Goal: Task Accomplishment & Management: Manage account settings

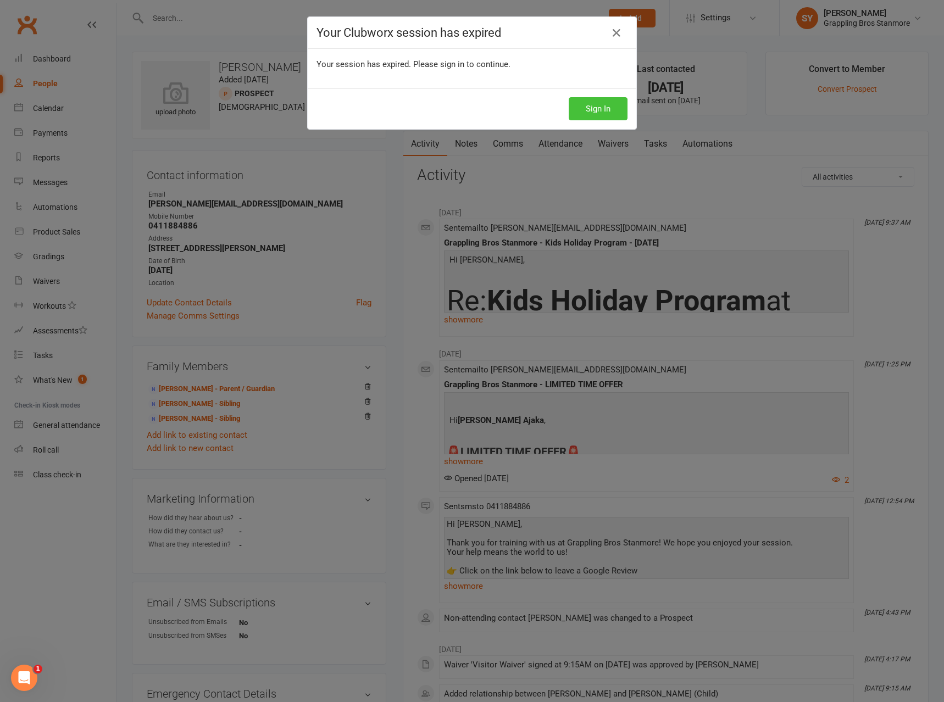
click at [582, 115] on button "Sign In" at bounding box center [598, 108] width 59 height 23
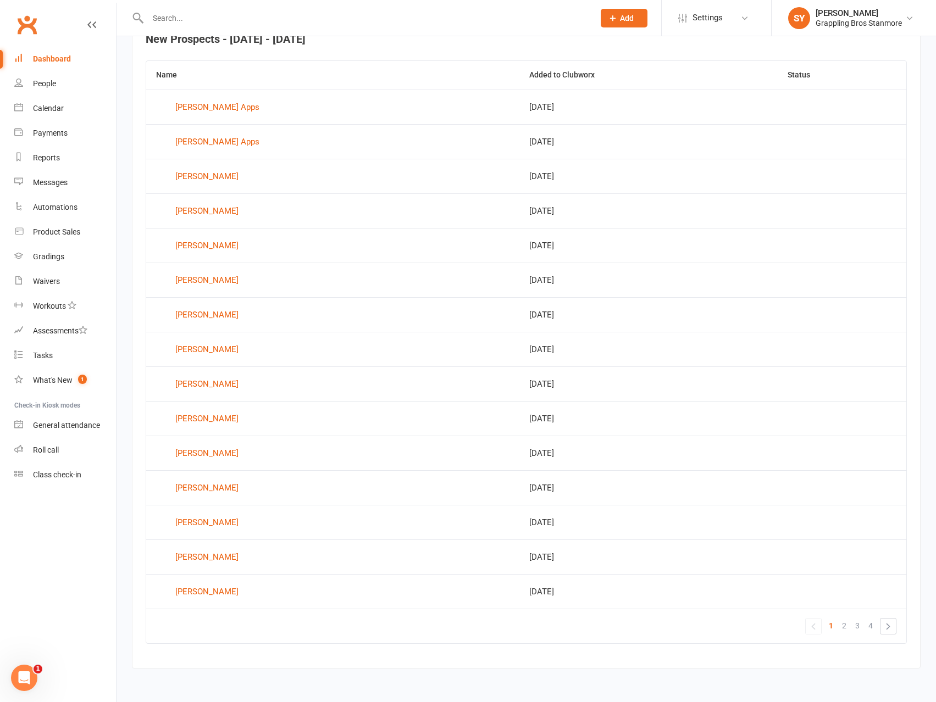
click at [60, 55] on div "Dashboard" at bounding box center [52, 58] width 38 height 9
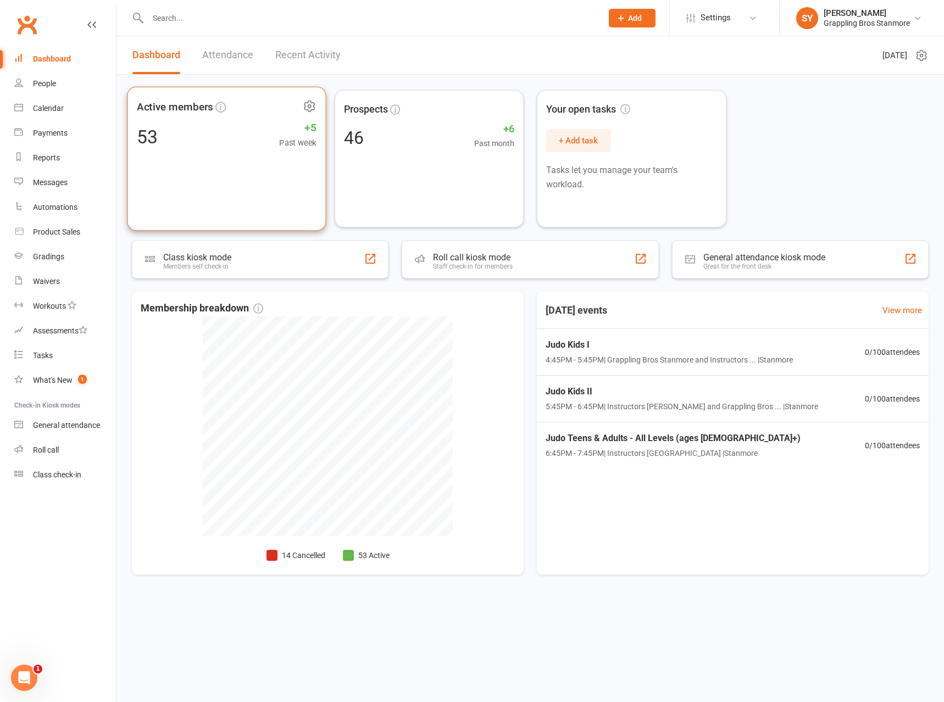
click at [267, 168] on div "Active members 53 +5 Past week" at bounding box center [226, 159] width 199 height 145
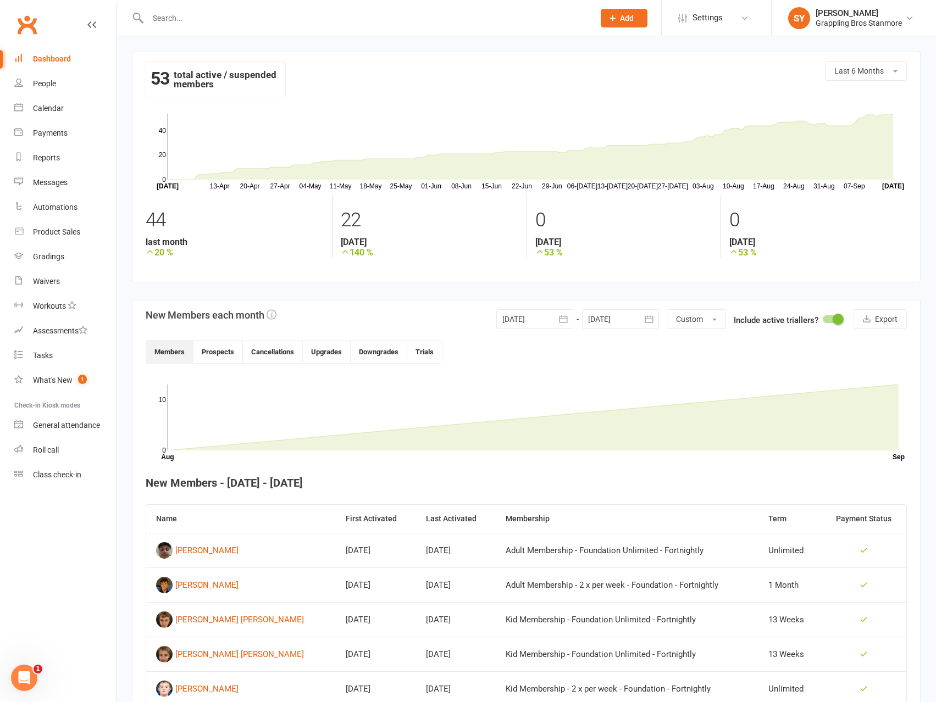
click at [55, 62] on div "Dashboard" at bounding box center [52, 58] width 38 height 9
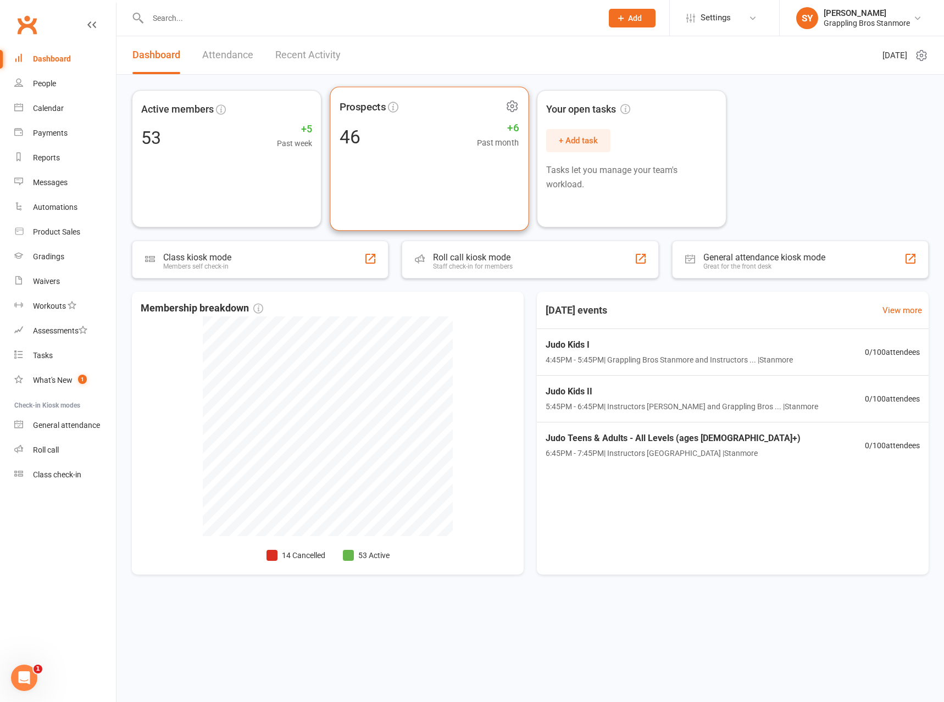
click at [405, 180] on div "Prospects 46 +6 Past month" at bounding box center [429, 159] width 199 height 145
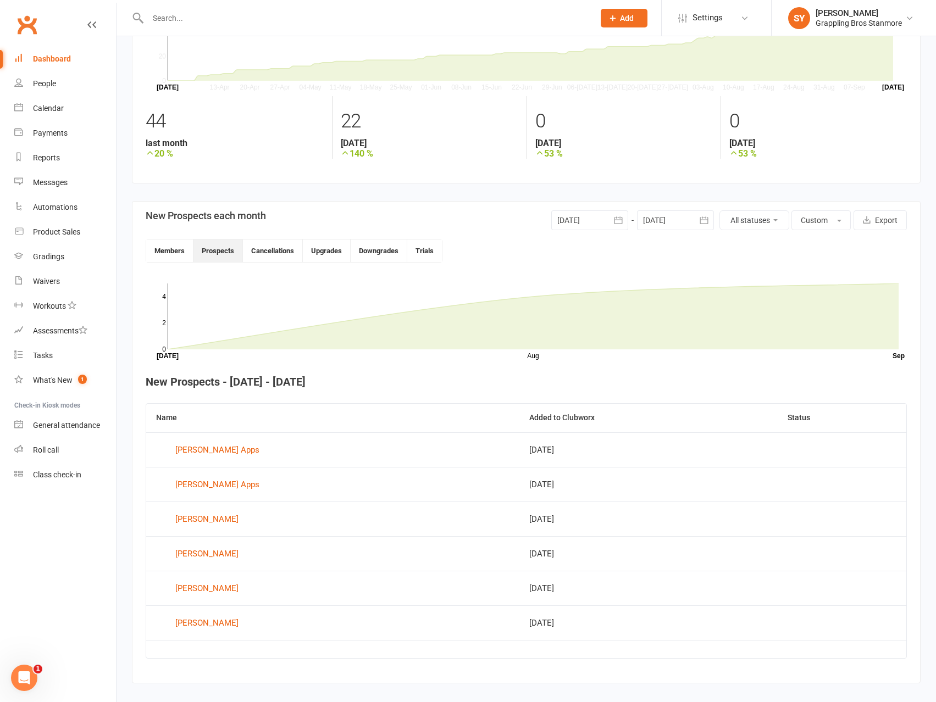
scroll to position [114, 0]
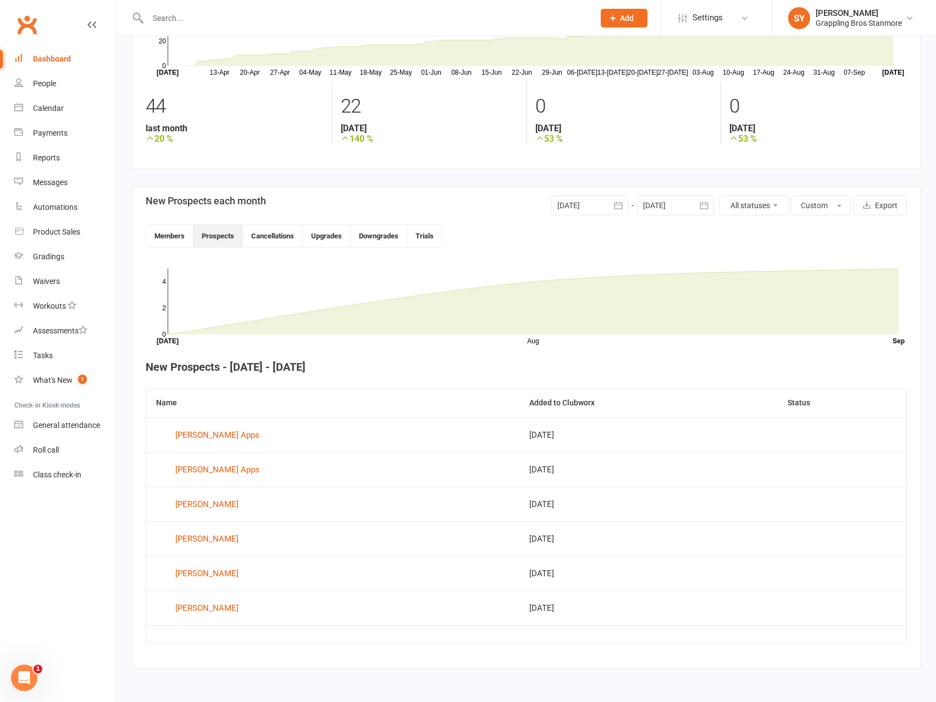
click at [608, 209] on button "button" at bounding box center [618, 206] width 20 height 20
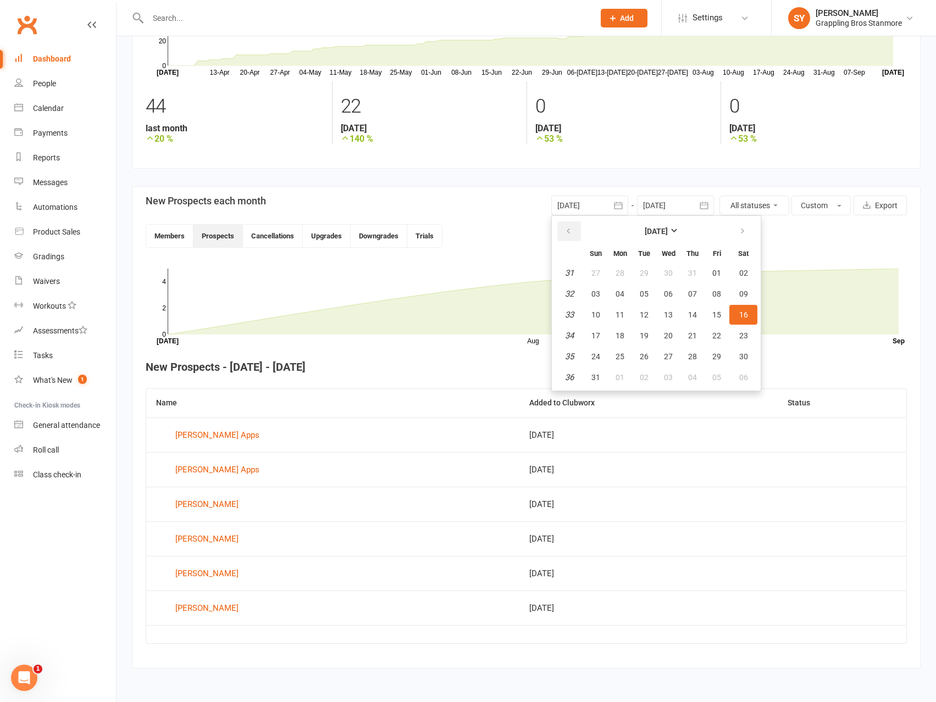
click at [570, 229] on icon "button" at bounding box center [568, 231] width 8 height 9
click at [569, 231] on icon "button" at bounding box center [568, 231] width 8 height 9
click at [647, 272] on span "01" at bounding box center [644, 273] width 9 height 9
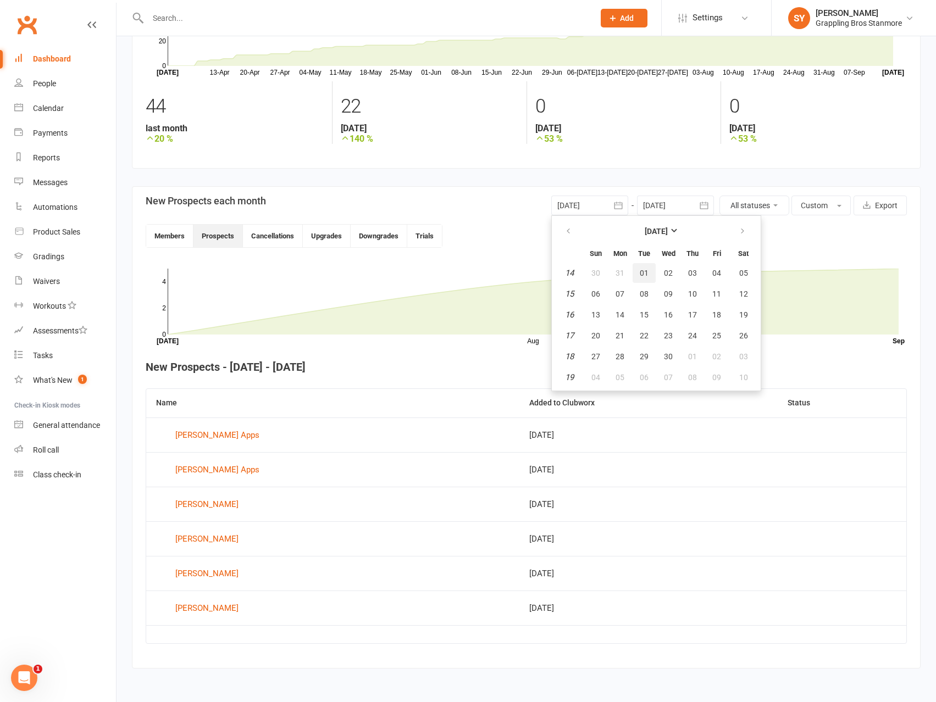
type input "01 Apr 2025"
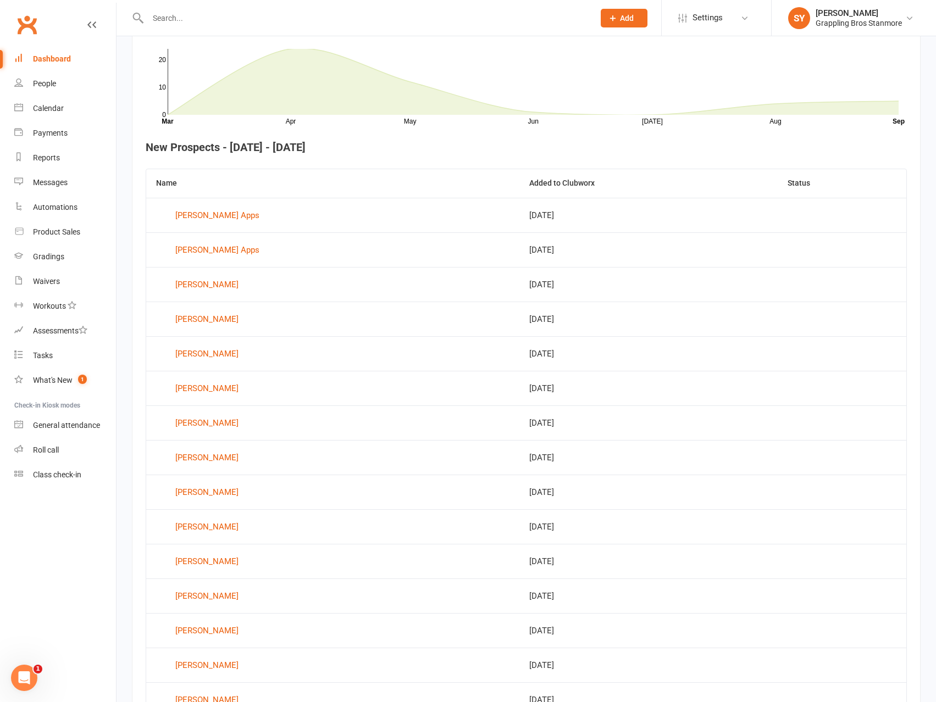
scroll to position [442, 0]
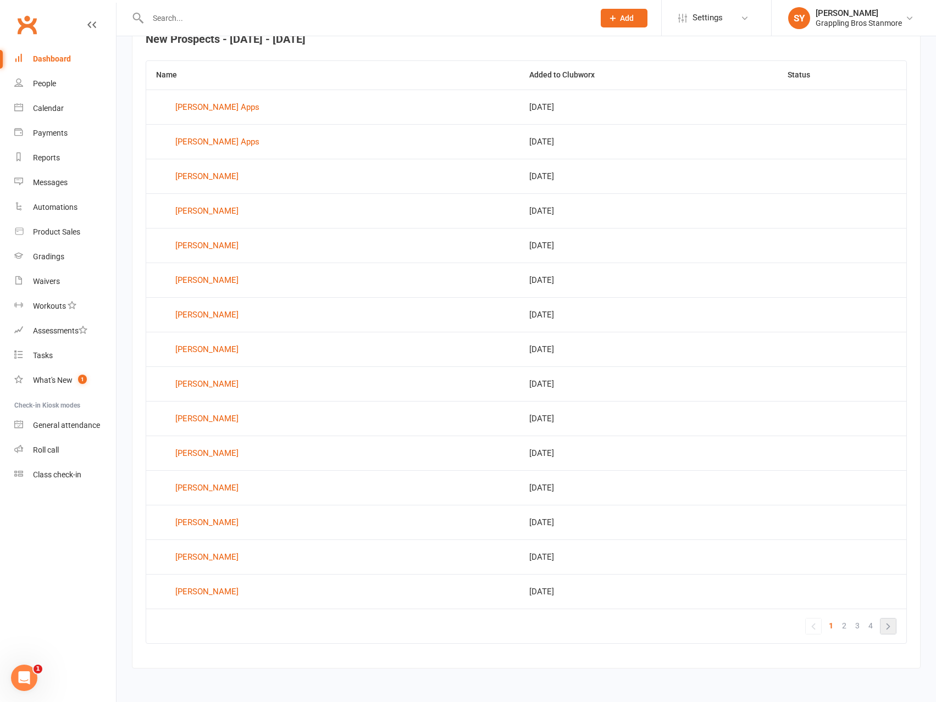
click at [887, 629] on link "»" at bounding box center [887, 626] width 15 height 15
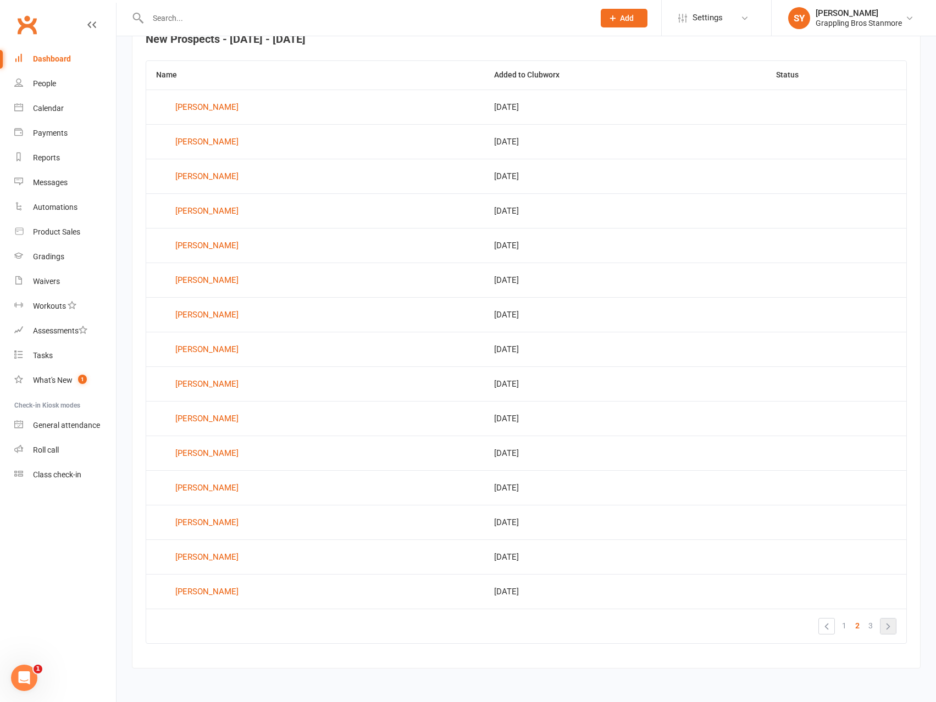
click at [889, 627] on link "»" at bounding box center [887, 626] width 15 height 15
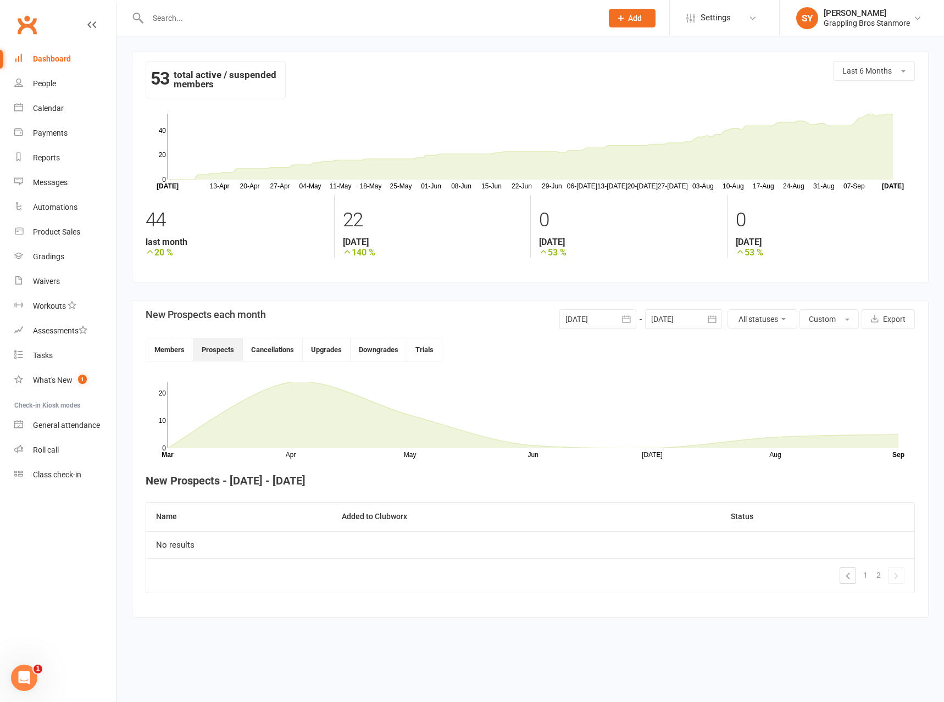
click at [54, 61] on div "Dashboard" at bounding box center [52, 58] width 38 height 9
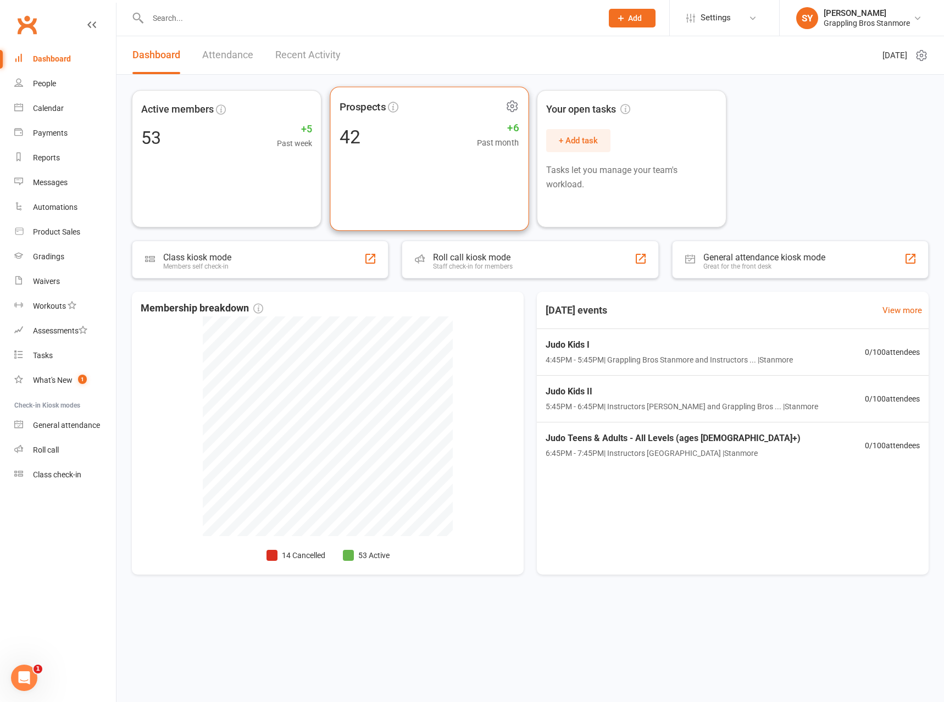
click at [423, 154] on div "Prospects 42 +6 Past month" at bounding box center [429, 159] width 199 height 145
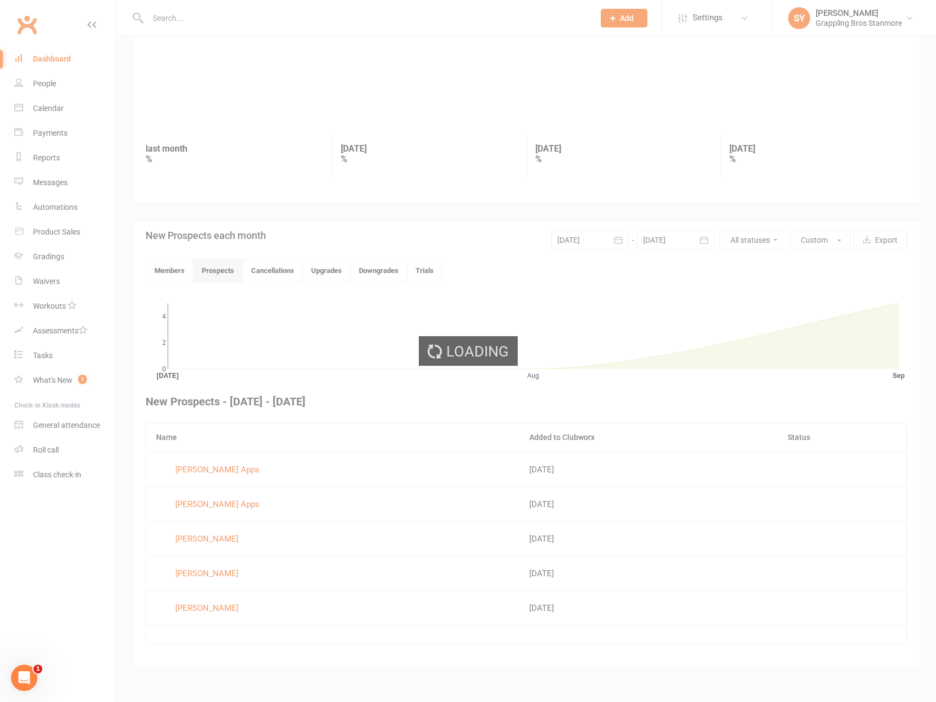
scroll to position [79, 0]
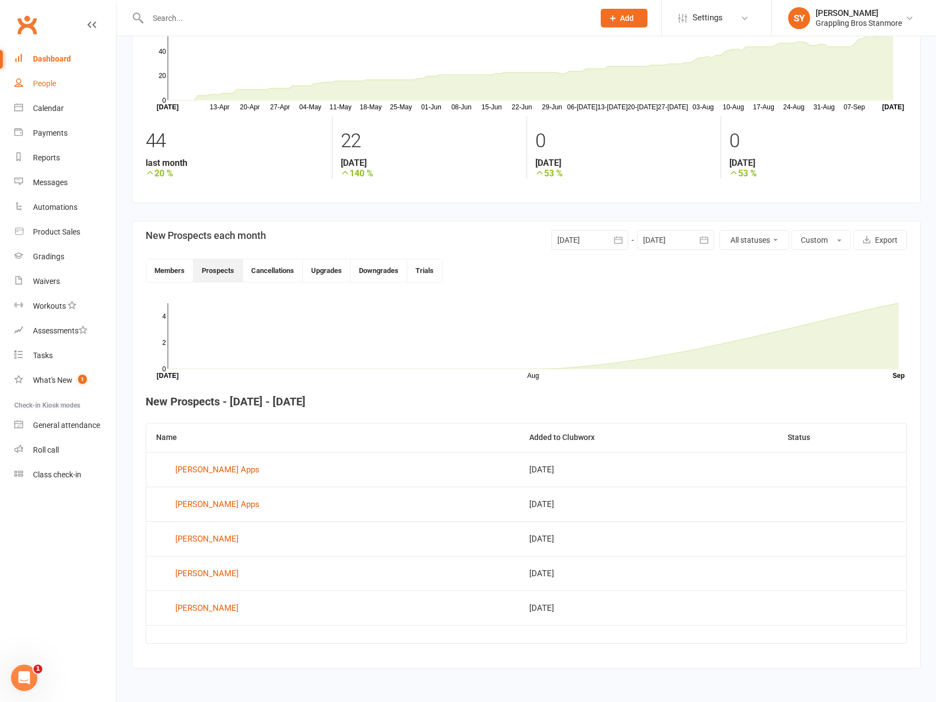
click at [46, 84] on div "People" at bounding box center [44, 83] width 23 height 9
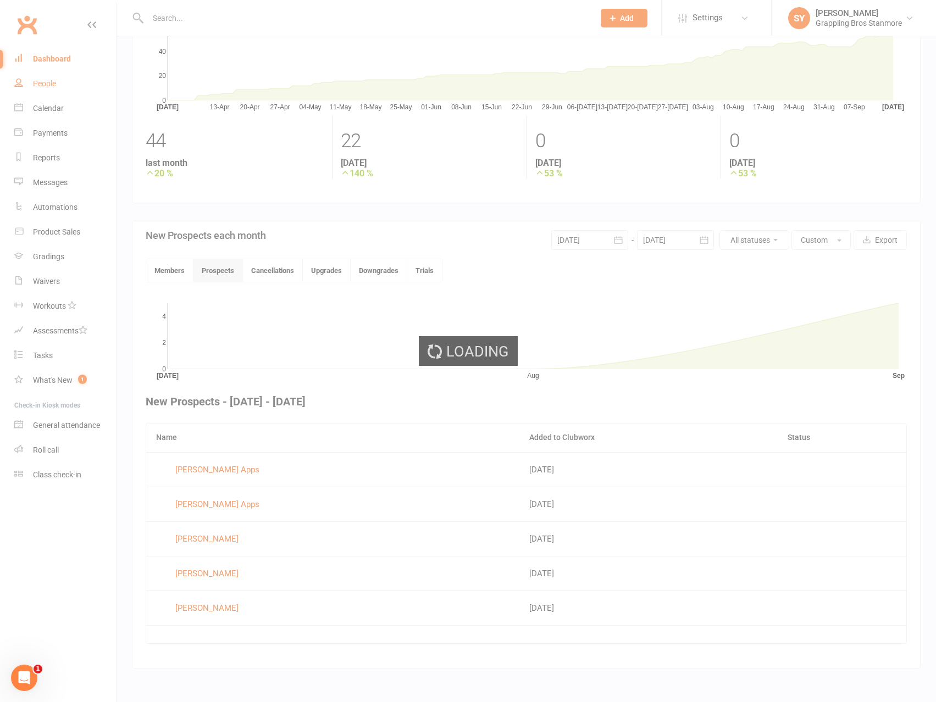
select select "100"
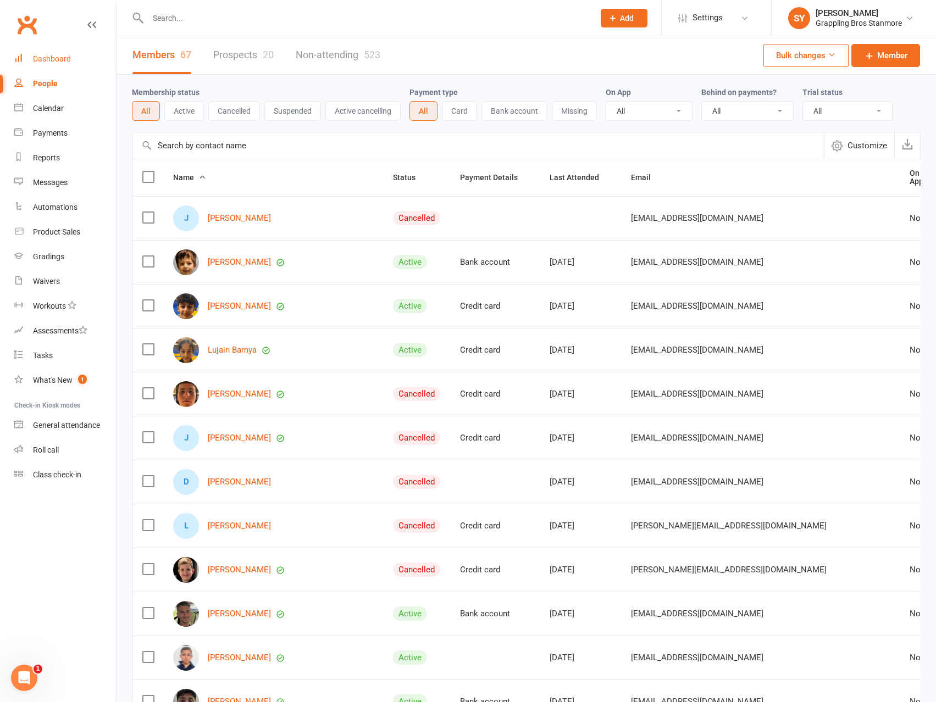
click at [54, 59] on div "Dashboard" at bounding box center [52, 58] width 38 height 9
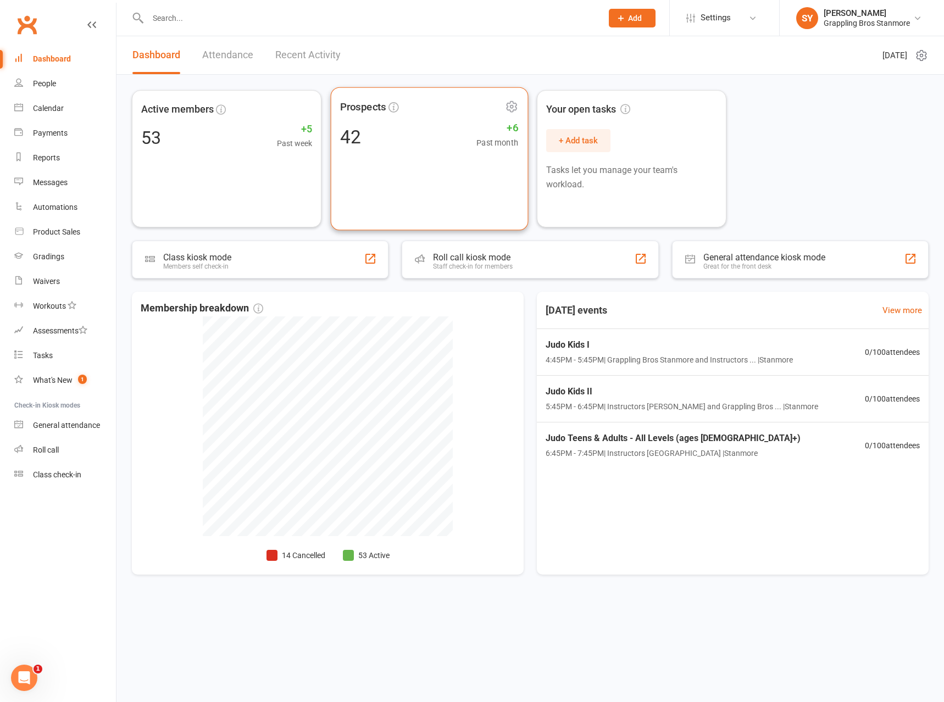
click at [370, 159] on div "Prospects 42 +6 Past month" at bounding box center [428, 158] width 197 height 143
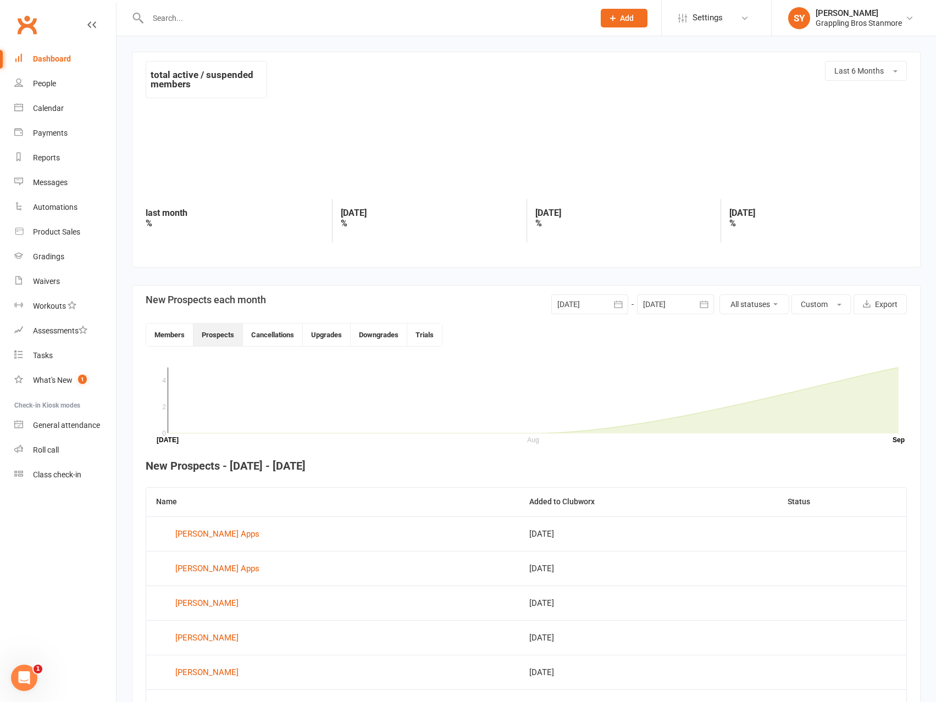
scroll to position [64, 0]
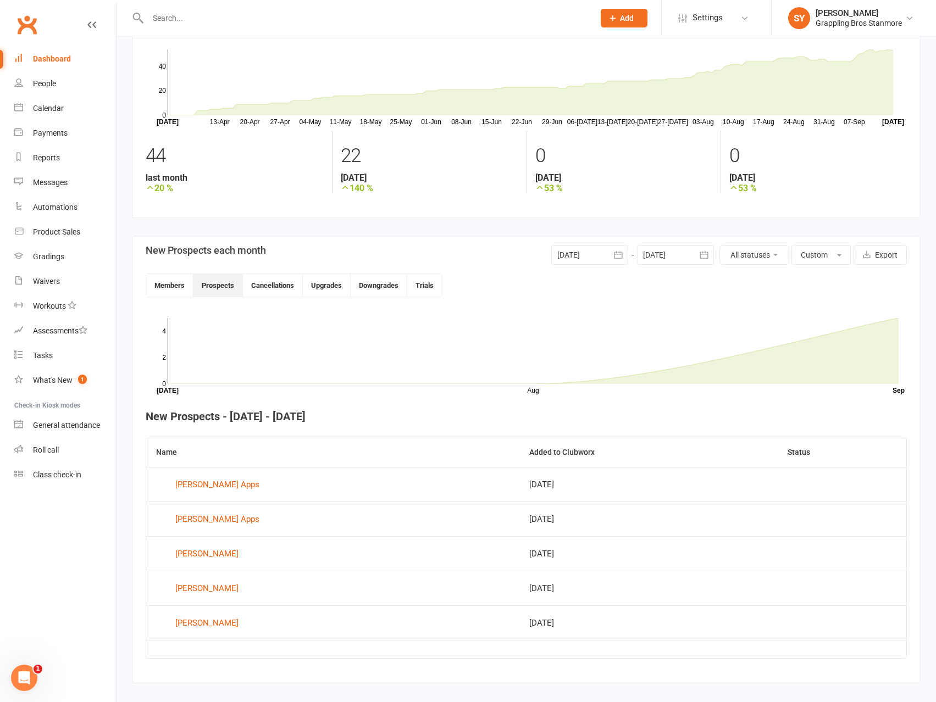
click at [606, 258] on div at bounding box center [589, 255] width 77 height 20
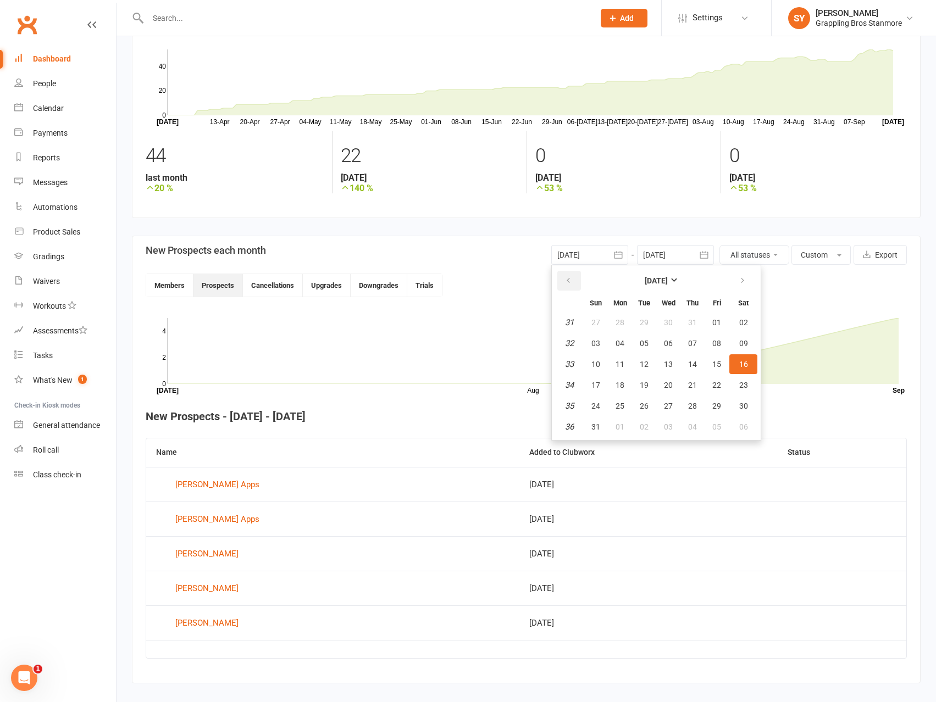
click at [567, 280] on icon "button" at bounding box center [568, 280] width 8 height 9
click at [566, 280] on icon "button" at bounding box center [568, 280] width 8 height 9
click at [648, 323] on button "01" at bounding box center [643, 323] width 23 height 20
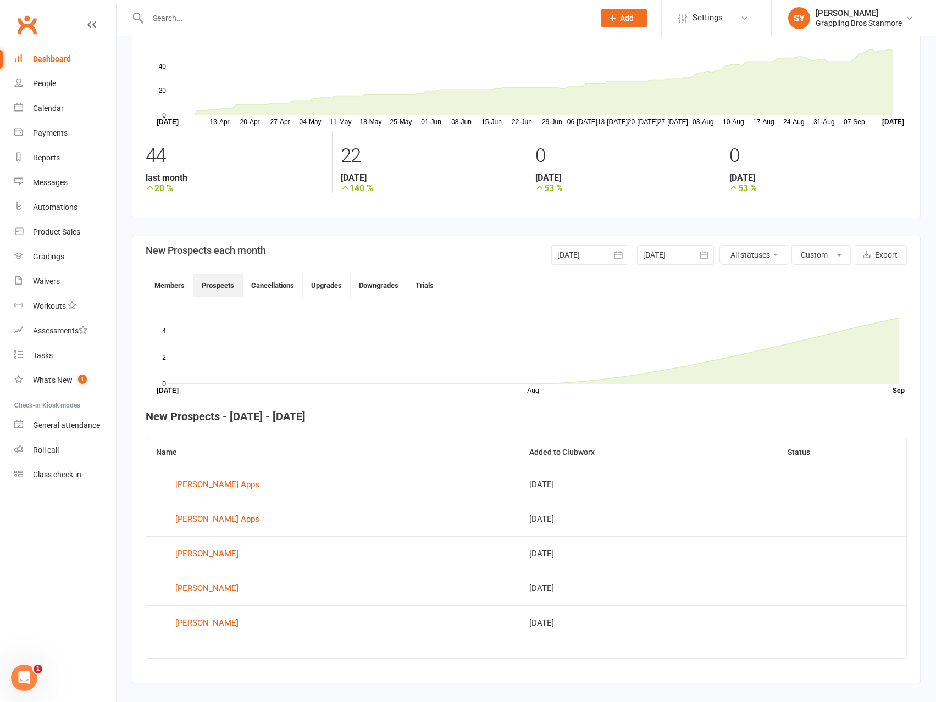
type input "01 Apr 2025"
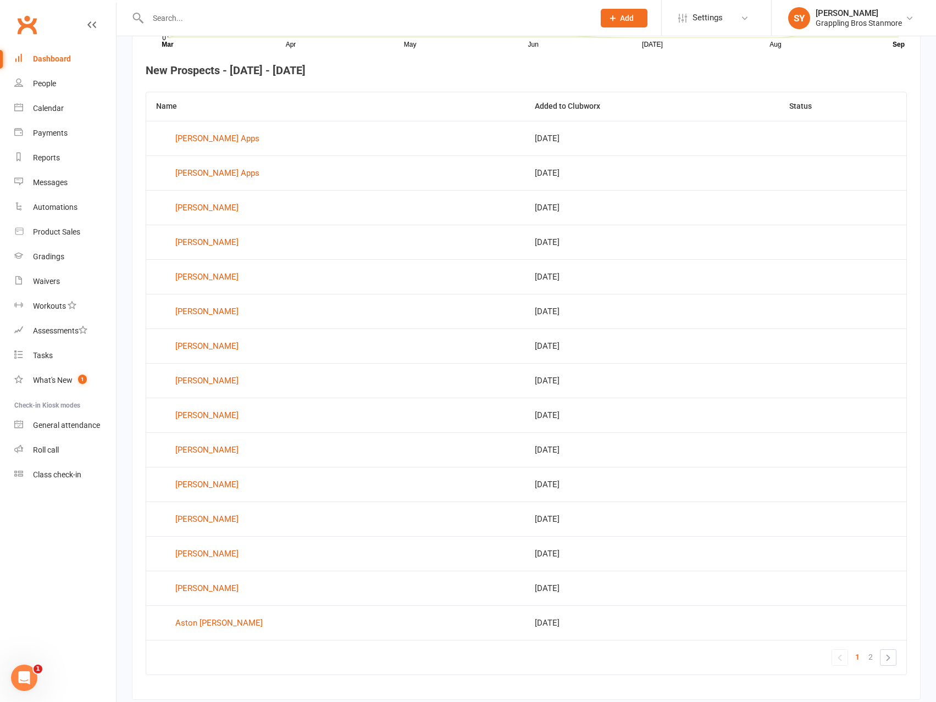
scroll to position [442, 0]
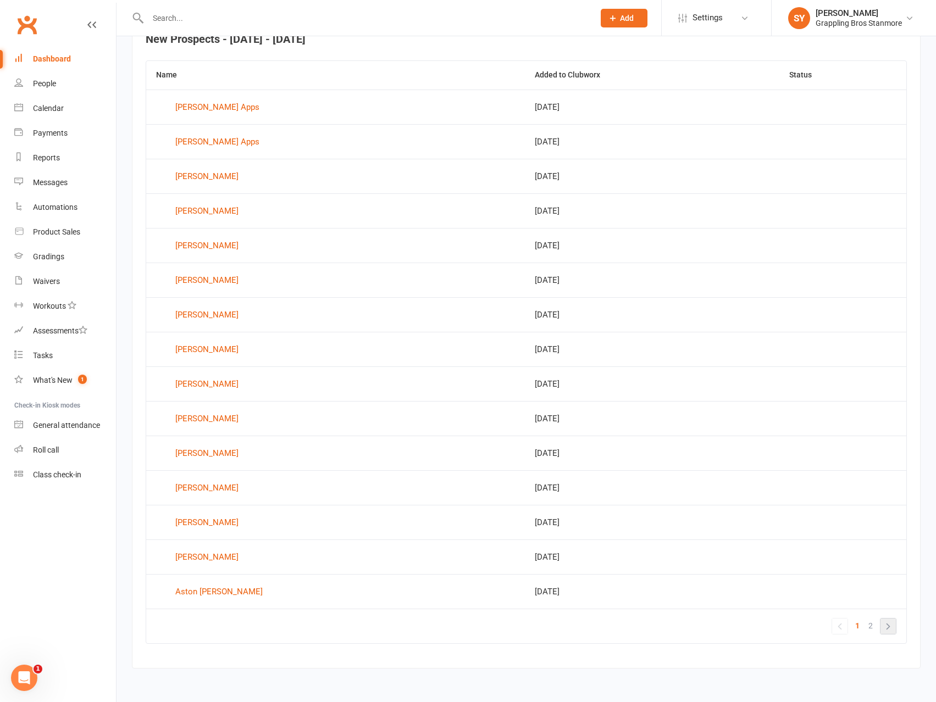
click at [886, 625] on link "»" at bounding box center [887, 626] width 15 height 15
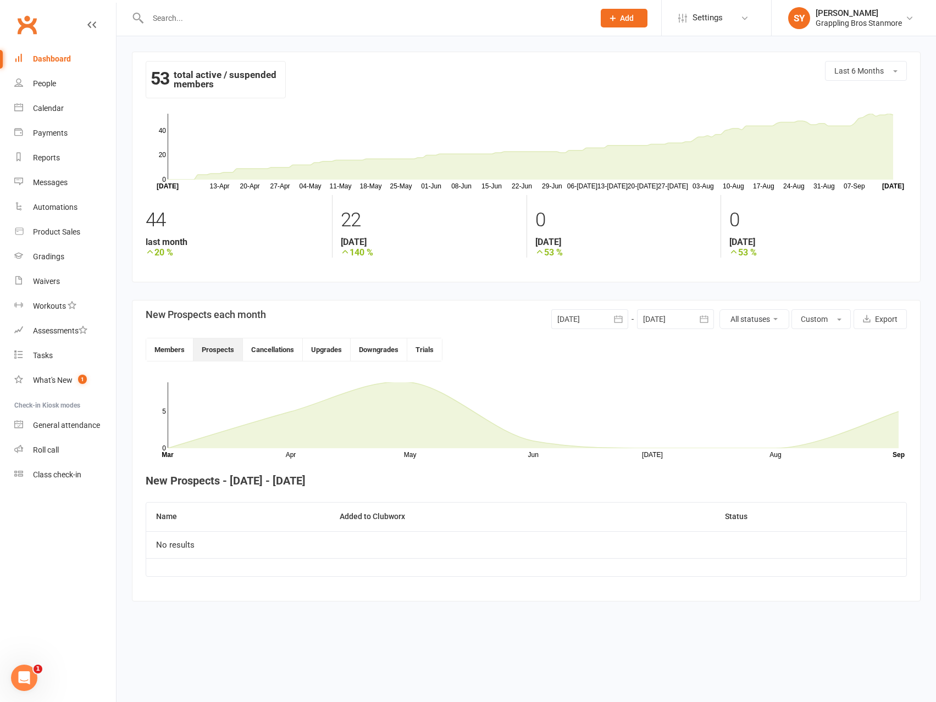
scroll to position [0, 0]
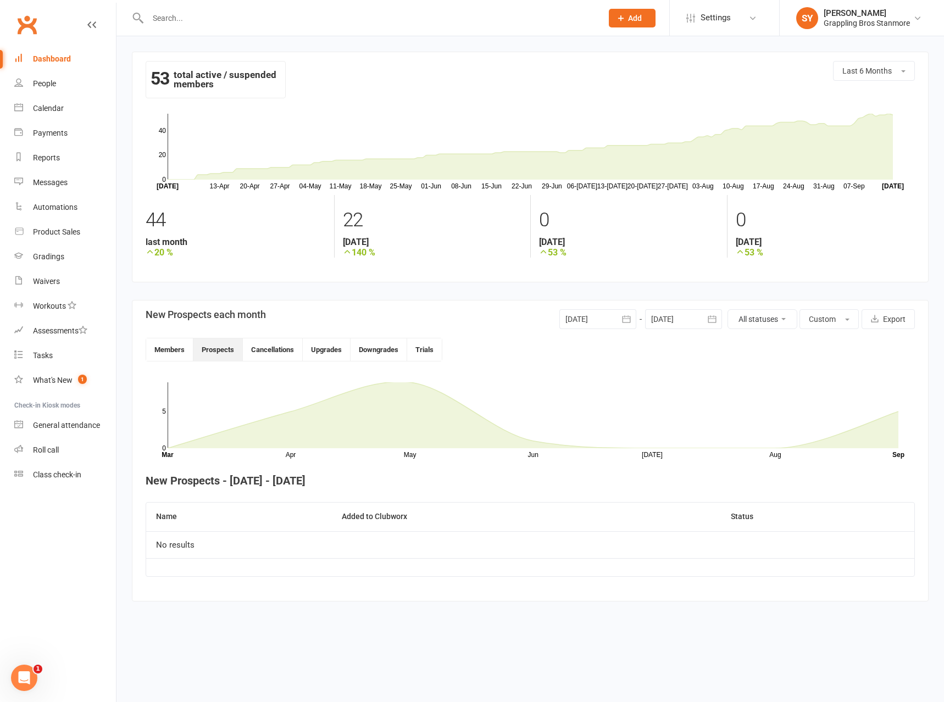
click at [54, 60] on div "Dashboard" at bounding box center [52, 58] width 38 height 9
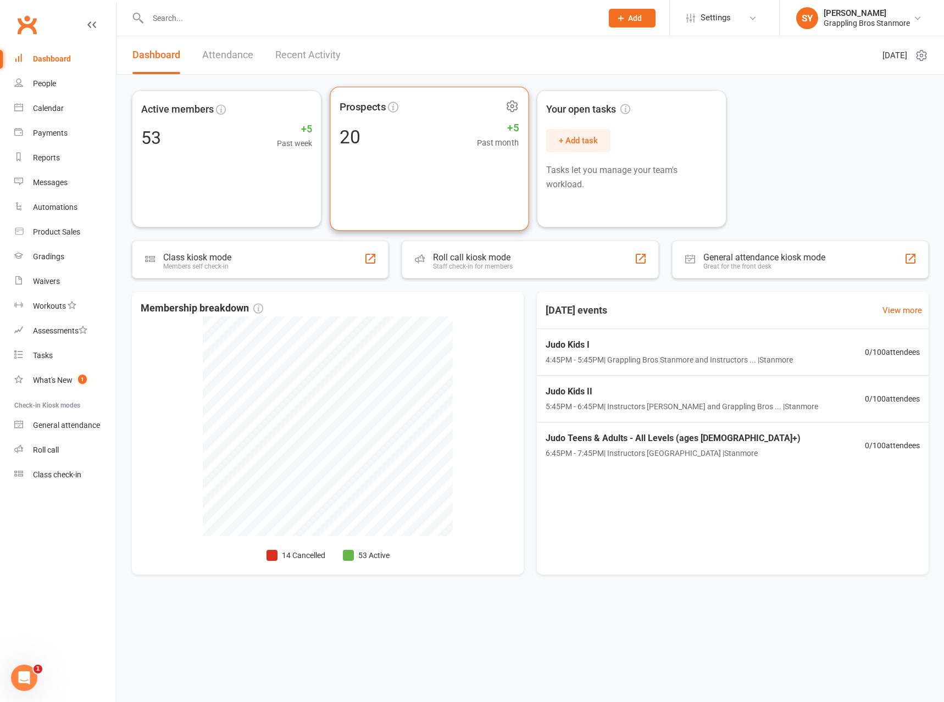
click at [404, 148] on div "20 +5 Past month" at bounding box center [429, 136] width 179 height 25
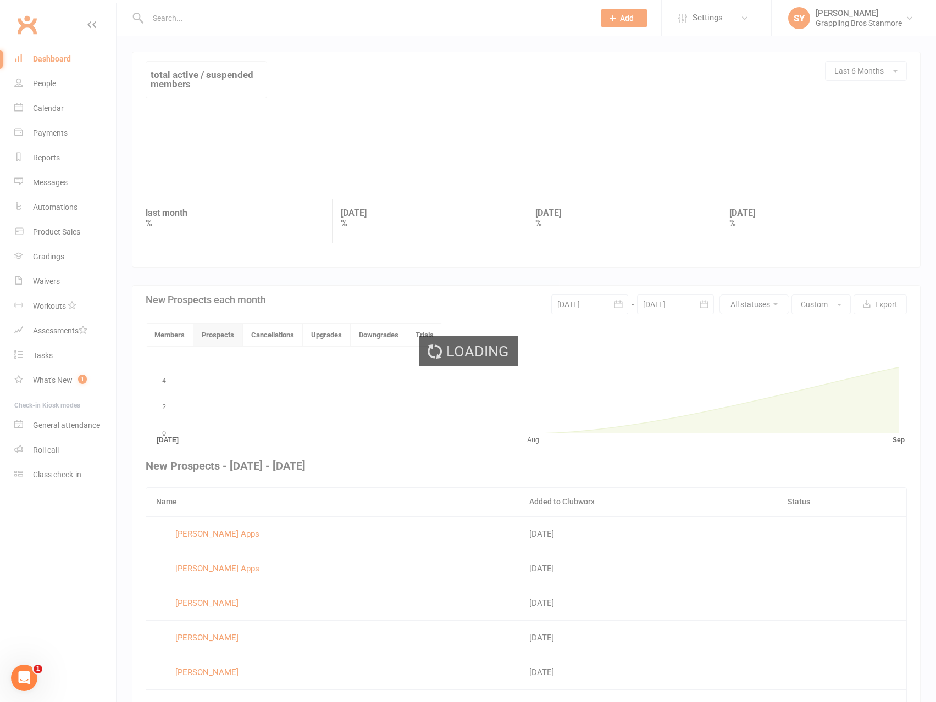
scroll to position [79, 0]
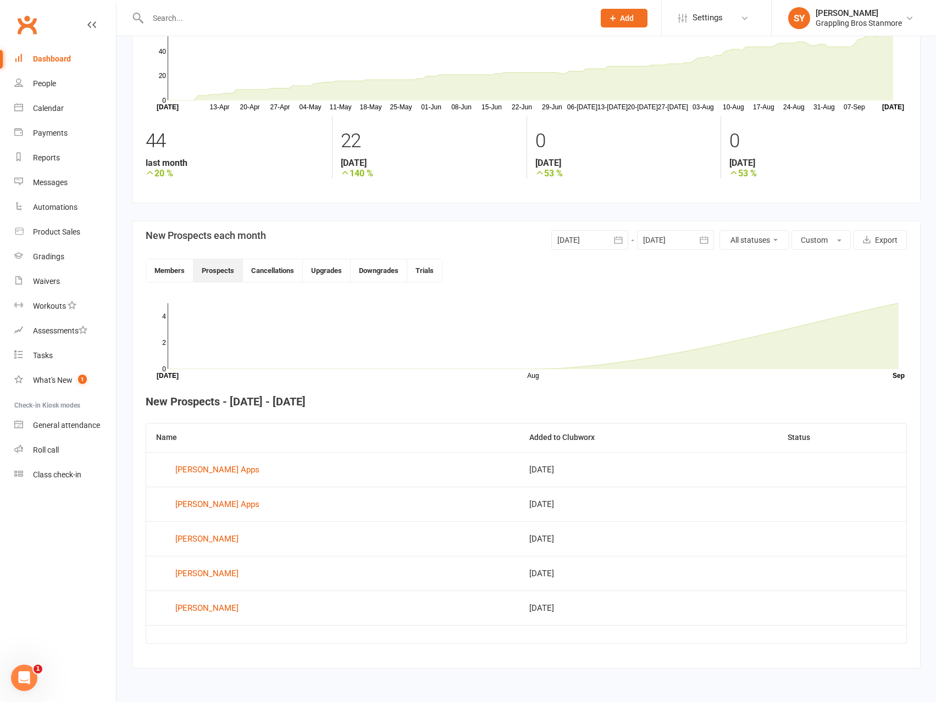
click at [604, 236] on div at bounding box center [589, 240] width 77 height 20
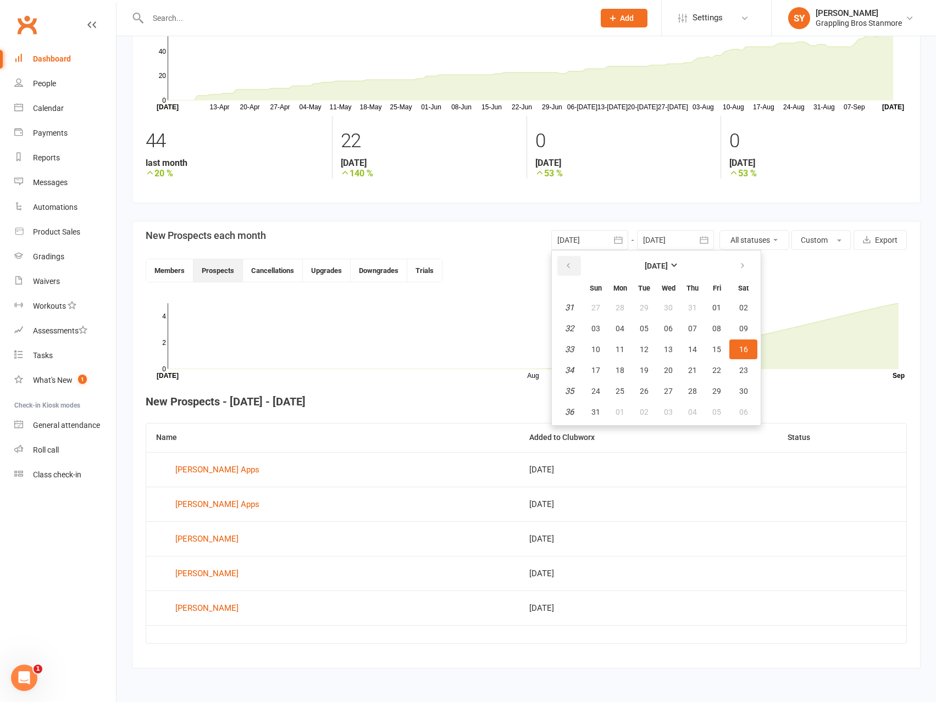
click at [571, 265] on icon "button" at bounding box center [568, 266] width 8 height 9
click at [697, 304] on button "01" at bounding box center [692, 308] width 23 height 20
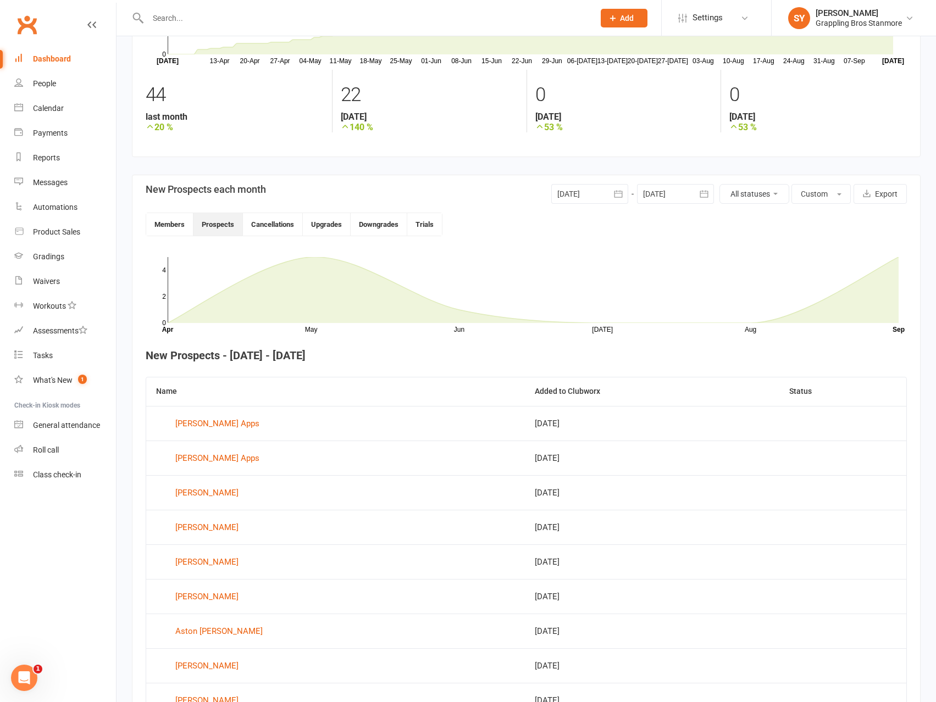
scroll to position [122, 0]
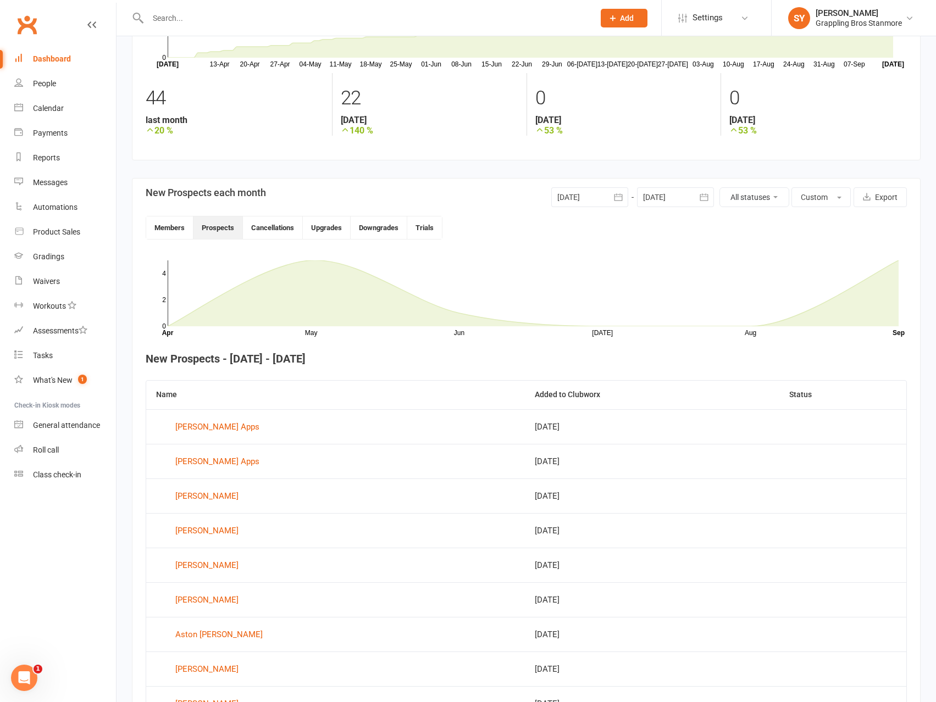
click at [620, 197] on icon "button" at bounding box center [618, 196] width 8 height 7
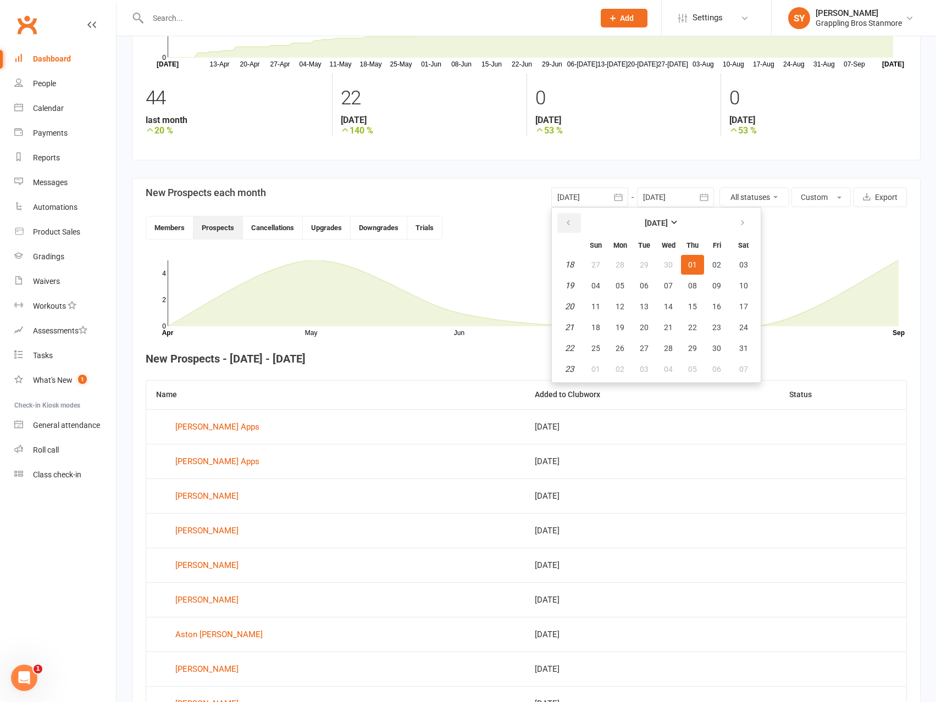
click at [571, 224] on button "button" at bounding box center [569, 223] width 24 height 20
click at [736, 261] on button "01" at bounding box center [743, 265] width 28 height 20
type input "01 Mar 2025"
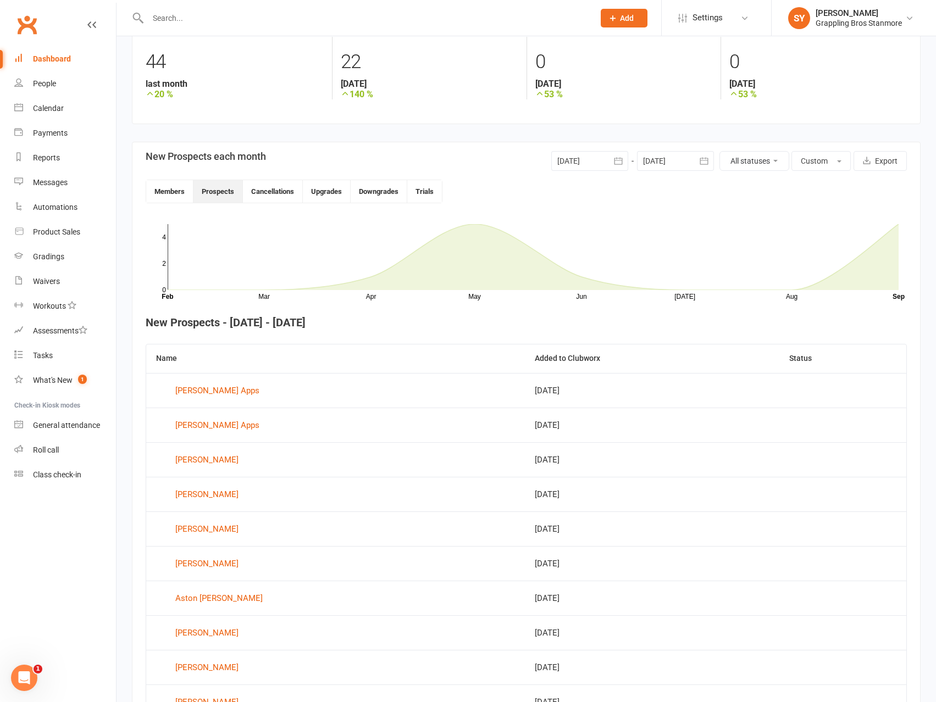
scroll to position [157, 0]
click at [48, 60] on div "Dashboard" at bounding box center [52, 58] width 38 height 9
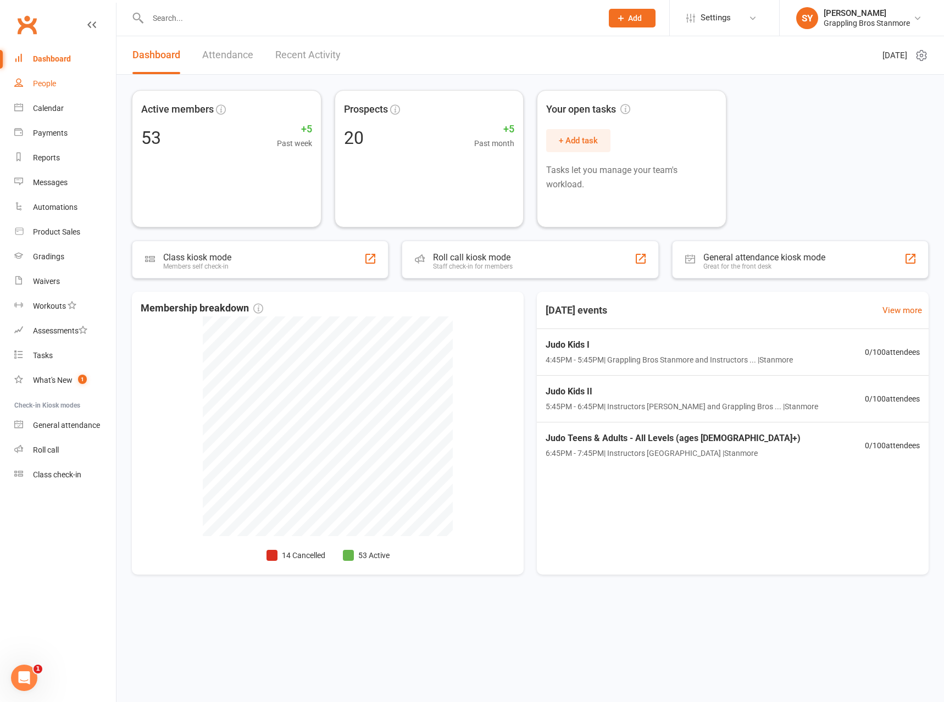
click at [48, 86] on div "People" at bounding box center [44, 83] width 23 height 9
select select "100"
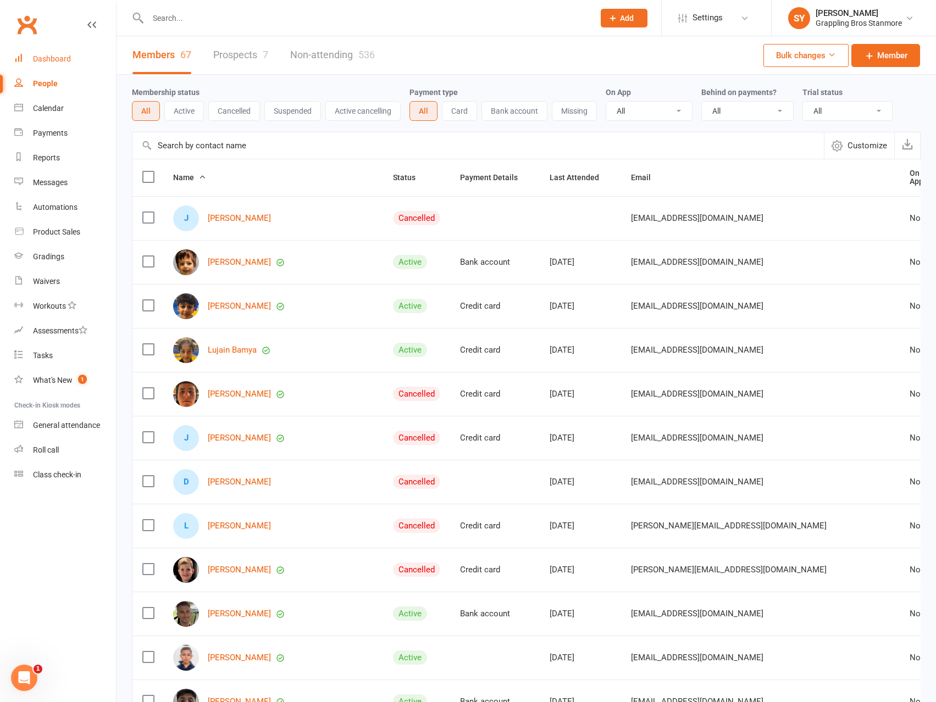
click at [57, 59] on div "Dashboard" at bounding box center [52, 58] width 38 height 9
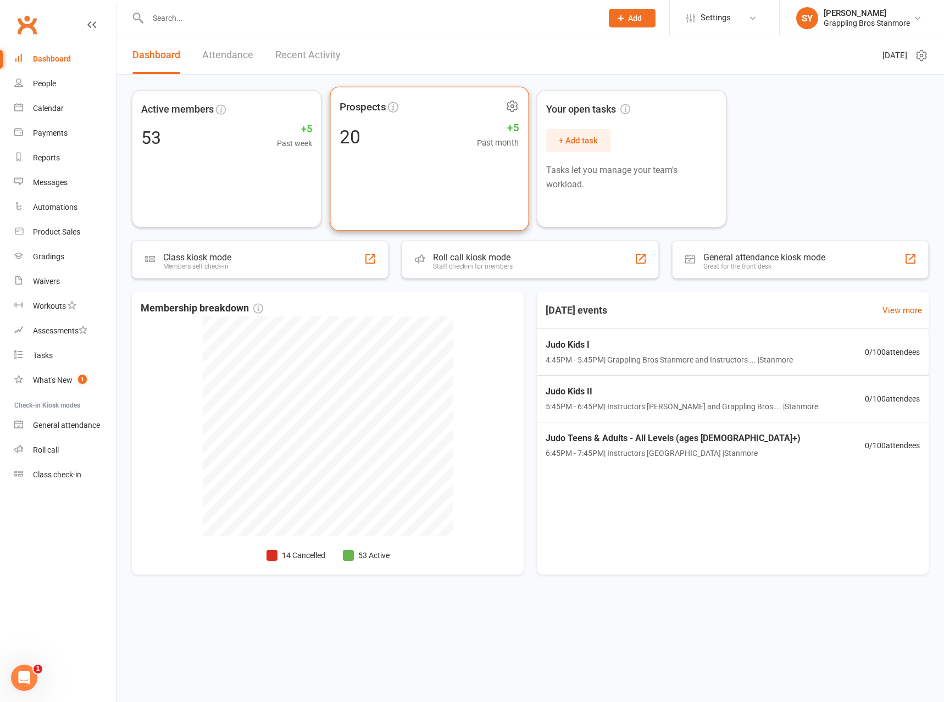
click at [401, 170] on div "Prospects 20 +5 Past month" at bounding box center [429, 159] width 199 height 145
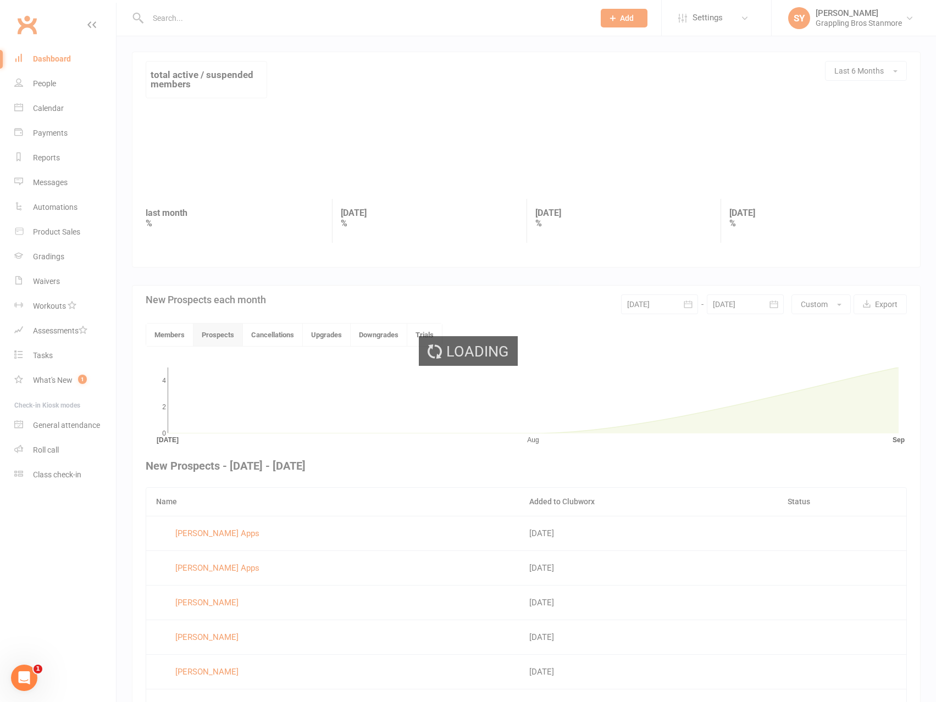
scroll to position [64, 0]
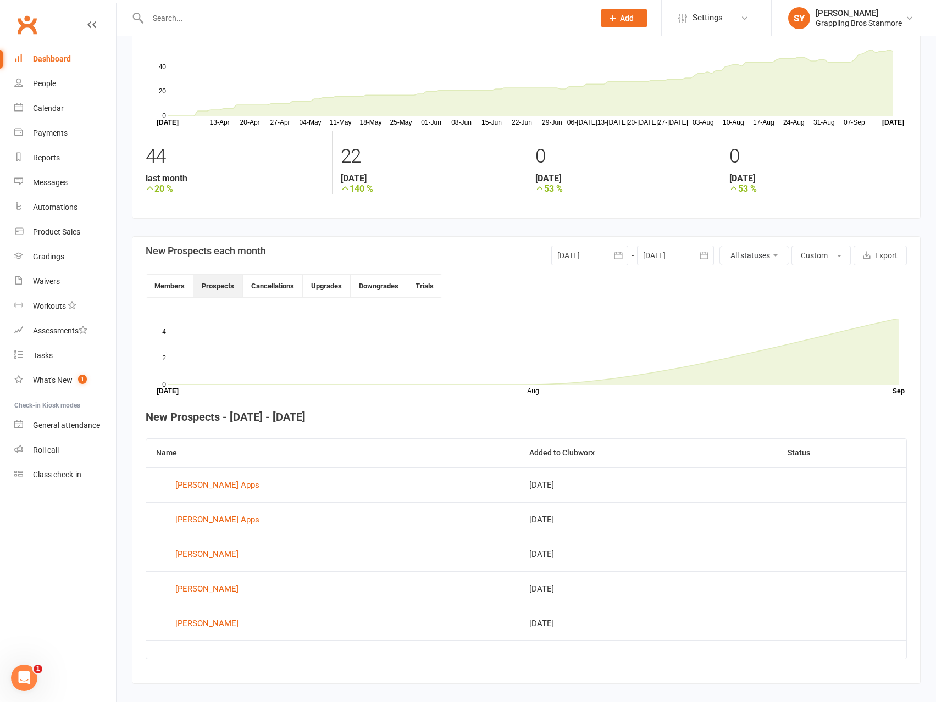
click at [589, 253] on div at bounding box center [589, 256] width 77 height 20
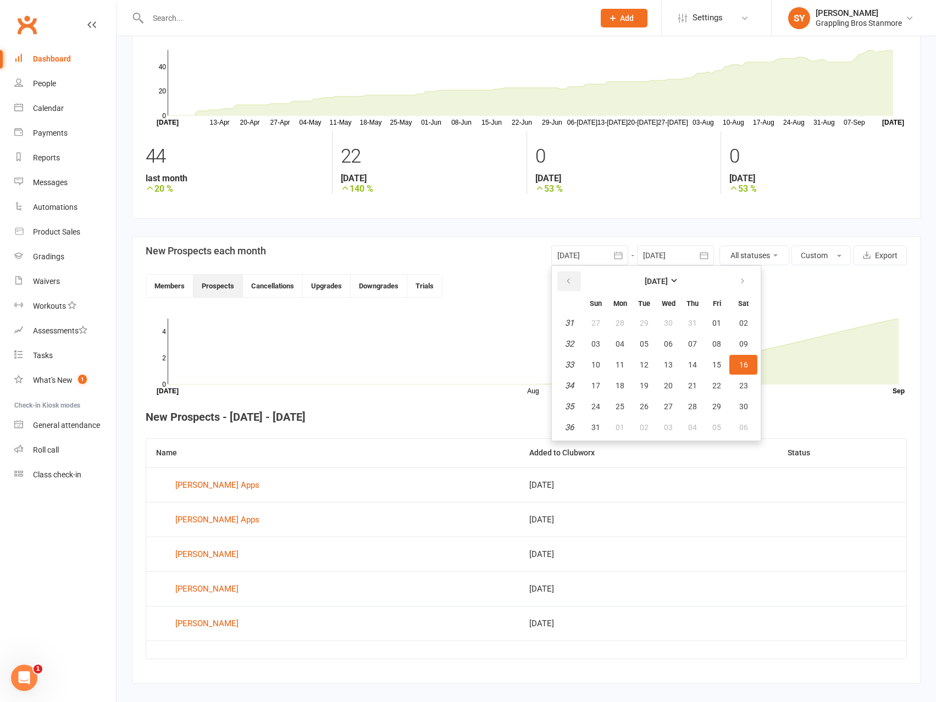
click at [570, 286] on icon "button" at bounding box center [568, 281] width 8 height 9
click at [570, 284] on icon "button" at bounding box center [568, 281] width 8 height 9
click at [571, 284] on icon "button" at bounding box center [568, 281] width 8 height 9
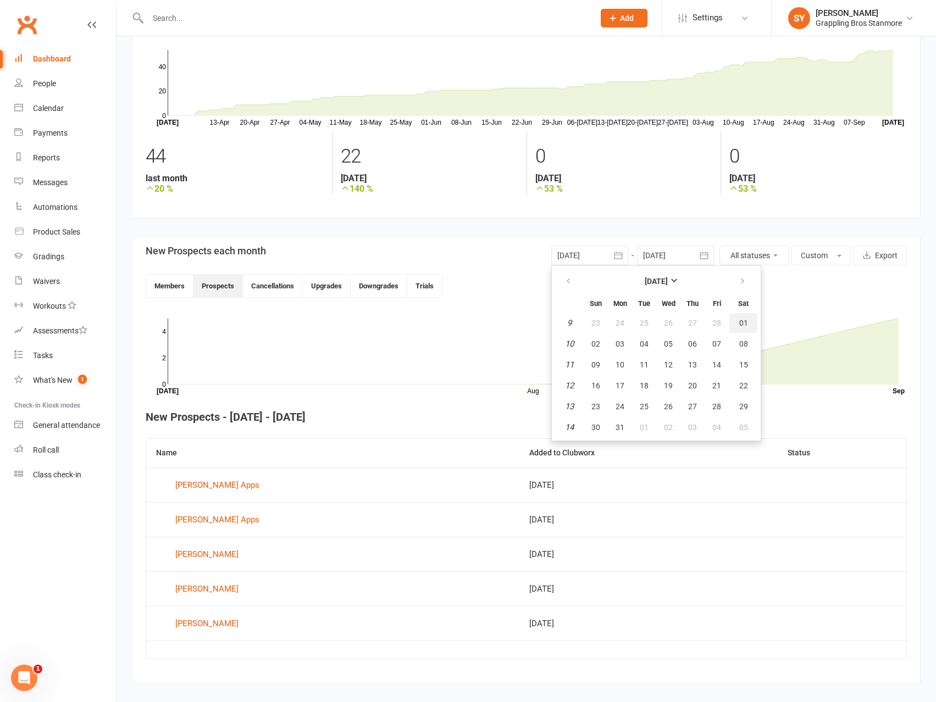
click at [739, 320] on span "01" at bounding box center [743, 323] width 9 height 9
type input "01 Mar 2025"
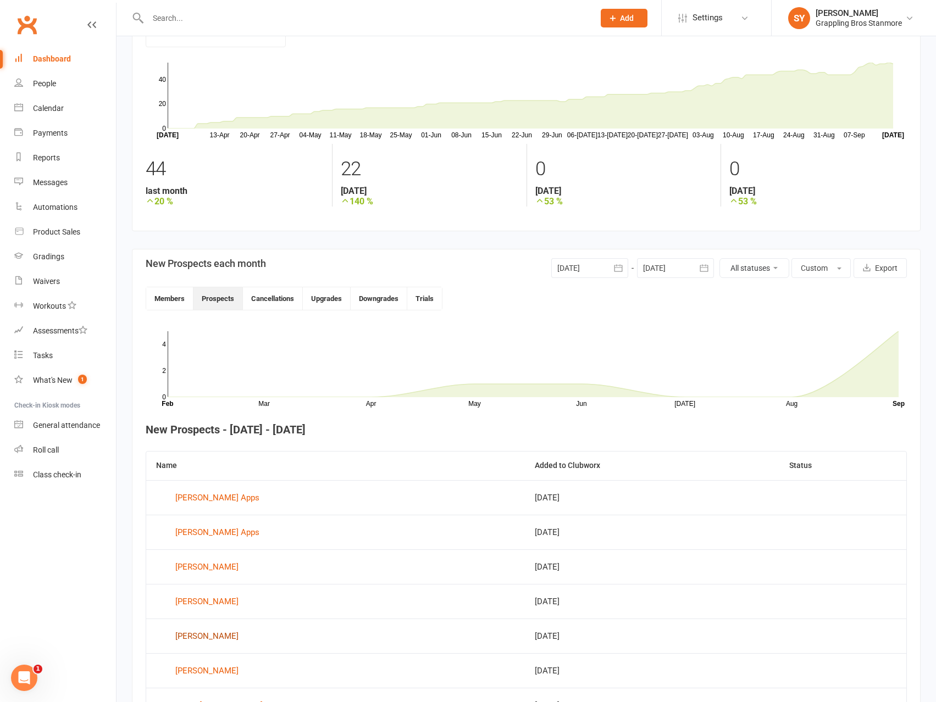
scroll to position [148, 0]
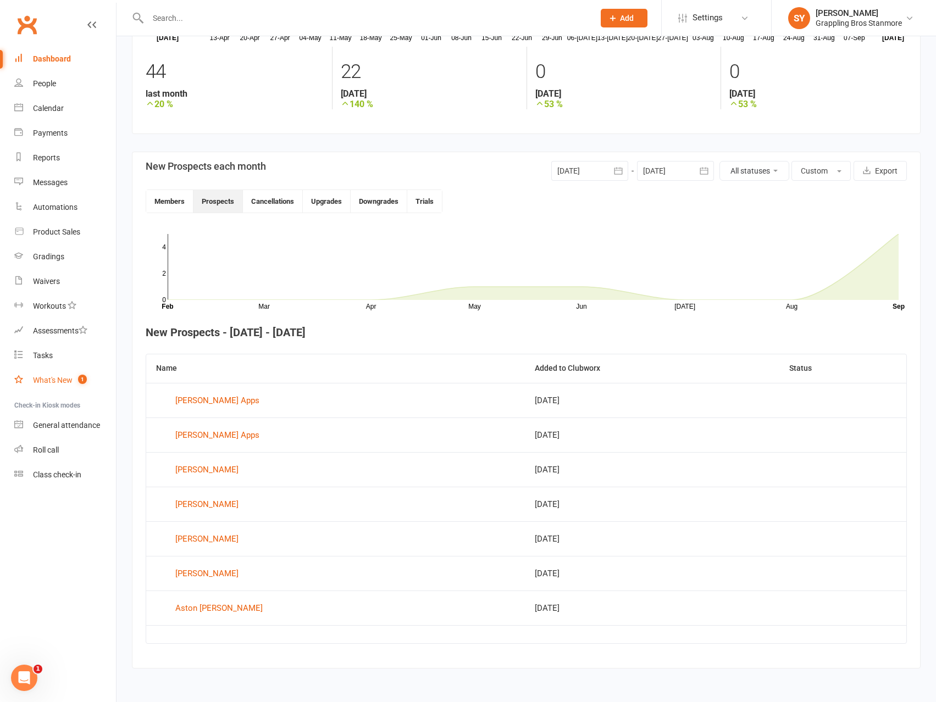
click at [60, 385] on link "What's New 1" at bounding box center [65, 380] width 102 height 25
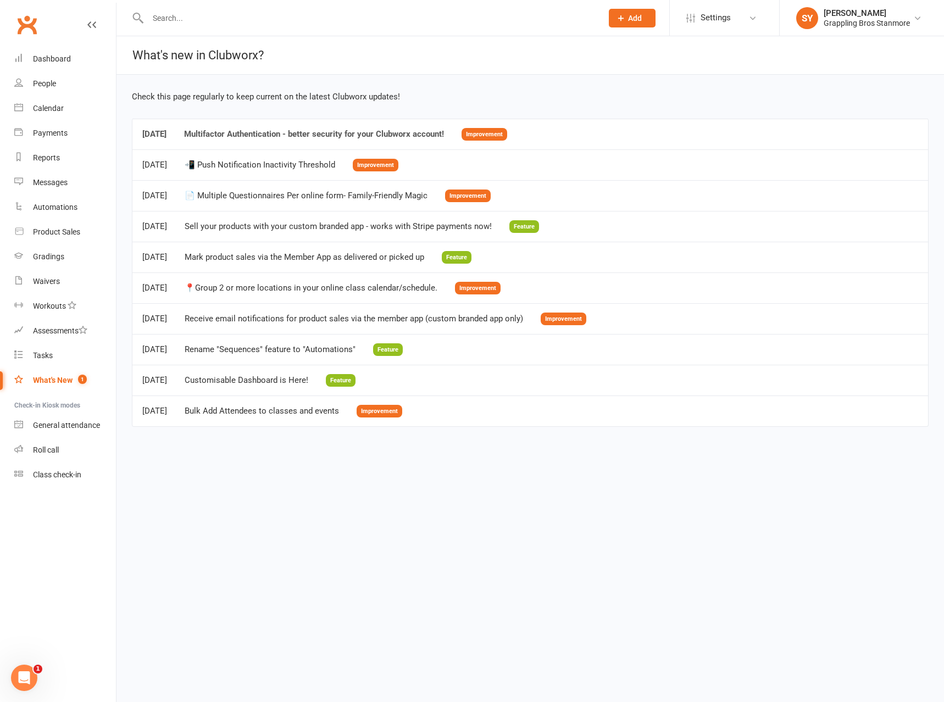
click at [278, 134] on div "Multifactor Authentication - better security for your Clubworx account!" at bounding box center [314, 134] width 260 height 9
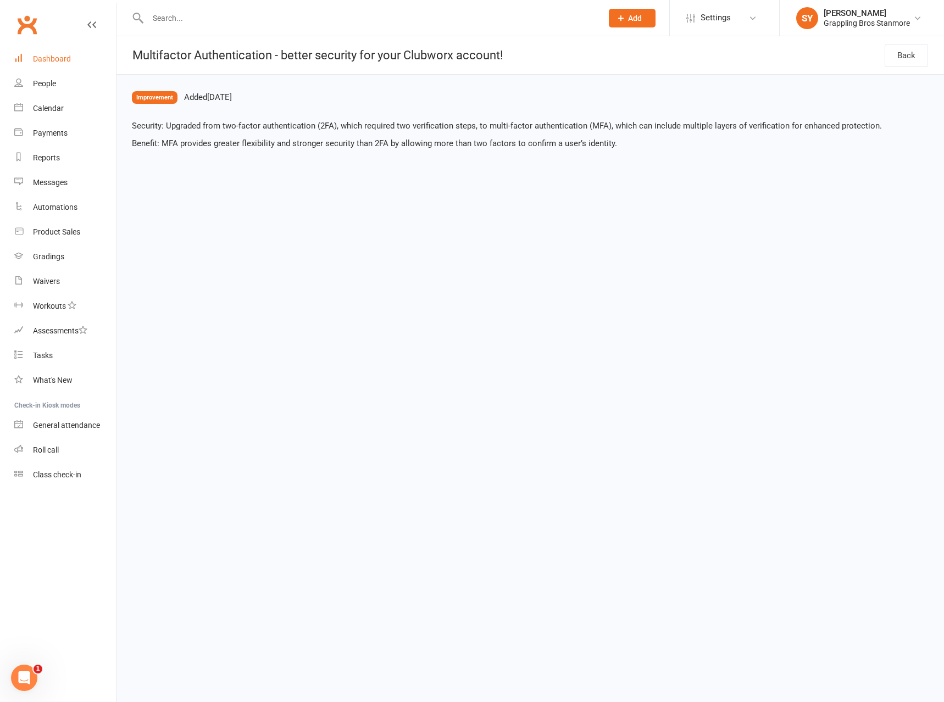
click at [52, 57] on div "Dashboard" at bounding box center [52, 58] width 38 height 9
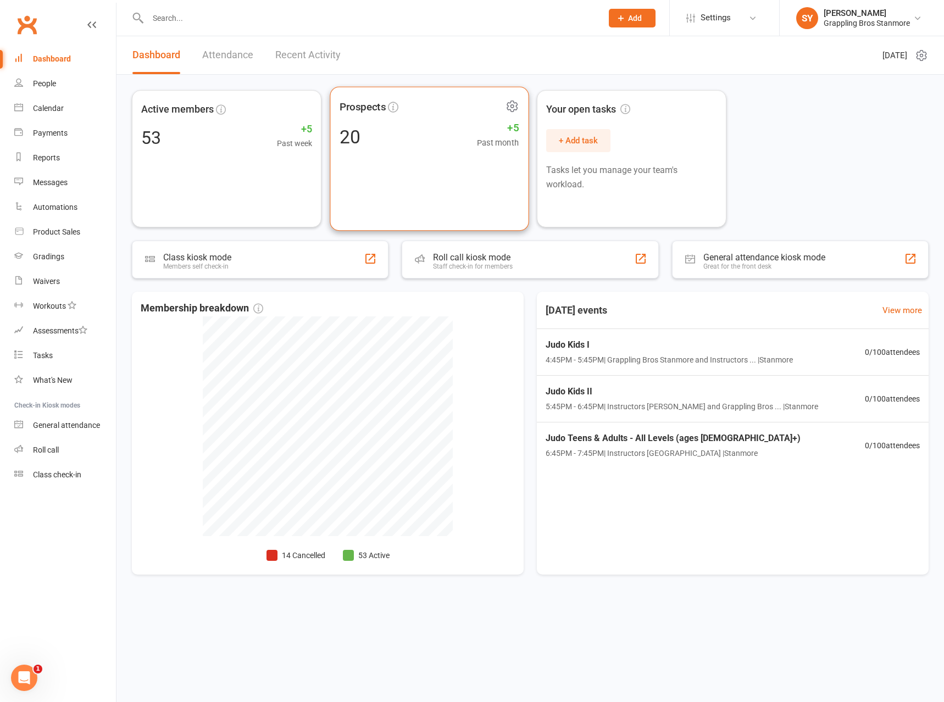
click at [397, 170] on div "Prospects 20 +5 Past month" at bounding box center [429, 159] width 199 height 145
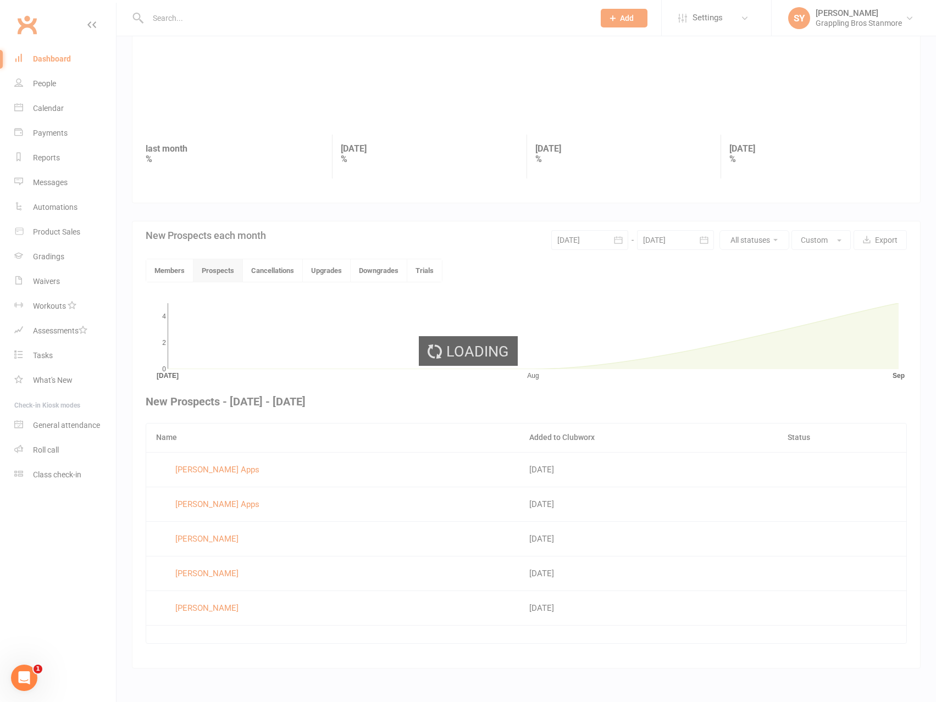
scroll to position [79, 0]
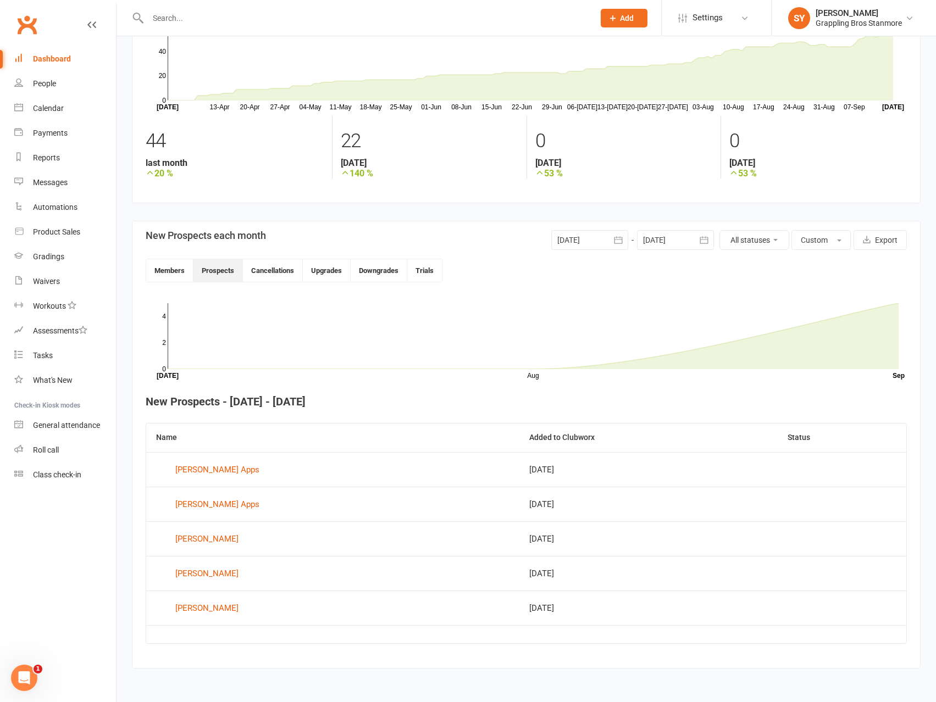
click at [595, 240] on div at bounding box center [589, 240] width 77 height 20
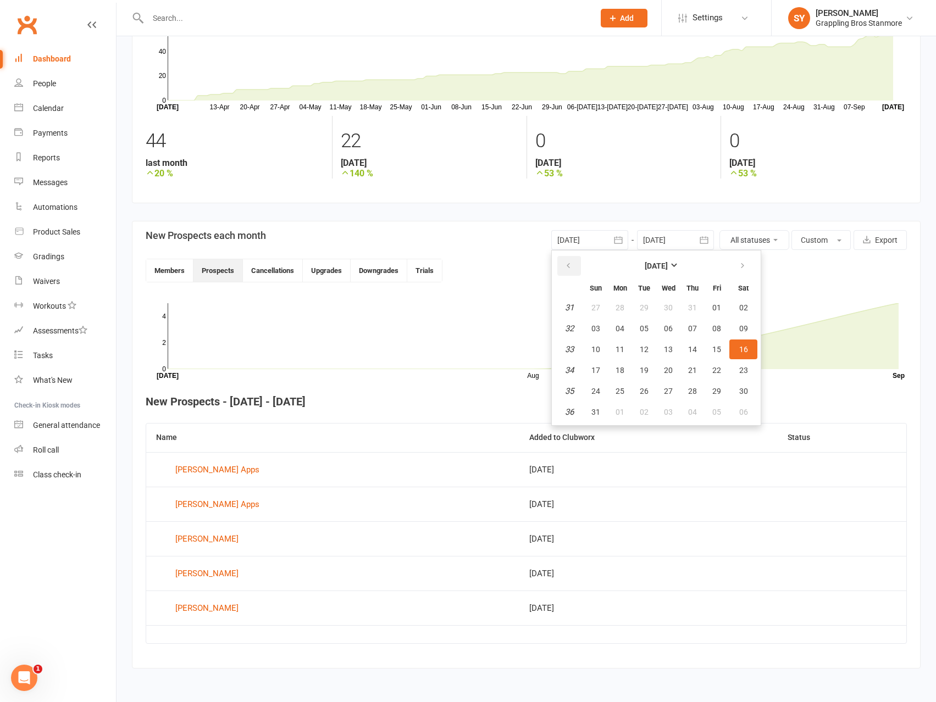
click at [571, 267] on icon "button" at bounding box center [568, 266] width 8 height 9
click at [570, 267] on icon "button" at bounding box center [568, 266] width 8 height 9
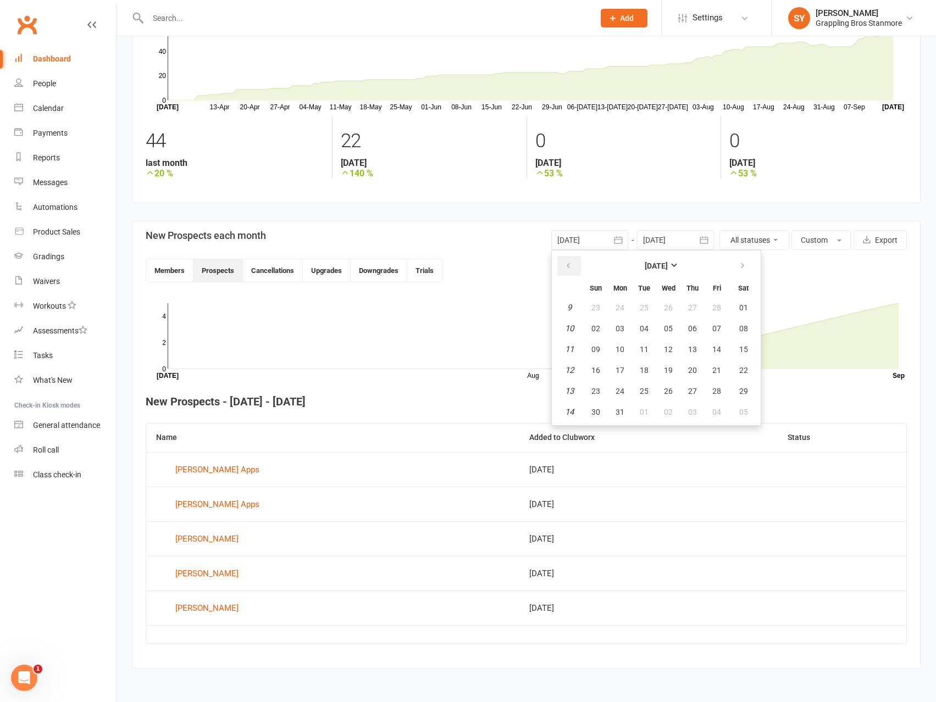
click at [570, 267] on icon "button" at bounding box center [568, 266] width 8 height 9
click at [736, 304] on button "01" at bounding box center [743, 308] width 28 height 20
type input "01 Feb 2025"
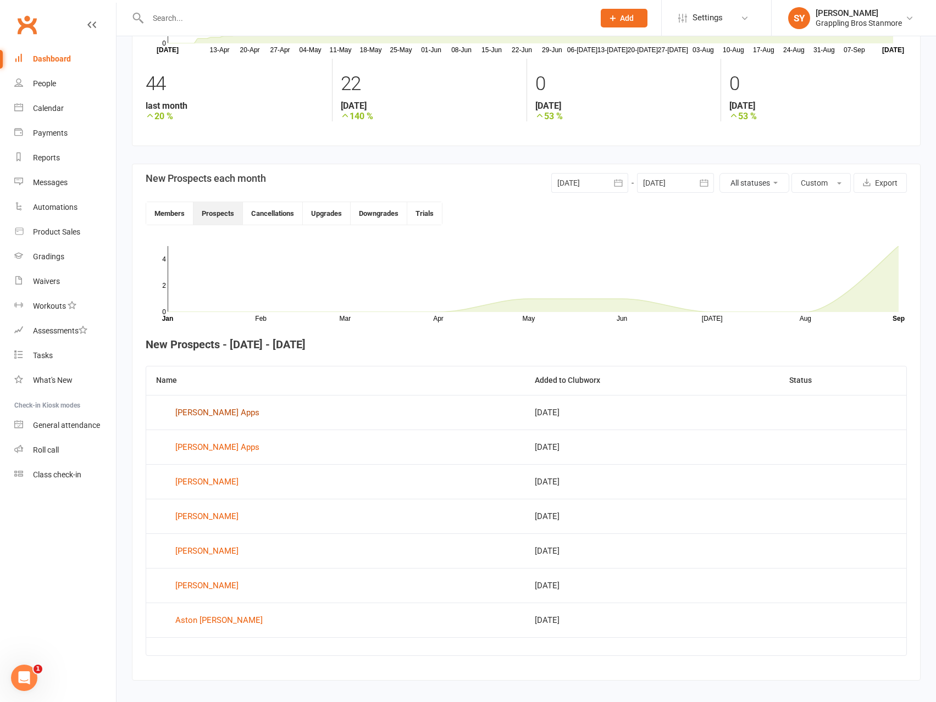
scroll to position [148, 0]
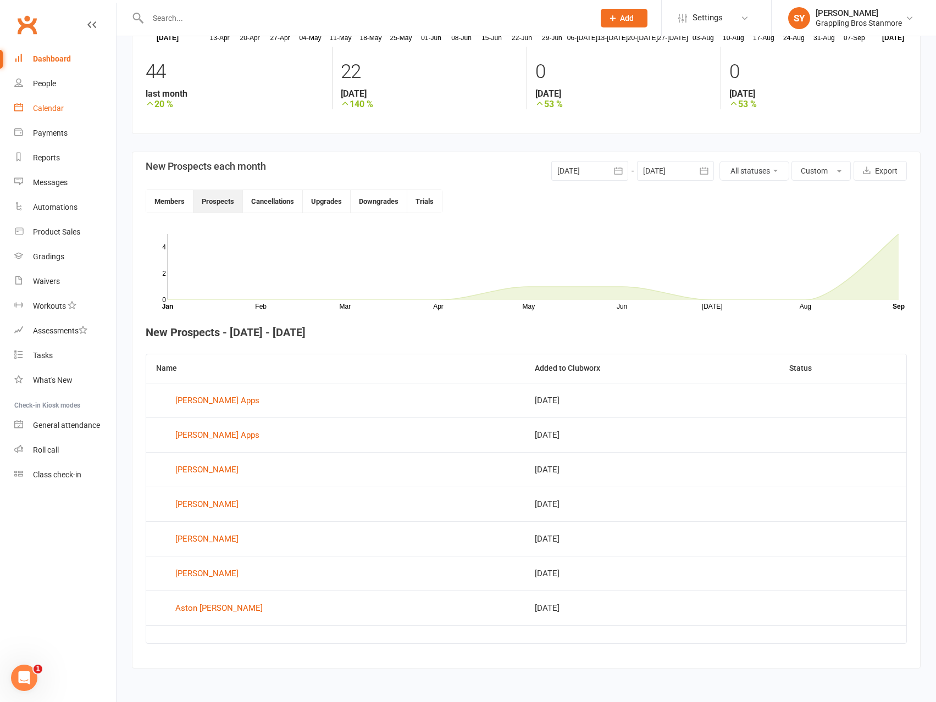
click at [50, 104] on div "Calendar" at bounding box center [48, 108] width 31 height 9
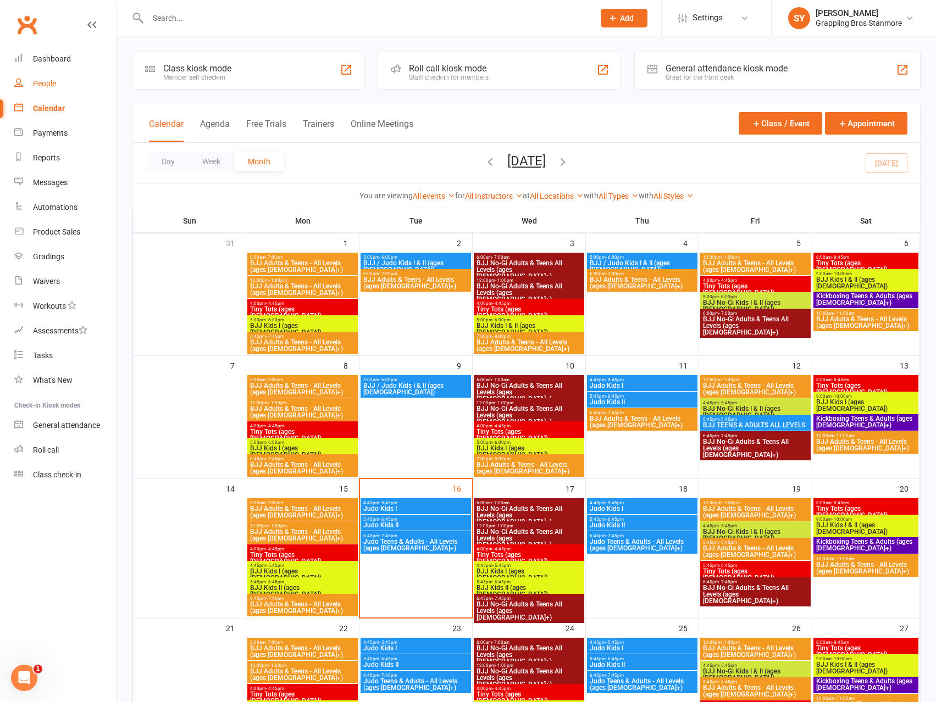
click at [46, 83] on div "People" at bounding box center [44, 83] width 23 height 9
select select "100"
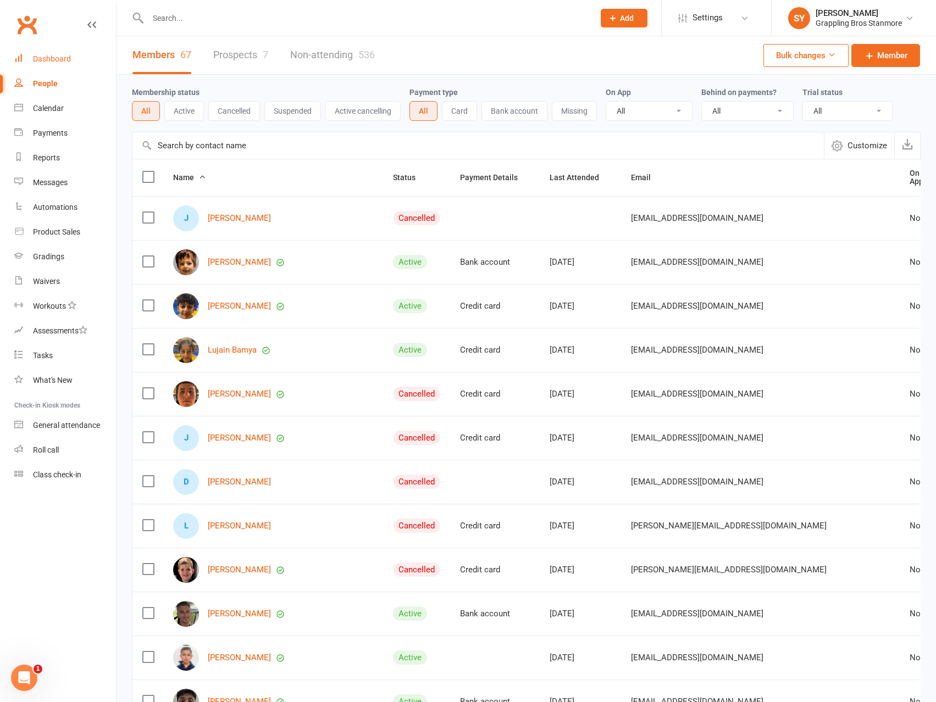
click at [53, 59] on div "Dashboard" at bounding box center [52, 58] width 38 height 9
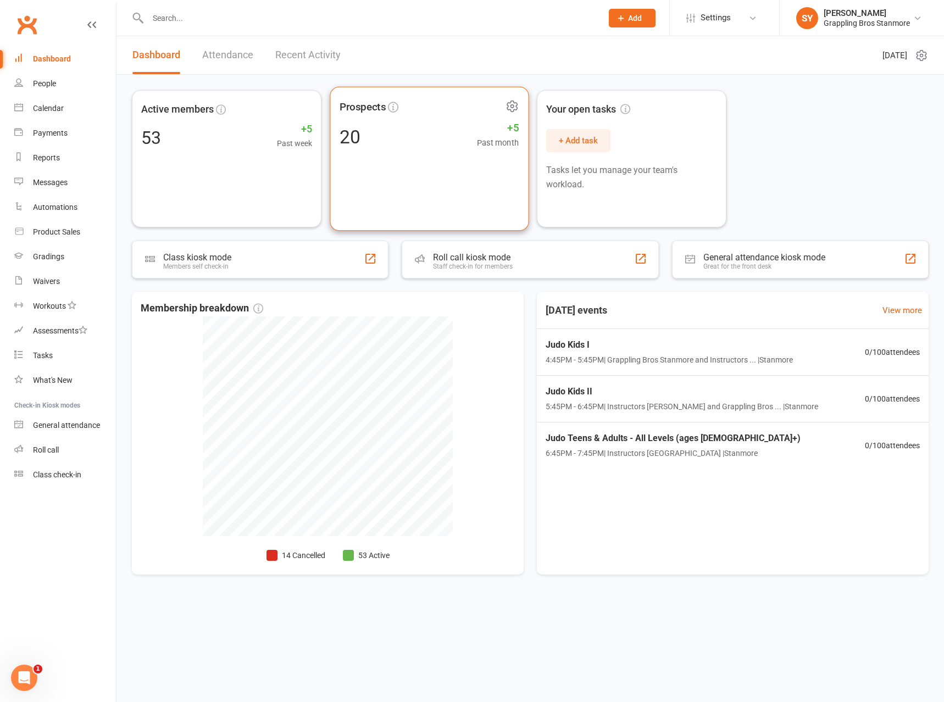
click at [424, 145] on div "20 +5 Past month" at bounding box center [429, 136] width 179 height 25
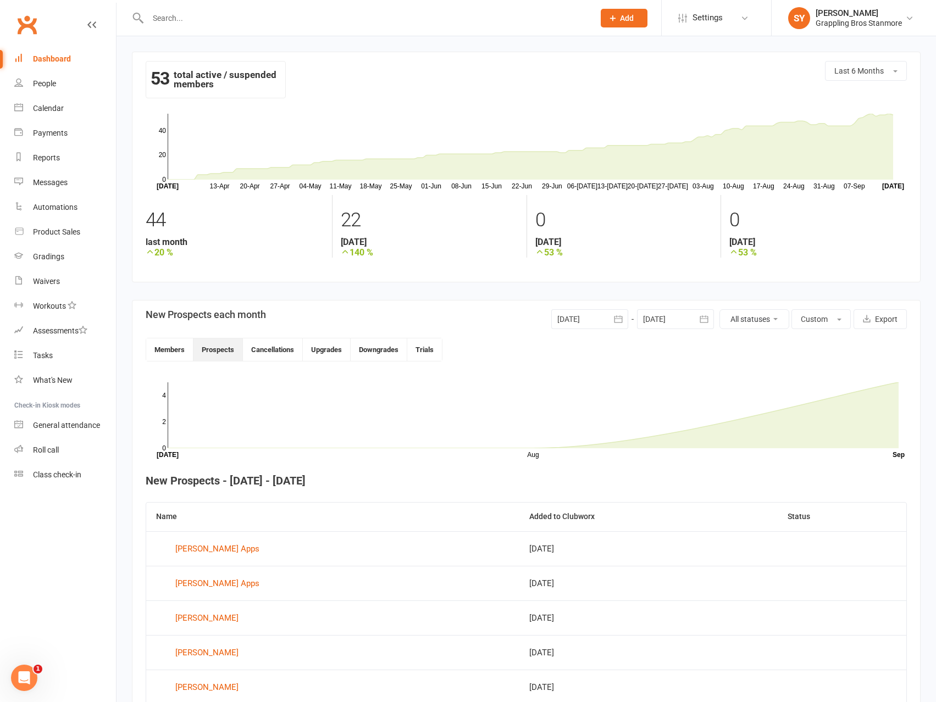
click at [767, 319] on button "All statuses" at bounding box center [754, 319] width 70 height 20
click at [866, 351] on div "Members Prospects Cancellations Upgrades Downgrades Trials" at bounding box center [526, 350] width 761 height 24
click at [843, 322] on button "Custom" at bounding box center [820, 319] width 59 height 20
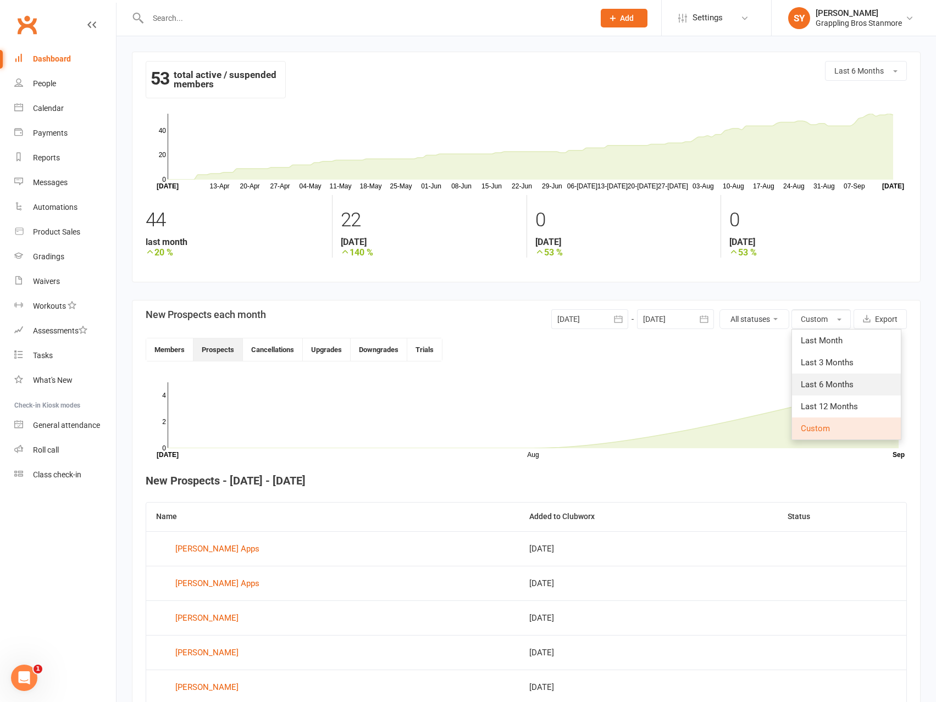
click at [842, 386] on span "Last 6 Months" at bounding box center [827, 385] width 53 height 10
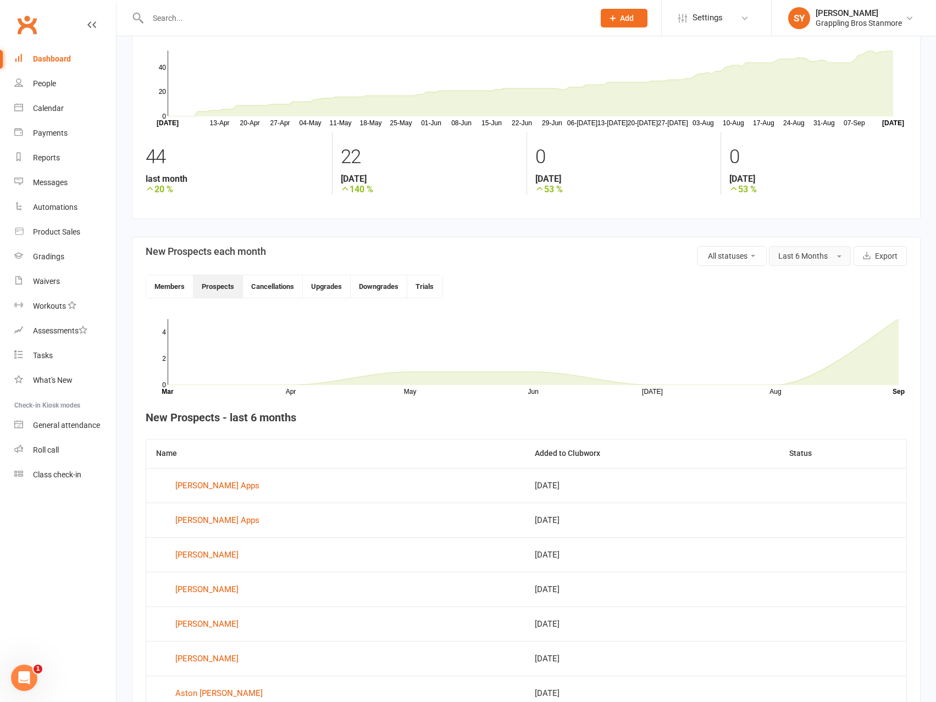
scroll to position [148, 0]
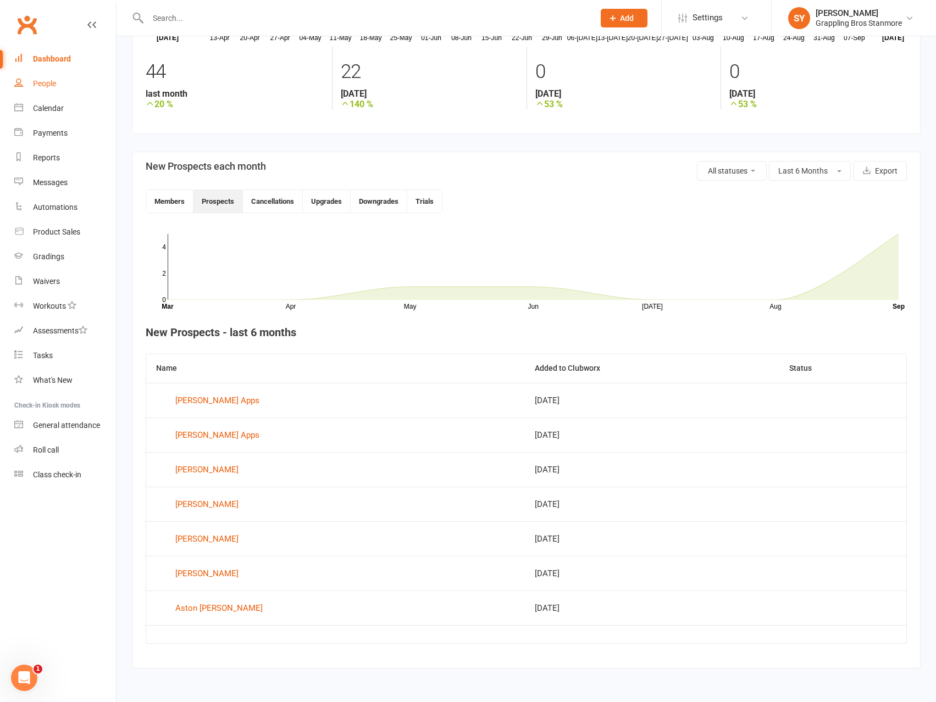
click at [49, 85] on div "People" at bounding box center [44, 83] width 23 height 9
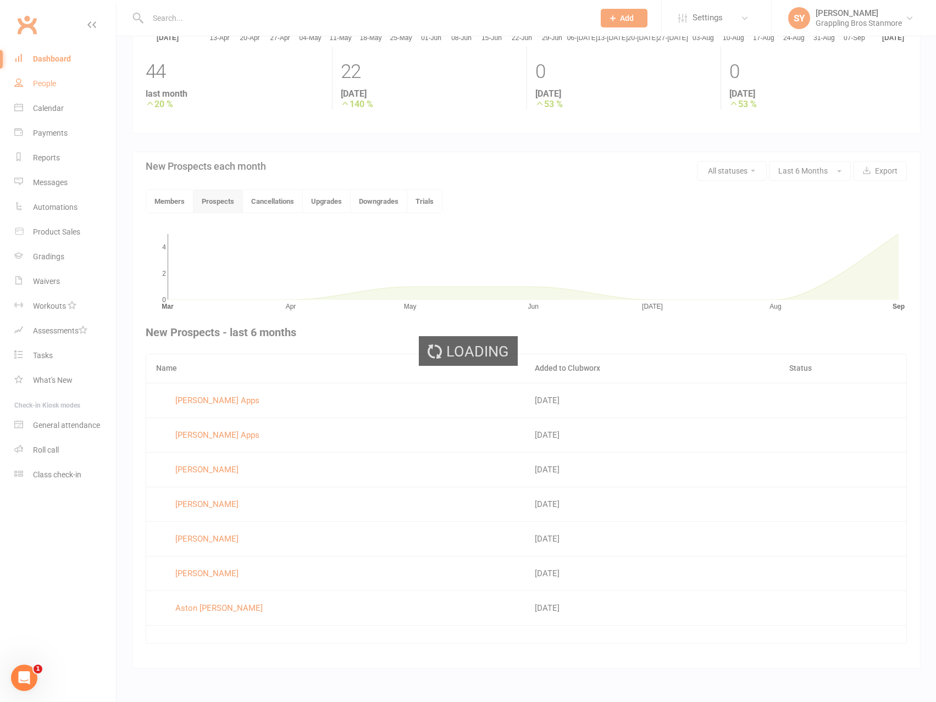
select select "100"
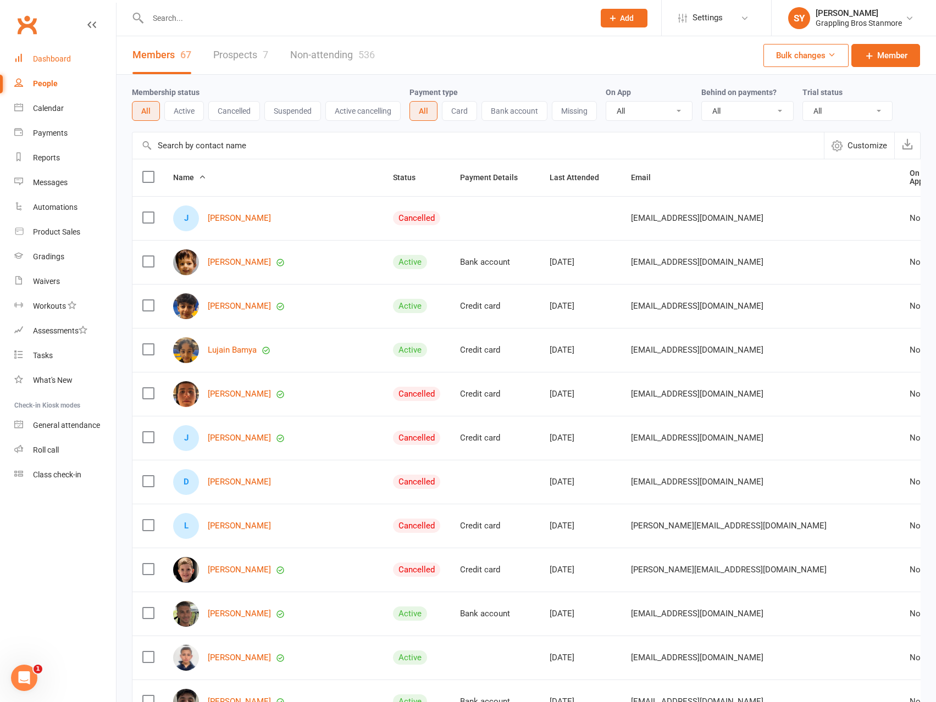
click at [51, 62] on div "Dashboard" at bounding box center [52, 58] width 38 height 9
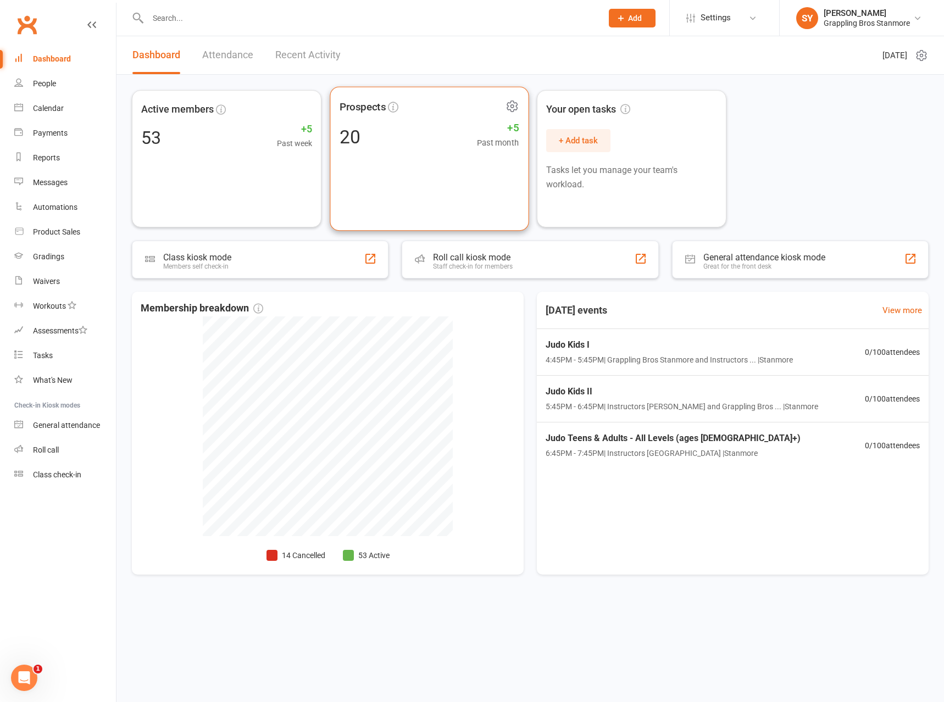
click at [399, 130] on div "20 +5 Past month" at bounding box center [429, 136] width 179 height 25
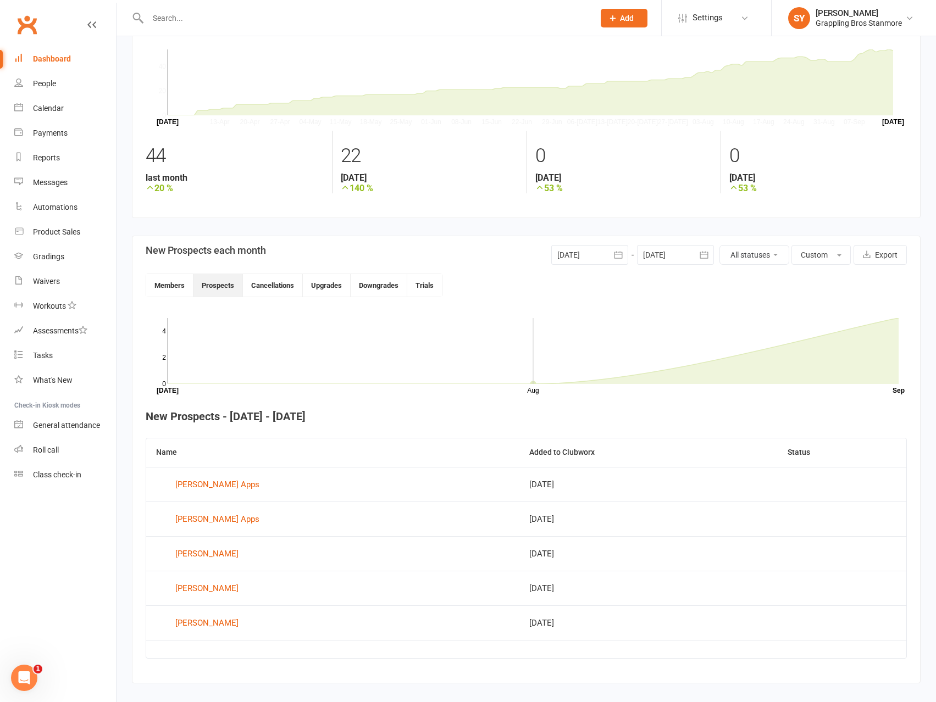
scroll to position [79, 0]
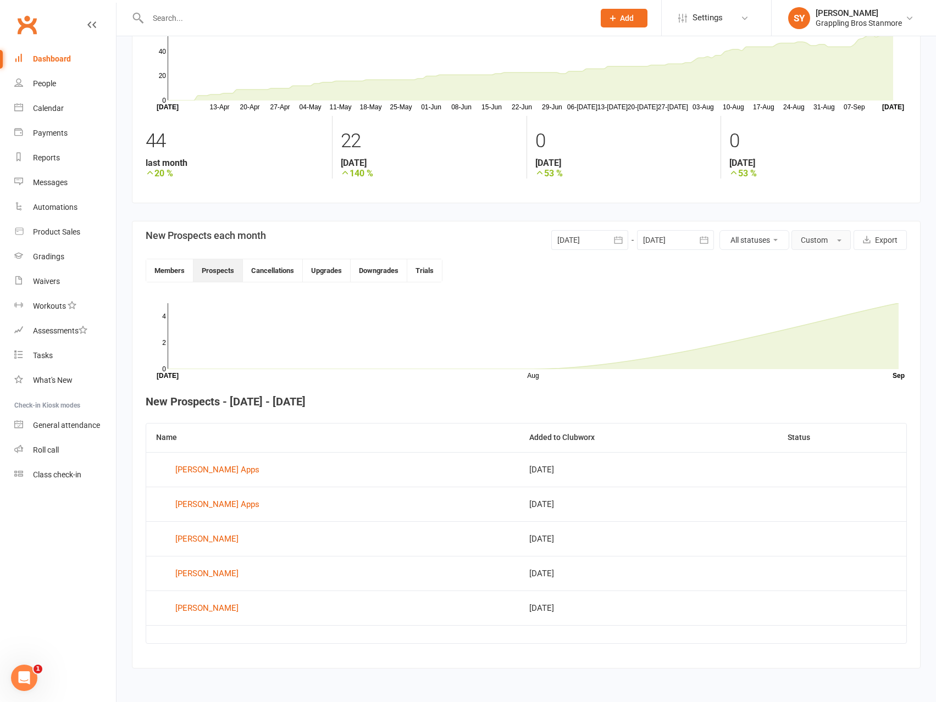
click at [823, 240] on span "Custom" at bounding box center [814, 240] width 27 height 9
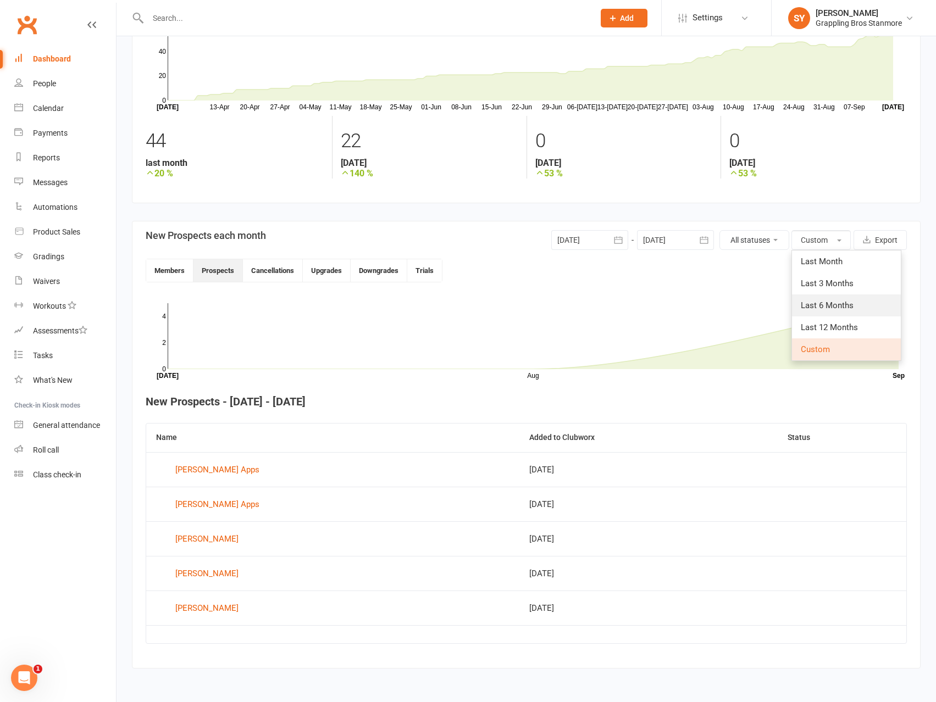
click at [834, 297] on link "Last 6 Months" at bounding box center [846, 306] width 109 height 22
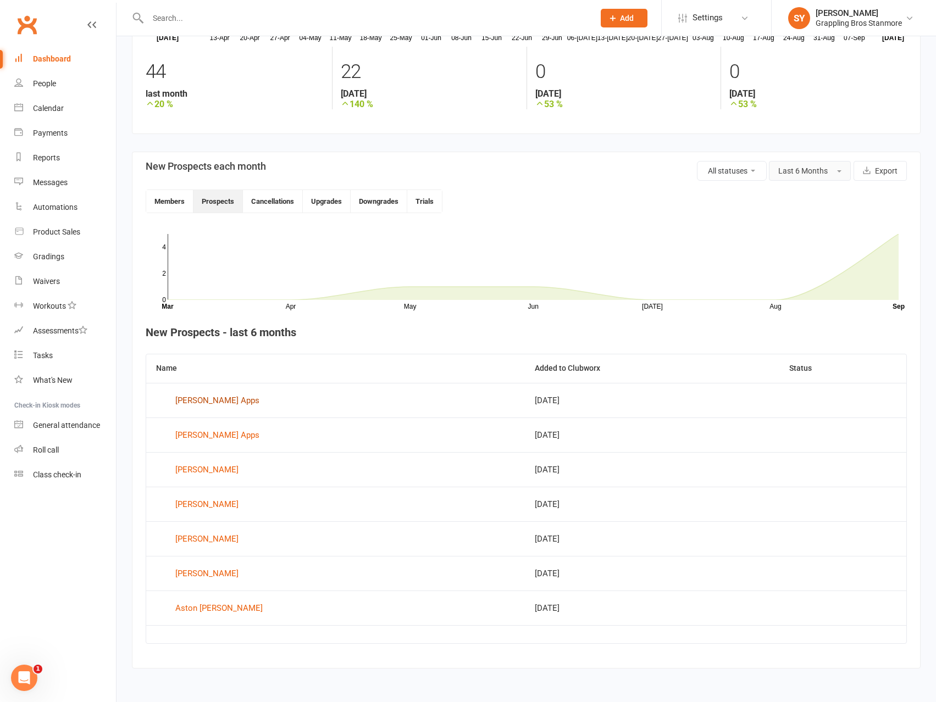
scroll to position [0, 0]
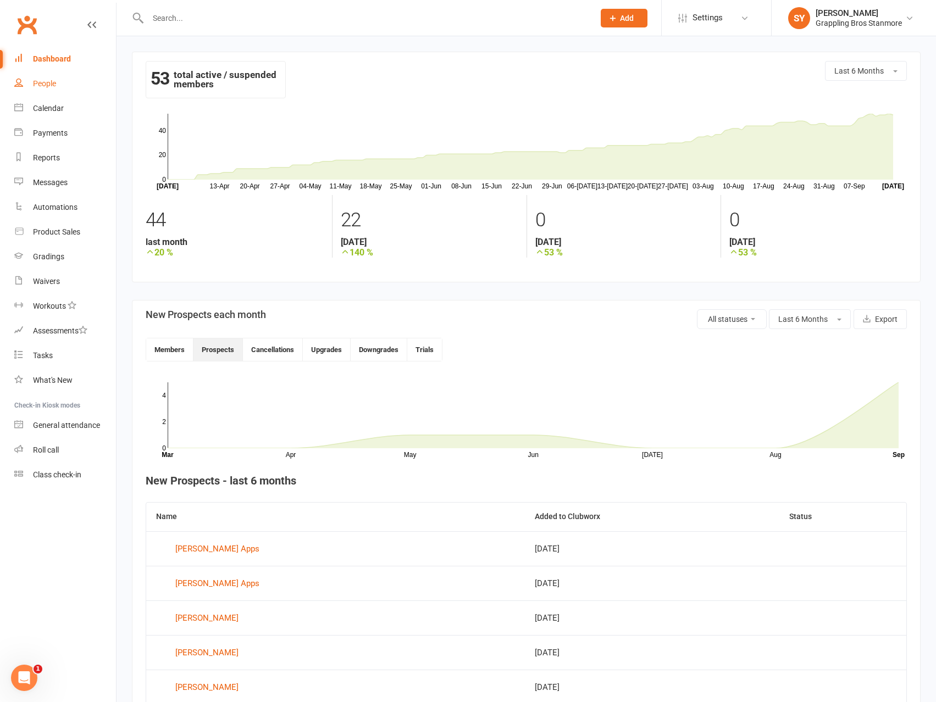
click at [51, 77] on link "People" at bounding box center [65, 83] width 102 height 25
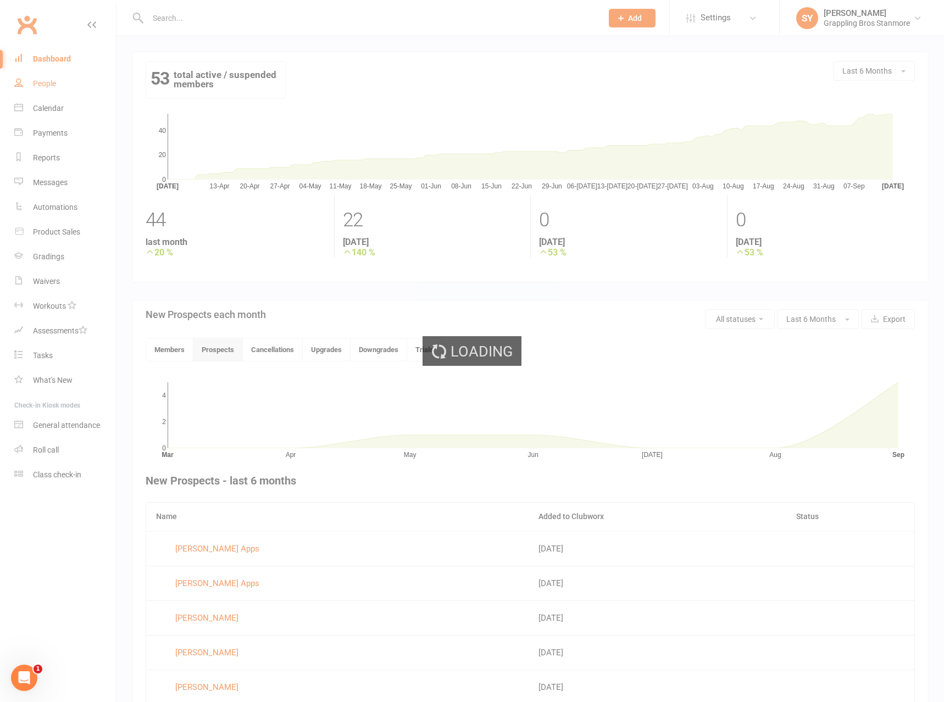
select select "100"
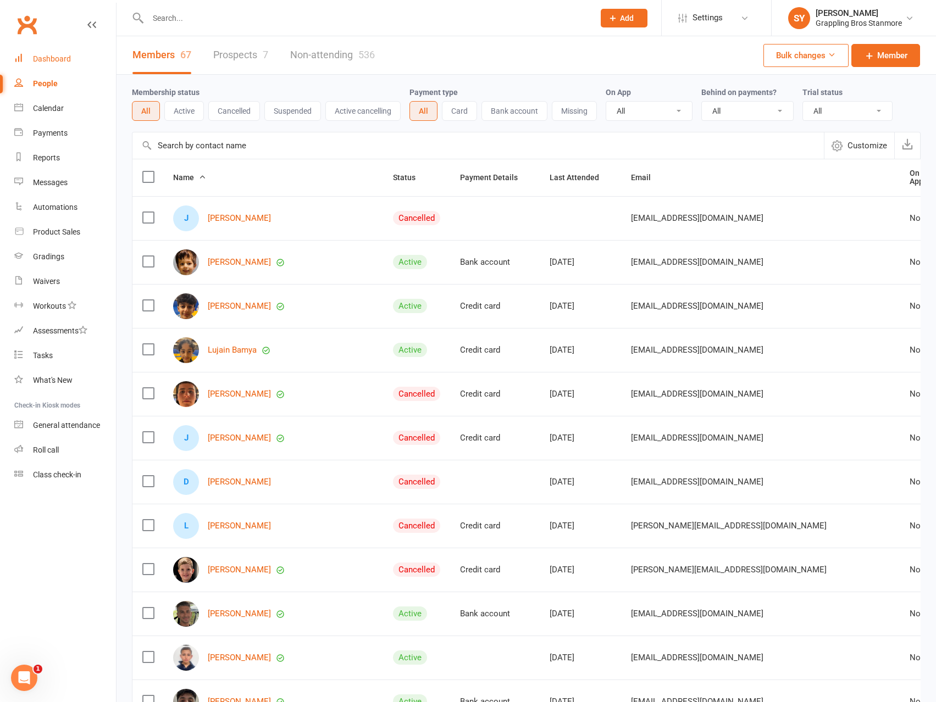
click at [60, 56] on div "Dashboard" at bounding box center [52, 58] width 38 height 9
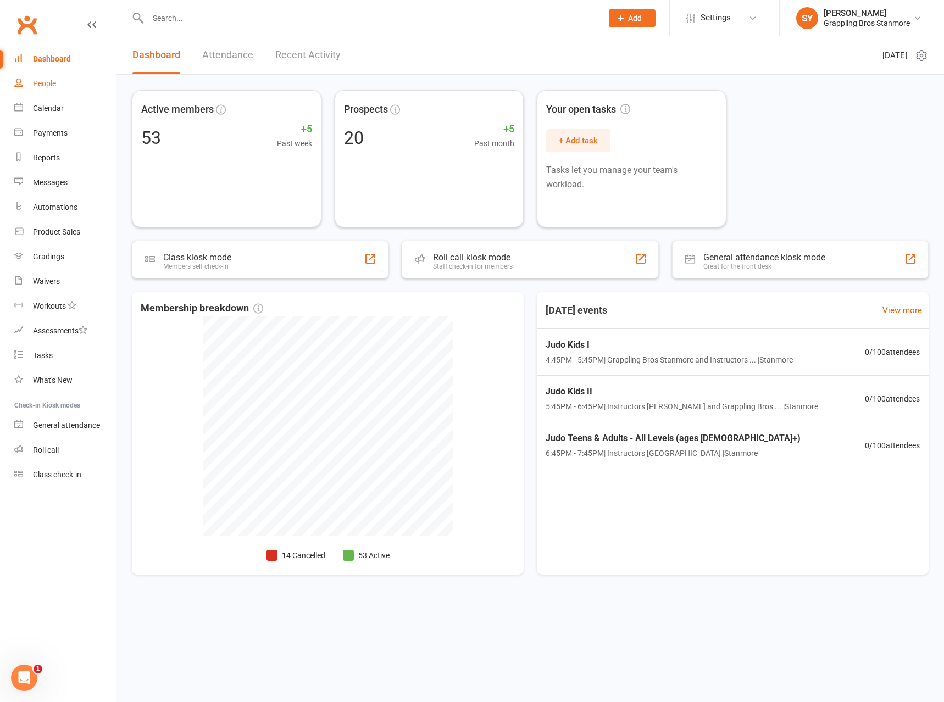
click at [52, 88] on div "People" at bounding box center [44, 83] width 23 height 9
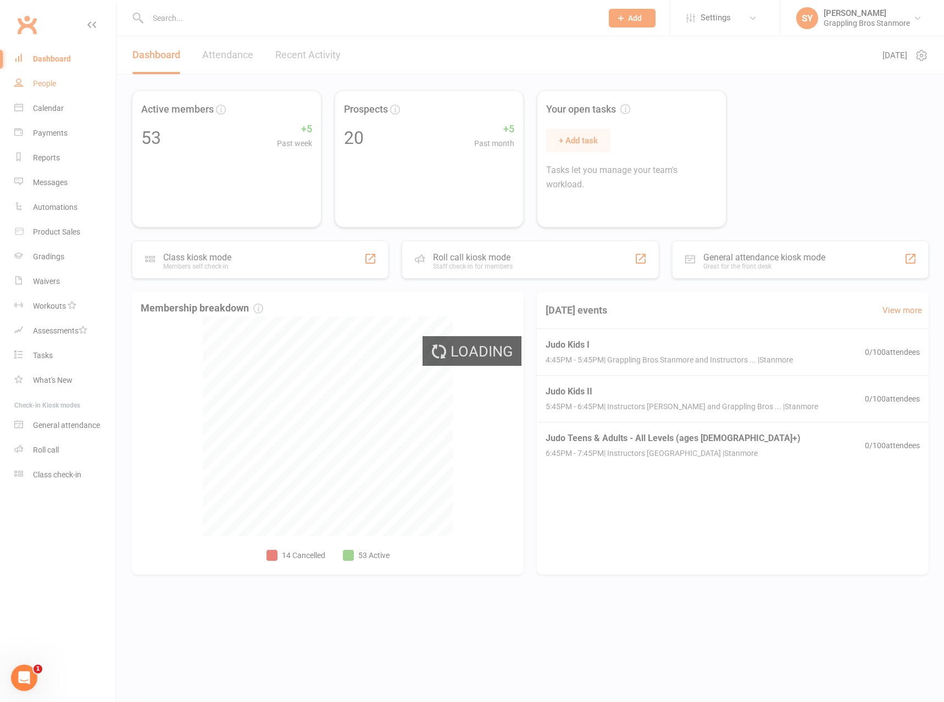
select select "100"
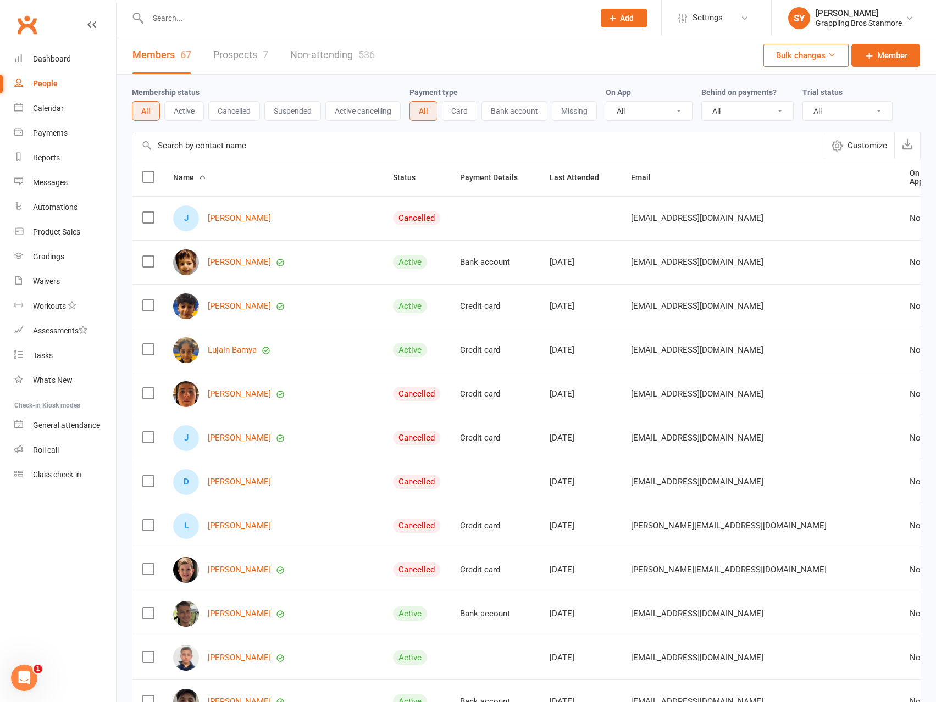
click at [161, 54] on link "Members 67" at bounding box center [161, 55] width 59 height 38
click at [186, 53] on div "67" at bounding box center [185, 55] width 11 height 12
click at [196, 114] on button "Active" at bounding box center [184, 111] width 40 height 20
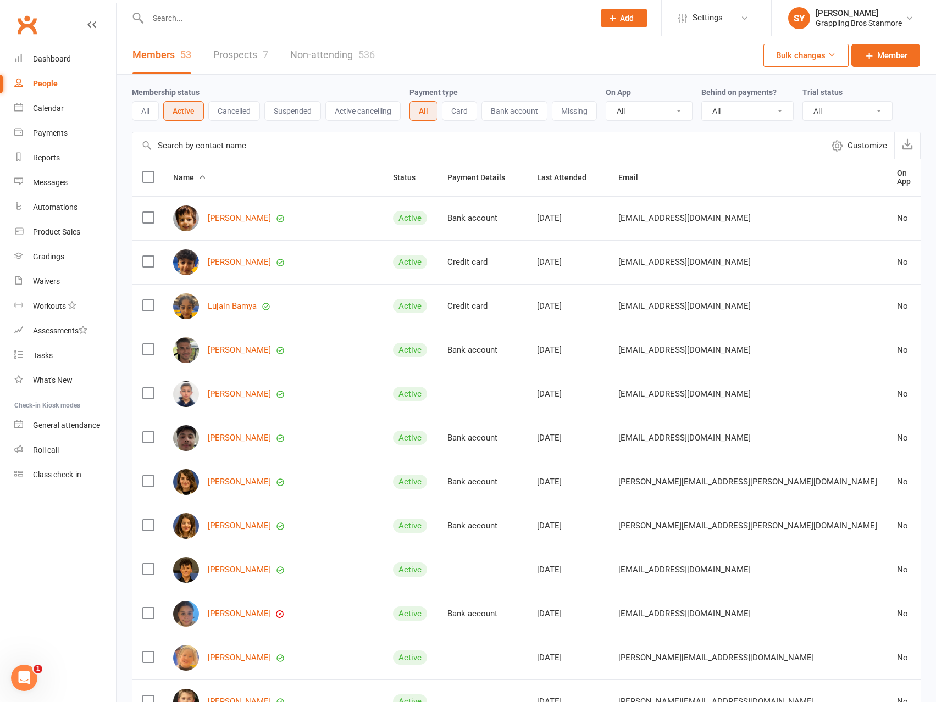
click at [229, 57] on link "Prospects 7" at bounding box center [240, 55] width 55 height 38
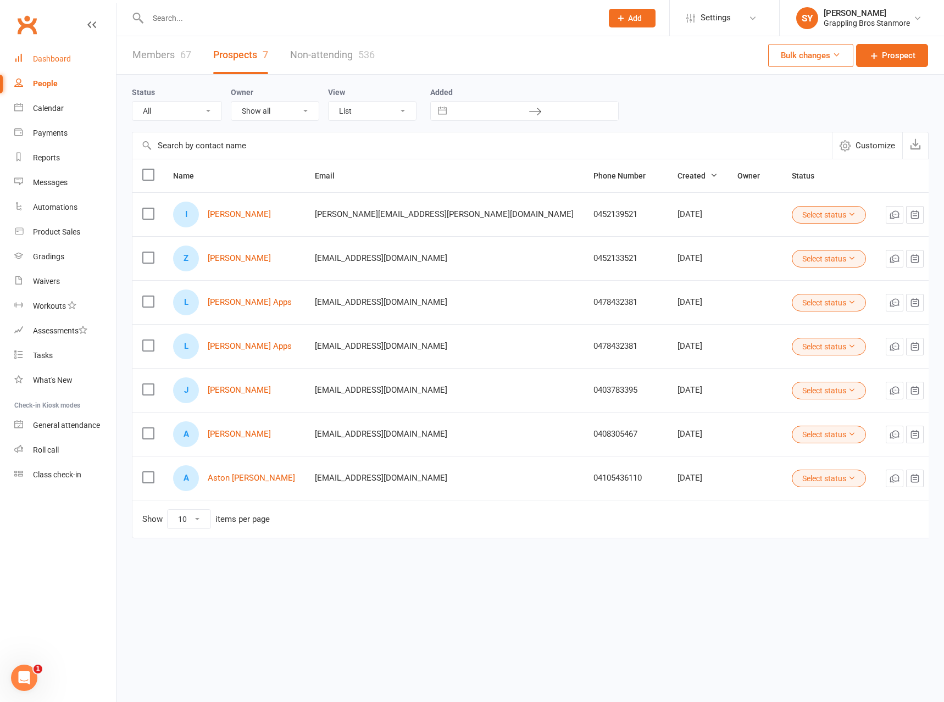
click at [54, 55] on div "Dashboard" at bounding box center [52, 58] width 38 height 9
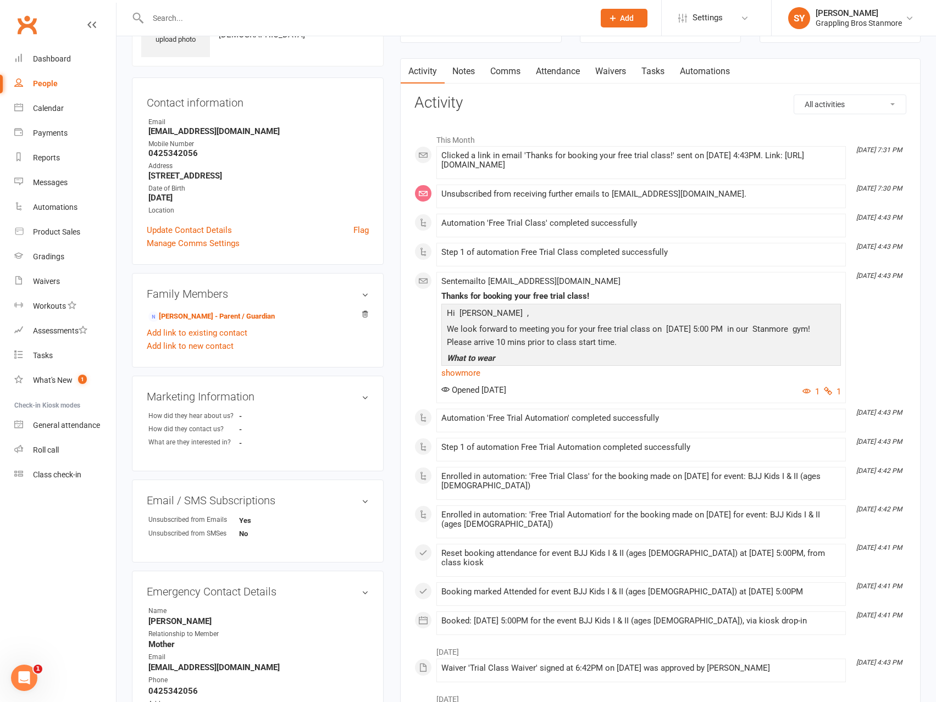
scroll to position [220, 0]
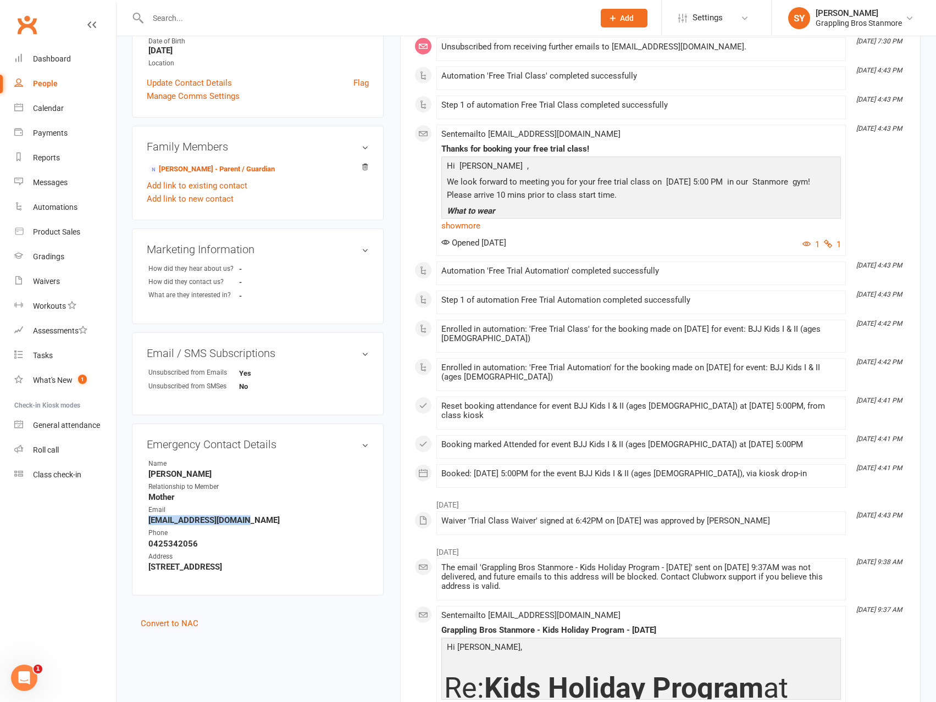
drag, startPoint x: 242, startPoint y: 522, endPoint x: 146, endPoint y: 522, distance: 96.2
click at [146, 522] on div "Emergency Contact Details edit Name Olivia Laing Relationship to Member Mother …" at bounding box center [258, 510] width 252 height 172
copy strong "livjones6@yahoo.com.au"
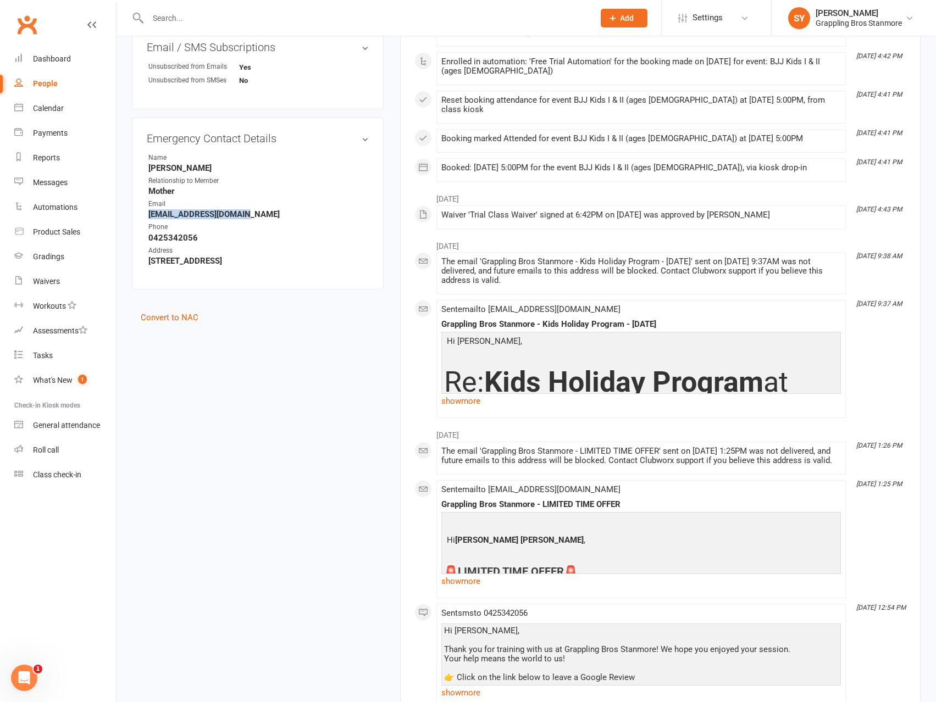
scroll to position [604, 0]
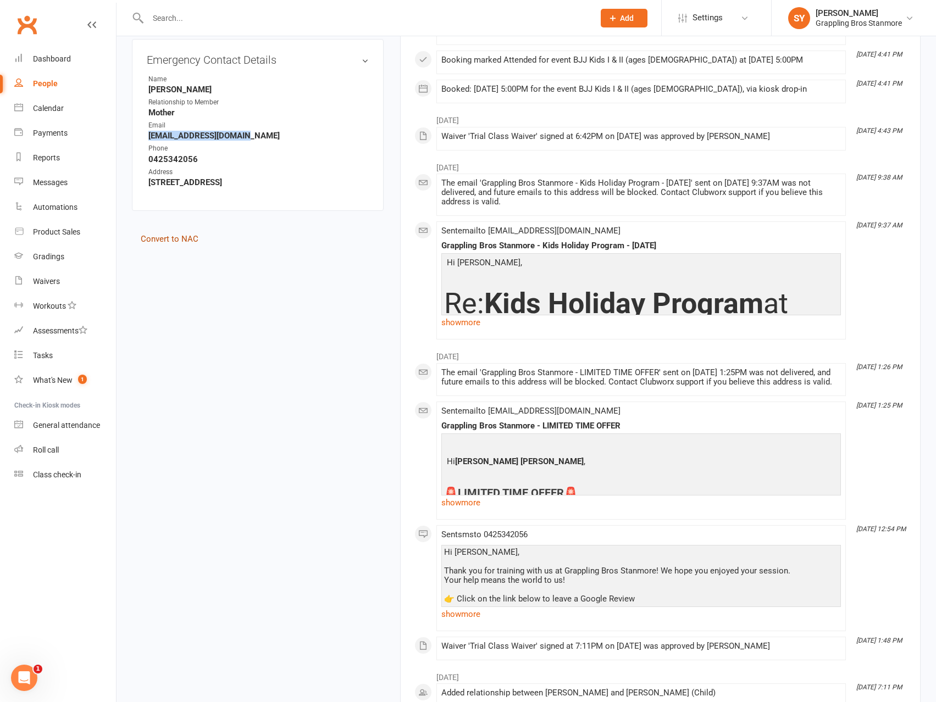
click at [179, 239] on link "Convert to NAC" at bounding box center [170, 239] width 58 height 10
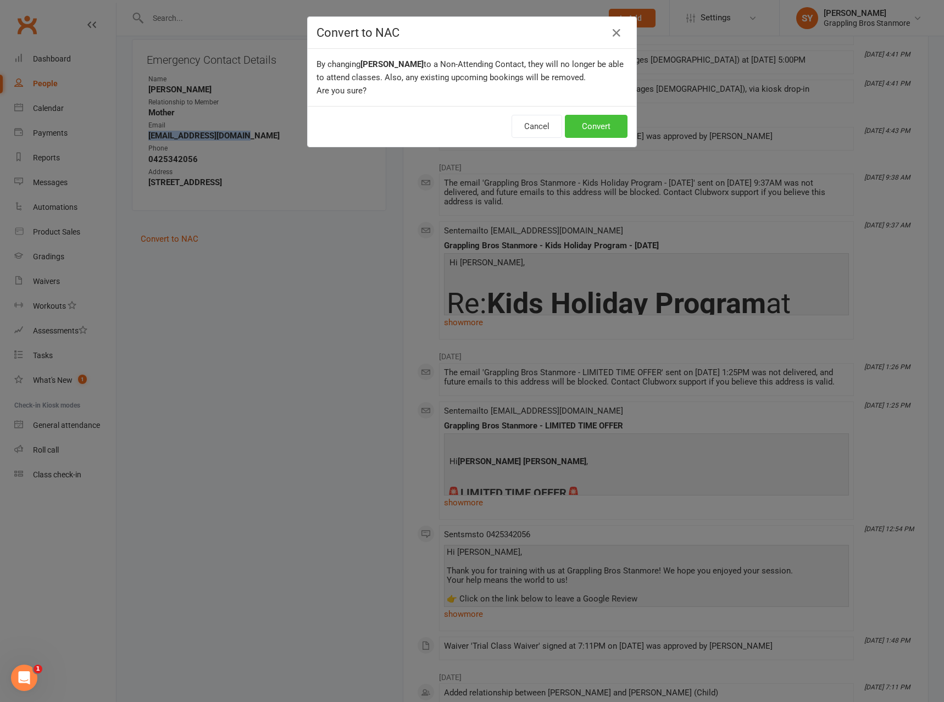
click at [603, 129] on button "Convert" at bounding box center [596, 126] width 63 height 23
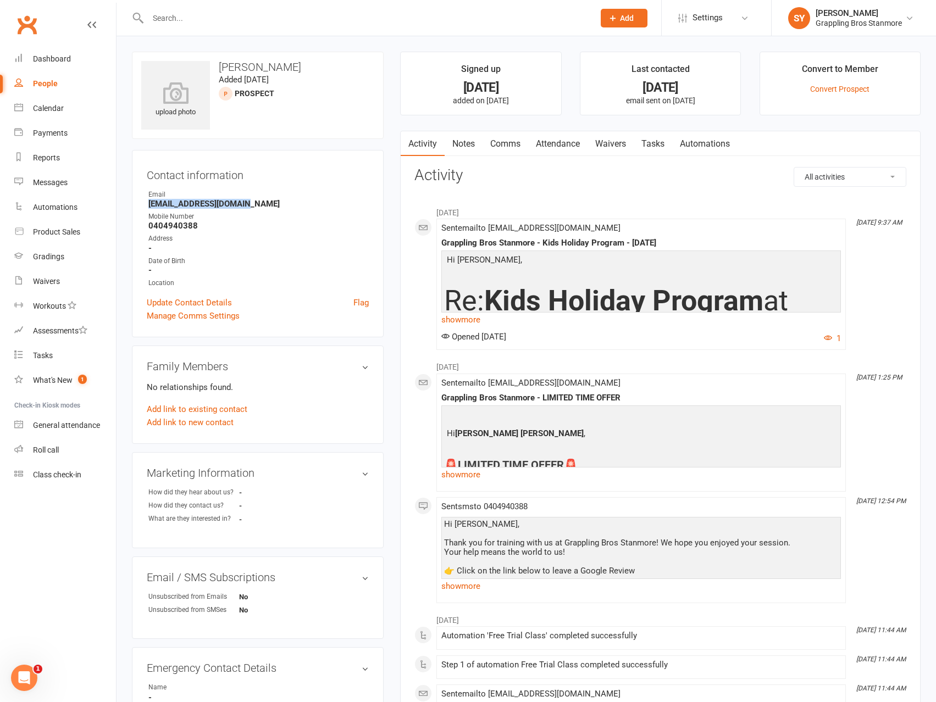
drag, startPoint x: 260, startPoint y: 203, endPoint x: 143, endPoint y: 205, distance: 117.6
click at [143, 205] on div "Contact information Owner Email [EMAIL_ADDRESS][DOMAIN_NAME] Mobile Number [PHO…" at bounding box center [258, 243] width 252 height 187
copy strong "[EMAIL_ADDRESS][DOMAIN_NAME]"
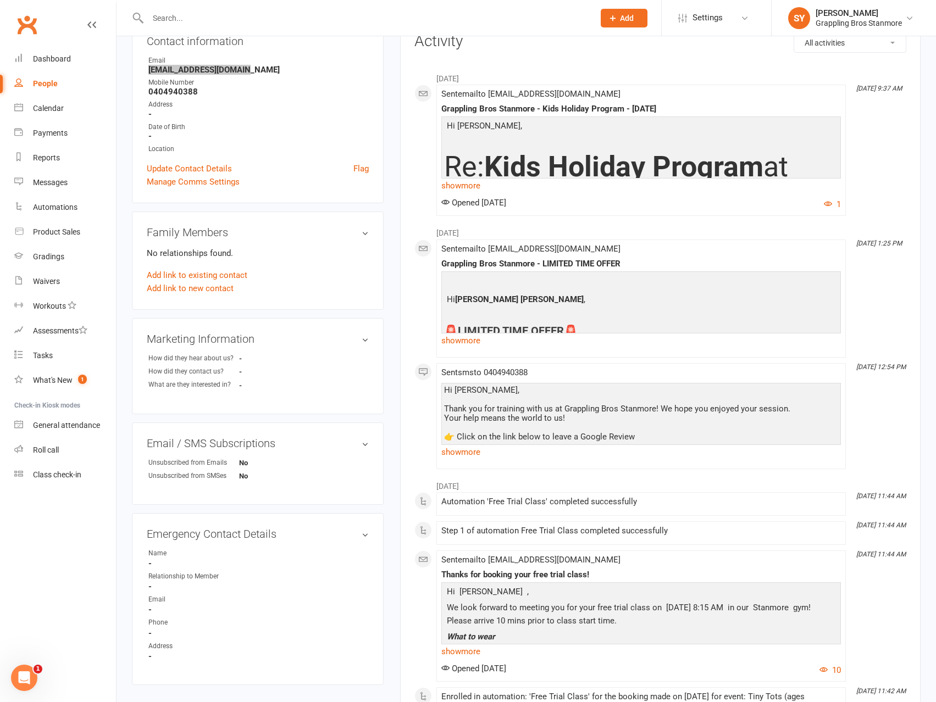
scroll to position [297, 0]
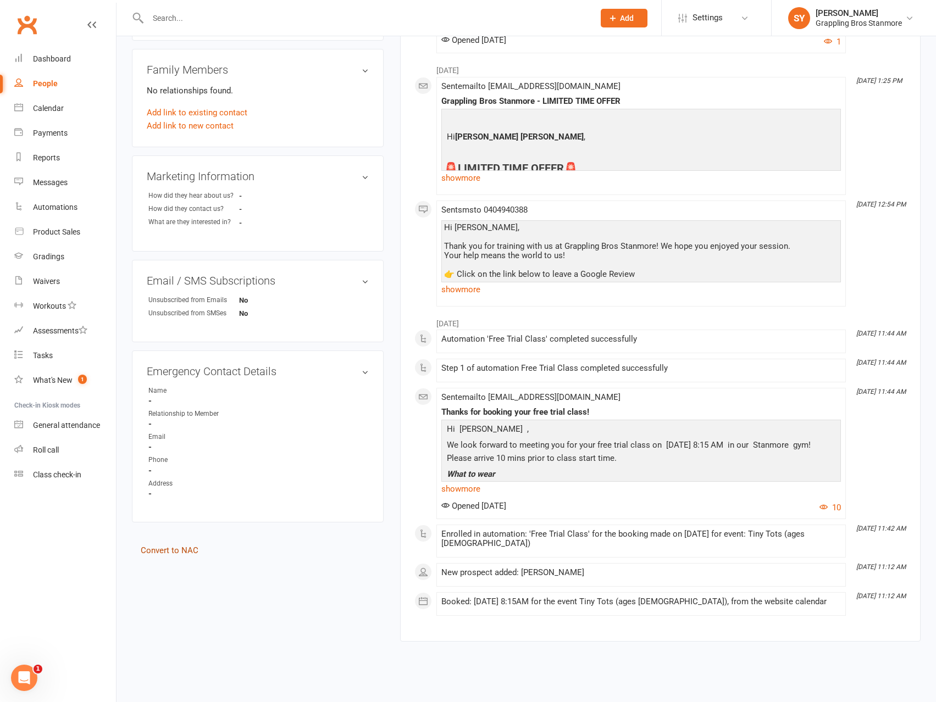
click at [186, 547] on link "Convert to NAC" at bounding box center [170, 551] width 58 height 10
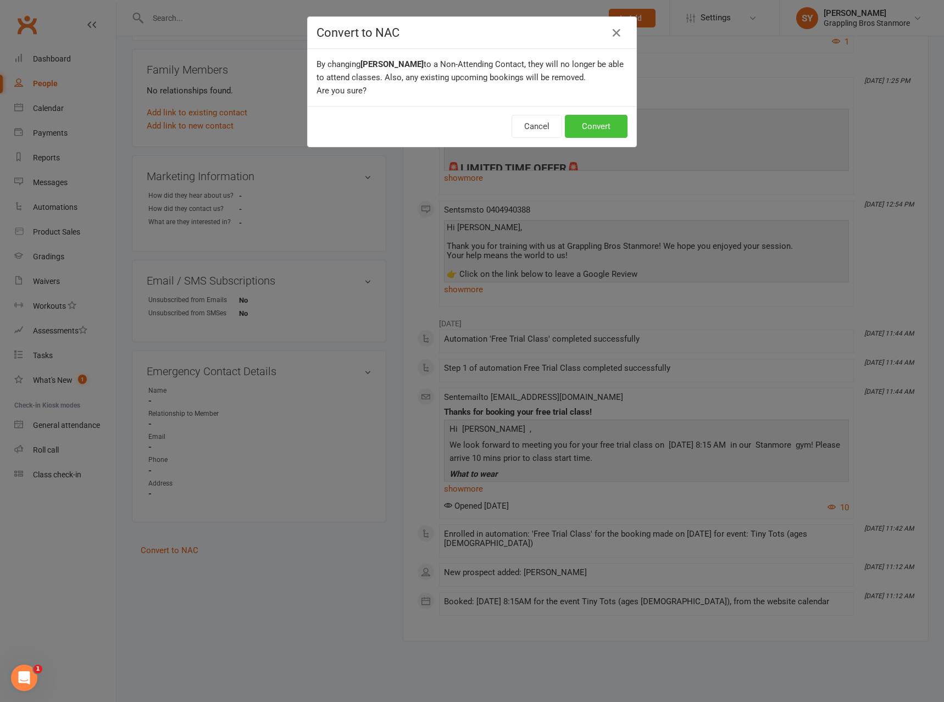
click at [589, 123] on button "Convert" at bounding box center [596, 126] width 63 height 23
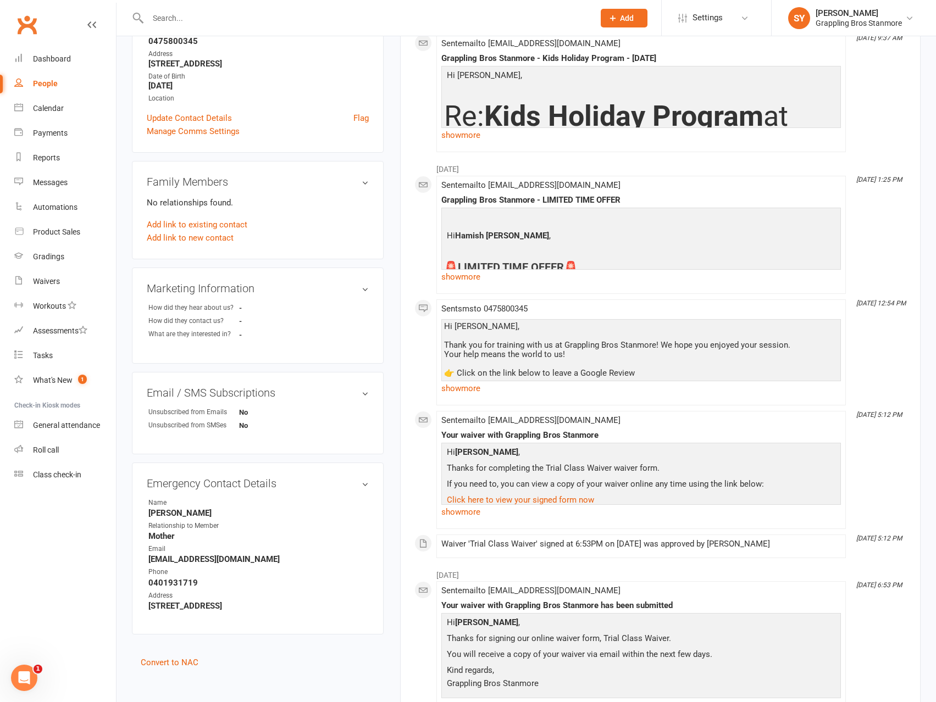
scroll to position [275, 0]
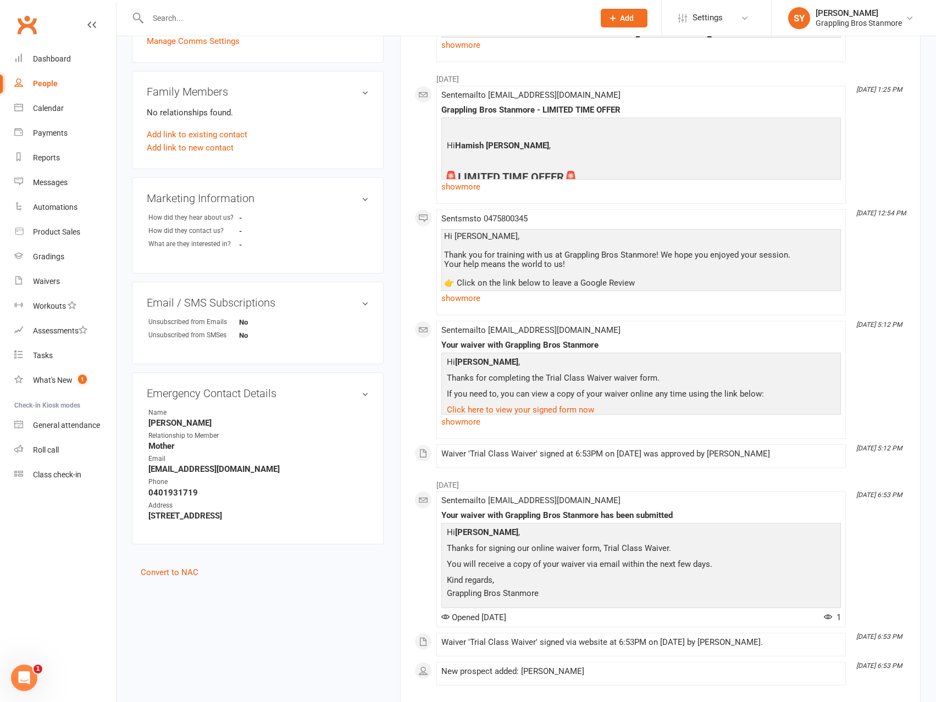
drag, startPoint x: 217, startPoint y: 424, endPoint x: 148, endPoint y: 424, distance: 68.7
click at [148, 424] on li "Name [PERSON_NAME]" at bounding box center [258, 418] width 222 height 20
copy strong "[PERSON_NAME]"
click at [235, 469] on strong "[EMAIL_ADDRESS][DOMAIN_NAME]" at bounding box center [258, 469] width 220 height 10
drag, startPoint x: 235, startPoint y: 469, endPoint x: 163, endPoint y: 471, distance: 72.6
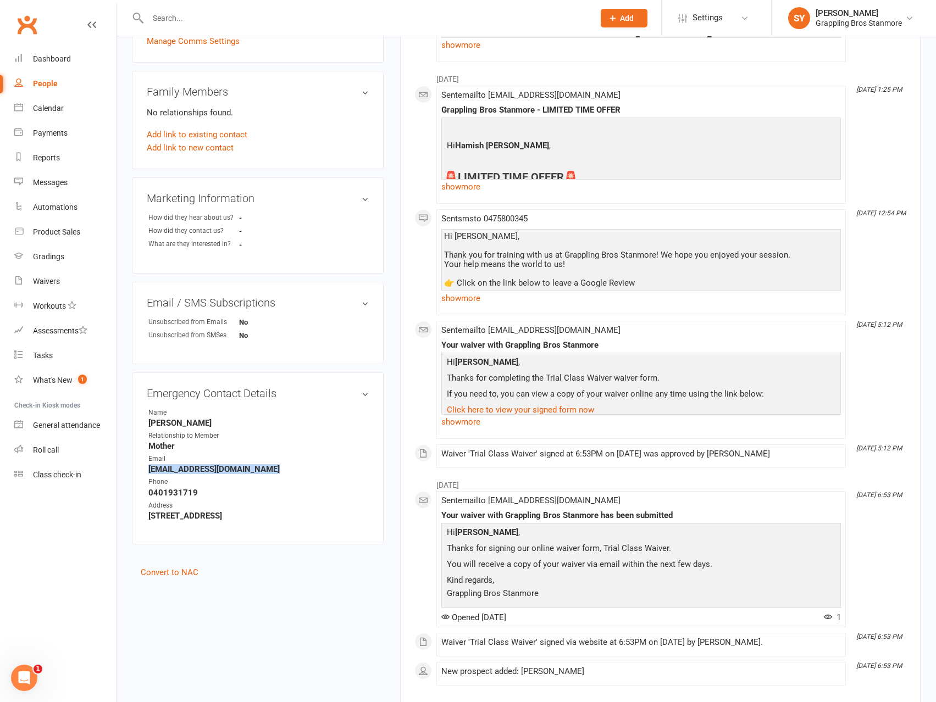
click at [163, 471] on strong "cpmalone@mac.com" at bounding box center [258, 469] width 220 height 10
copy render-form-field "cpmalone@mac.com"
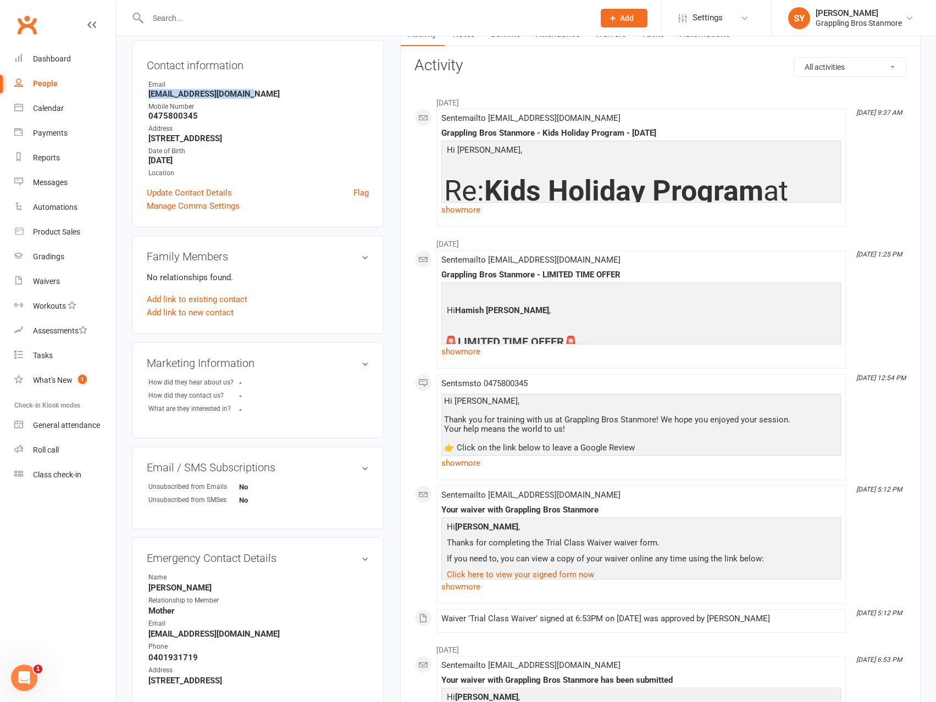
drag, startPoint x: 262, startPoint y: 93, endPoint x: 143, endPoint y: 95, distance: 118.7
click at [143, 95] on div "Contact information Owner Email hamishmalone7@gmail.com Mobile Number 047580034…" at bounding box center [258, 133] width 252 height 187
copy strong "hamishmalone7@gmail.com"
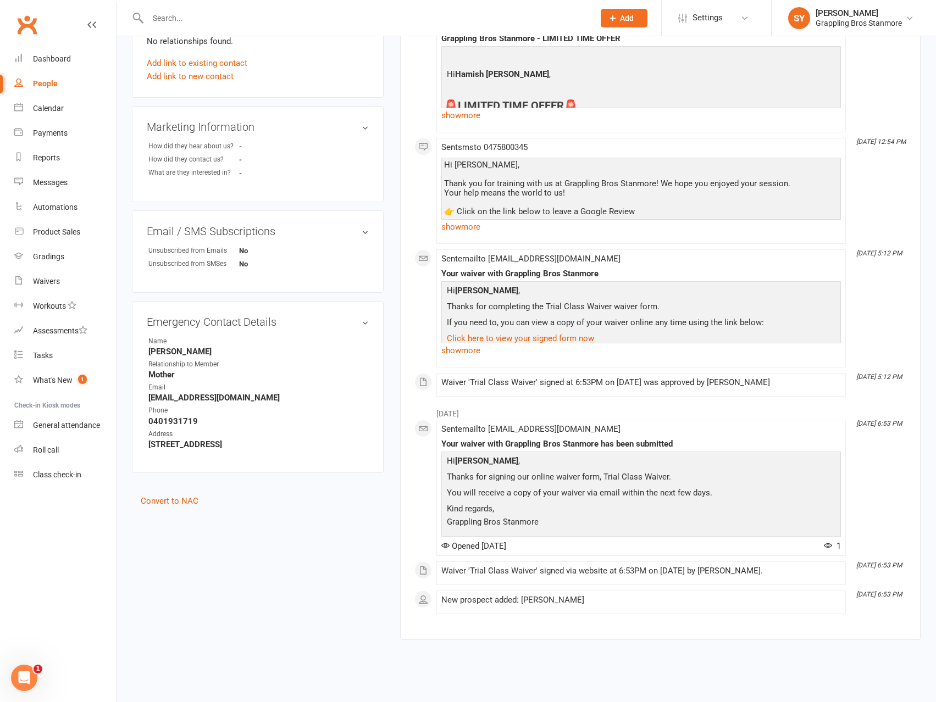
scroll to position [354, 0]
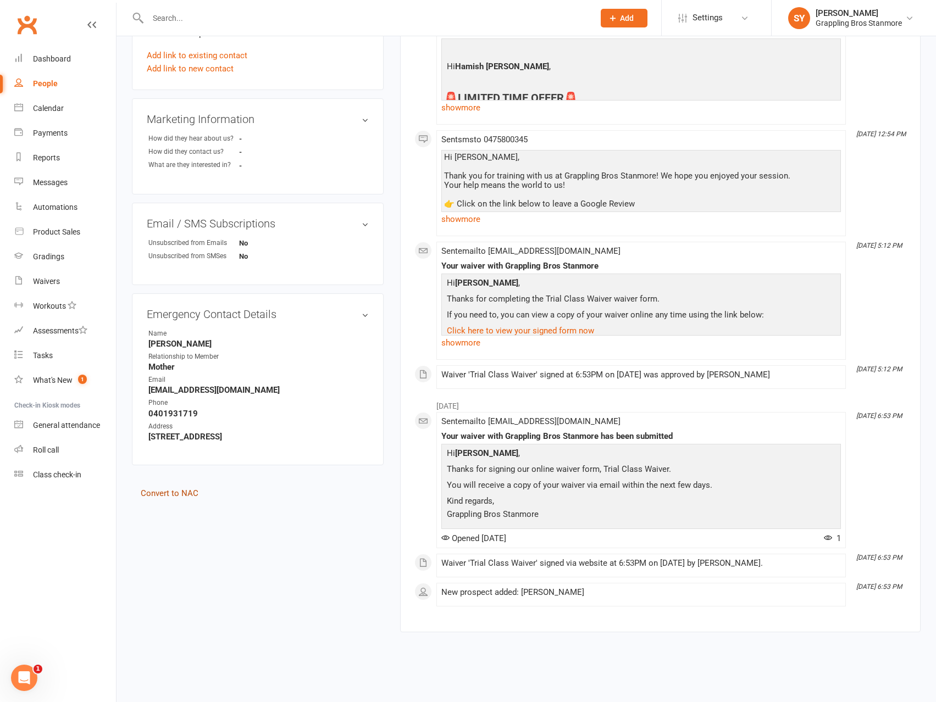
click at [180, 495] on link "Convert to NAC" at bounding box center [170, 494] width 58 height 10
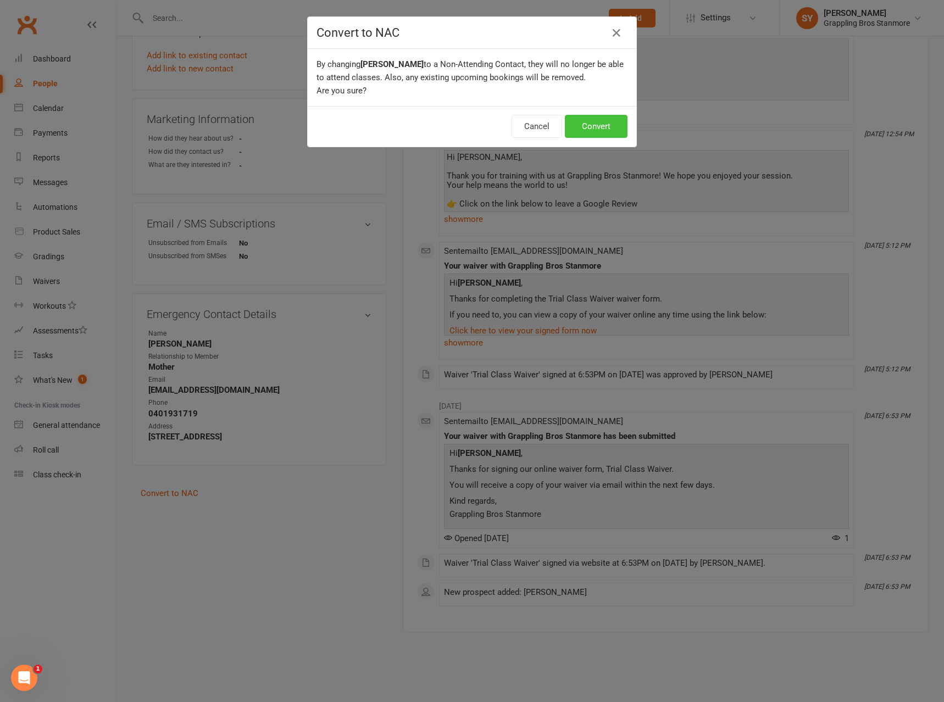
click at [606, 132] on button "Convert" at bounding box center [596, 126] width 63 height 23
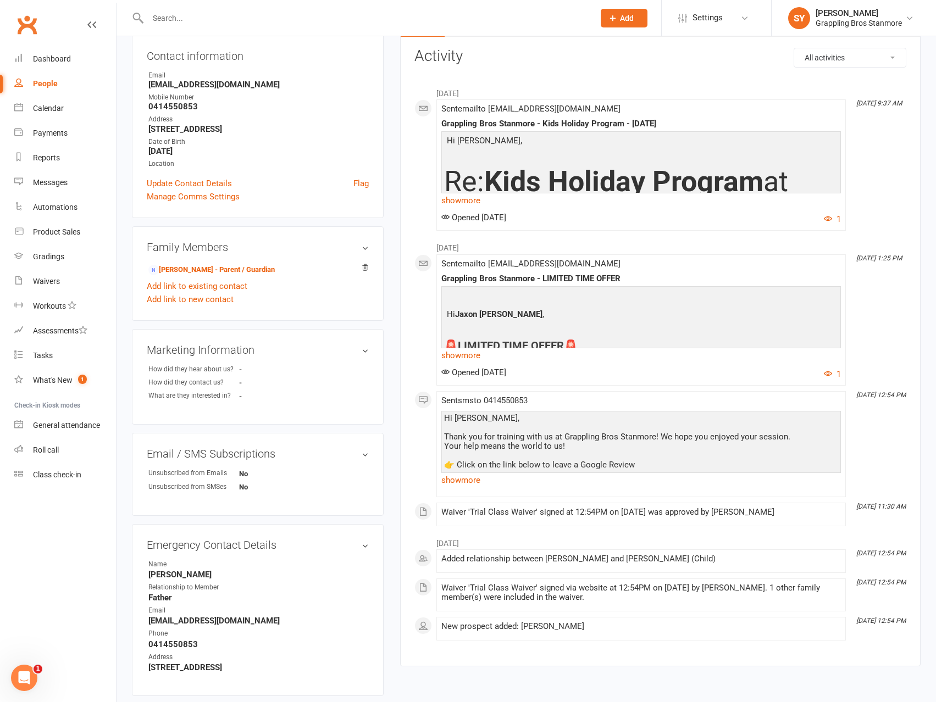
scroll to position [191, 0]
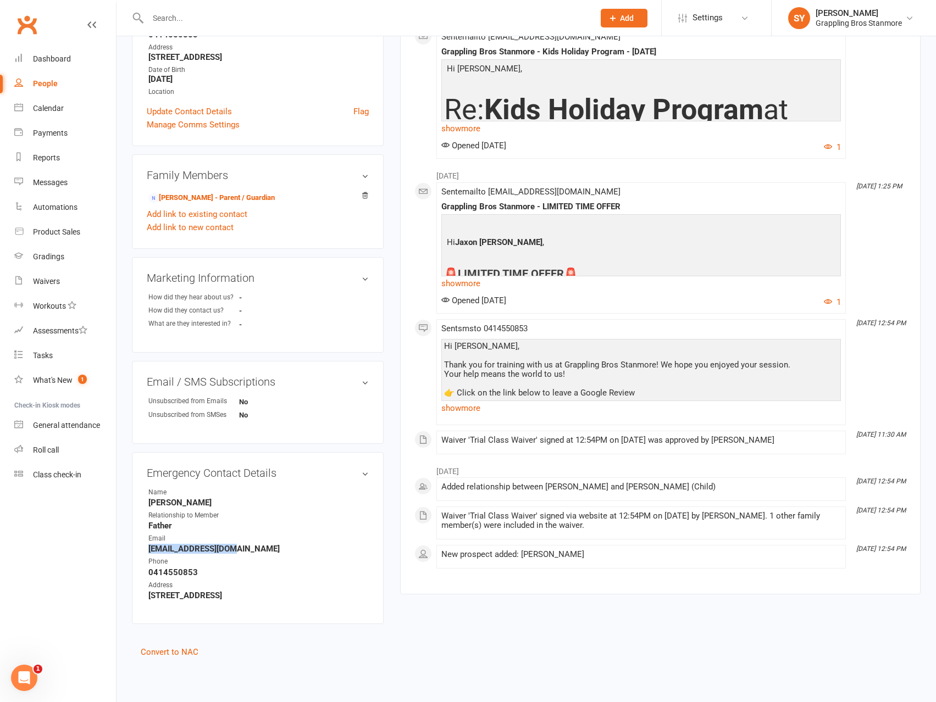
drag, startPoint x: 241, startPoint y: 551, endPoint x: 142, endPoint y: 551, distance: 98.4
click at [142, 551] on div "Emergency Contact Details edit Name [PERSON_NAME] Relationship to Member Father…" at bounding box center [258, 538] width 252 height 172
copy strong "[EMAIL_ADDRESS][DOMAIN_NAME]"
click at [182, 652] on link "Convert to NAC" at bounding box center [170, 652] width 58 height 10
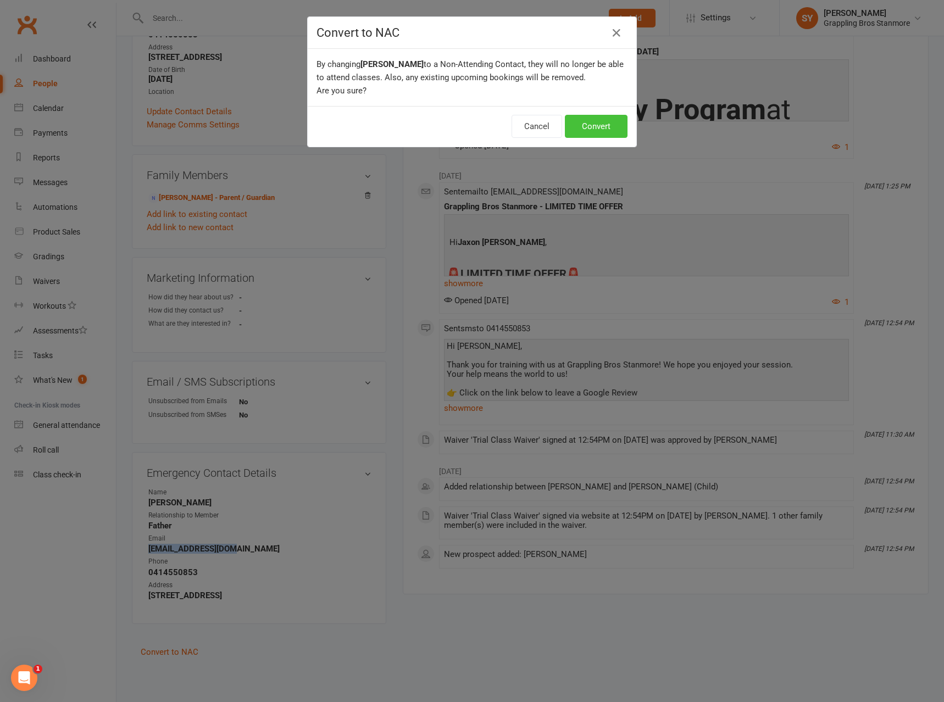
click at [603, 129] on button "Convert" at bounding box center [596, 126] width 63 height 23
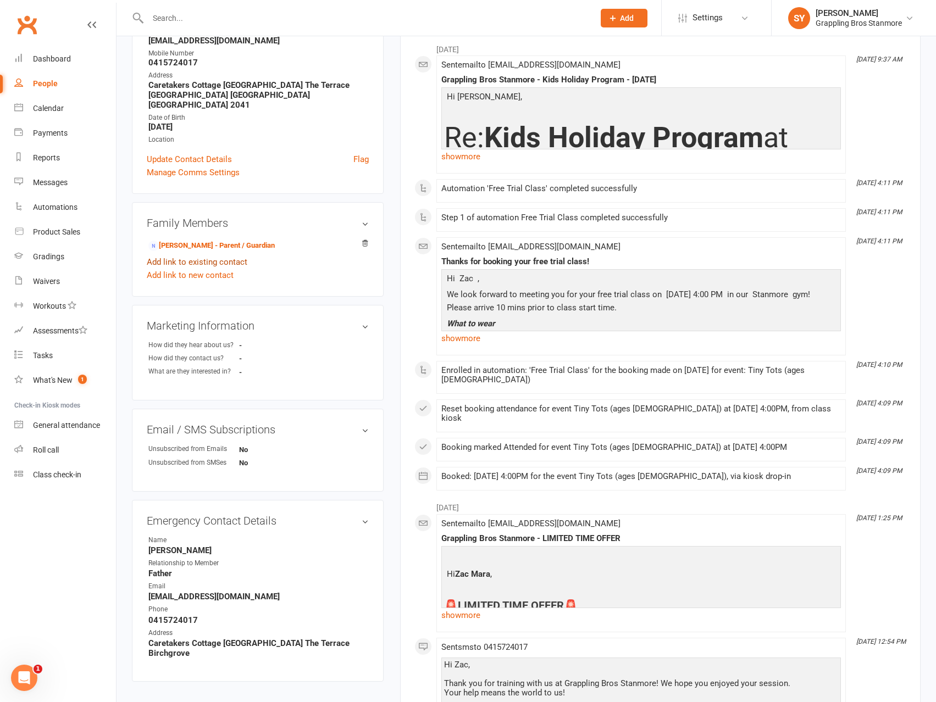
scroll to position [165, 0]
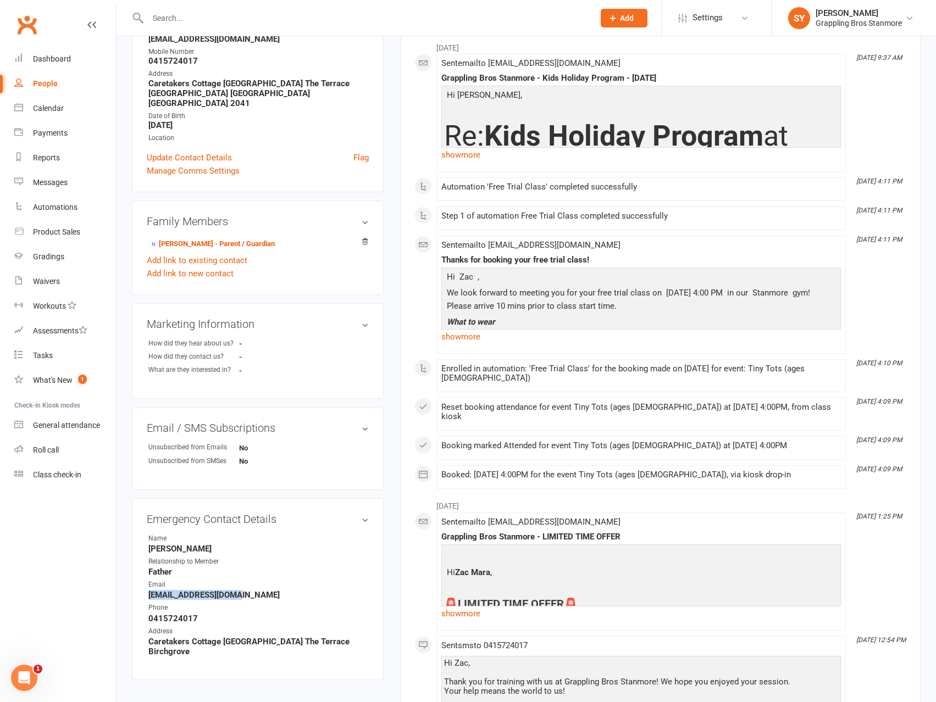
drag, startPoint x: 238, startPoint y: 585, endPoint x: 142, endPoint y: 586, distance: 96.7
click at [142, 586] on div "Emergency Contact Details edit Name [PERSON_NAME] Relationship to Member Father…" at bounding box center [258, 589] width 252 height 182
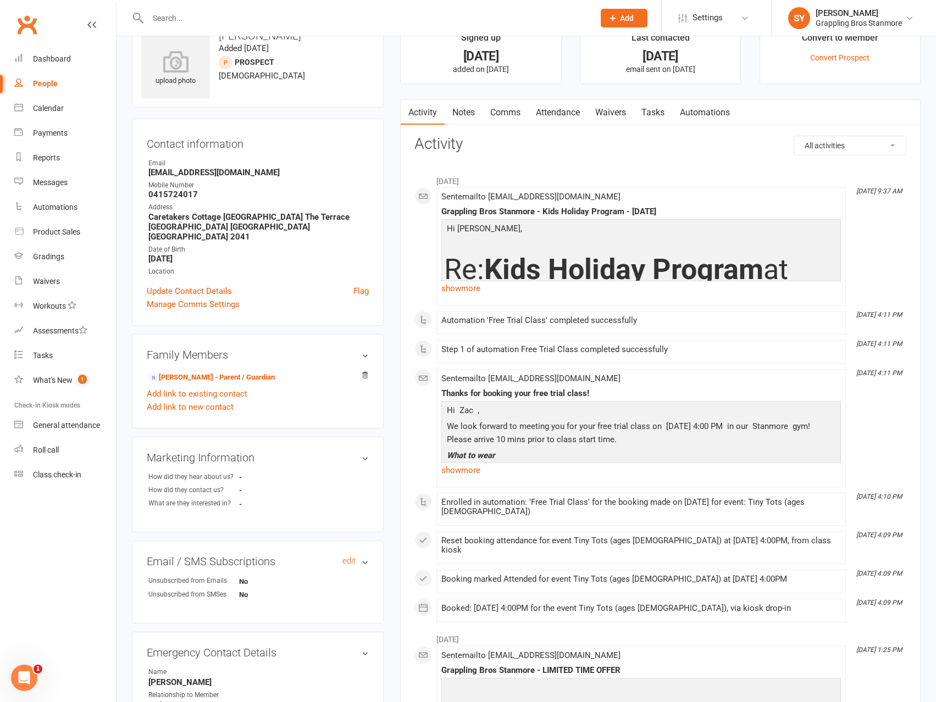
scroll to position [0, 0]
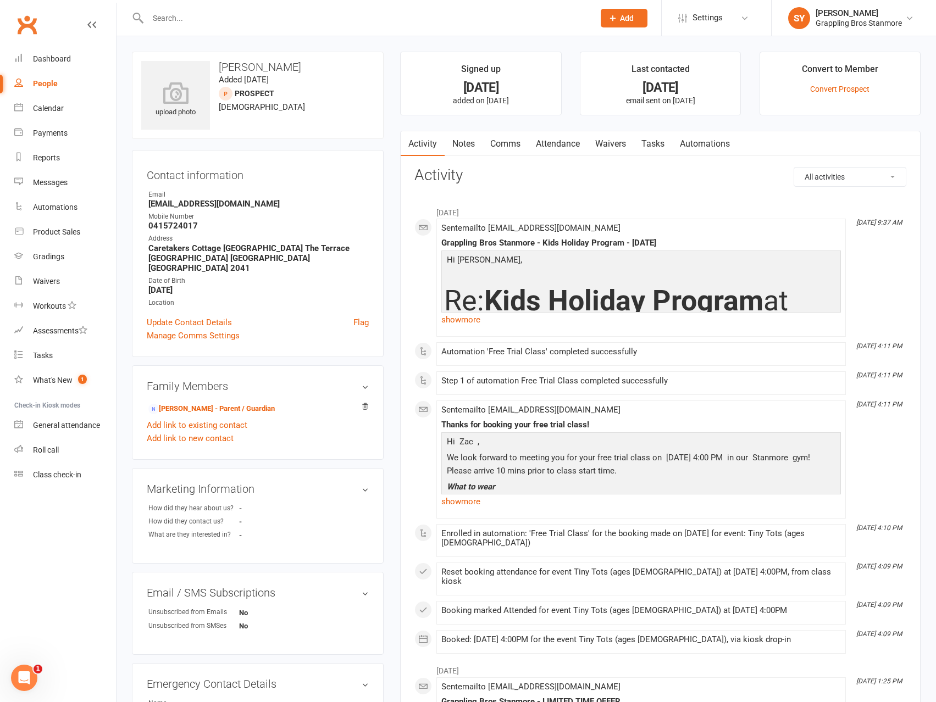
copy strong "curlmara@hotmail.com"
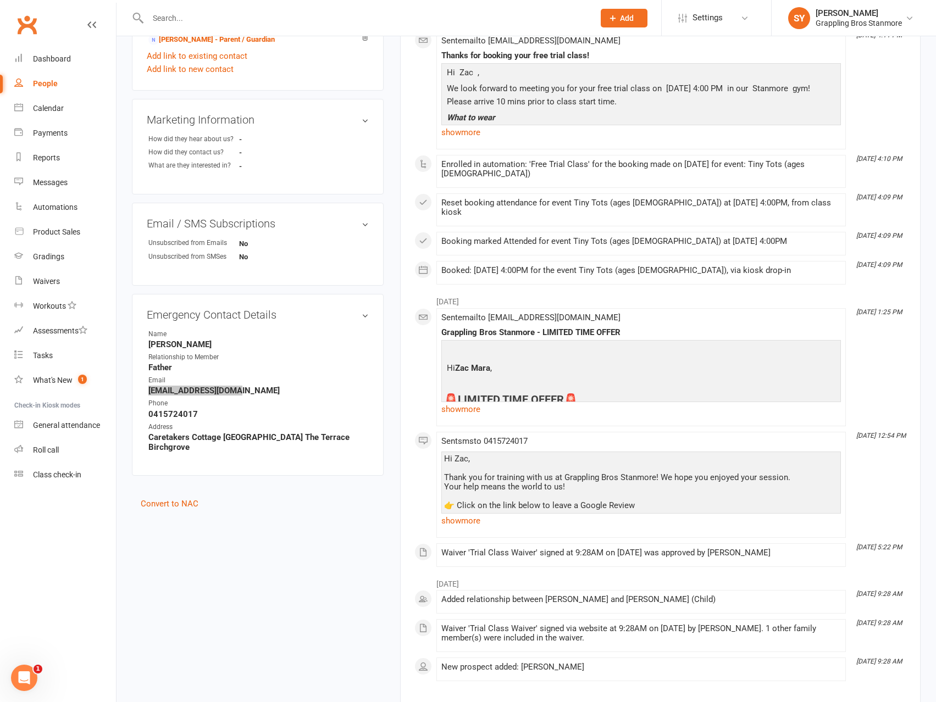
scroll to position [425, 0]
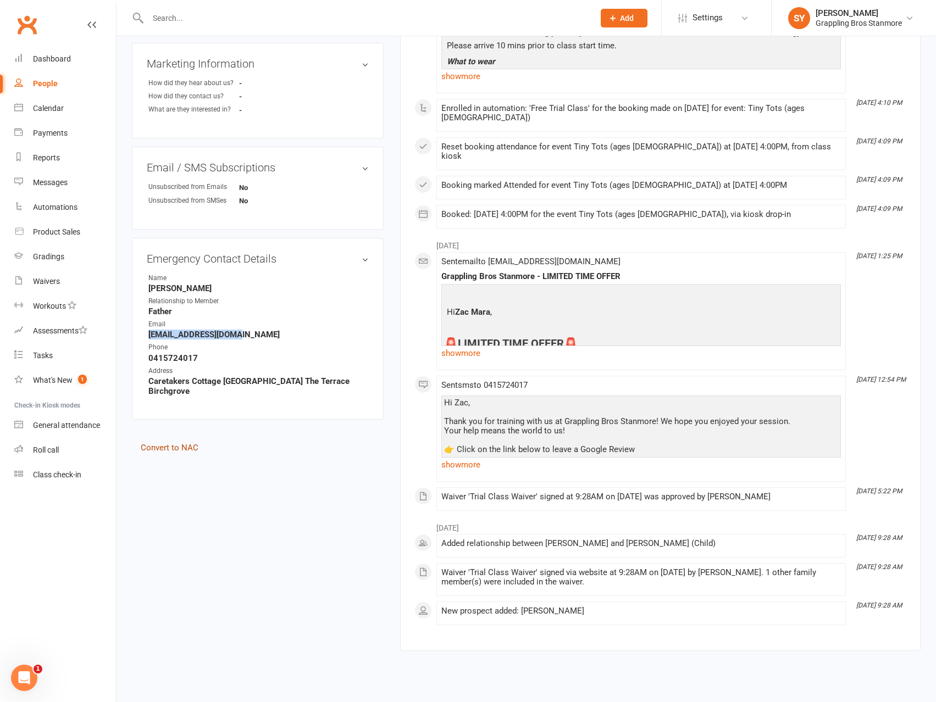
click at [179, 443] on link "Convert to NAC" at bounding box center [170, 448] width 58 height 10
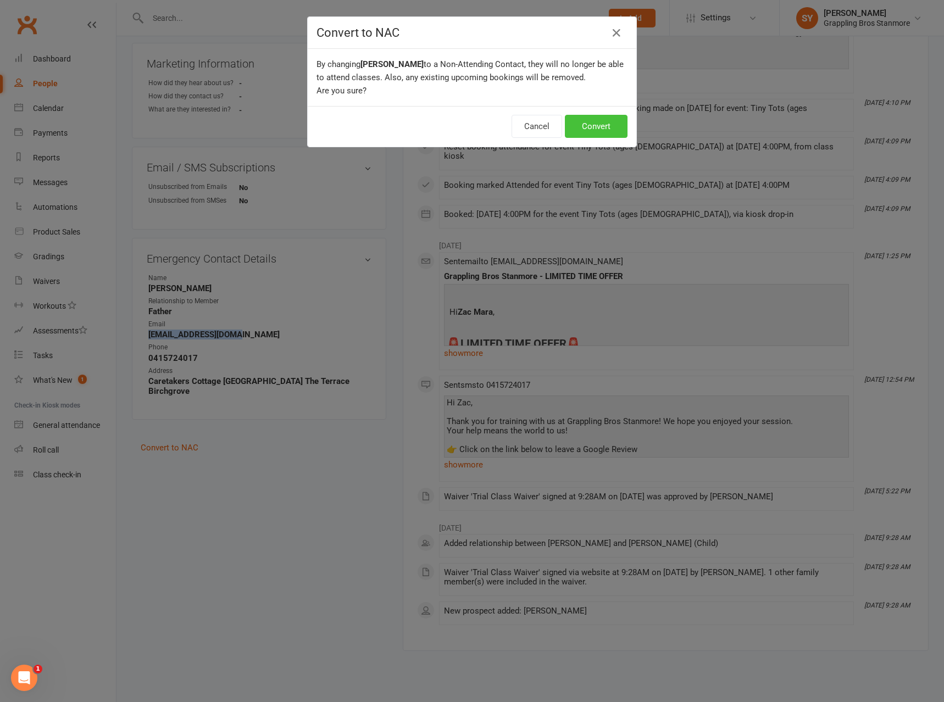
click at [600, 125] on button "Convert" at bounding box center [596, 126] width 63 height 23
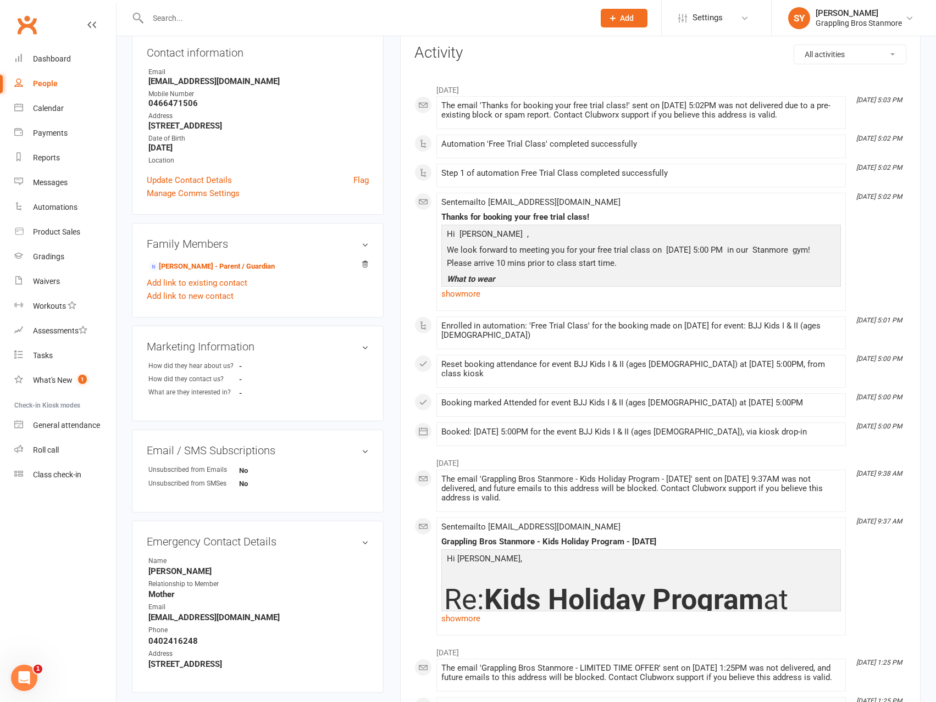
scroll to position [220, 0]
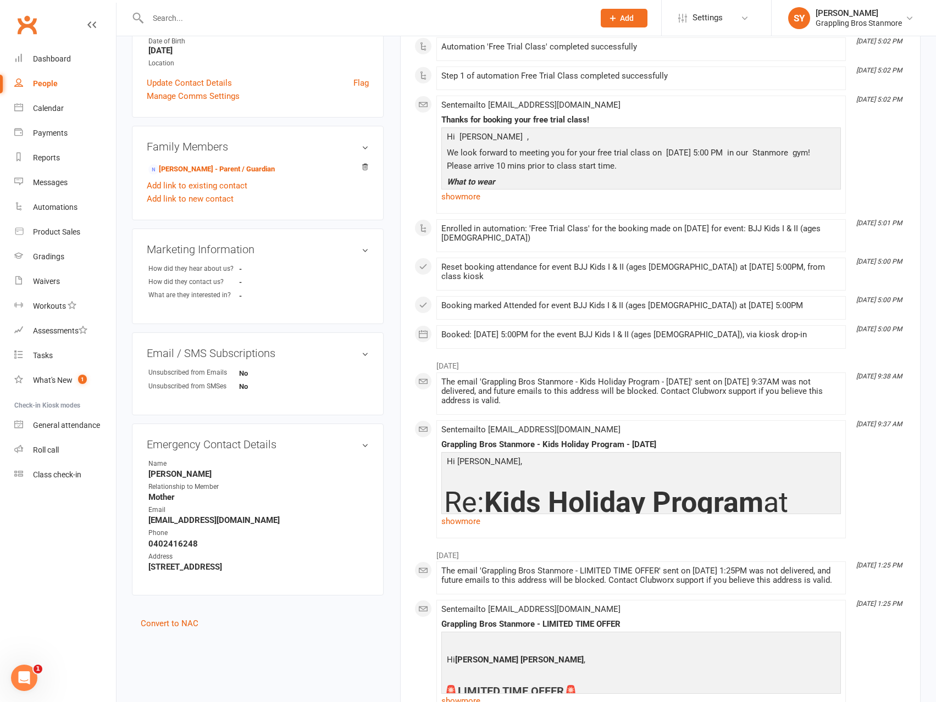
drag, startPoint x: 220, startPoint y: 473, endPoint x: 135, endPoint y: 473, distance: 85.2
click at [135, 473] on div "Emergency Contact Details edit Name Marina Hatzakis Relationship to Member Moth…" at bounding box center [258, 510] width 252 height 172
drag, startPoint x: 254, startPoint y: 523, endPoint x: 137, endPoint y: 525, distance: 117.6
click at [137, 525] on div "Emergency Contact Details edit Name Marina Hatzakis Relationship to Member Moth…" at bounding box center [258, 510] width 252 height 172
copy strong "marinhatzakis@gmail.com"
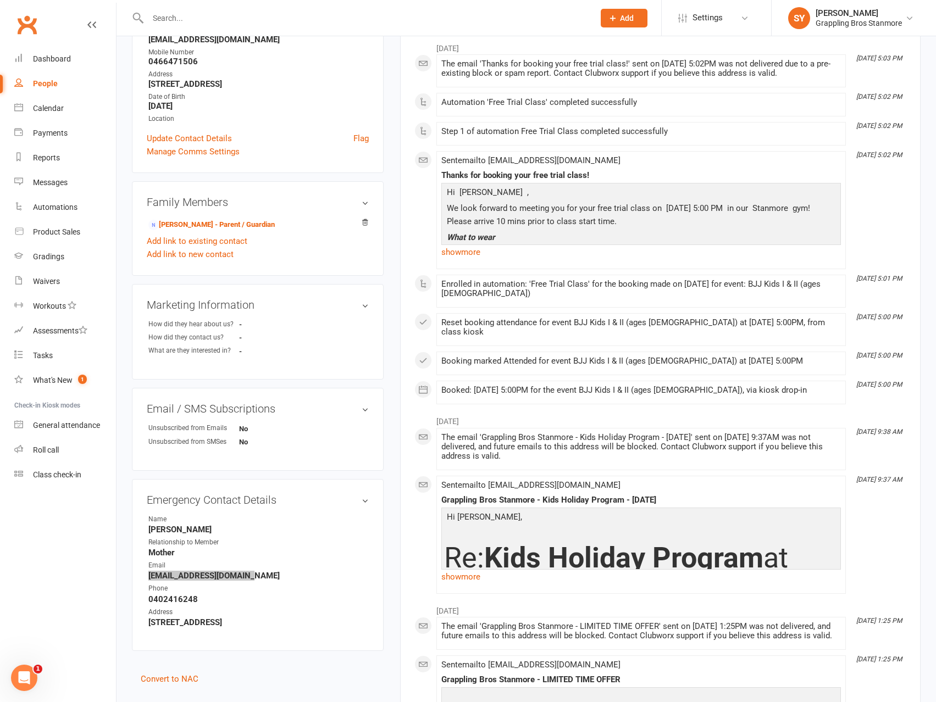
scroll to position [55, 0]
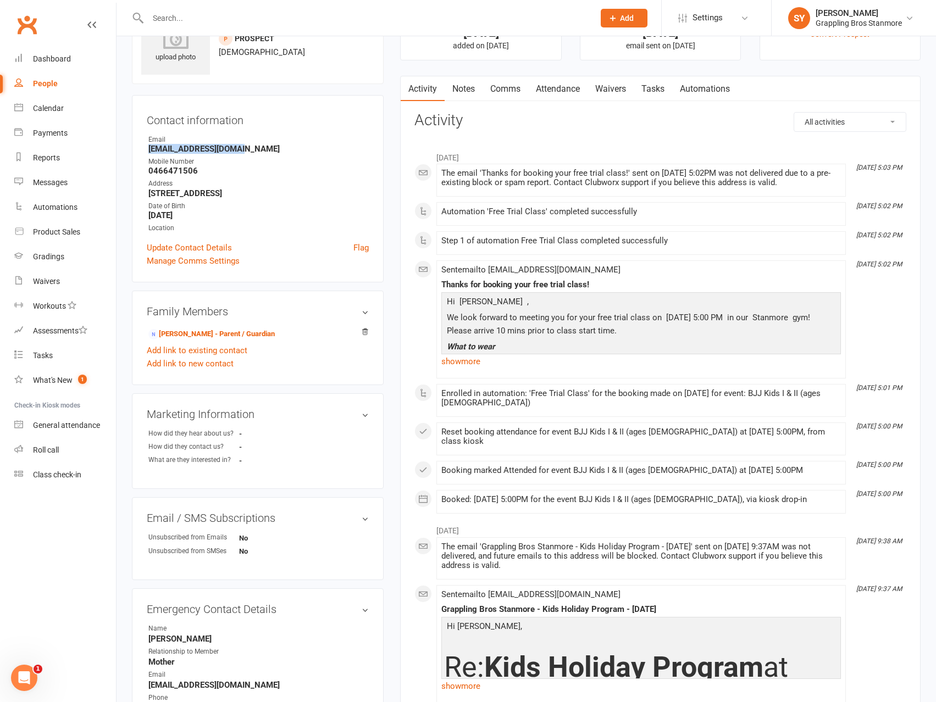
drag, startPoint x: 261, startPoint y: 151, endPoint x: 137, endPoint y: 152, distance: 123.6
click at [137, 152] on div "Contact information Owner Email alex11mayho@gmail.com Mobile Number 0466471506 …" at bounding box center [258, 188] width 252 height 187
copy strong "alex11mayho@gmail.com"
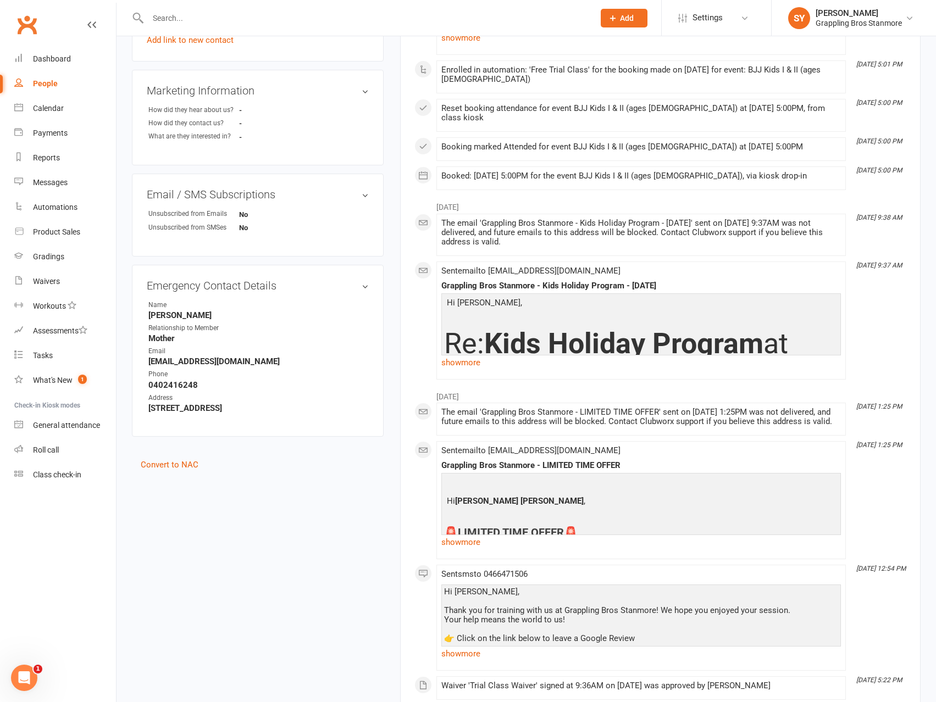
scroll to position [495, 0]
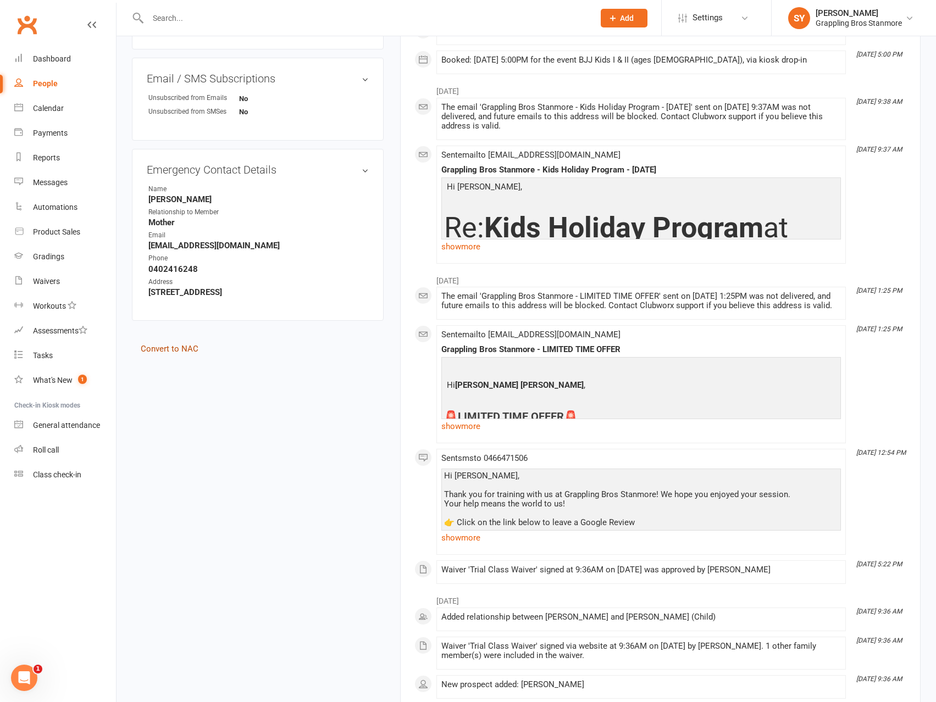
click at [176, 350] on link "Convert to NAC" at bounding box center [170, 349] width 58 height 10
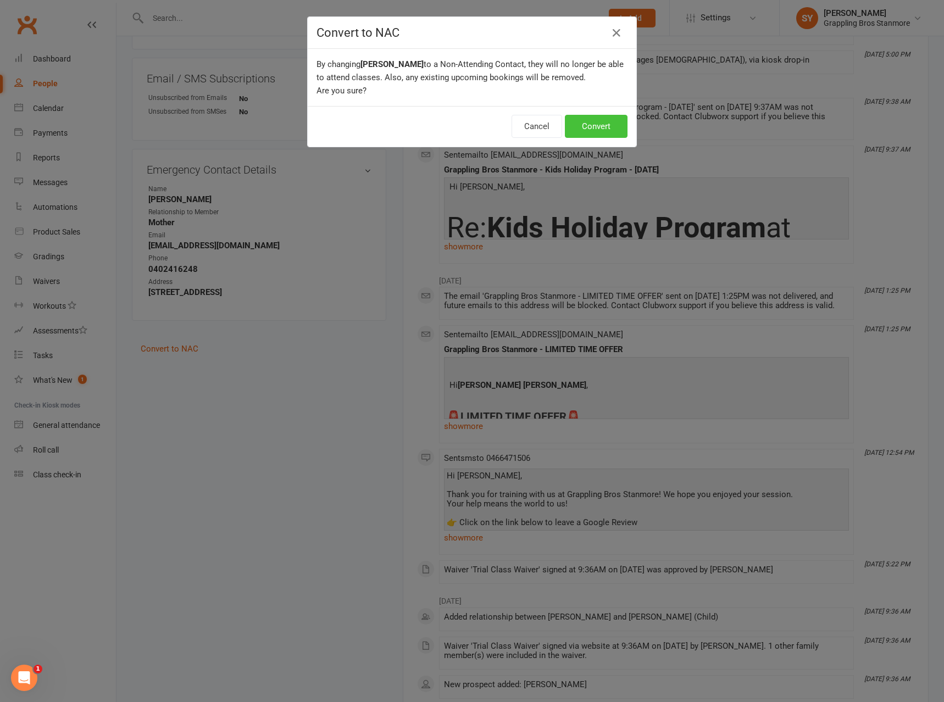
click at [600, 126] on button "Convert" at bounding box center [596, 126] width 63 height 23
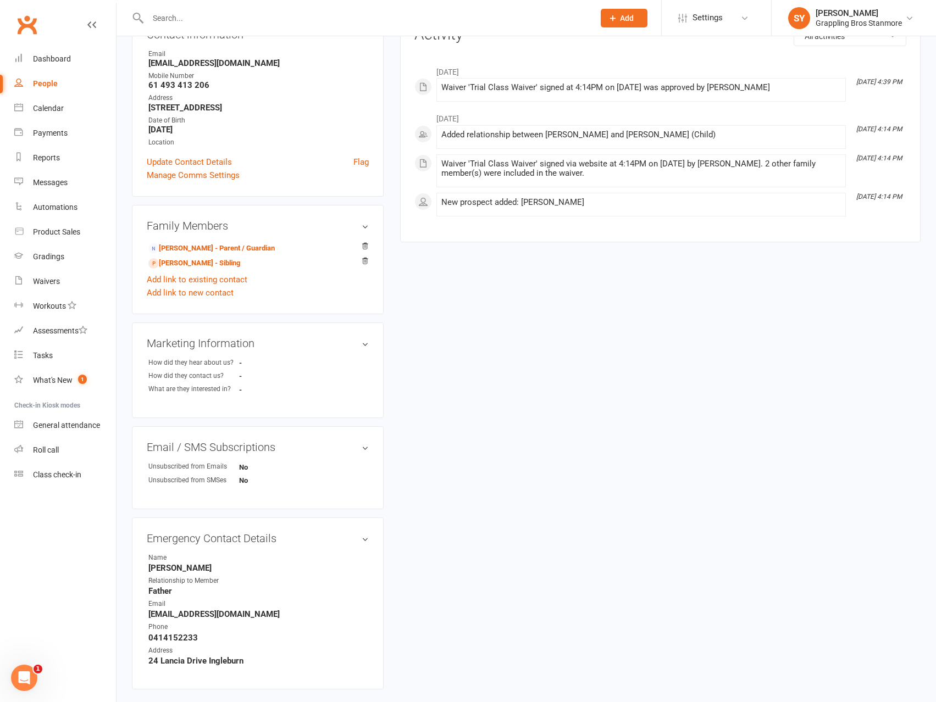
scroll to position [206, 0]
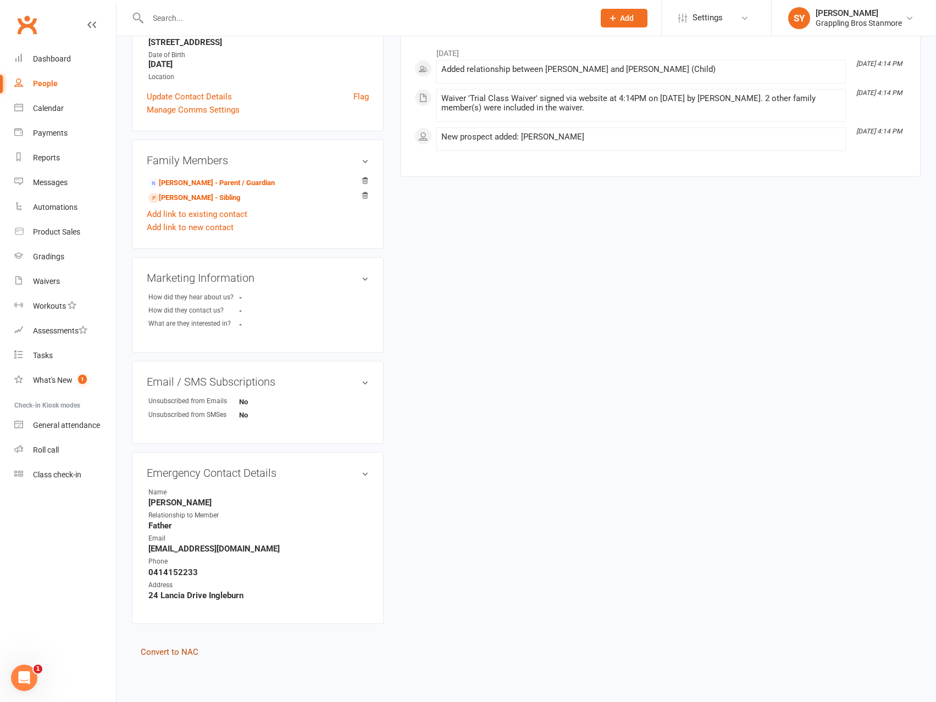
click at [184, 653] on link "Convert to NAC" at bounding box center [170, 652] width 58 height 10
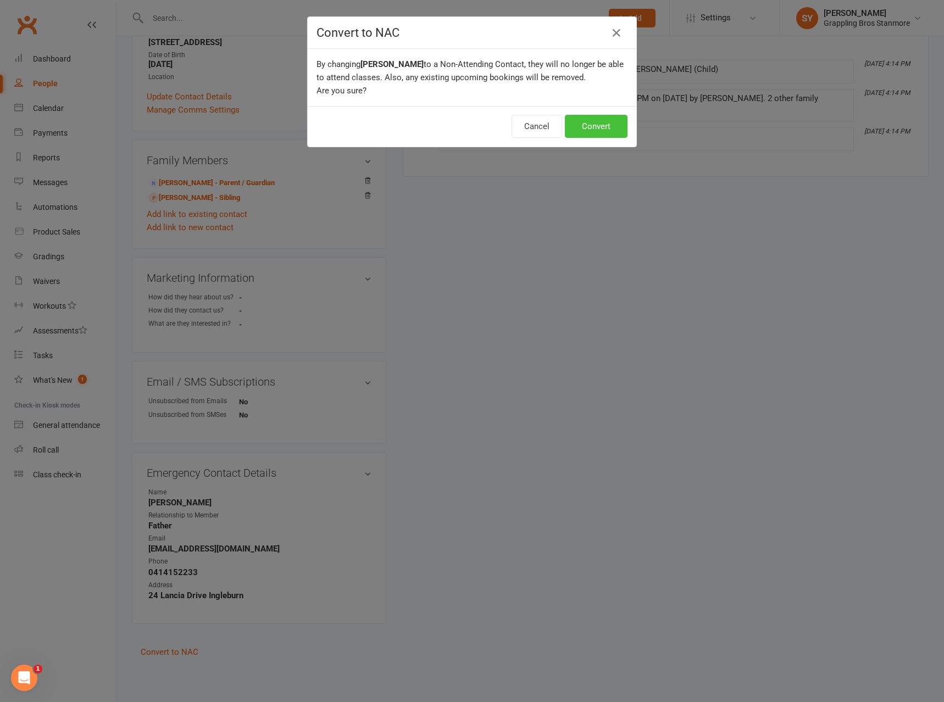
click at [601, 125] on button "Convert" at bounding box center [596, 126] width 63 height 23
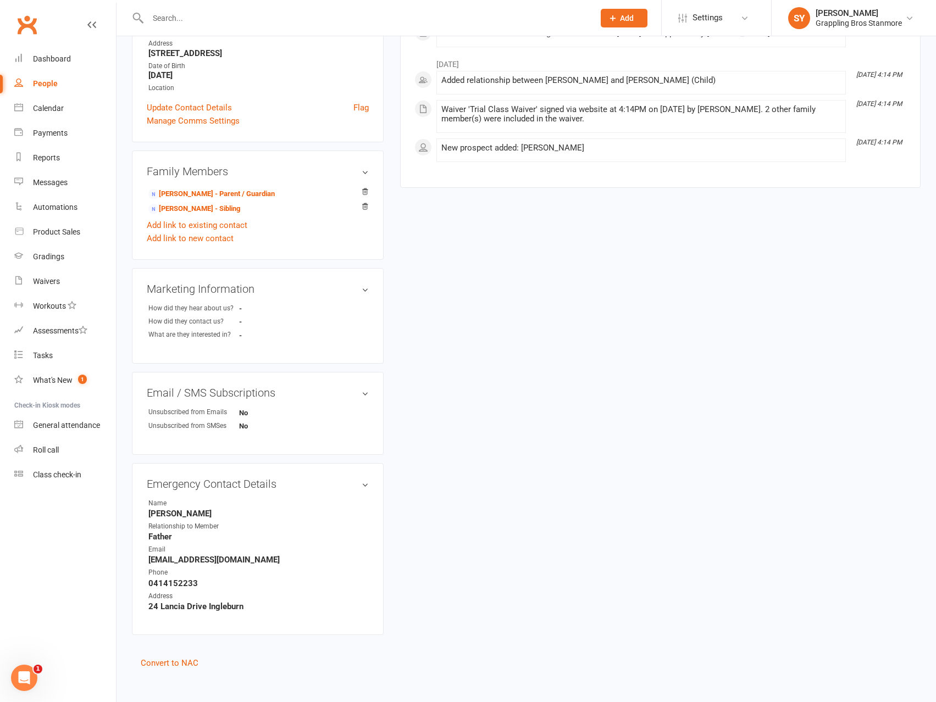
scroll to position [206, 0]
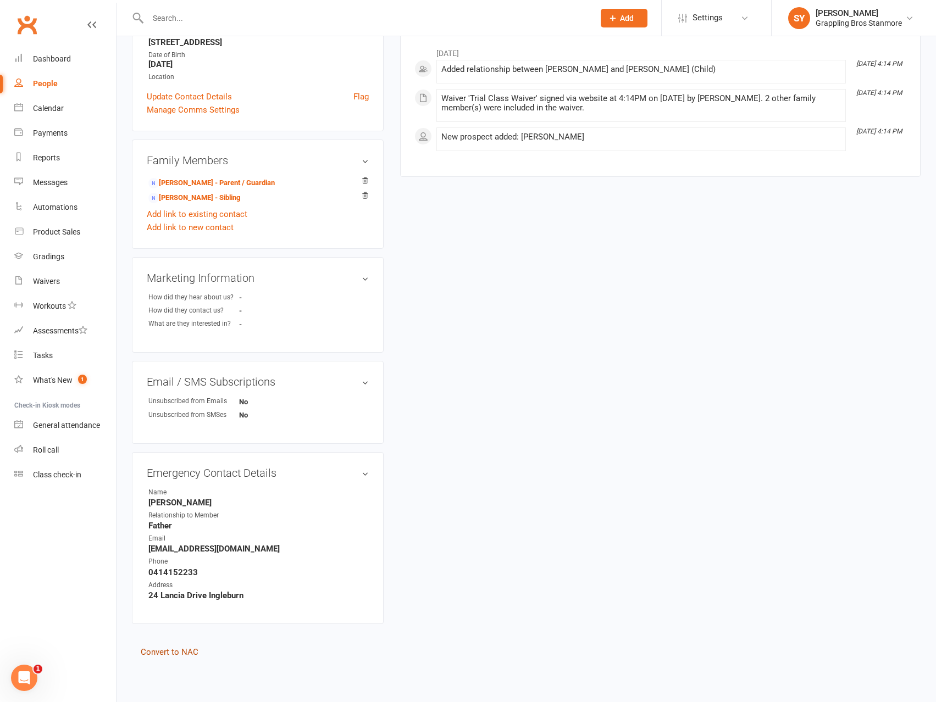
click at [179, 651] on link "Convert to NAC" at bounding box center [170, 652] width 58 height 10
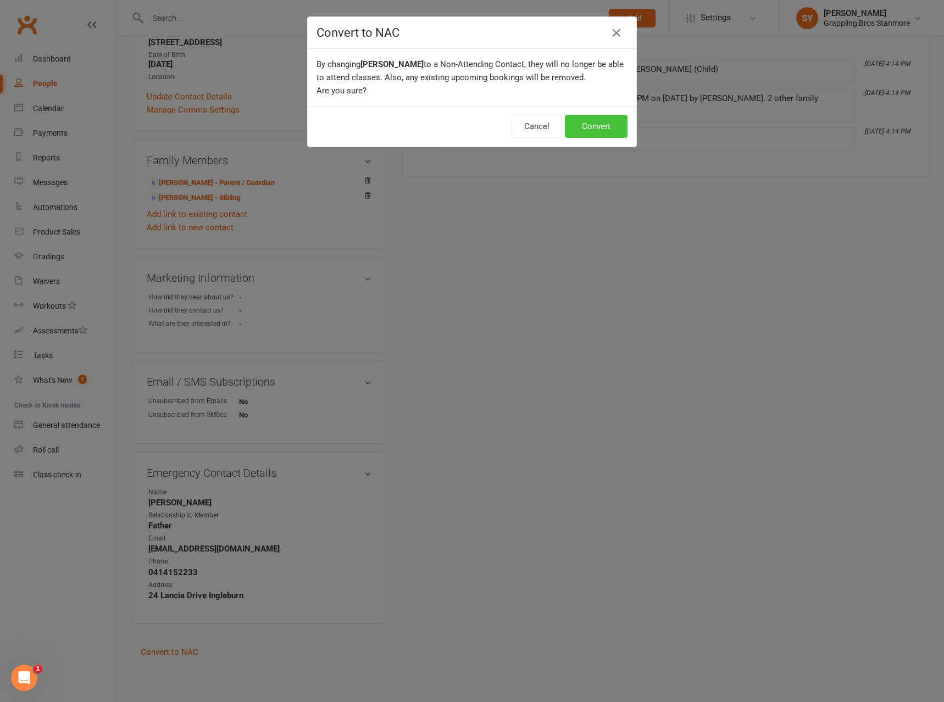
click at [587, 128] on button "Convert" at bounding box center [596, 126] width 63 height 23
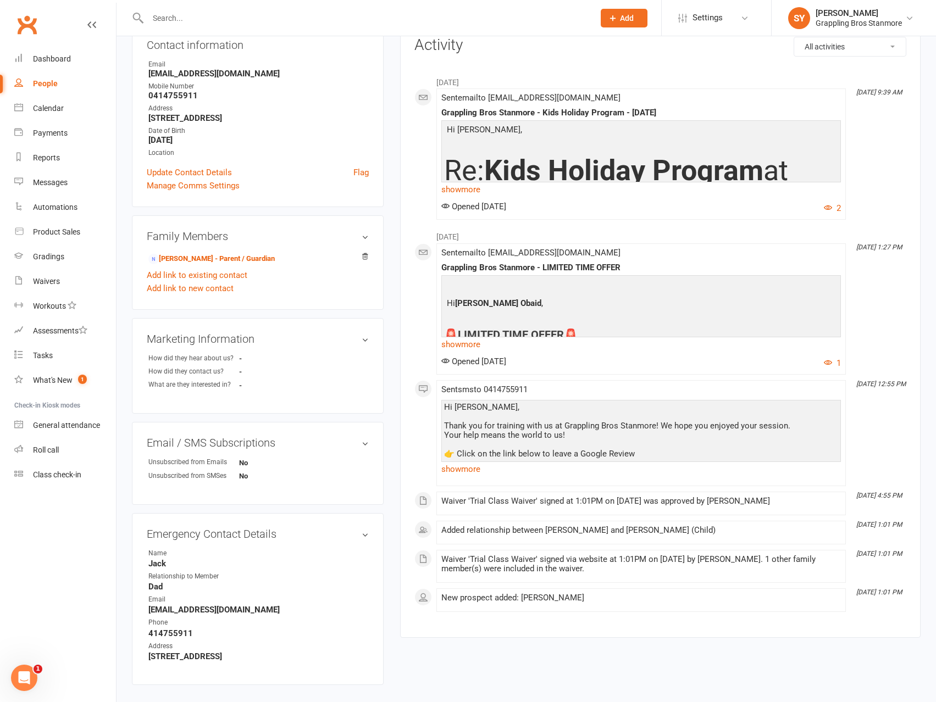
scroll to position [191, 0]
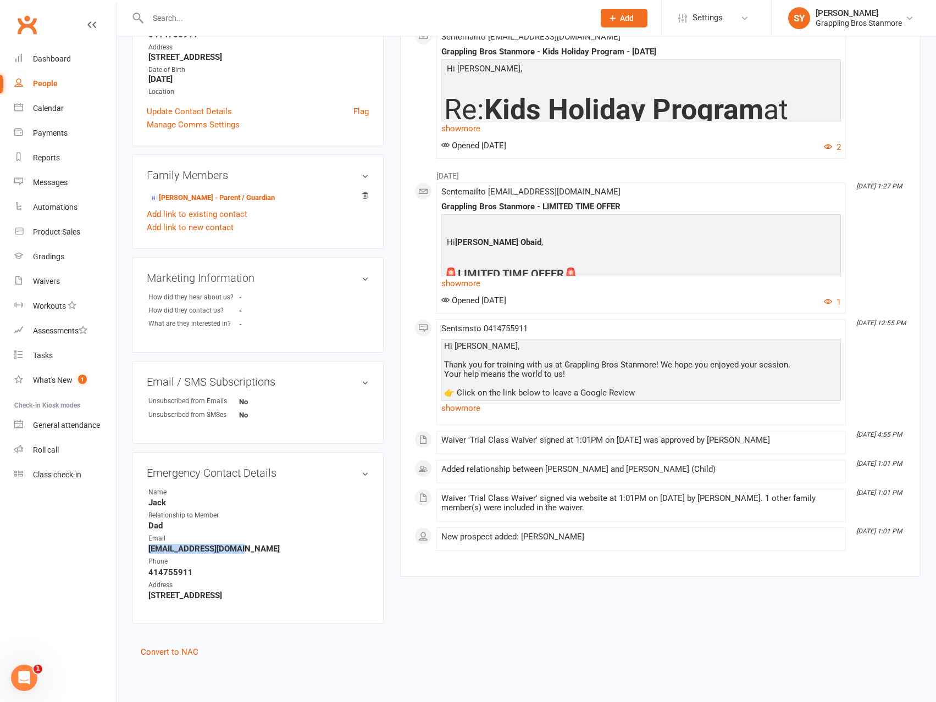
drag, startPoint x: 249, startPoint y: 552, endPoint x: 133, endPoint y: 551, distance: 115.9
click at [133, 551] on div "Emergency Contact Details edit Name Jack Relationship to Member Dad Email jacko…" at bounding box center [258, 538] width 252 height 172
copy strong "jackobaid@hotmail.com"
click at [176, 653] on link "Convert to NAC" at bounding box center [170, 652] width 58 height 10
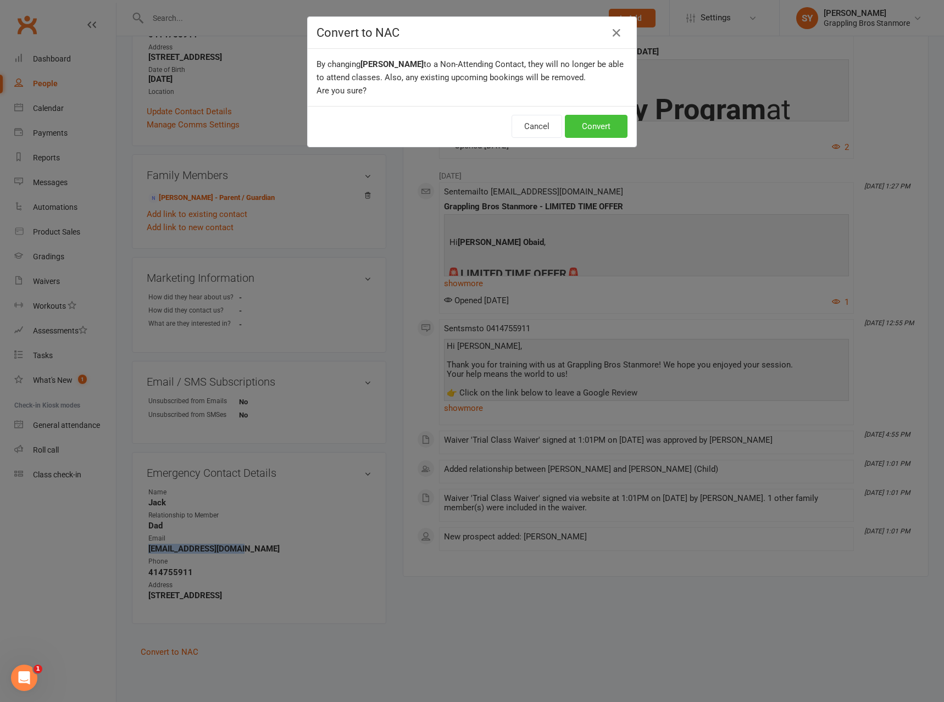
click at [585, 124] on button "Convert" at bounding box center [596, 126] width 63 height 23
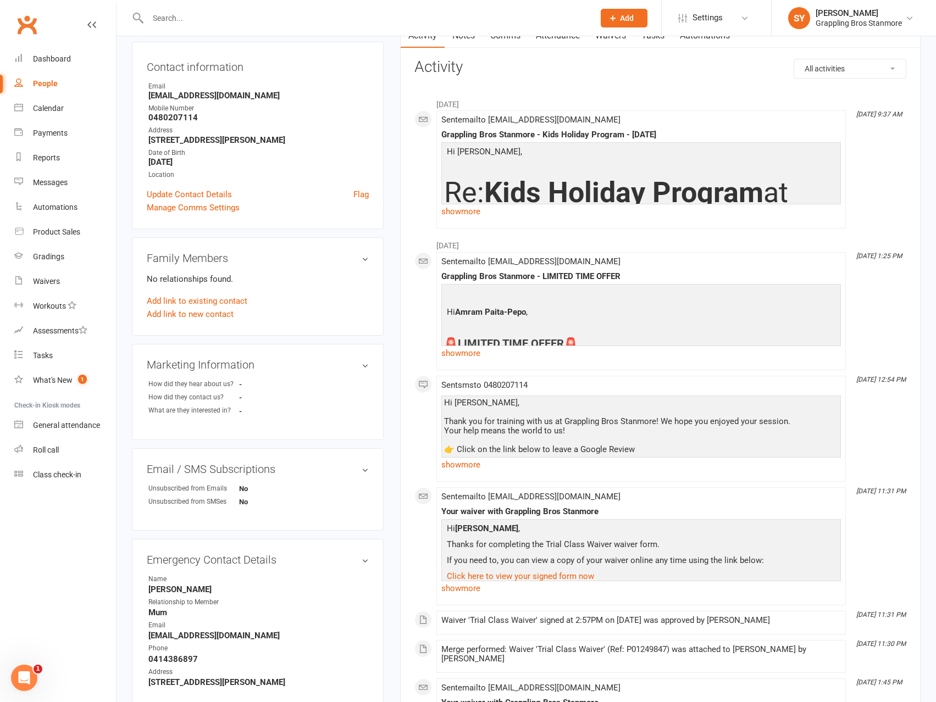
scroll to position [220, 0]
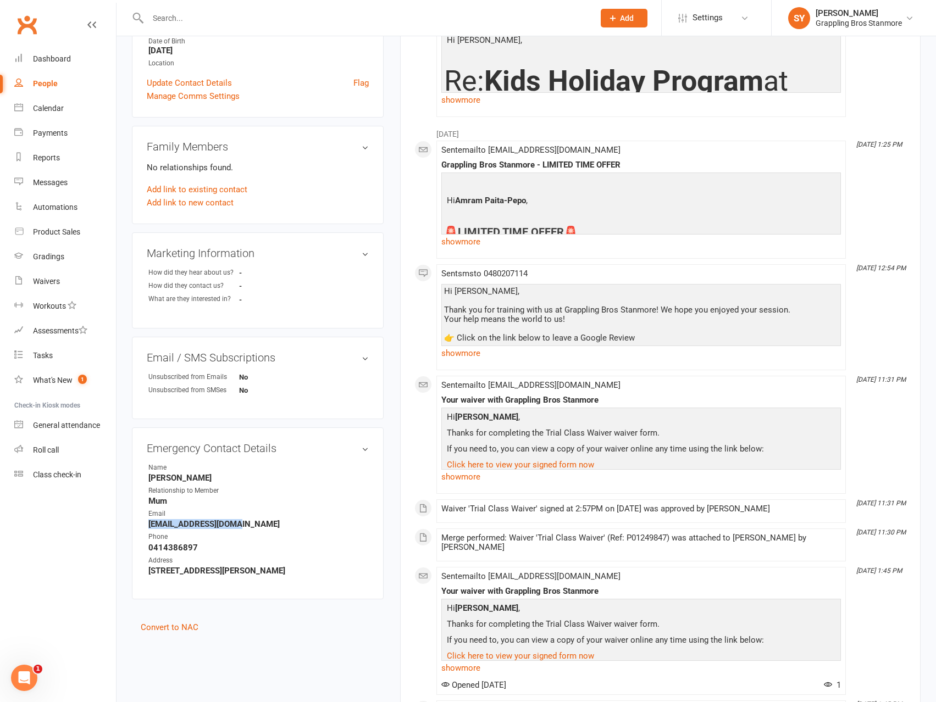
drag, startPoint x: 263, startPoint y: 522, endPoint x: 149, endPoint y: 526, distance: 114.4
click at [149, 526] on strong "[EMAIL_ADDRESS][DOMAIN_NAME]" at bounding box center [258, 524] width 220 height 10
copy strong "[EMAIL_ADDRESS][DOMAIN_NAME]"
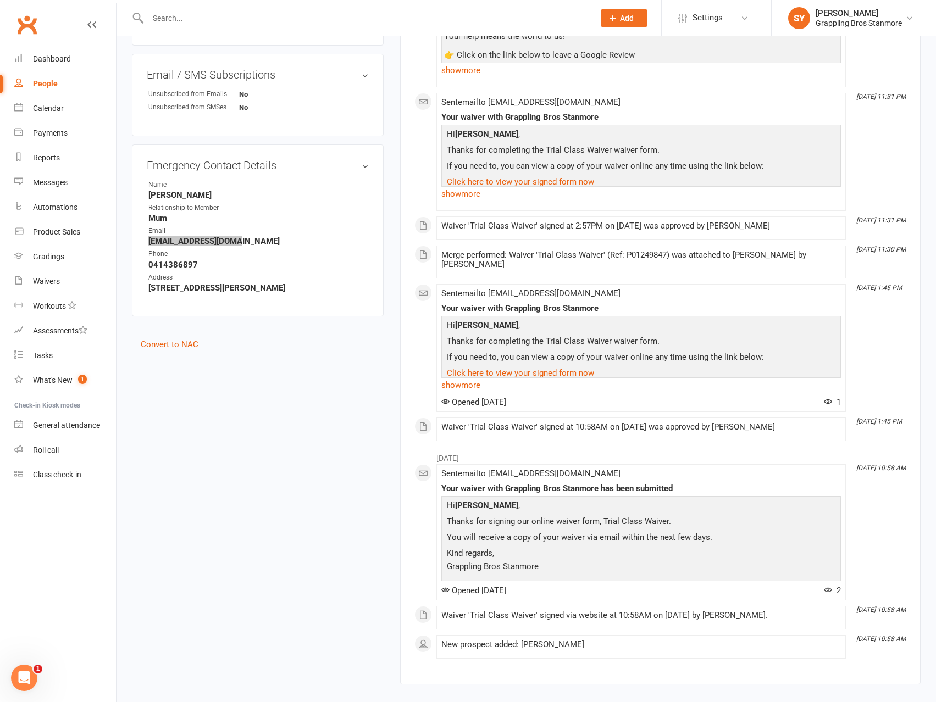
scroll to position [335, 0]
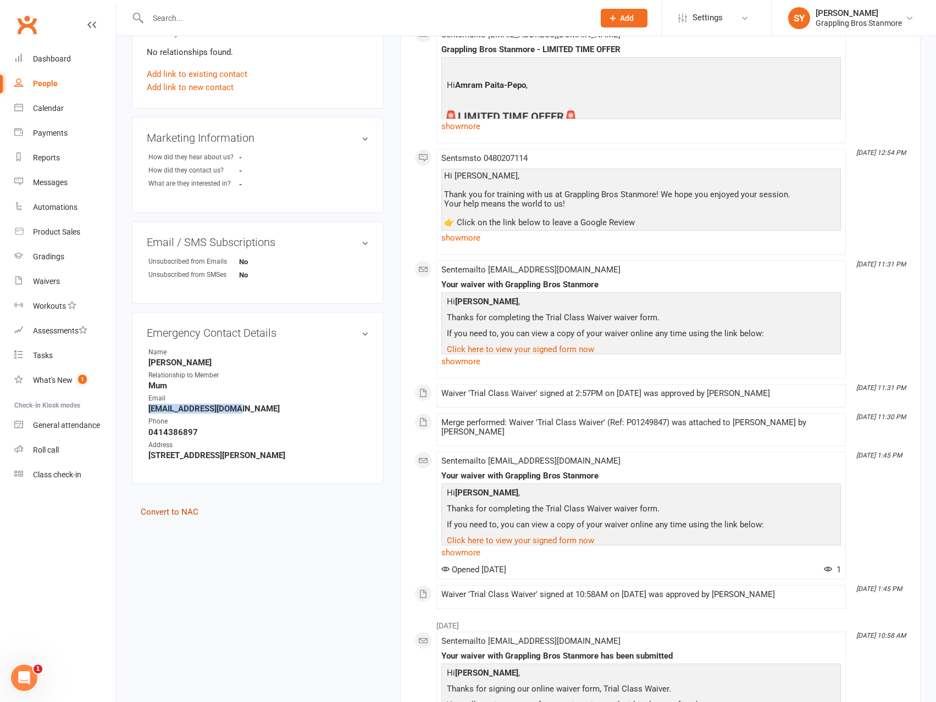
click at [176, 514] on link "Convert to NAC" at bounding box center [170, 512] width 58 height 10
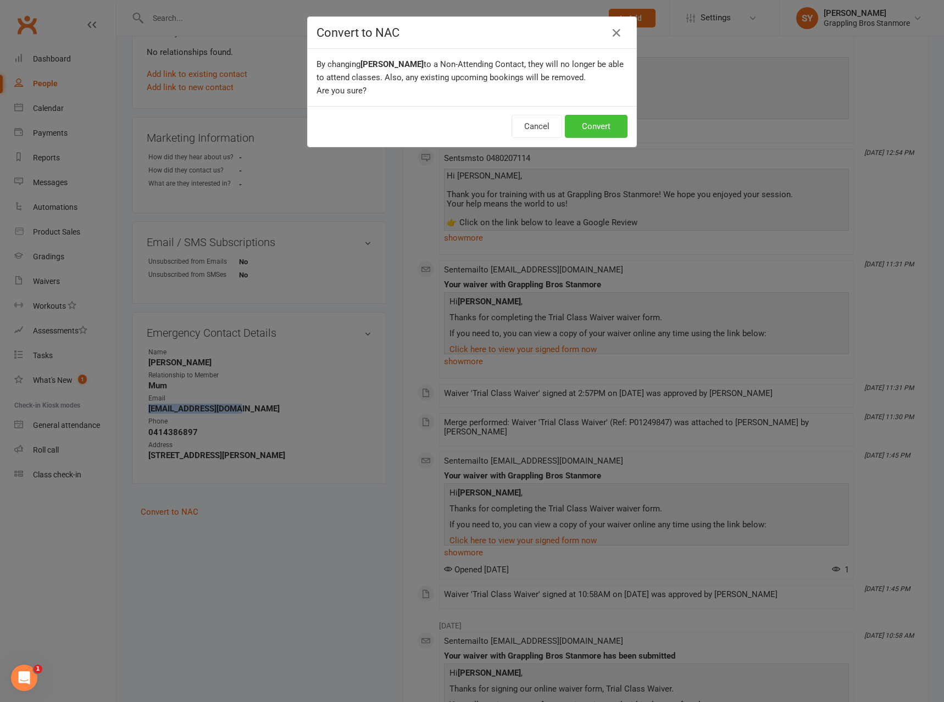
click at [603, 129] on button "Convert" at bounding box center [596, 126] width 63 height 23
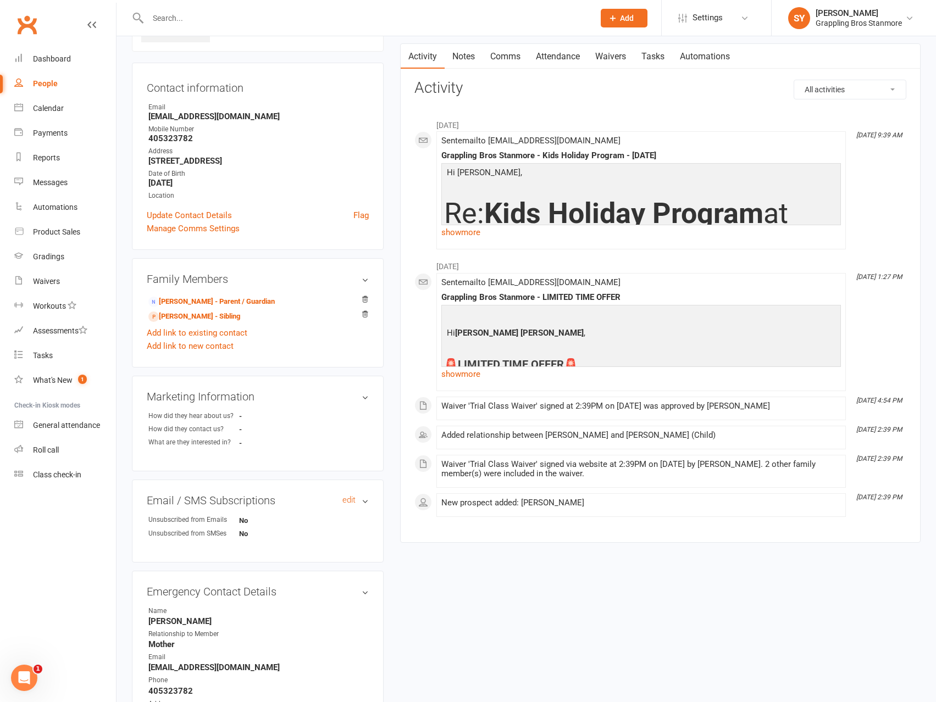
scroll to position [206, 0]
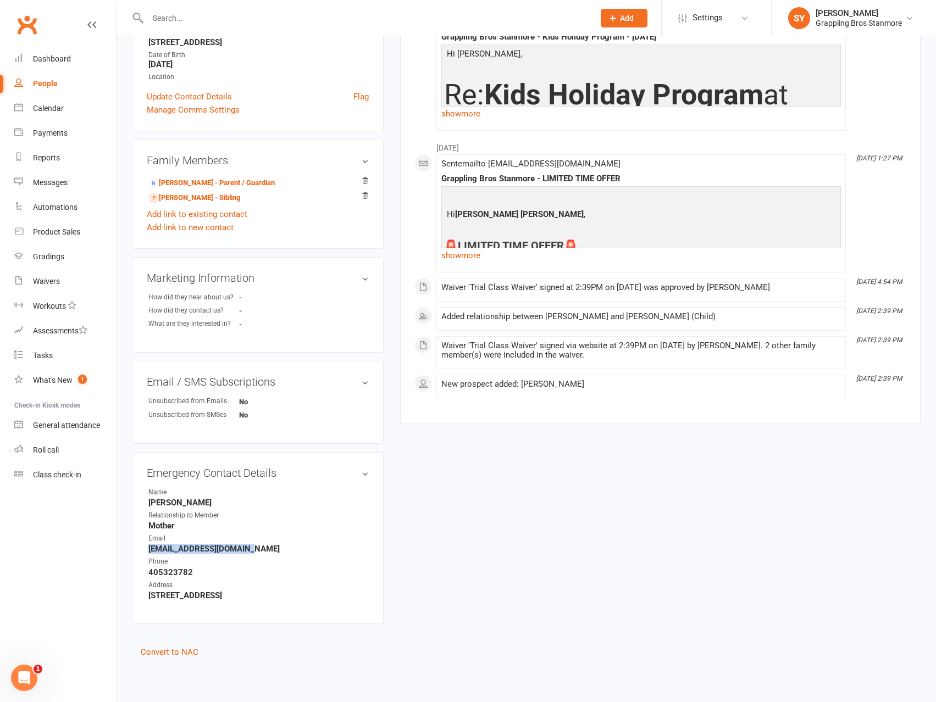
drag, startPoint x: 262, startPoint y: 550, endPoint x: 150, endPoint y: 554, distance: 112.2
click at [150, 554] on strong "[EMAIL_ADDRESS][DOMAIN_NAME]" at bounding box center [258, 549] width 220 height 10
copy strong "[EMAIL_ADDRESS][DOMAIN_NAME]"
click at [184, 653] on link "Convert to NAC" at bounding box center [170, 652] width 58 height 10
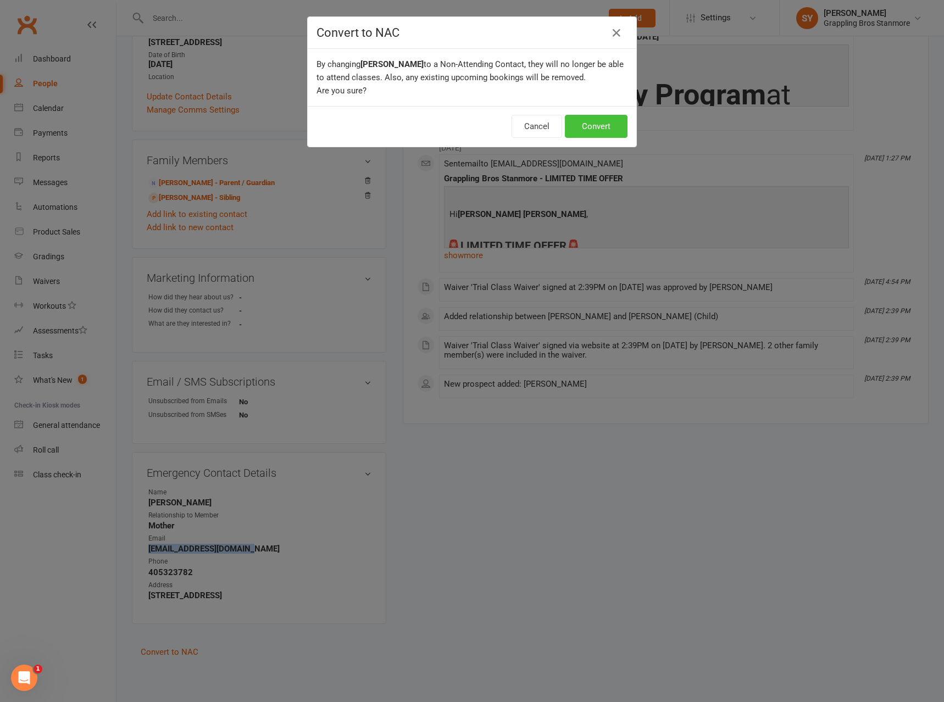
click at [585, 127] on button "Convert" at bounding box center [596, 126] width 63 height 23
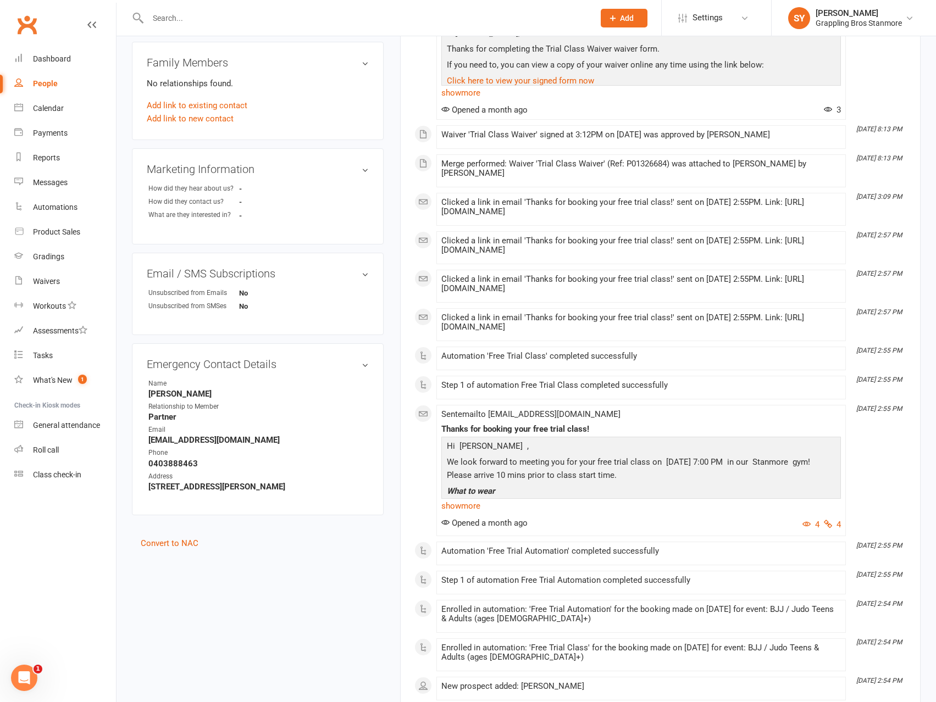
scroll to position [427, 0]
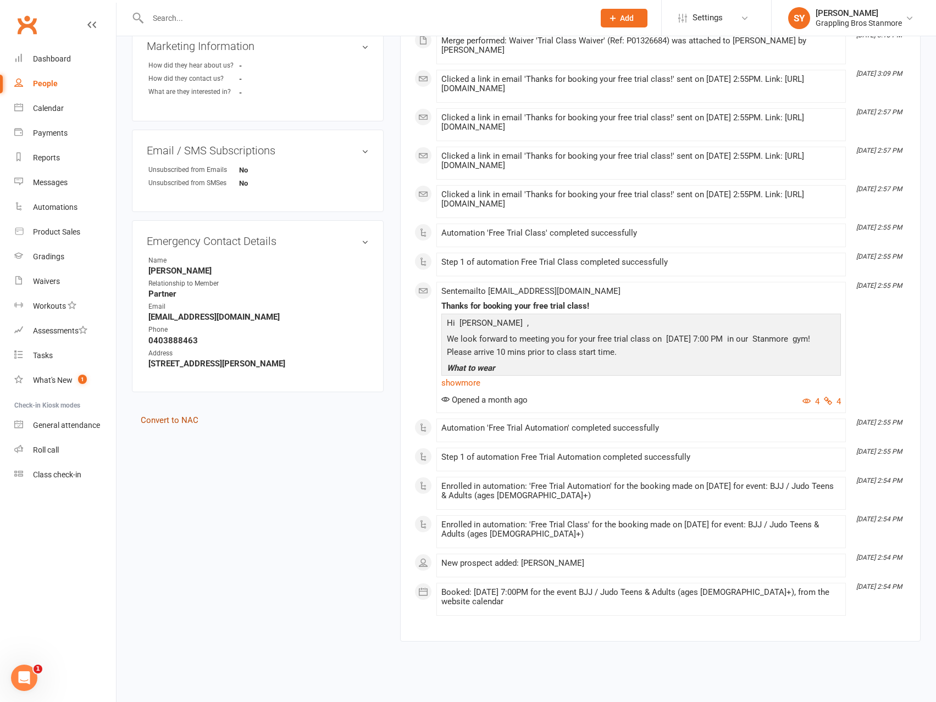
click at [178, 421] on link "Convert to NAC" at bounding box center [170, 420] width 58 height 10
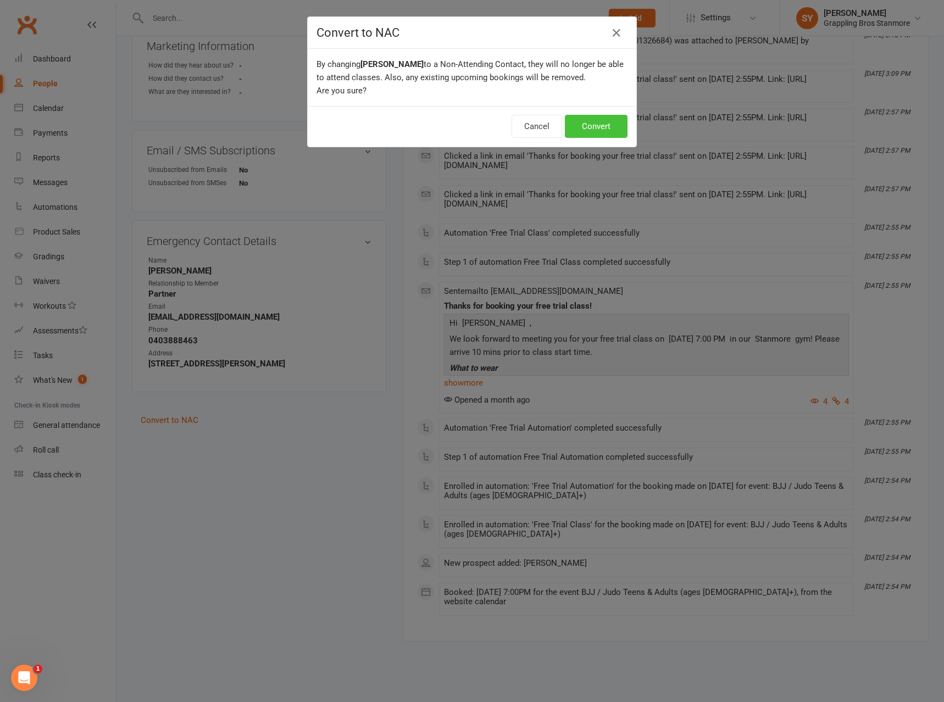
click at [604, 121] on button "Convert" at bounding box center [596, 126] width 63 height 23
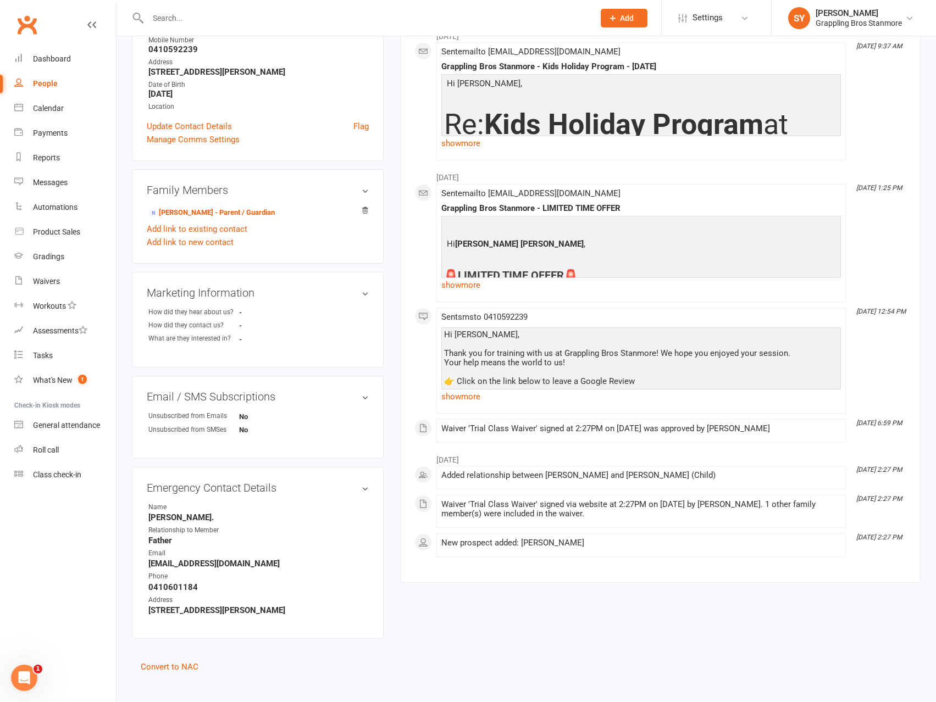
scroll to position [191, 0]
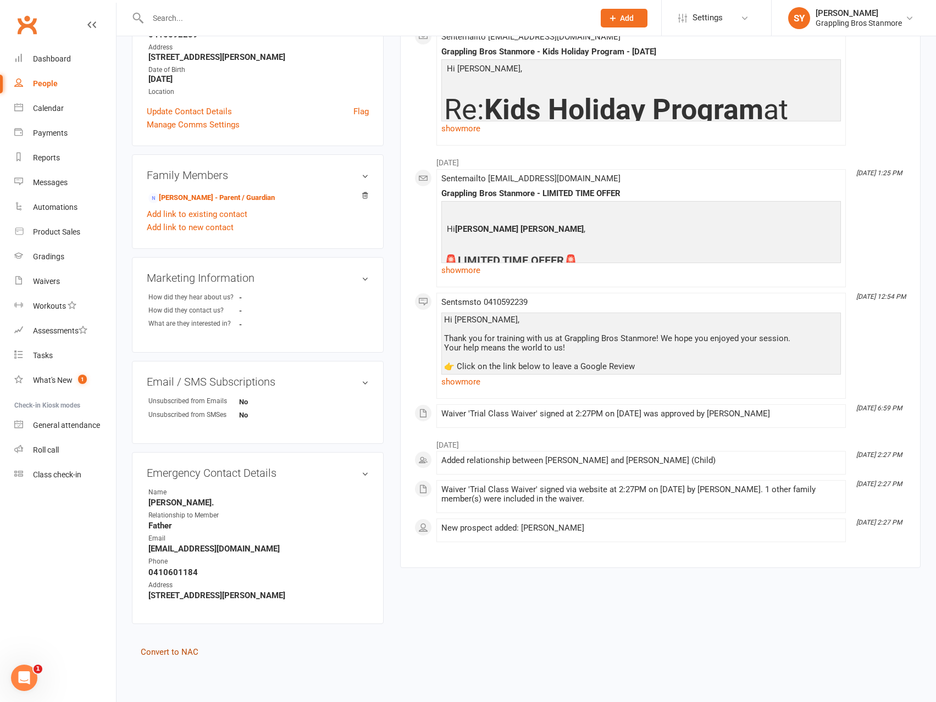
click at [186, 651] on link "Convert to NAC" at bounding box center [170, 652] width 58 height 10
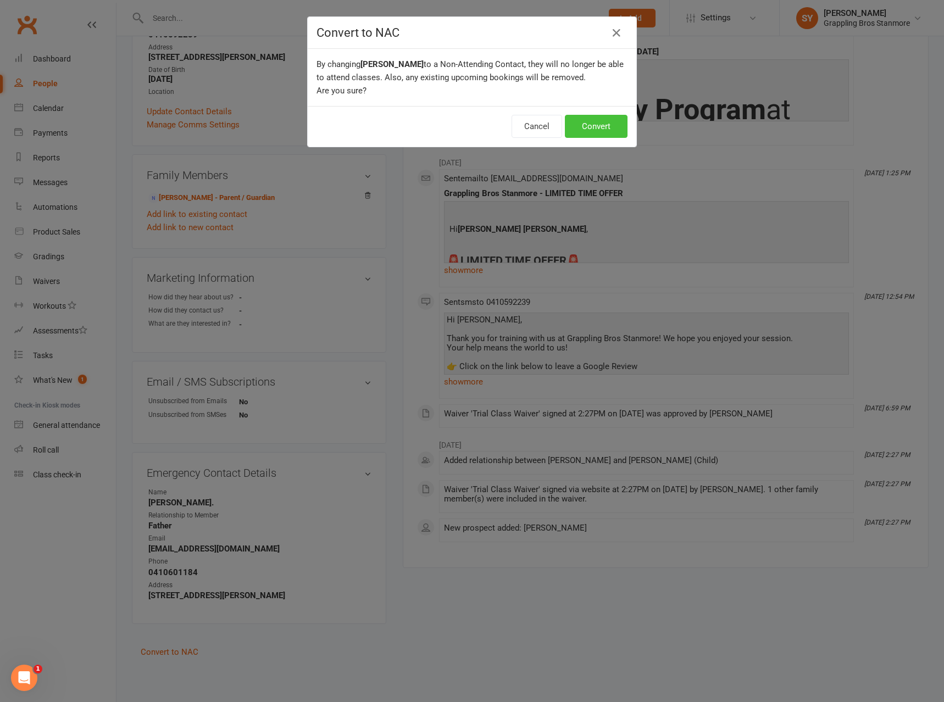
drag, startPoint x: 590, startPoint y: 129, endPoint x: 602, endPoint y: 124, distance: 12.8
click at [590, 130] on button "Convert" at bounding box center [596, 126] width 63 height 23
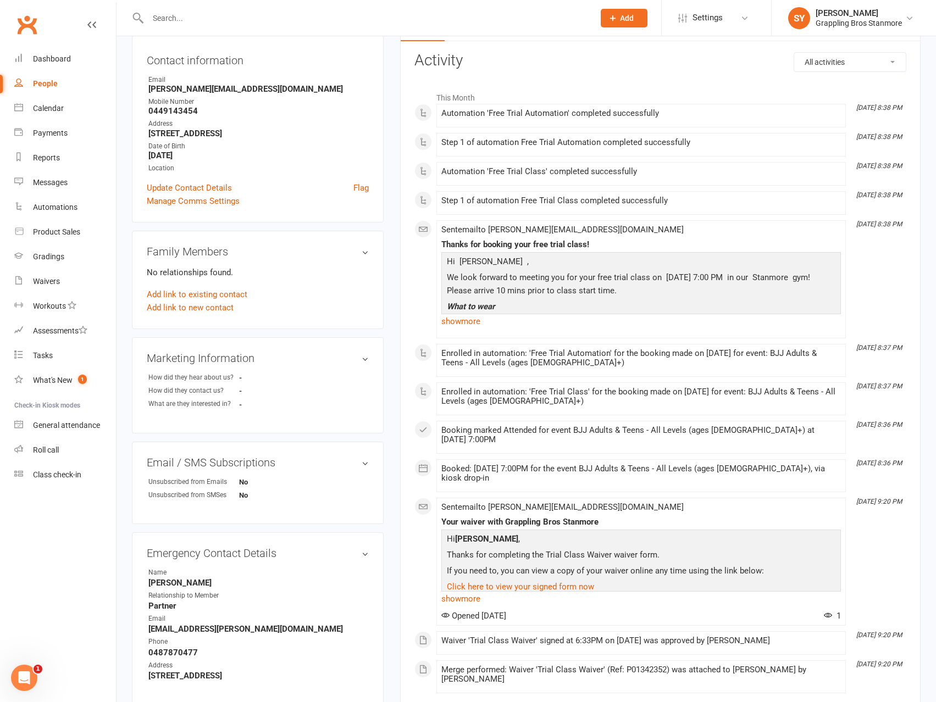
scroll to position [275, 0]
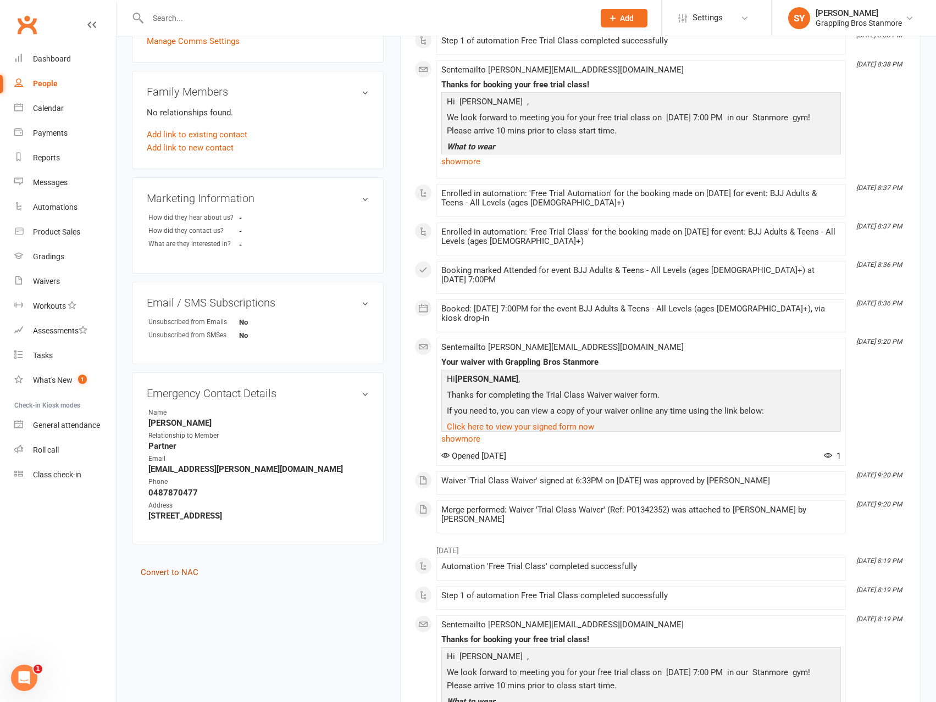
click at [179, 574] on link "Convert to NAC" at bounding box center [170, 573] width 58 height 10
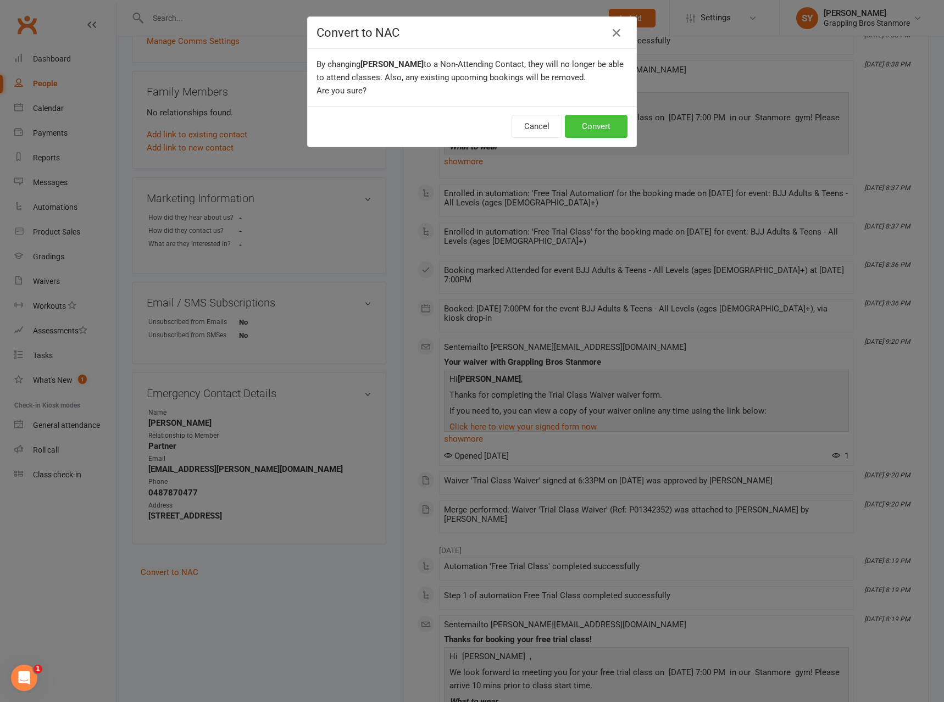
click at [597, 132] on button "Convert" at bounding box center [596, 126] width 63 height 23
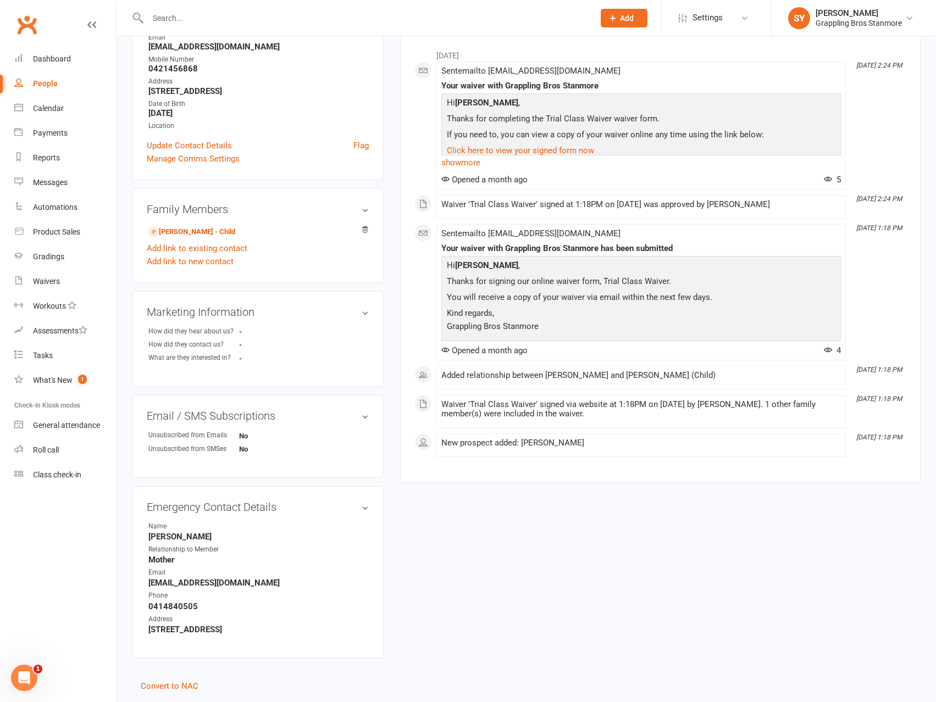
scroll to position [191, 0]
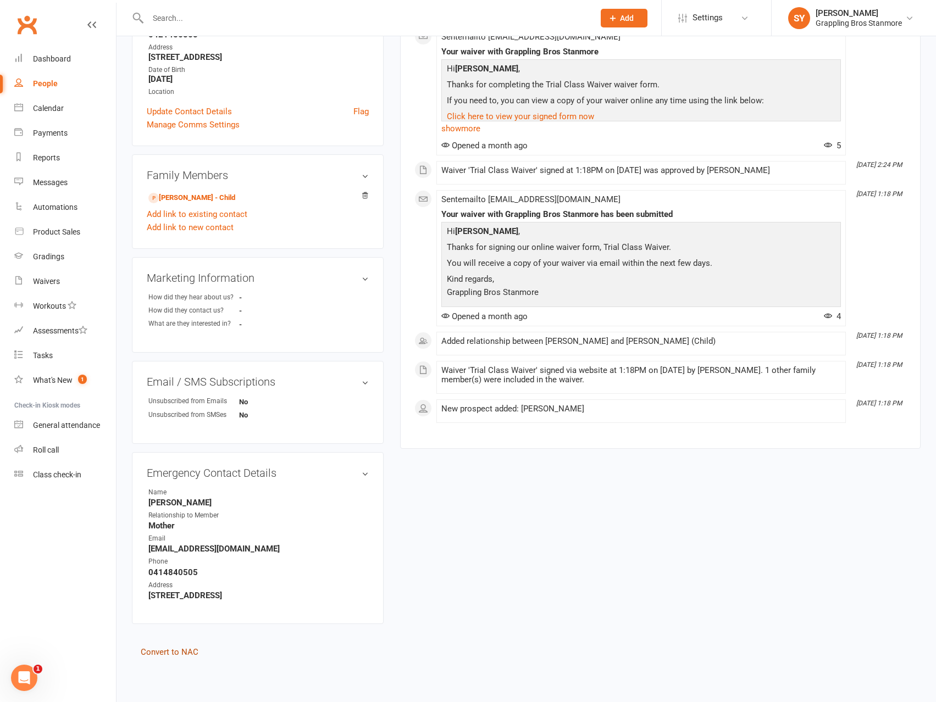
click at [173, 653] on link "Convert to NAC" at bounding box center [170, 652] width 58 height 10
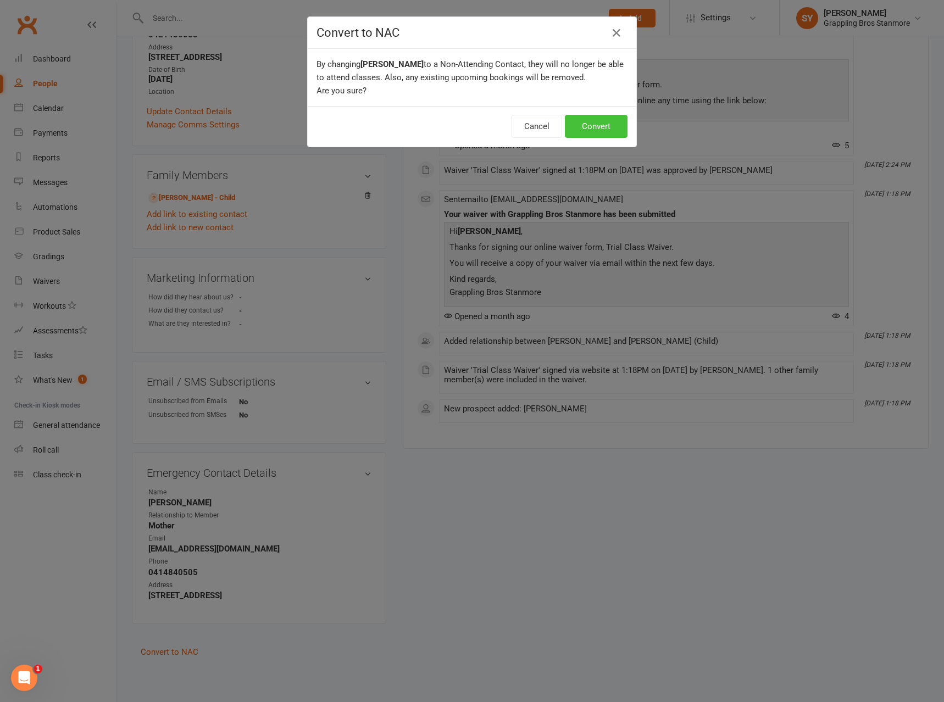
click at [598, 134] on button "Convert" at bounding box center [596, 126] width 63 height 23
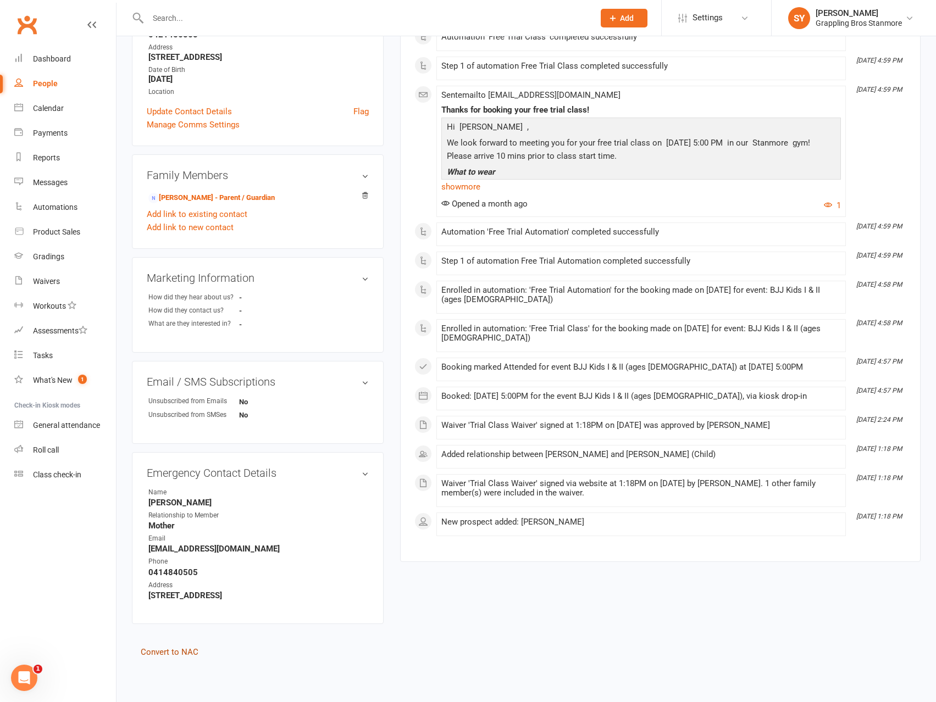
click at [182, 651] on link "Convert to NAC" at bounding box center [170, 652] width 58 height 10
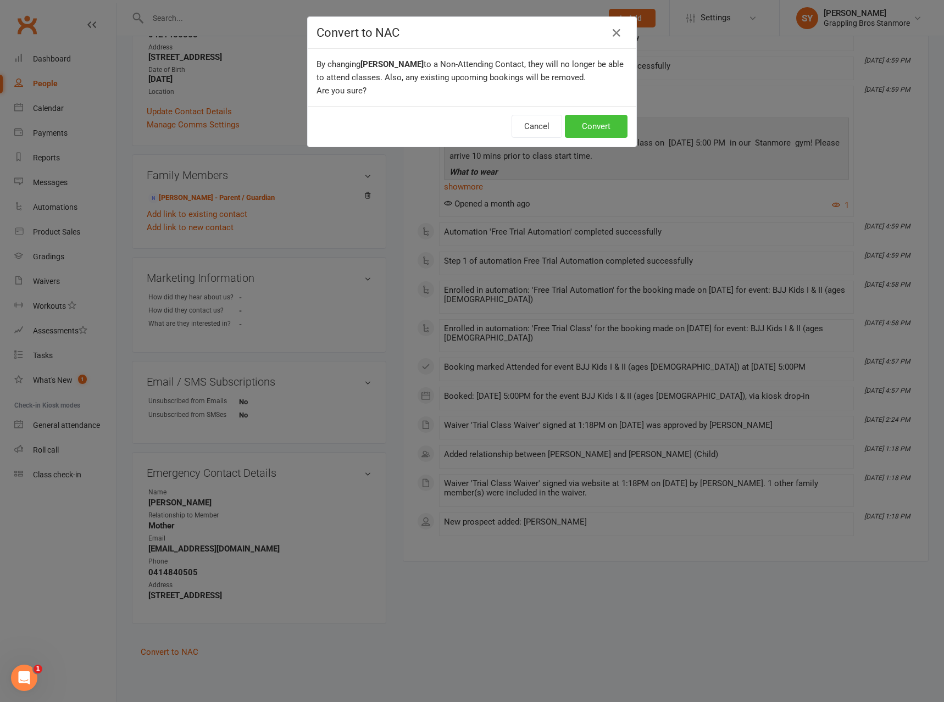
click at [614, 130] on button "Convert" at bounding box center [596, 126] width 63 height 23
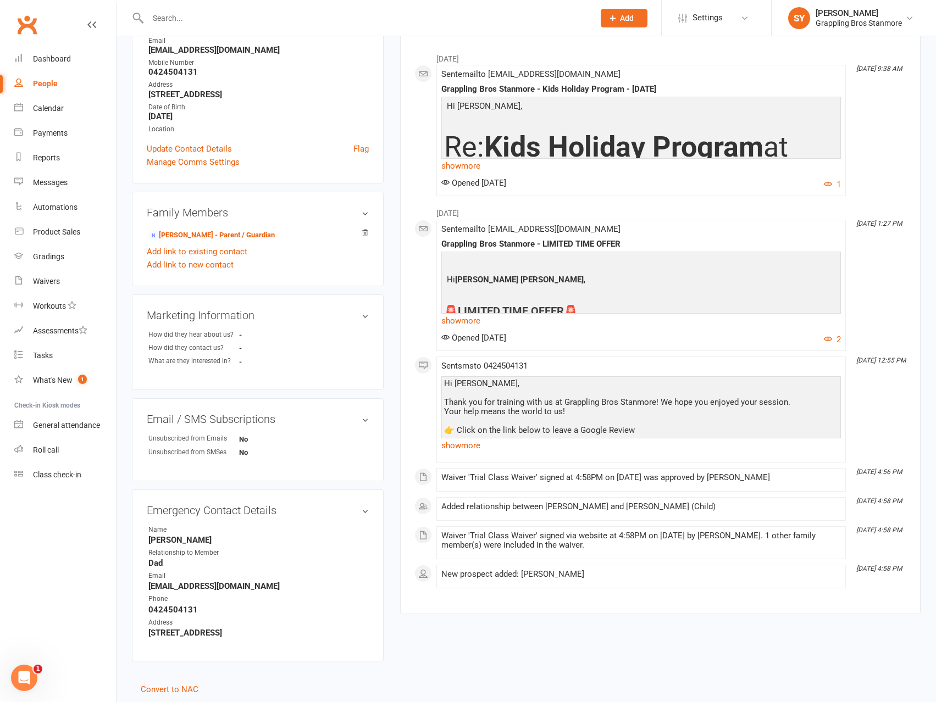
scroll to position [191, 0]
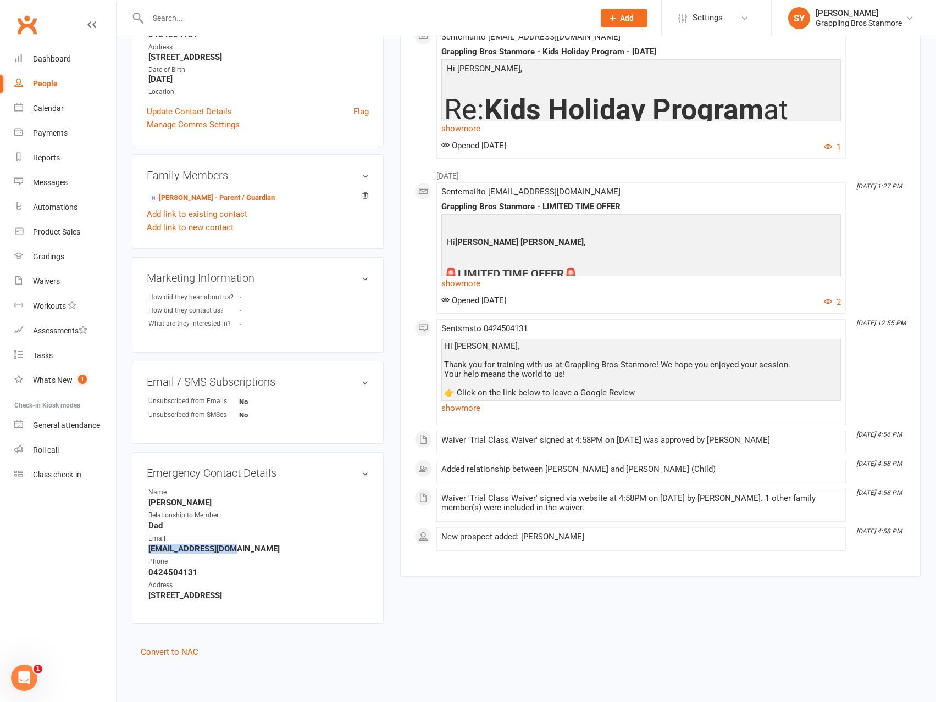
drag, startPoint x: 237, startPoint y: 549, endPoint x: 144, endPoint y: 552, distance: 92.9
click at [144, 552] on div "Emergency Contact Details edit Name Ben Stockwell Relationship to Member Dad Em…" at bounding box center [258, 538] width 252 height 172
copy strong "ben@energise.net.au"
click at [181, 653] on link "Convert to NAC" at bounding box center [170, 652] width 58 height 10
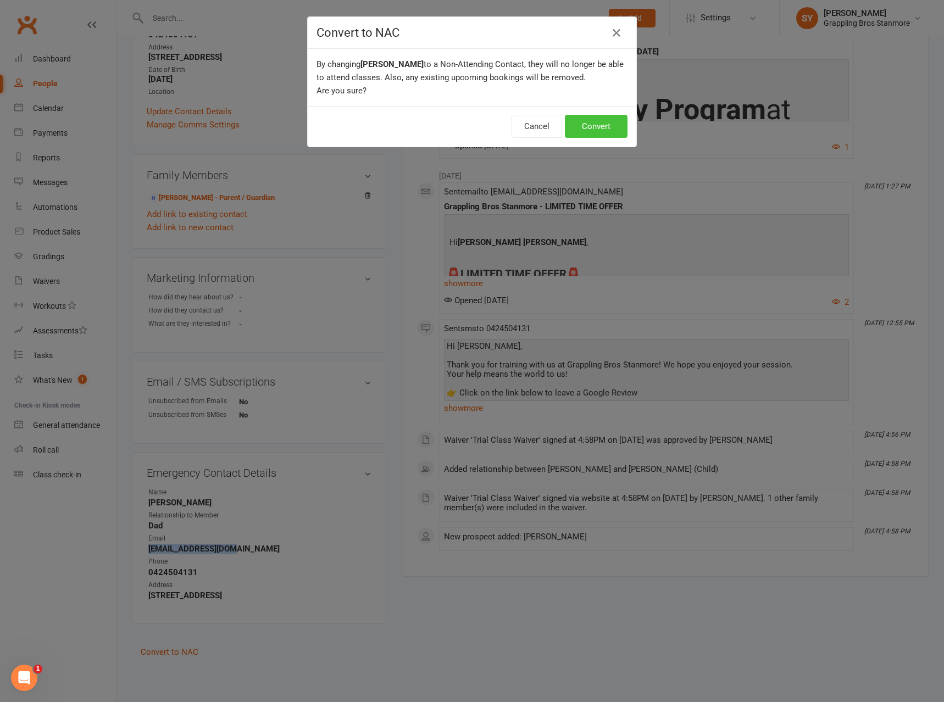
click at [597, 131] on button "Convert" at bounding box center [596, 126] width 63 height 23
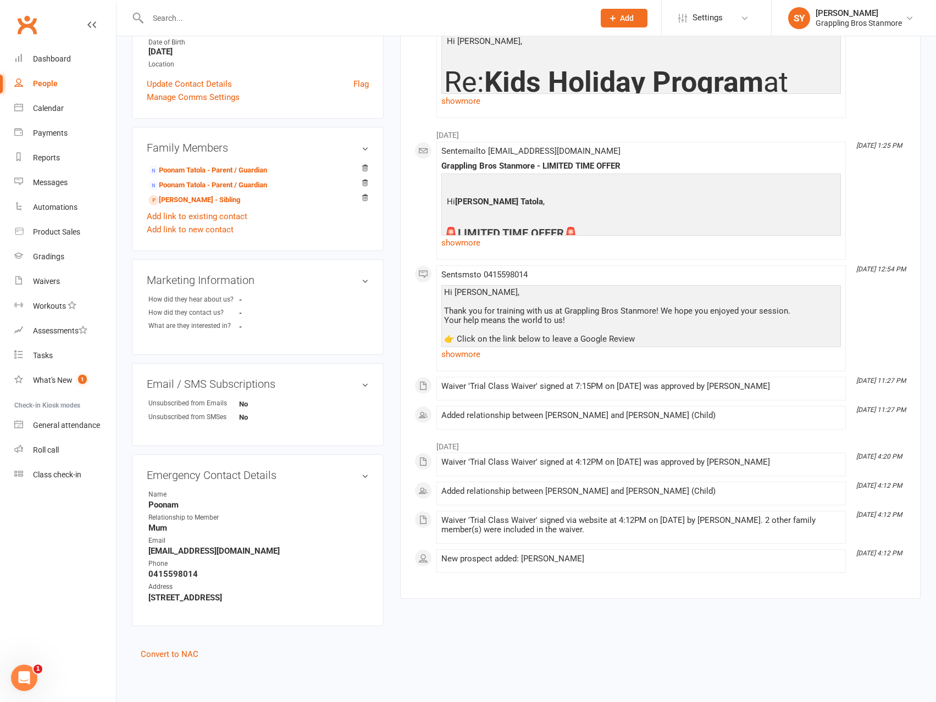
scroll to position [221, 0]
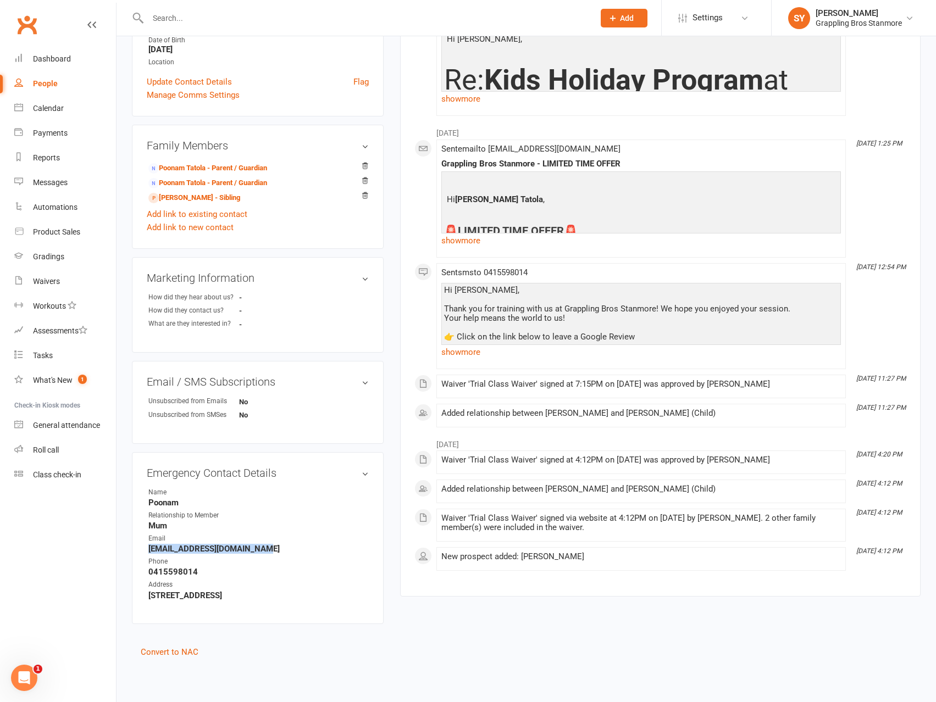
drag, startPoint x: 262, startPoint y: 551, endPoint x: 140, endPoint y: 550, distance: 121.4
click at [140, 550] on div "Emergency Contact Details edit Name Poonam Relationship to Member Mum Email Eli…" at bounding box center [258, 538] width 252 height 172
copy strong "Elizabethpatel@hotmail.com"
click at [179, 649] on link "Convert to NAC" at bounding box center [170, 652] width 58 height 10
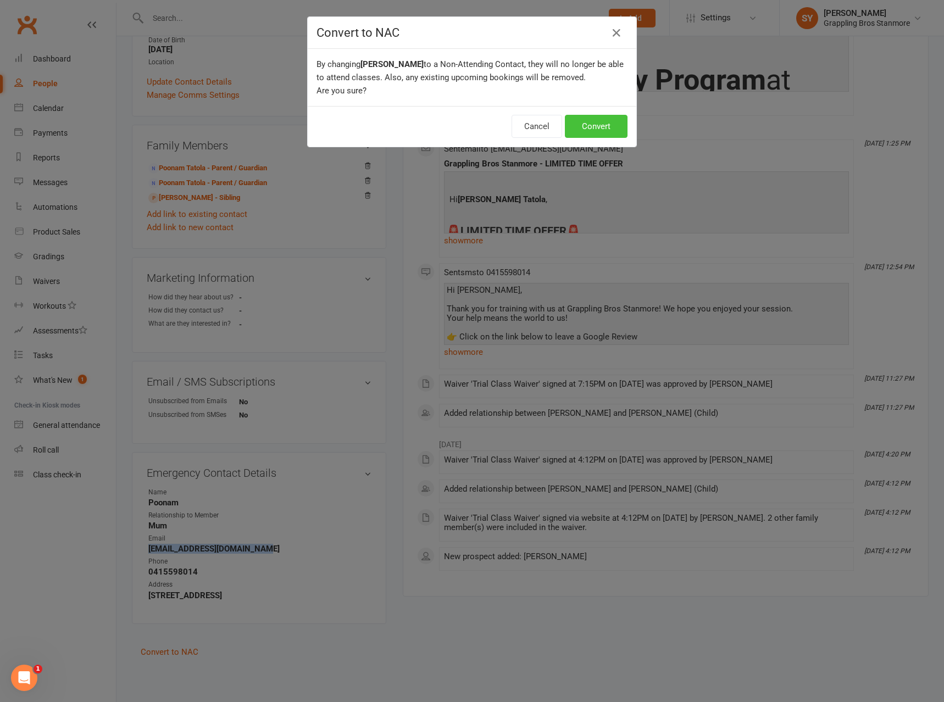
click at [600, 130] on button "Convert" at bounding box center [596, 126] width 63 height 23
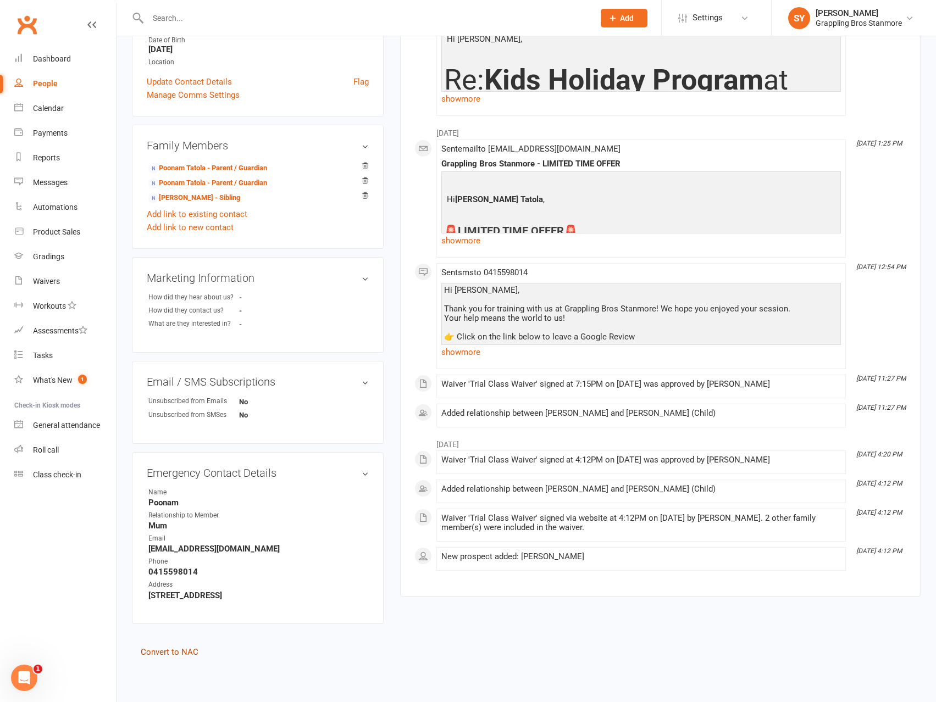
click at [184, 651] on link "Convert to NAC" at bounding box center [170, 652] width 58 height 10
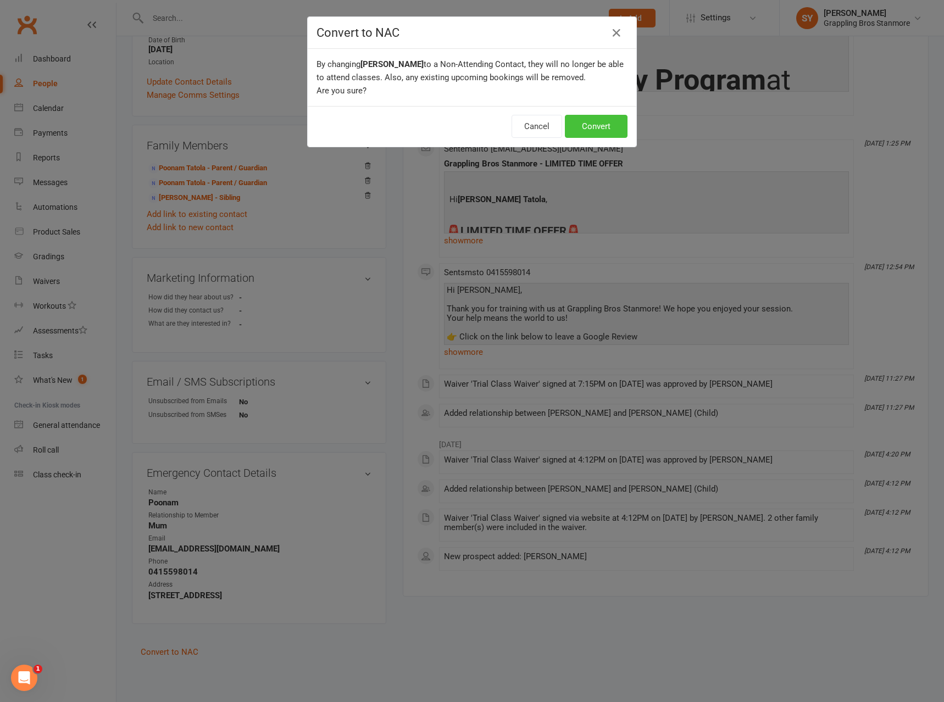
click at [606, 126] on button "Convert" at bounding box center [596, 126] width 63 height 23
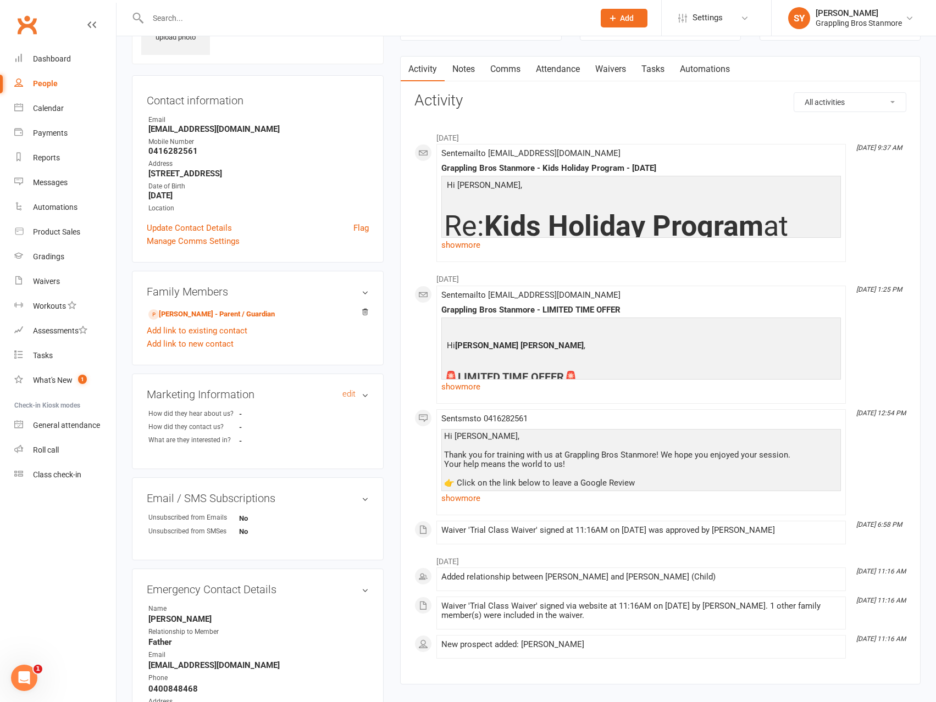
scroll to position [191, 0]
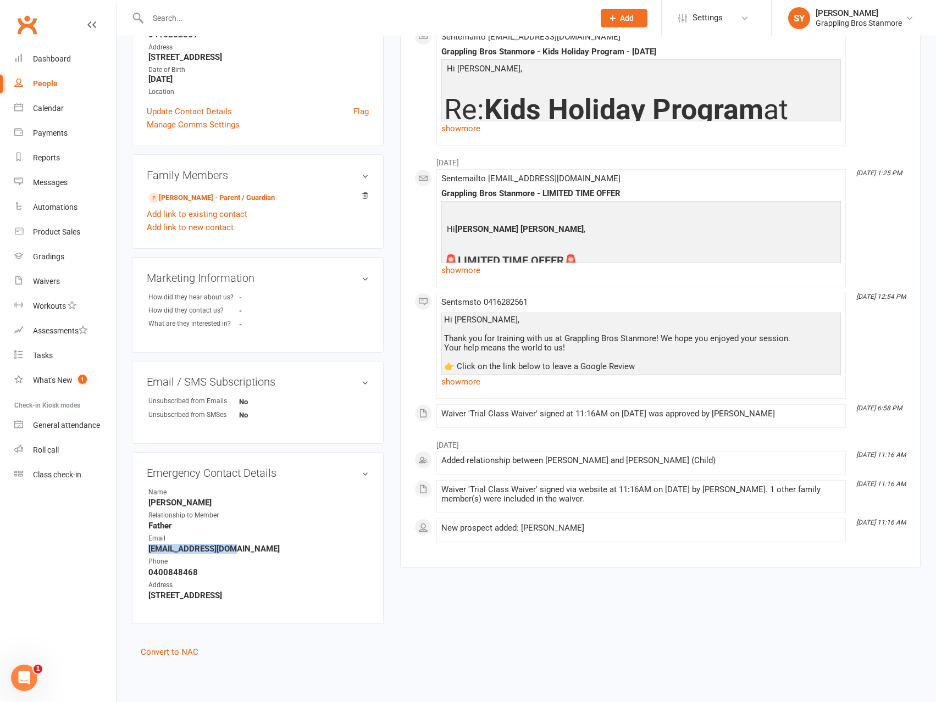
drag, startPoint x: 239, startPoint y: 551, endPoint x: 140, endPoint y: 552, distance: 98.9
click at [140, 552] on div "Emergency Contact Details edit Name Mark Thomas Relationship to Member Father E…" at bounding box center [258, 538] width 252 height 172
copy strong "thomo75@hotmail.com"
click at [182, 651] on link "Convert to NAC" at bounding box center [170, 652] width 58 height 10
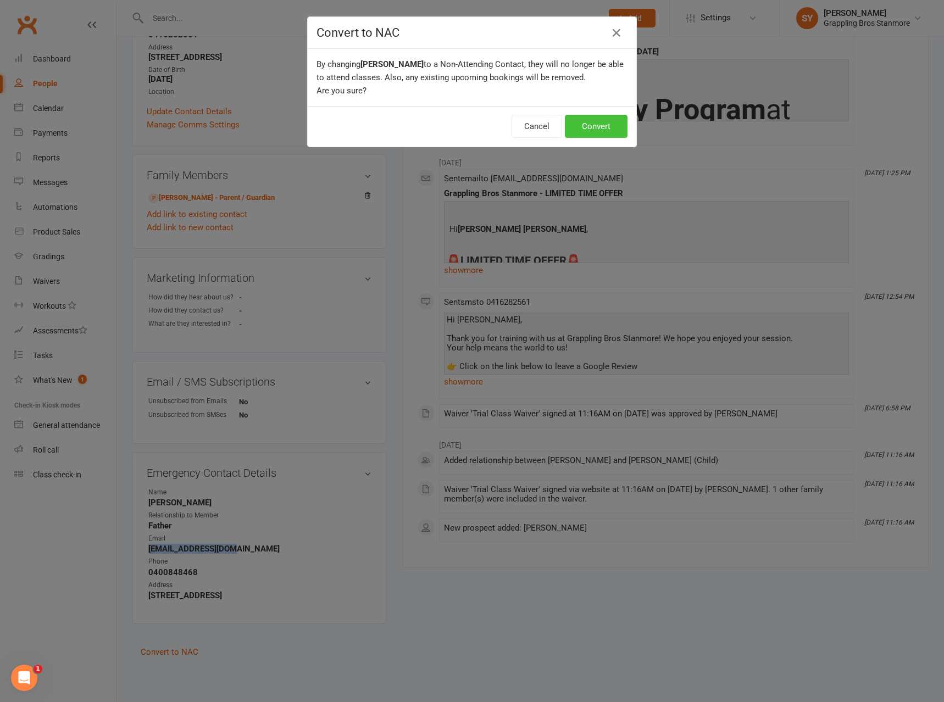
click at [578, 129] on button "Convert" at bounding box center [596, 126] width 63 height 23
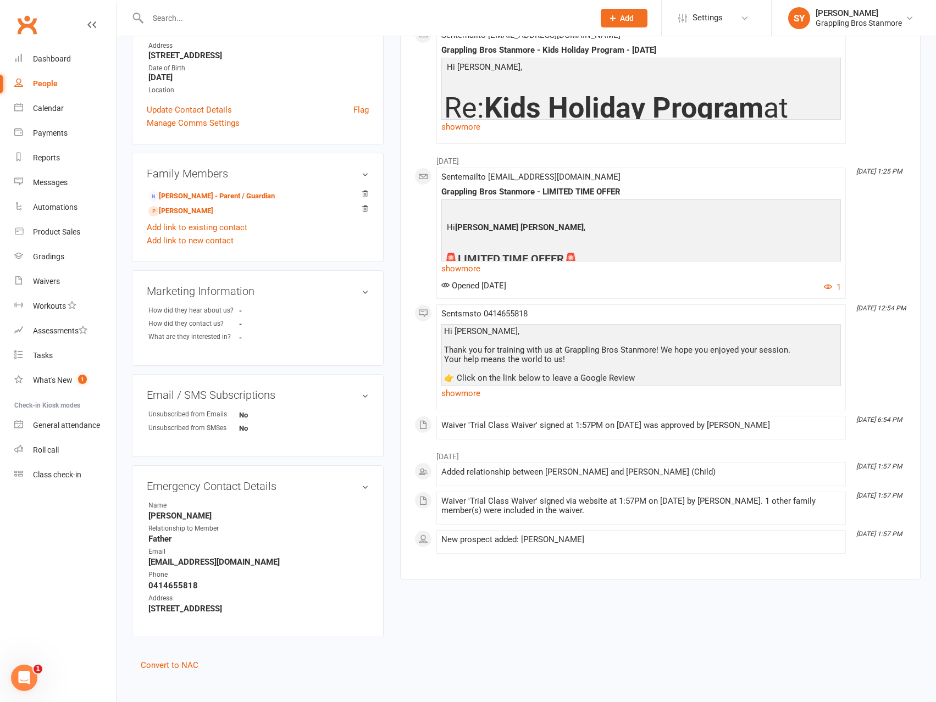
scroll to position [206, 0]
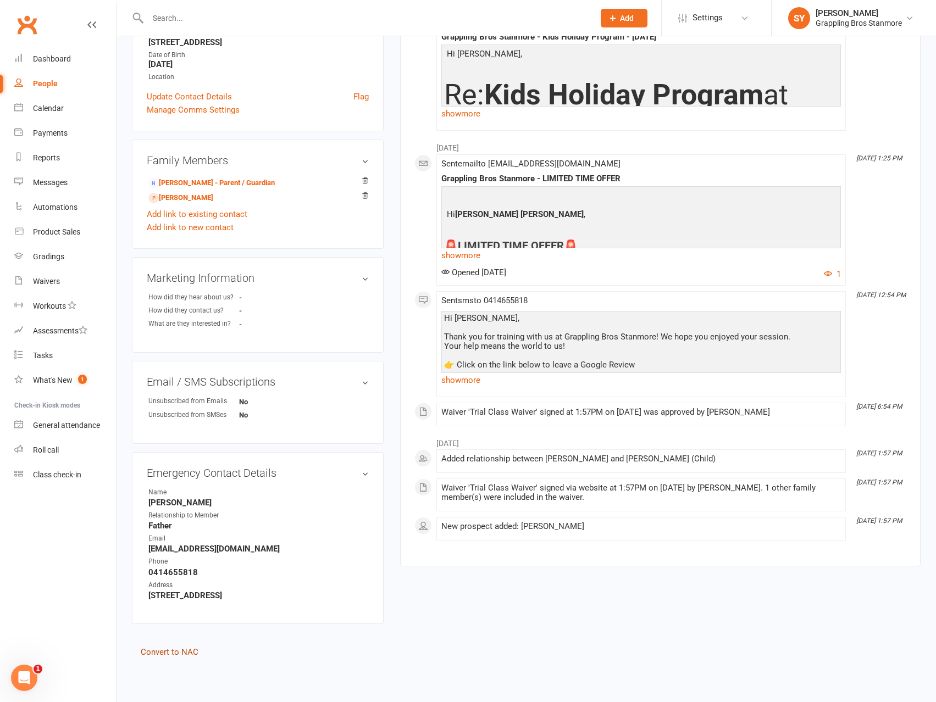
click at [183, 655] on link "Convert to NAC" at bounding box center [170, 652] width 58 height 10
drag, startPoint x: 238, startPoint y: 552, endPoint x: 126, endPoint y: 547, distance: 112.2
click at [125, 548] on div "upload photo [PERSON_NAME] Added [DATE] prospect [DEMOGRAPHIC_DATA] Contact inf…" at bounding box center [258, 252] width 268 height 813
copy strong "[EMAIL_ADDRESS][DOMAIN_NAME]"
click at [183, 650] on link "Convert to NAC" at bounding box center [170, 652] width 58 height 10
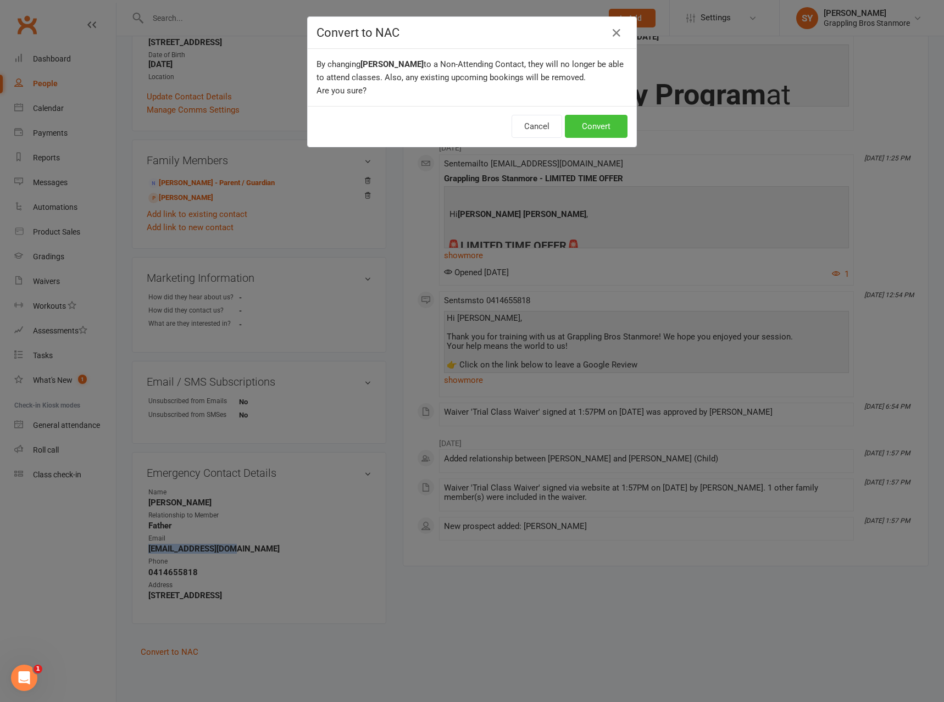
click at [603, 130] on button "Convert" at bounding box center [596, 126] width 63 height 23
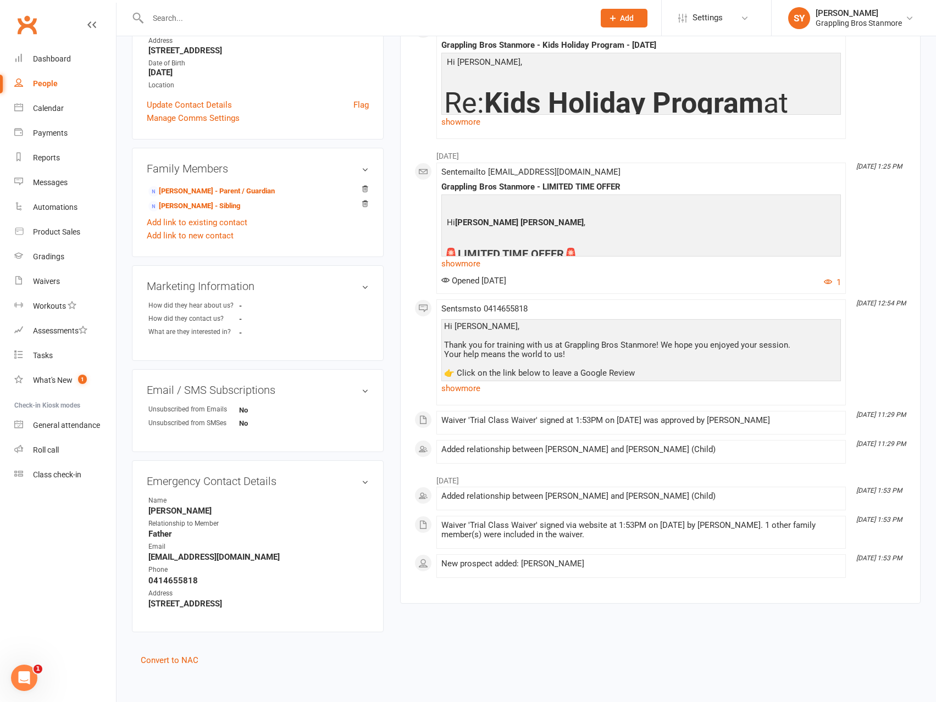
scroll to position [206, 0]
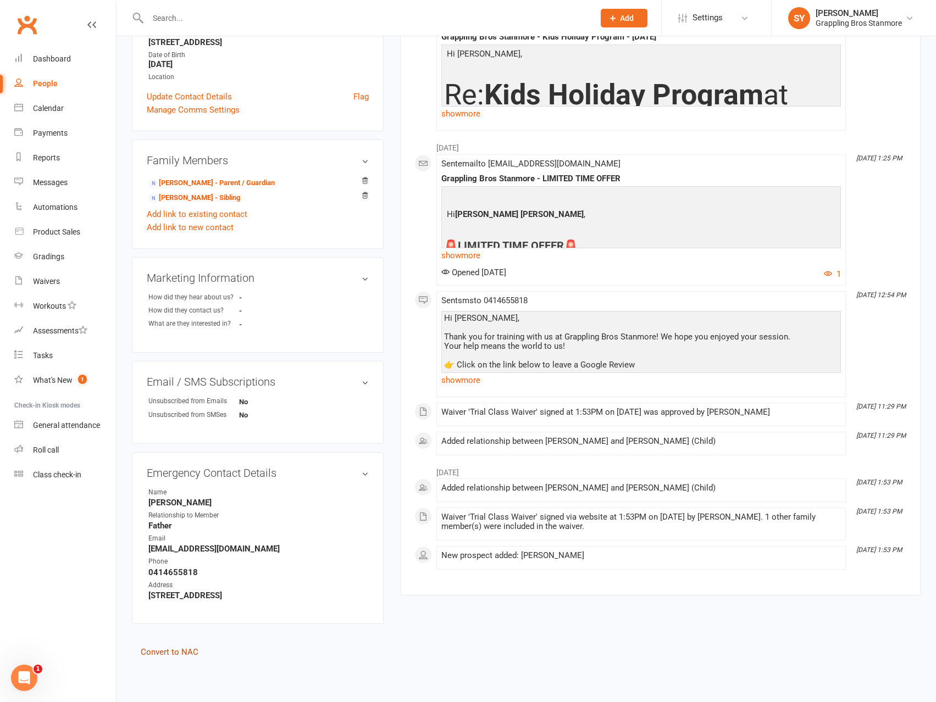
click at [179, 649] on link "Convert to NAC" at bounding box center [170, 652] width 58 height 10
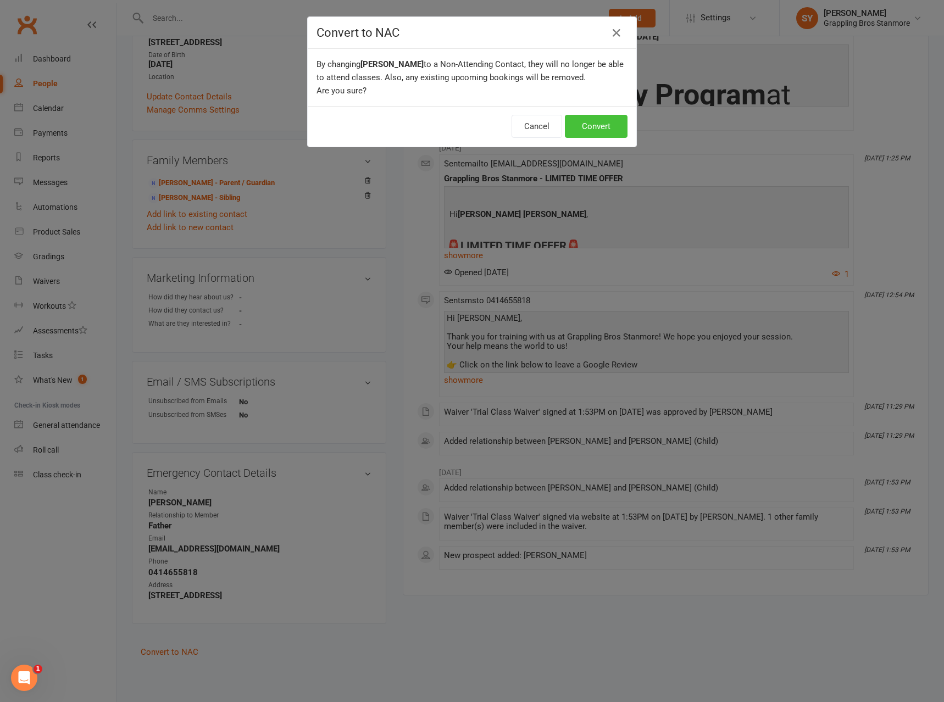
click at [592, 131] on button "Convert" at bounding box center [596, 126] width 63 height 23
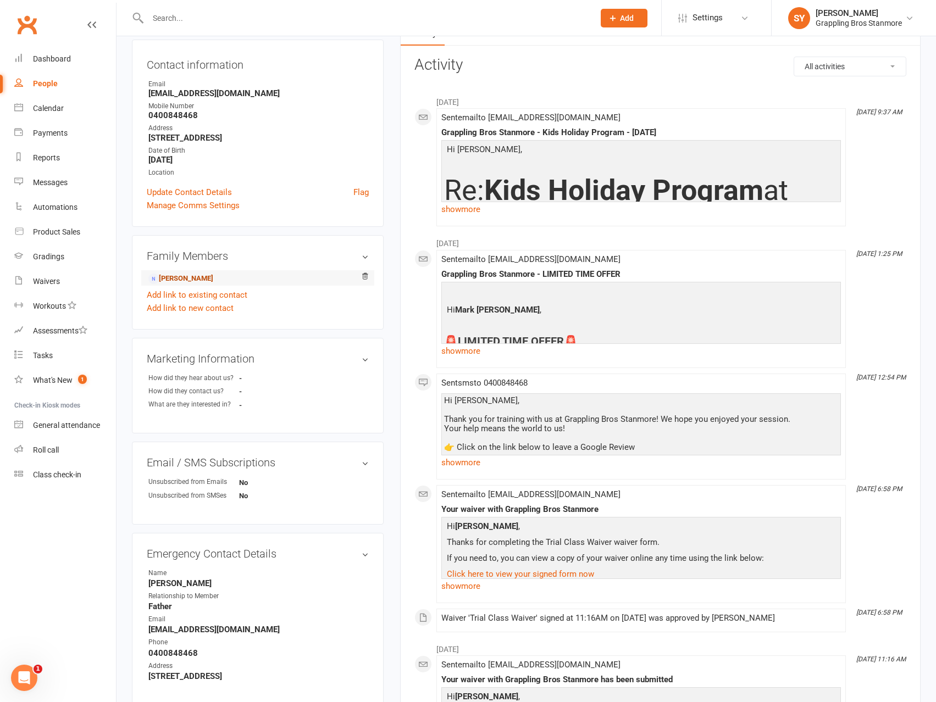
scroll to position [110, 0]
drag, startPoint x: 246, startPoint y: 95, endPoint x: 127, endPoint y: 99, distance: 119.3
click at [127, 99] on div "upload photo [PERSON_NAME] Added [DATE] prospect [DEMOGRAPHIC_DATA] Contact inf…" at bounding box center [258, 341] width 268 height 798
copy strong "[EMAIL_ADDRESS][DOMAIN_NAME]"
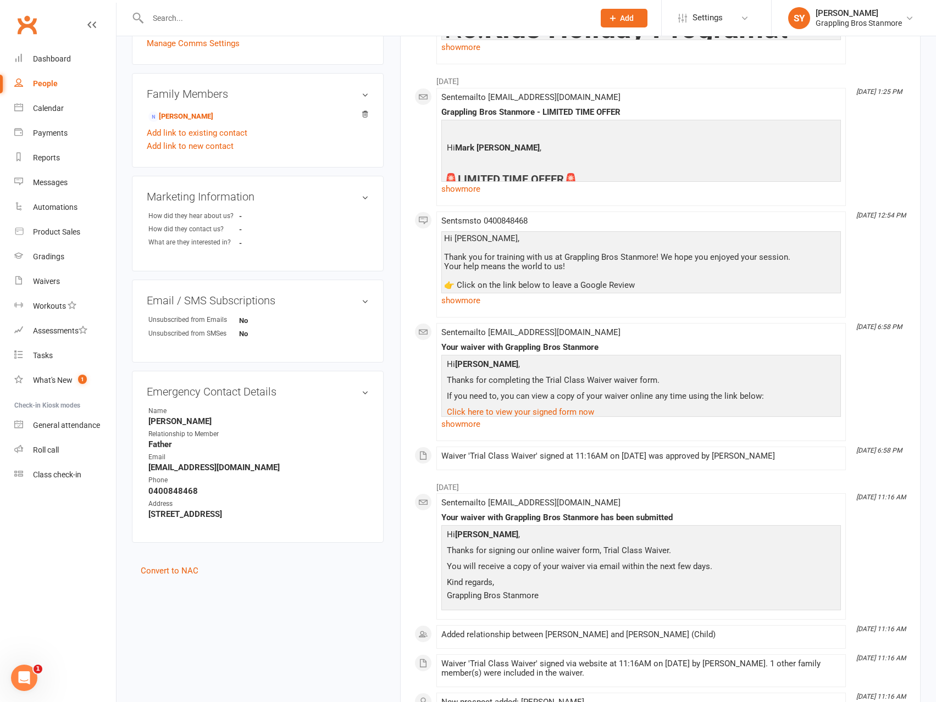
scroll to position [382, 0]
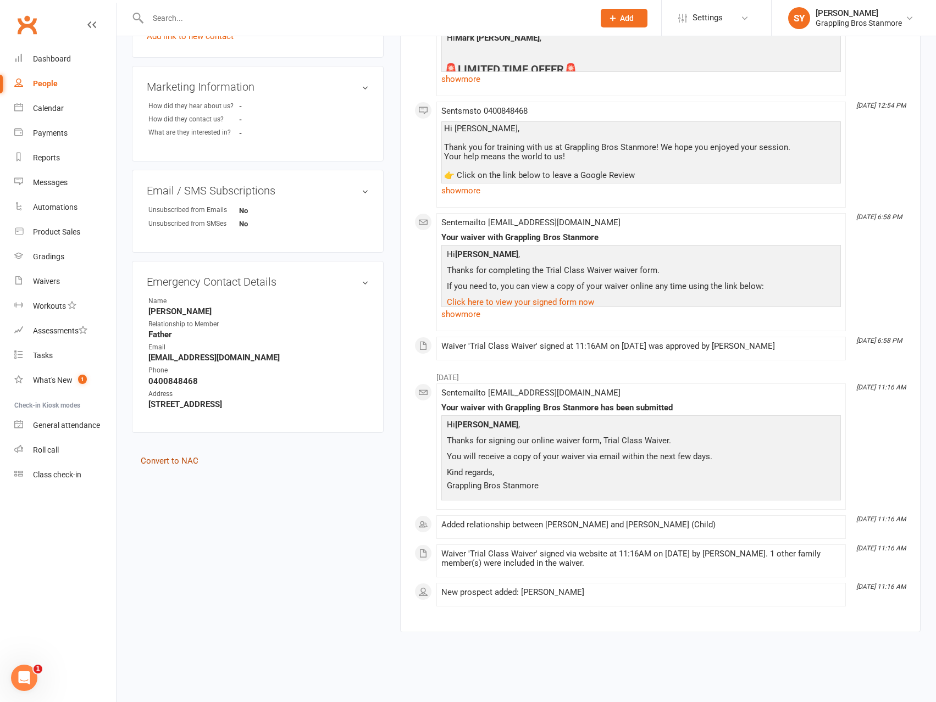
click at [182, 459] on link "Convert to NAC" at bounding box center [170, 461] width 58 height 10
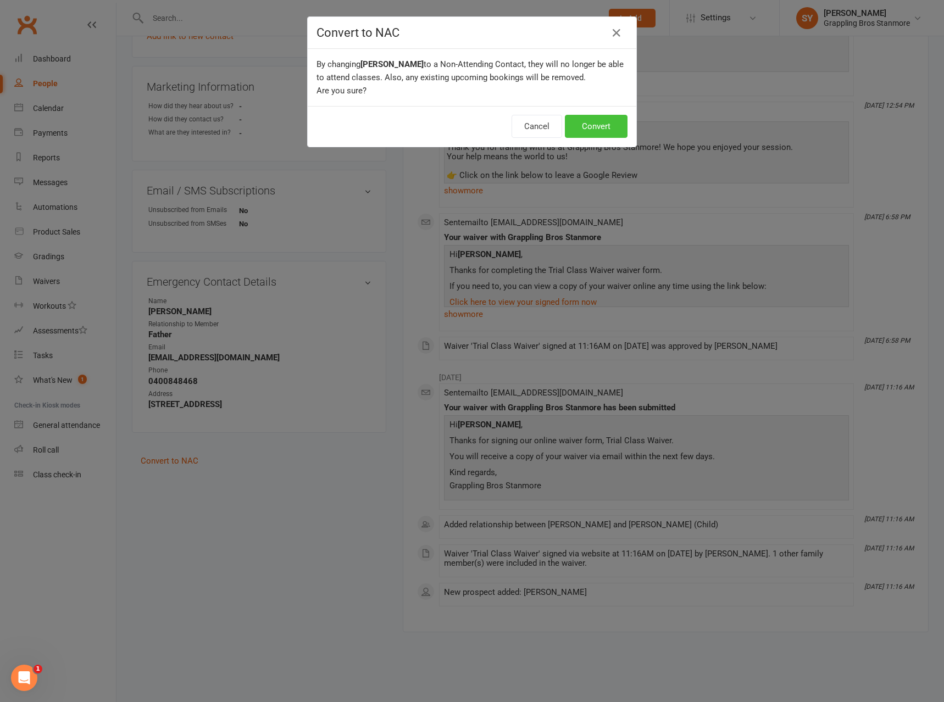
click at [608, 131] on button "Convert" at bounding box center [596, 126] width 63 height 23
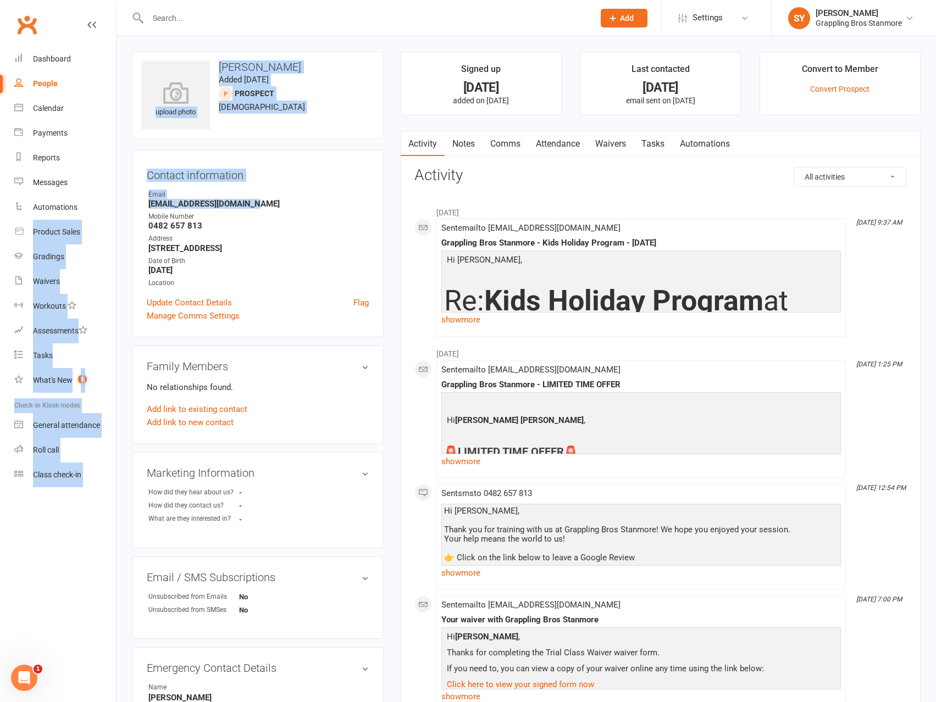
drag, startPoint x: 270, startPoint y: 204, endPoint x: 116, endPoint y: 204, distance: 154.4
click at [116, 204] on ui-view "Prospect Member Non-attending contact Class / event Appointment Grading event T…" at bounding box center [468, 521] width 936 height 1037
click at [116, 204] on nav "Clubworx Dashboard People Calendar Payments Reports Messages Automations Produc…" at bounding box center [58, 354] width 116 height 702
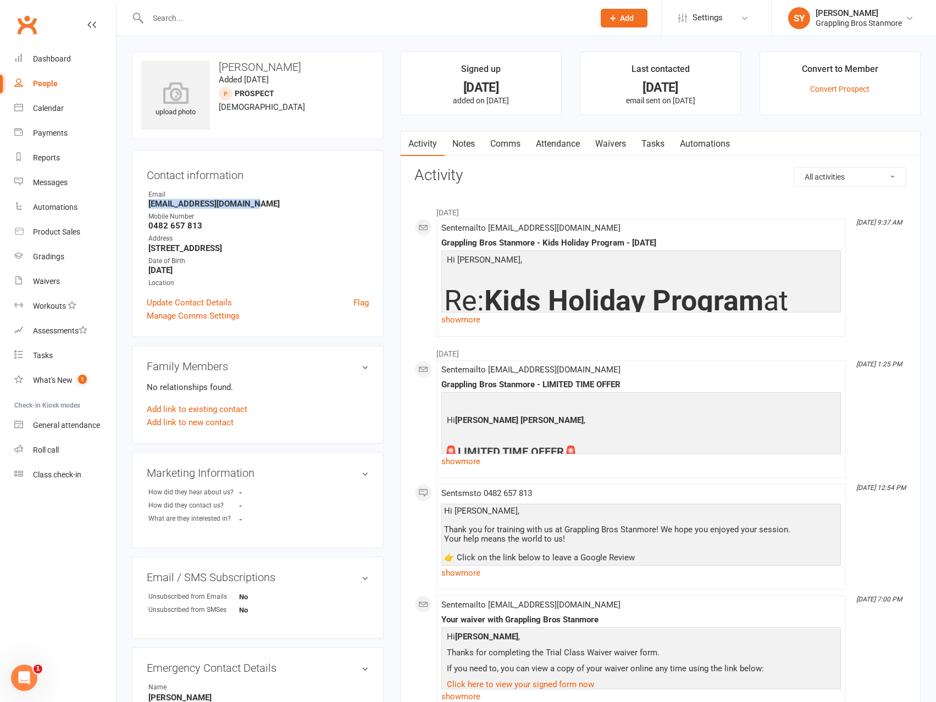
drag, startPoint x: 274, startPoint y: 208, endPoint x: 140, endPoint y: 205, distance: 134.1
click at [140, 205] on div "Contact information Owner Email Lukethomas2037@gmail.com Mobile Number 0482 657…" at bounding box center [258, 243] width 252 height 187
copy strong "Lukethomas2037@gmail.com"
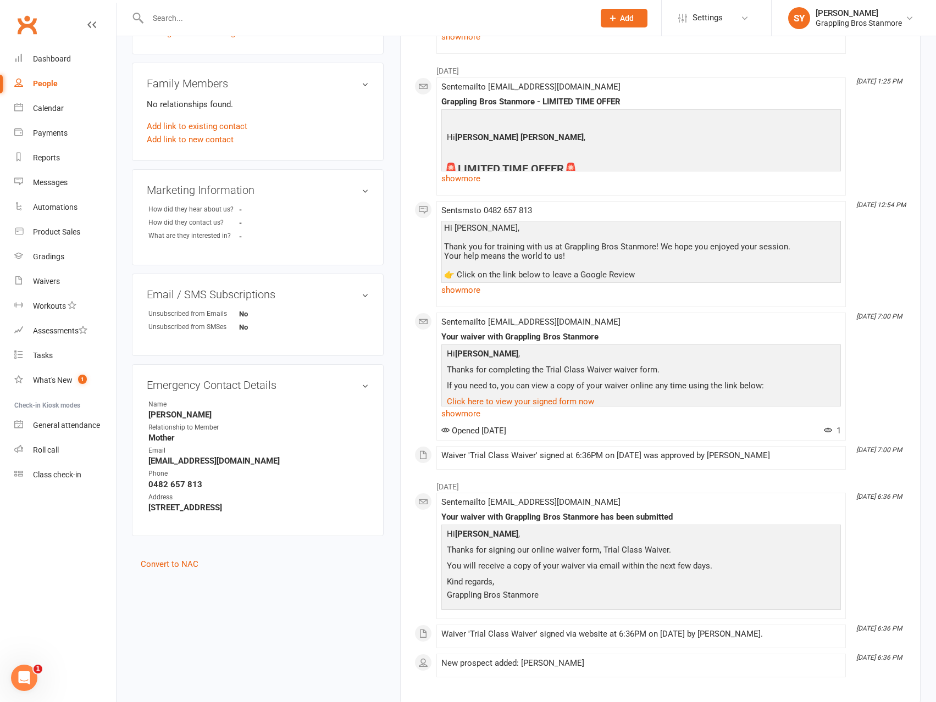
scroll to position [354, 0]
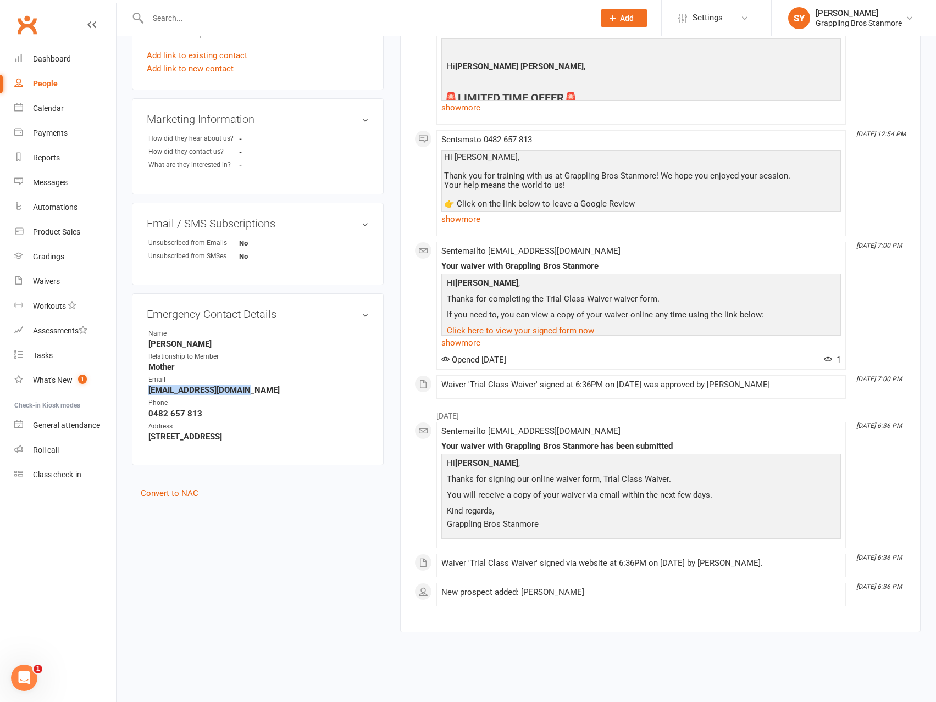
drag, startPoint x: 247, startPoint y: 402, endPoint x: 146, endPoint y: 402, distance: 101.1
click at [146, 402] on div "Emergency Contact Details edit Name Nicole Thomas Relationship to Member Mother…" at bounding box center [258, 379] width 252 height 172
copy strong "223trafalgar@gmail.com"
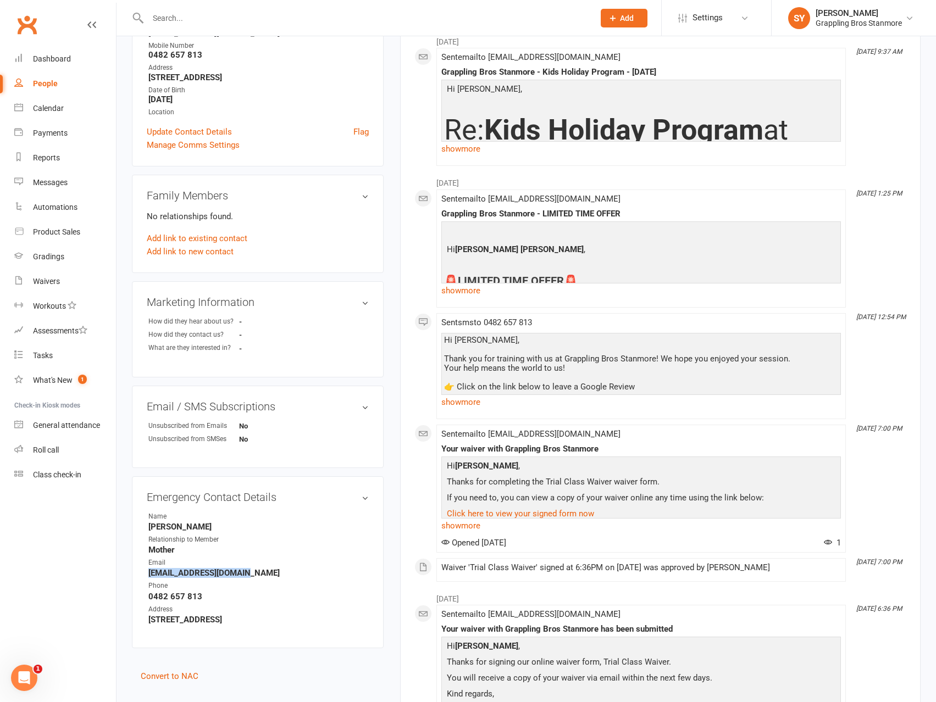
scroll to position [299, 0]
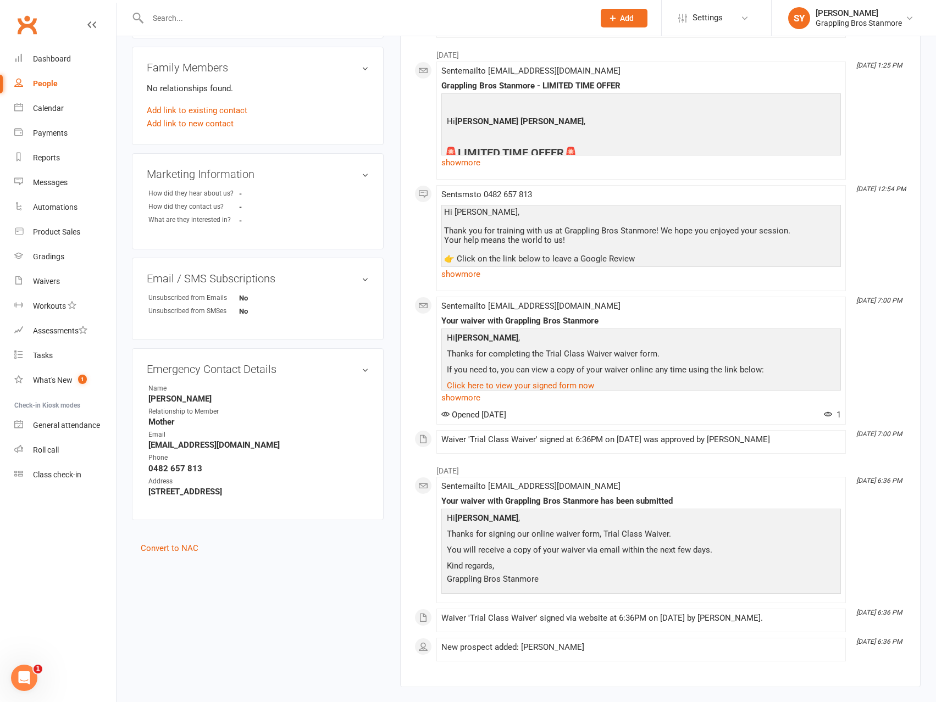
click at [178, 551] on aside "upload photo Nicole Thomas Added 16 April, 2025 prospect 48 years old Contact i…" at bounding box center [258, 154] width 252 height 802
click at [180, 553] on link "Convert to NAC" at bounding box center [170, 548] width 58 height 10
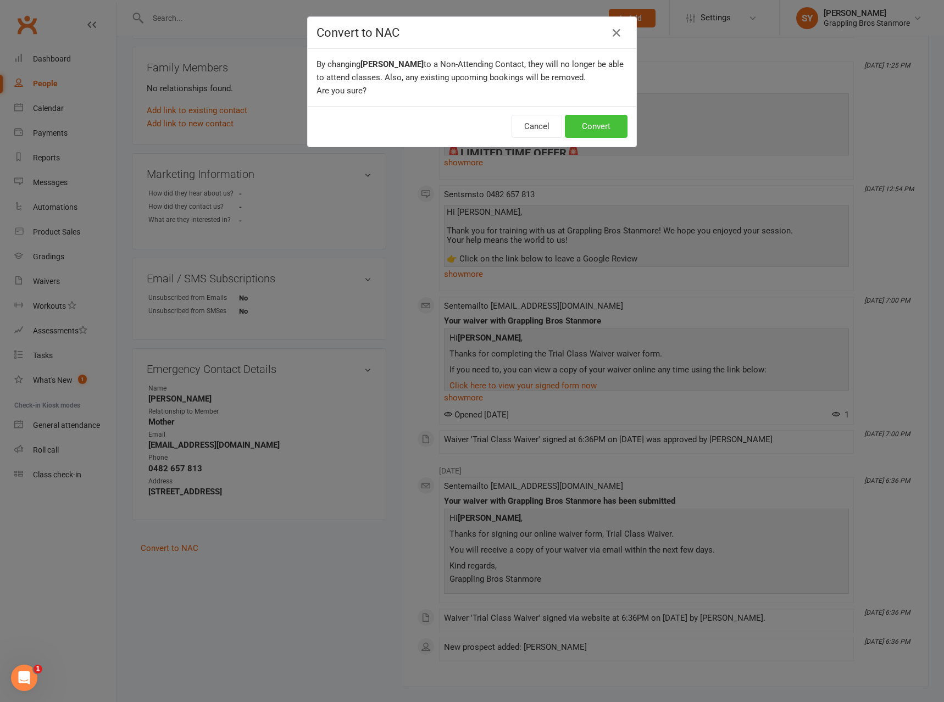
drag, startPoint x: 607, startPoint y: 132, endPoint x: 600, endPoint y: 132, distance: 6.6
click at [606, 132] on button "Convert" at bounding box center [596, 126] width 63 height 23
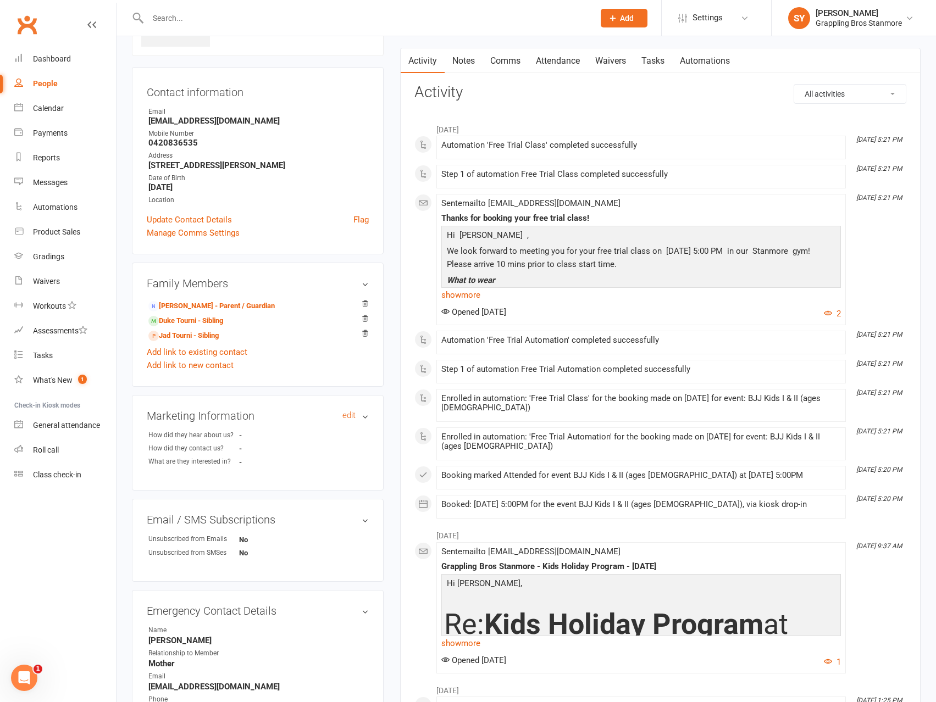
scroll to position [165, 0]
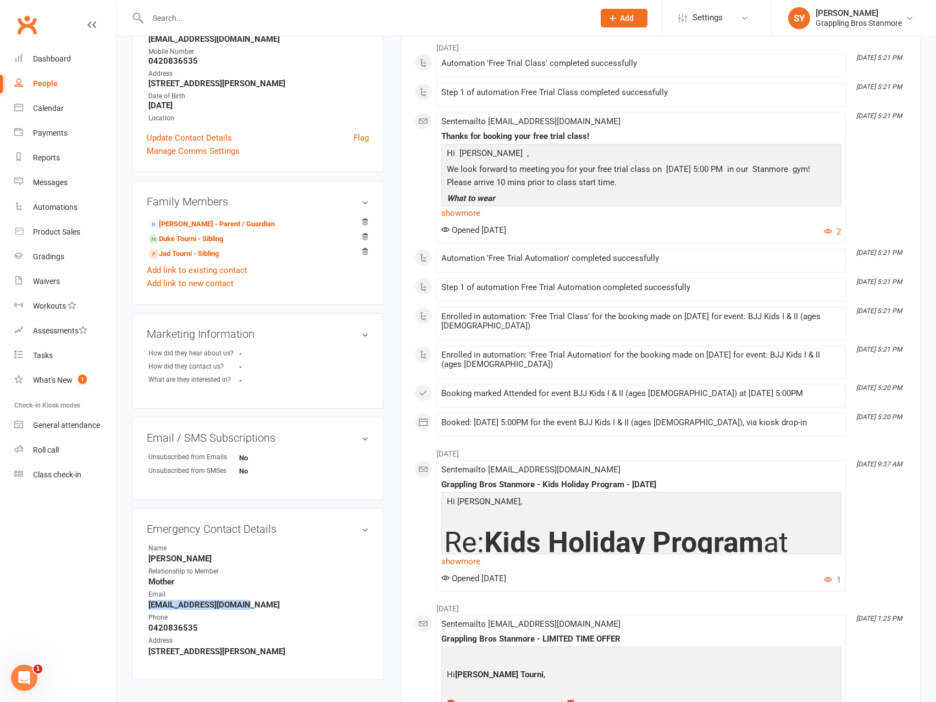
drag, startPoint x: 244, startPoint y: 604, endPoint x: 144, endPoint y: 609, distance: 100.2
click at [144, 609] on div "Emergency Contact Details edit Name Joanne Relationship to Member Mother Email …" at bounding box center [258, 594] width 252 height 172
copy strong "joannetourni@gmail.com"
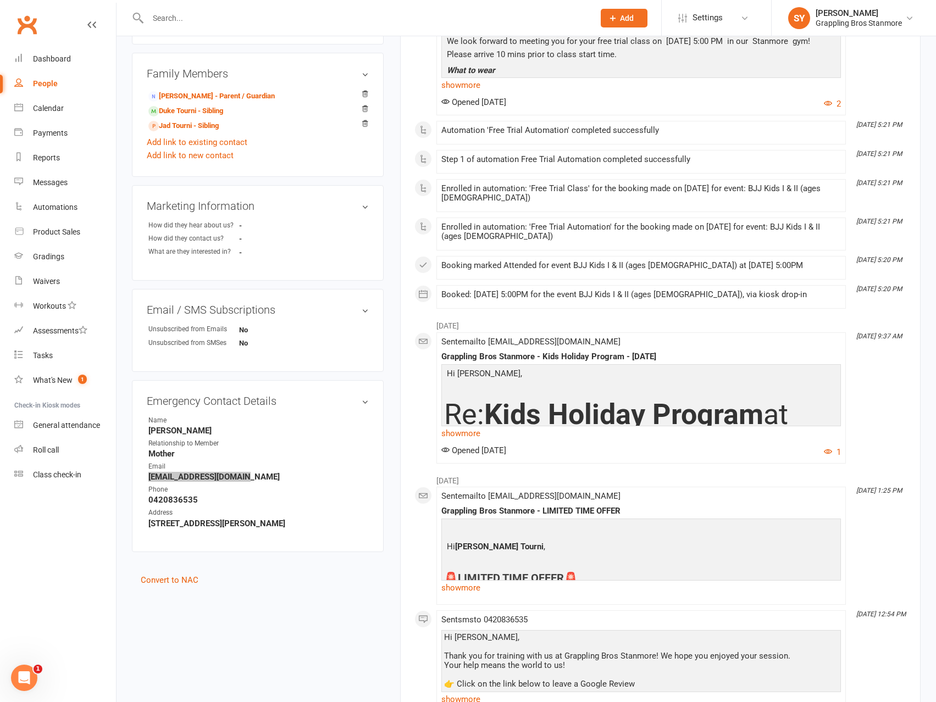
scroll to position [330, 0]
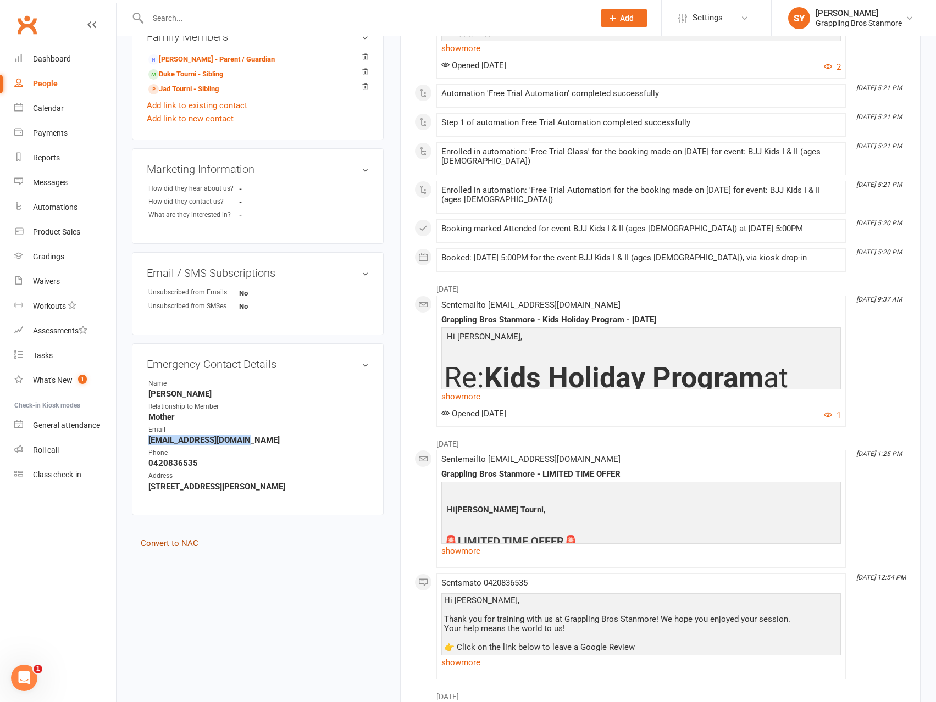
click at [182, 545] on link "Convert to NAC" at bounding box center [170, 544] width 58 height 10
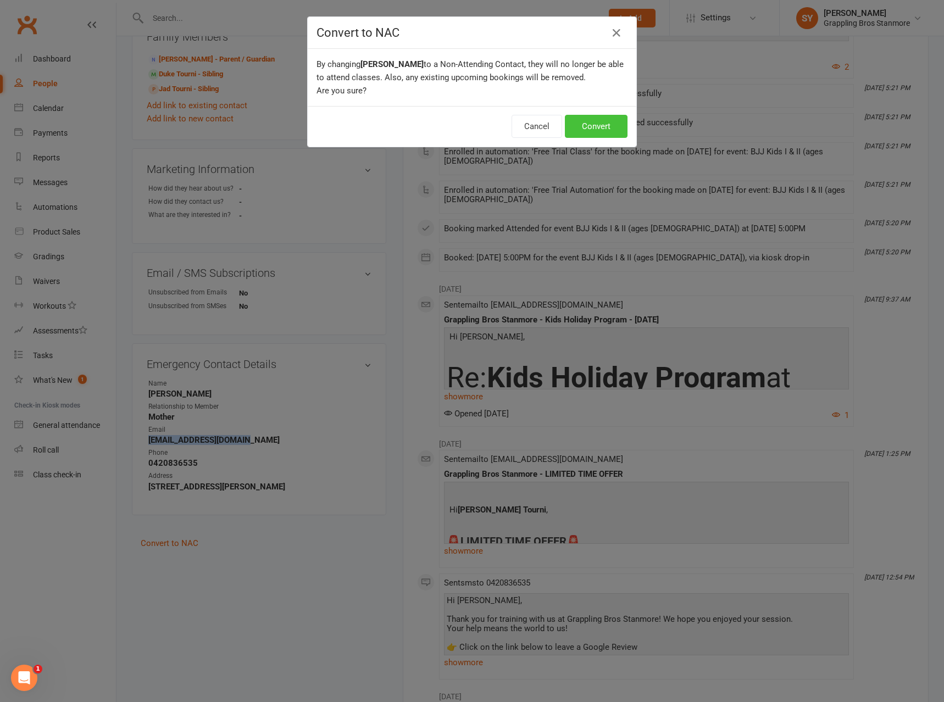
click at [606, 121] on button "Convert" at bounding box center [596, 126] width 63 height 23
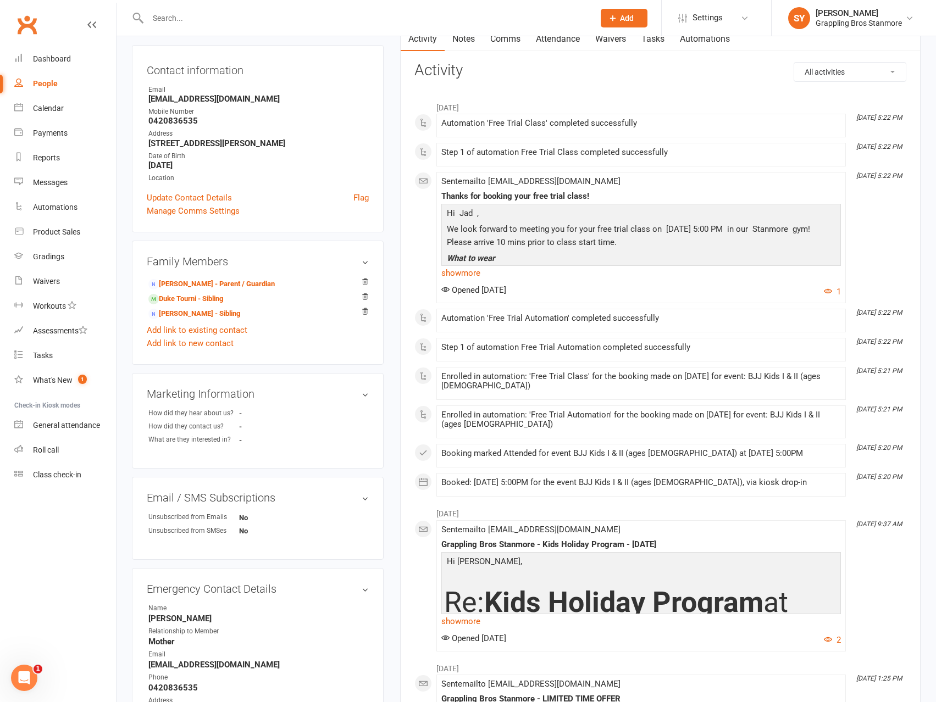
scroll to position [220, 0]
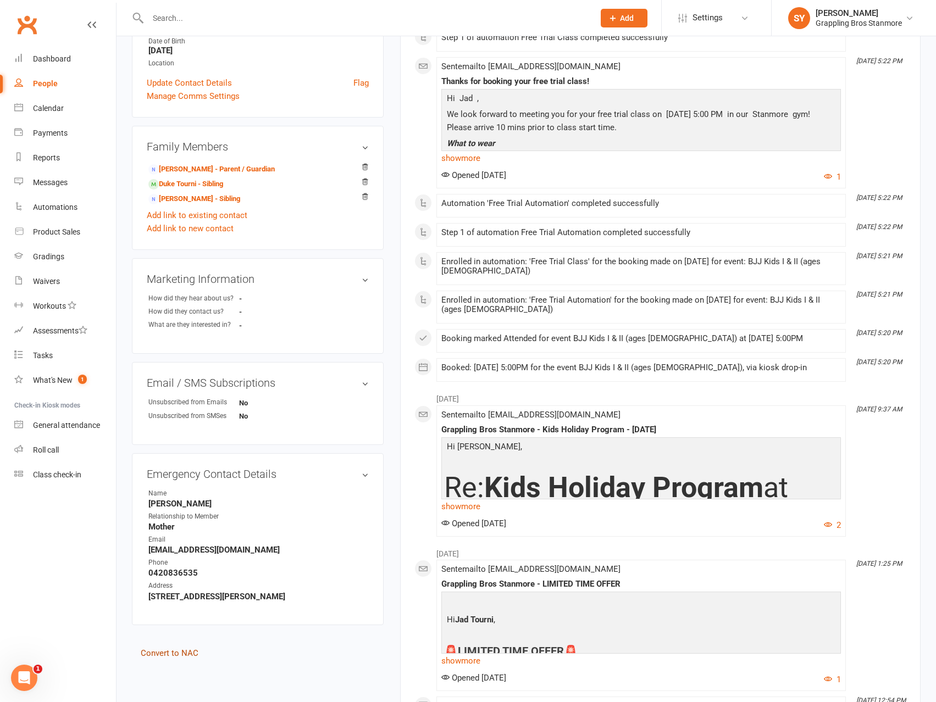
click at [188, 651] on link "Convert to NAC" at bounding box center [170, 653] width 58 height 10
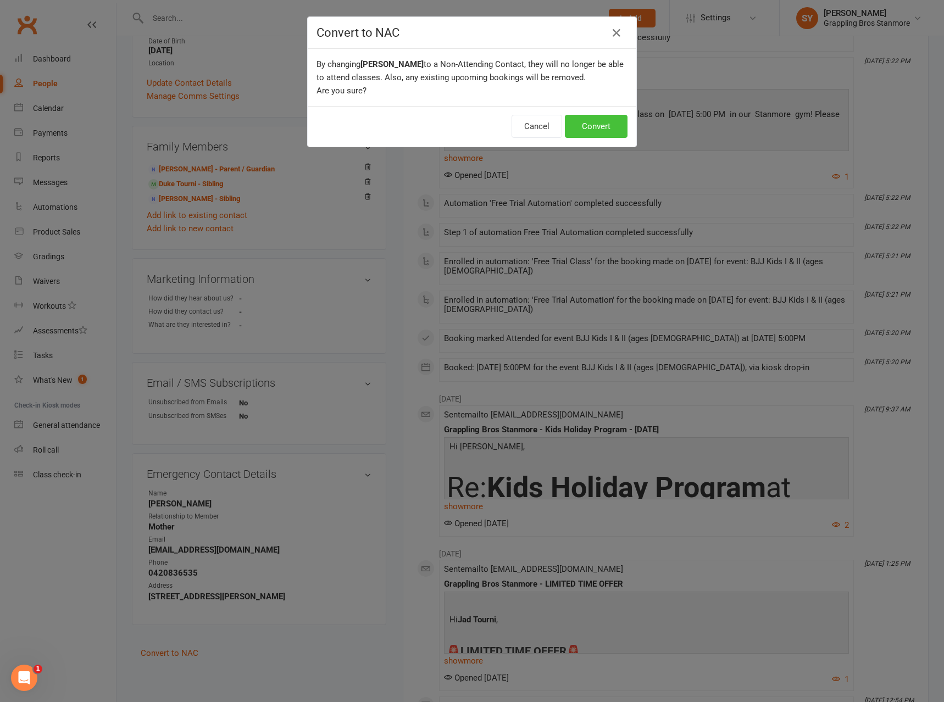
click at [606, 127] on button "Convert" at bounding box center [596, 126] width 63 height 23
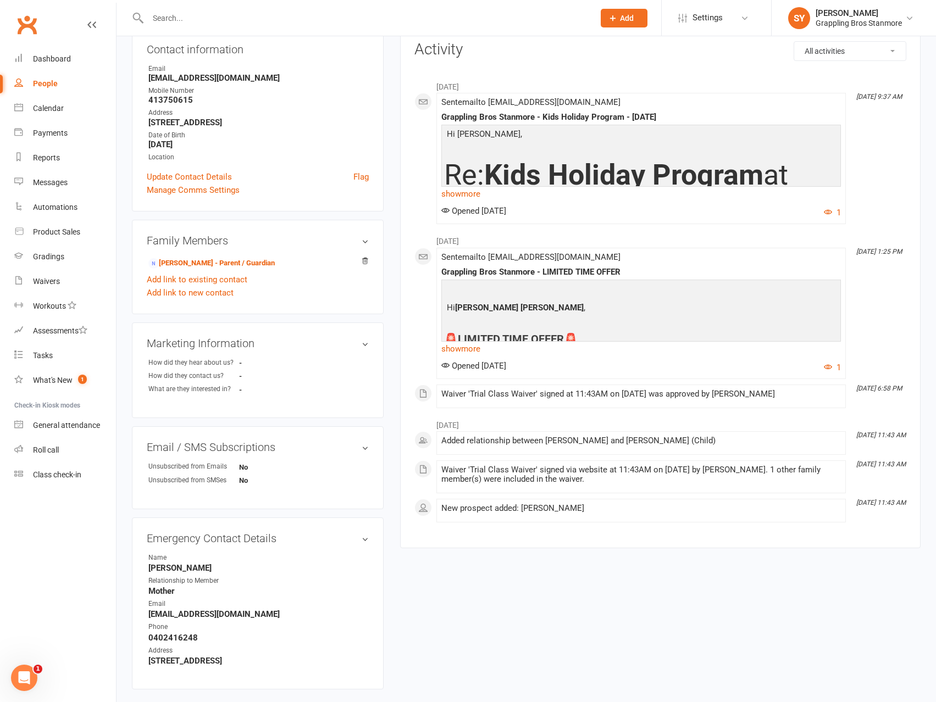
scroll to position [191, 0]
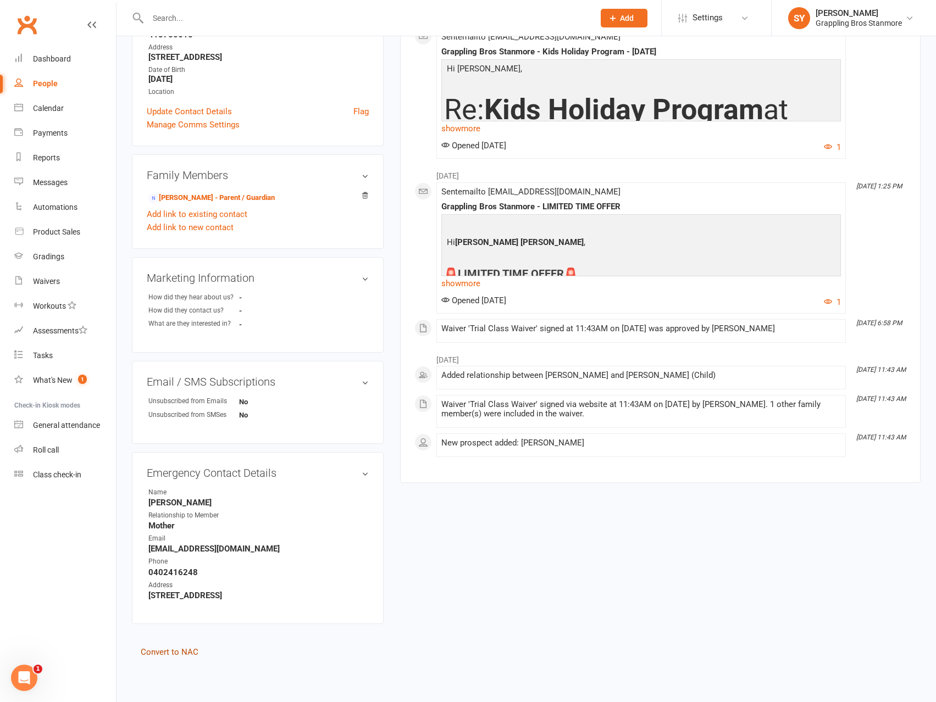
click at [190, 653] on link "Convert to NAC" at bounding box center [170, 652] width 58 height 10
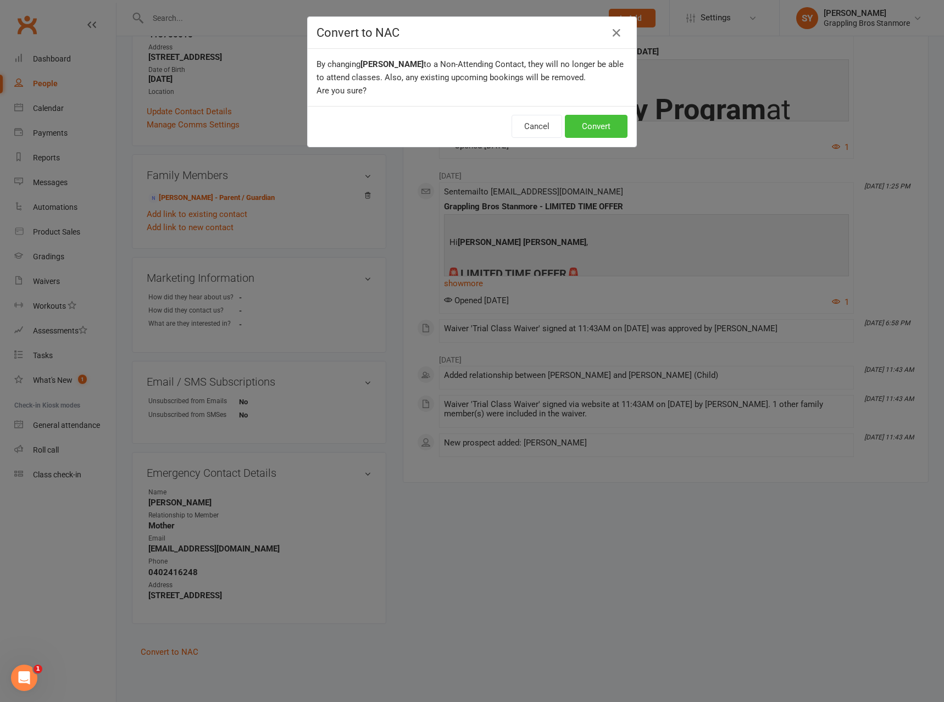
click at [608, 126] on button "Convert" at bounding box center [596, 126] width 63 height 23
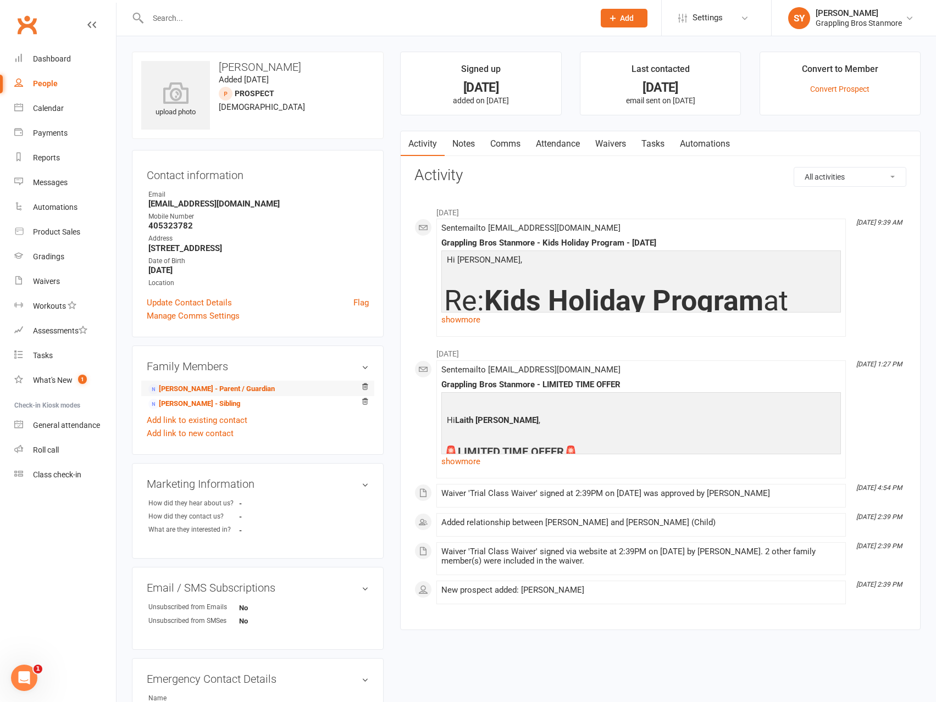
scroll to position [165, 0]
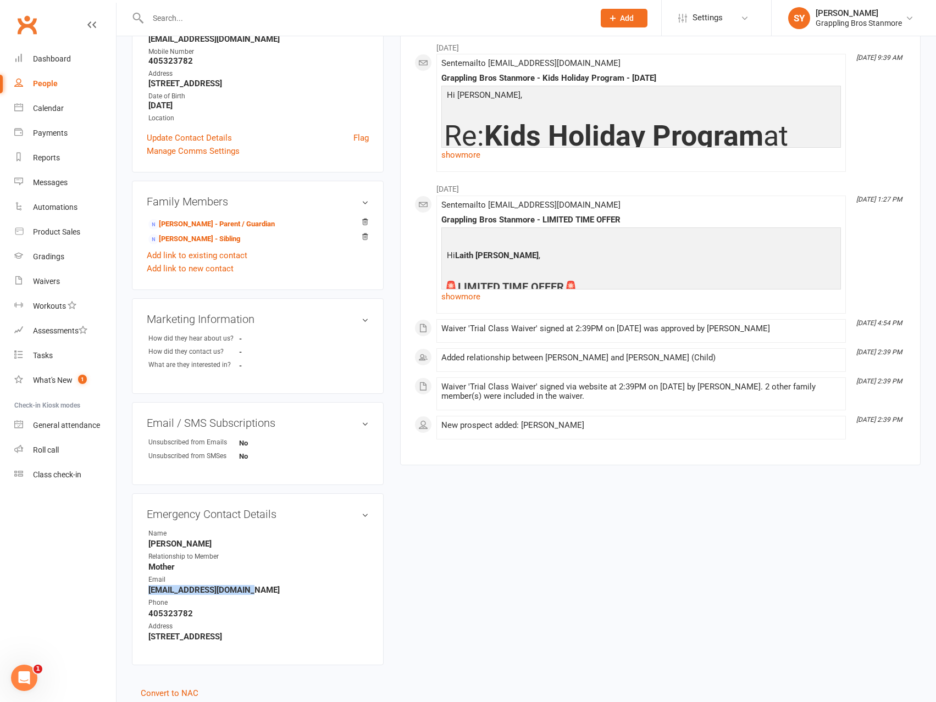
drag, startPoint x: 253, startPoint y: 589, endPoint x: 146, endPoint y: 592, distance: 107.2
click at [146, 592] on div "Emergency Contact Details edit Name [PERSON_NAME] Relationship to Member Mother…" at bounding box center [258, 579] width 252 height 172
copy strong "[EMAIL_ADDRESS][DOMAIN_NAME]"
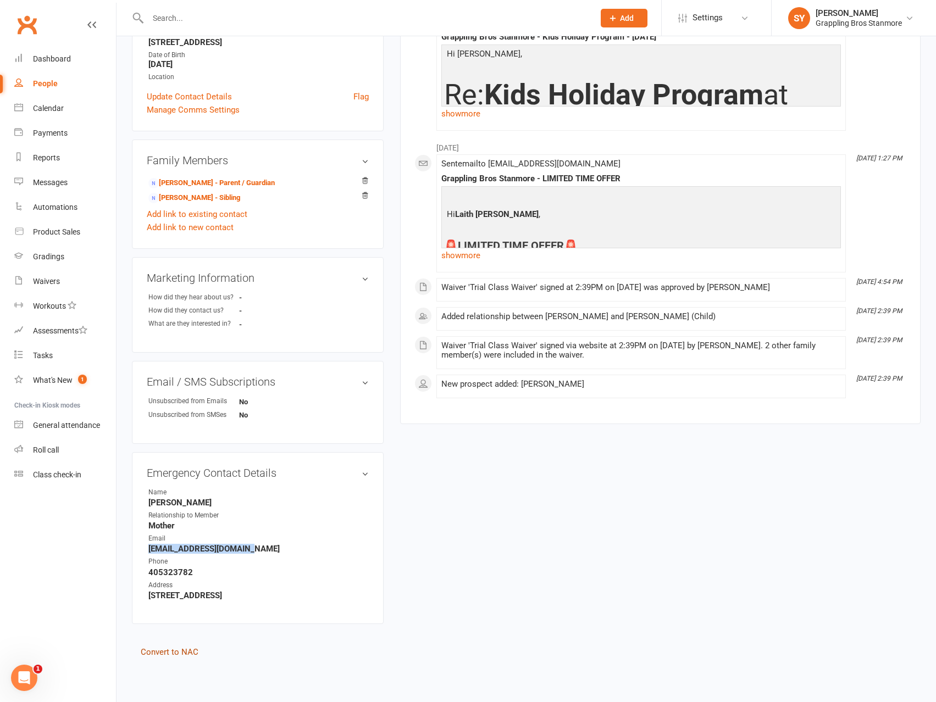
click at [186, 652] on link "Convert to NAC" at bounding box center [170, 652] width 58 height 10
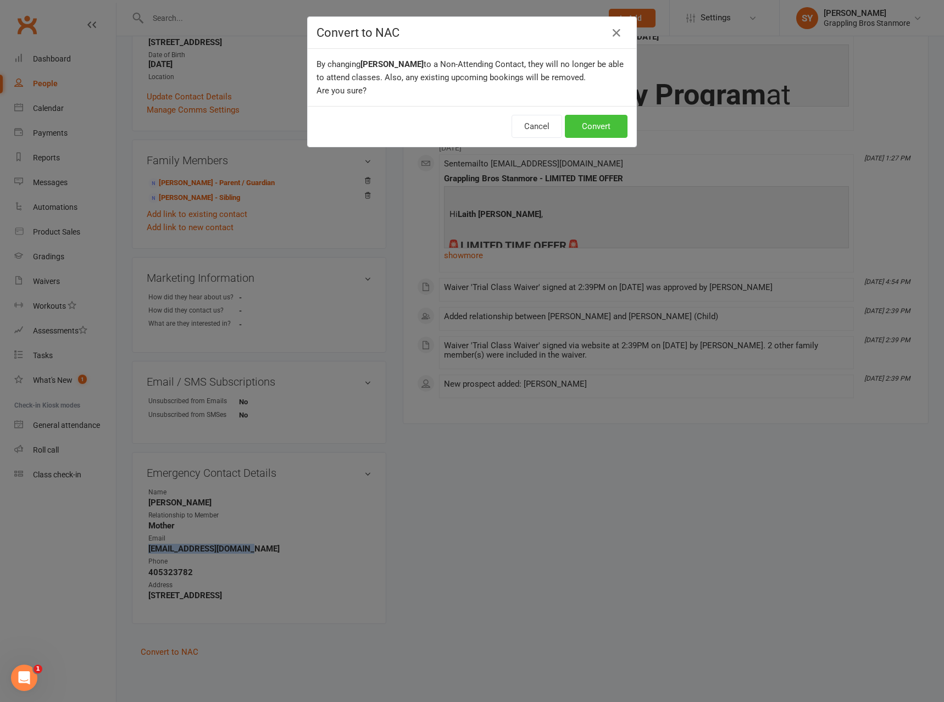
click at [603, 121] on button "Convert" at bounding box center [596, 126] width 63 height 23
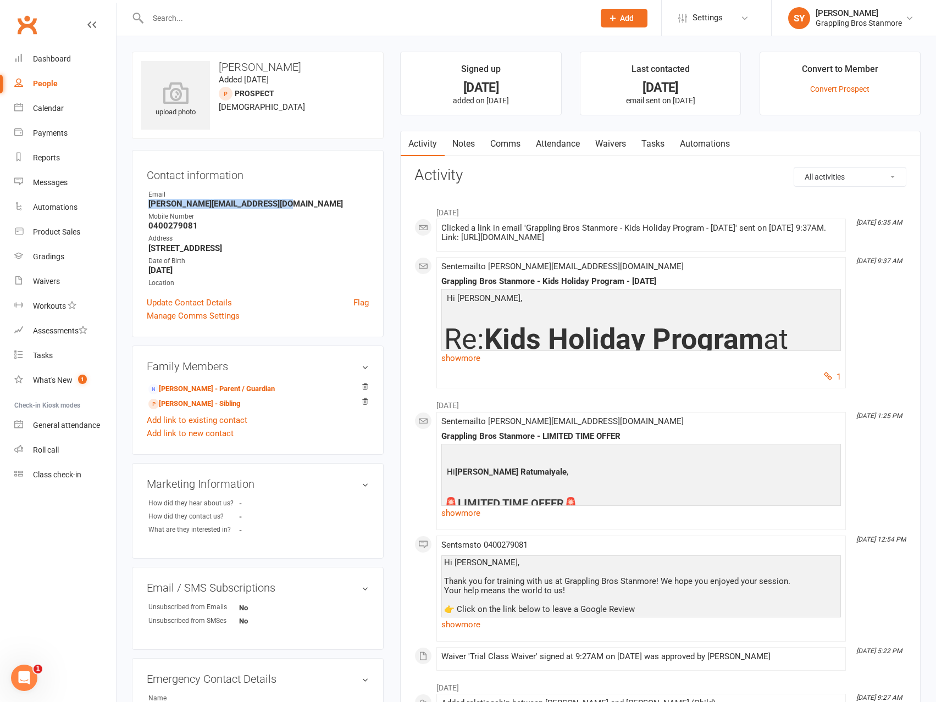
drag, startPoint x: 288, startPoint y: 201, endPoint x: 140, endPoint y: 202, distance: 148.4
click at [140, 202] on div "Contact information Owner Email Kate@leichhardtwanderers.com.au Mobile Number 0…" at bounding box center [258, 243] width 252 height 187
copy strong "Kate@leichhardtwanderers.com.au"
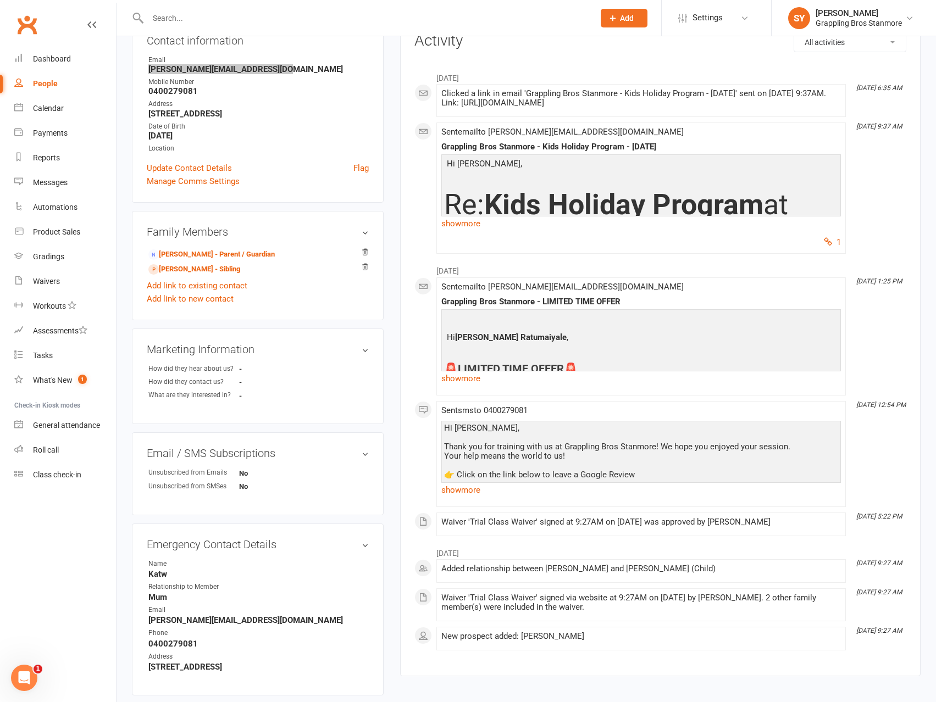
scroll to position [206, 0]
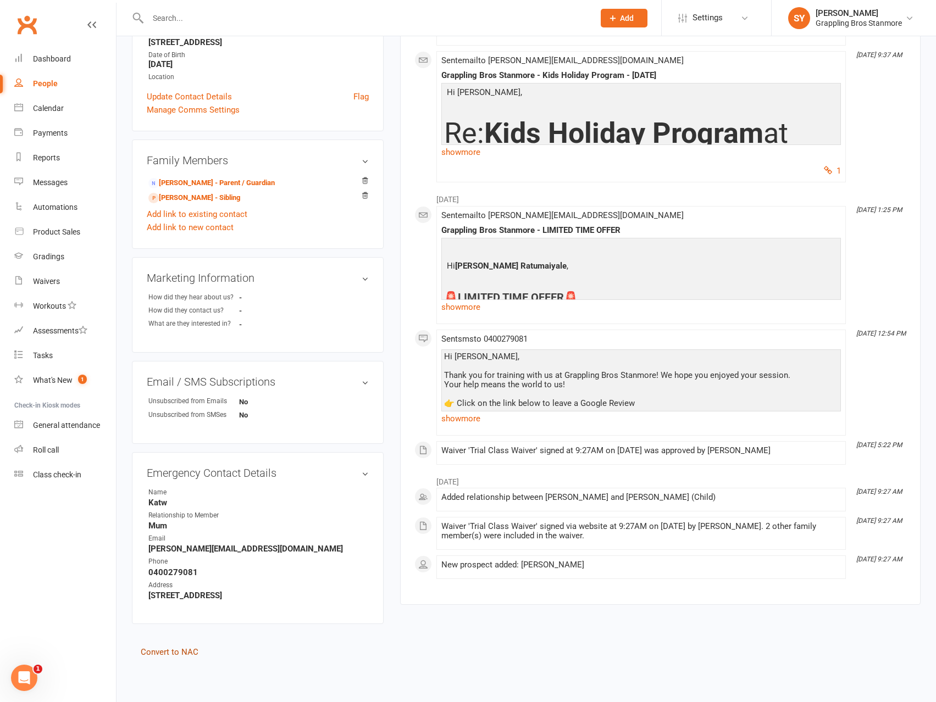
click at [178, 653] on link "Convert to NAC" at bounding box center [170, 652] width 58 height 10
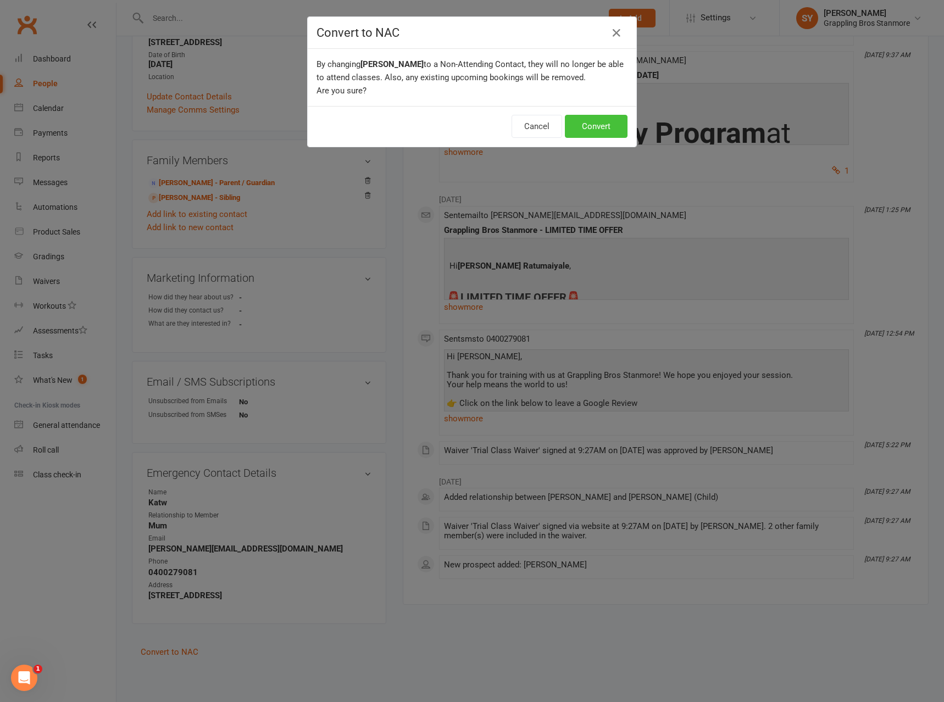
click at [589, 126] on button "Convert" at bounding box center [596, 126] width 63 height 23
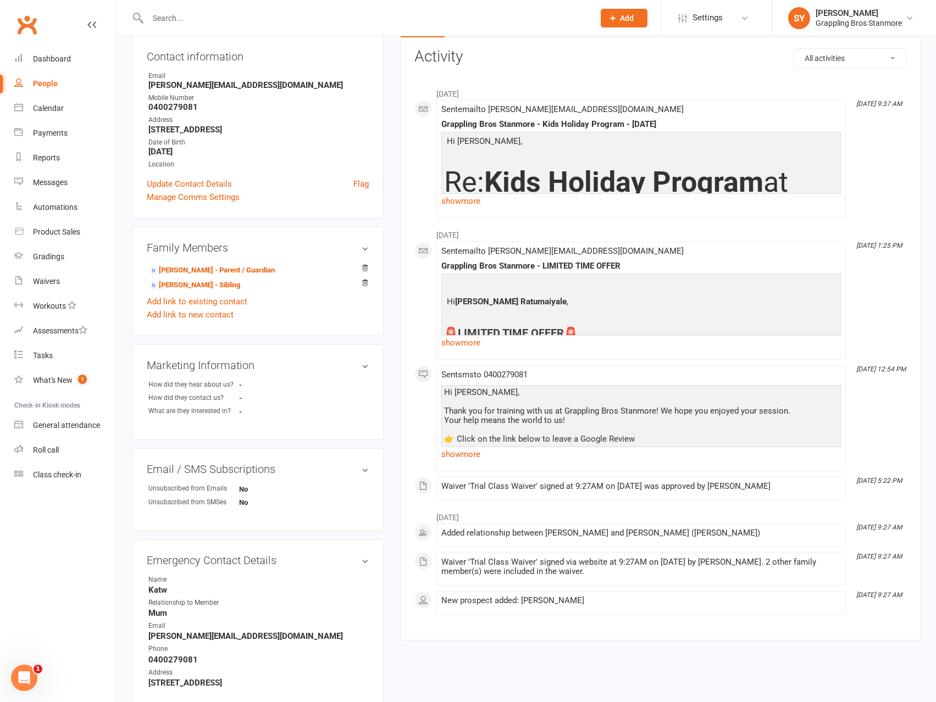
scroll to position [206, 0]
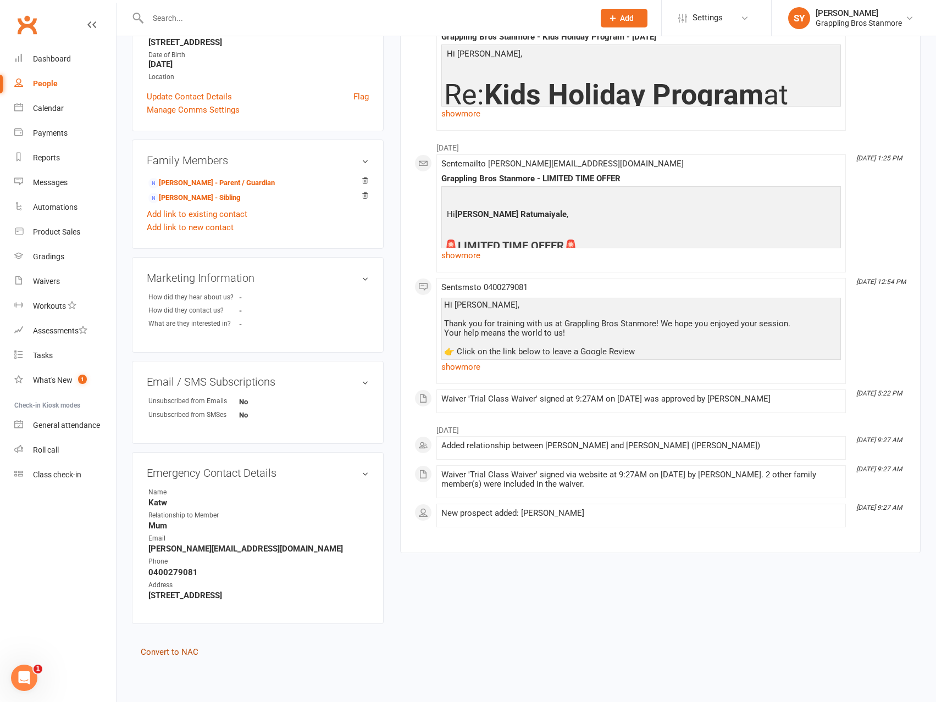
click at [179, 652] on link "Convert to NAC" at bounding box center [170, 652] width 58 height 10
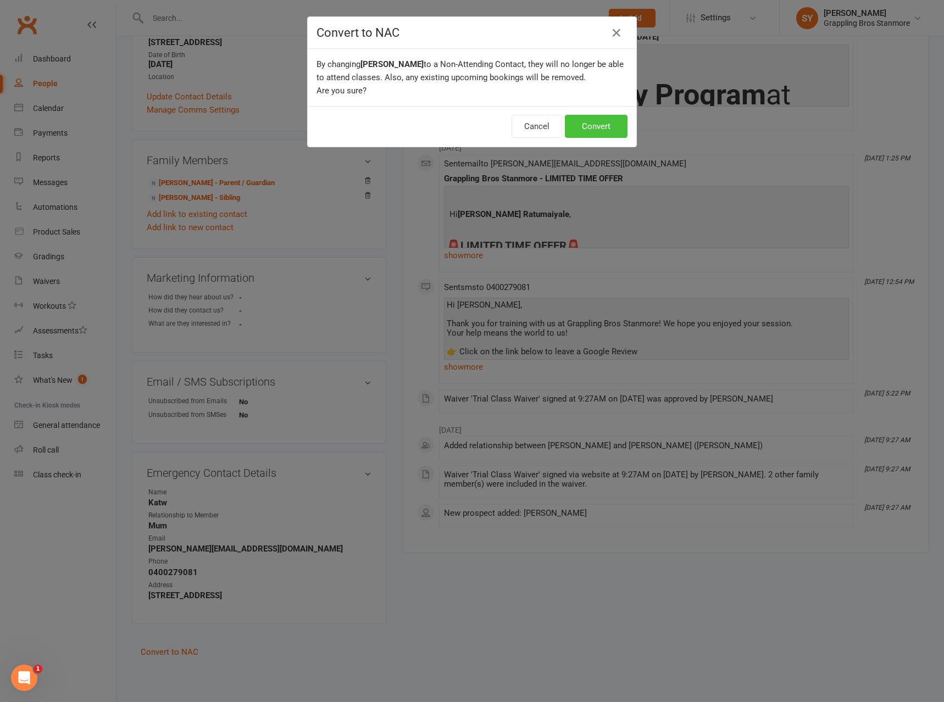
click at [589, 127] on button "Convert" at bounding box center [596, 126] width 63 height 23
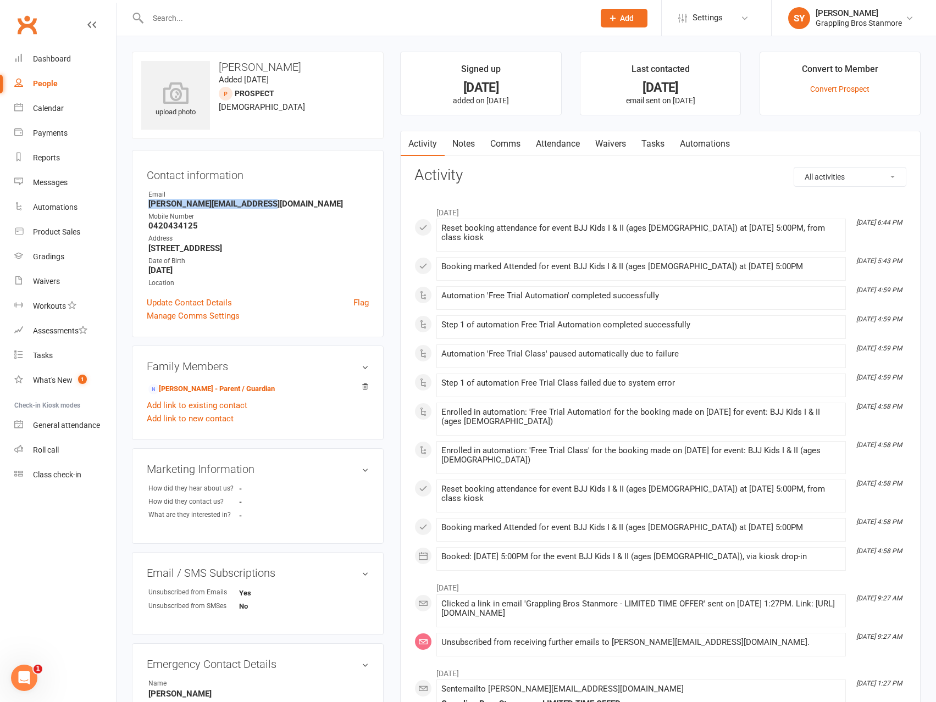
drag, startPoint x: 285, startPoint y: 203, endPoint x: 121, endPoint y: 209, distance: 163.3
click at [121, 209] on div "upload photo [PERSON_NAME] Added [DATE] prospect [DEMOGRAPHIC_DATA] Contact inf…" at bounding box center [525, 568] width 819 height 1064
copy strong "[PERSON_NAME][EMAIL_ADDRESS][DOMAIN_NAME]"
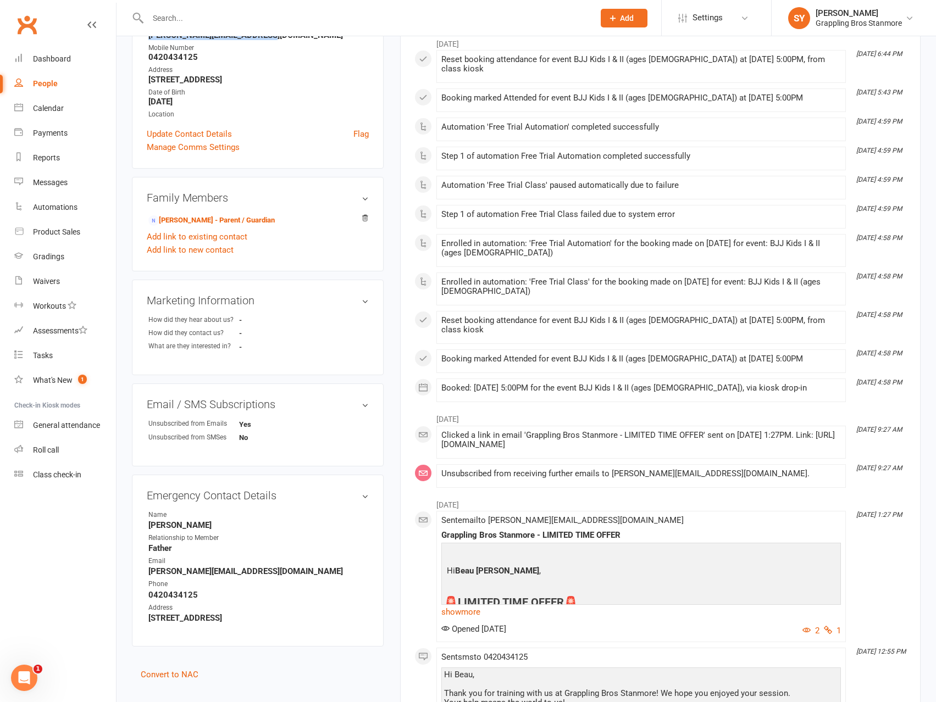
scroll to position [275, 0]
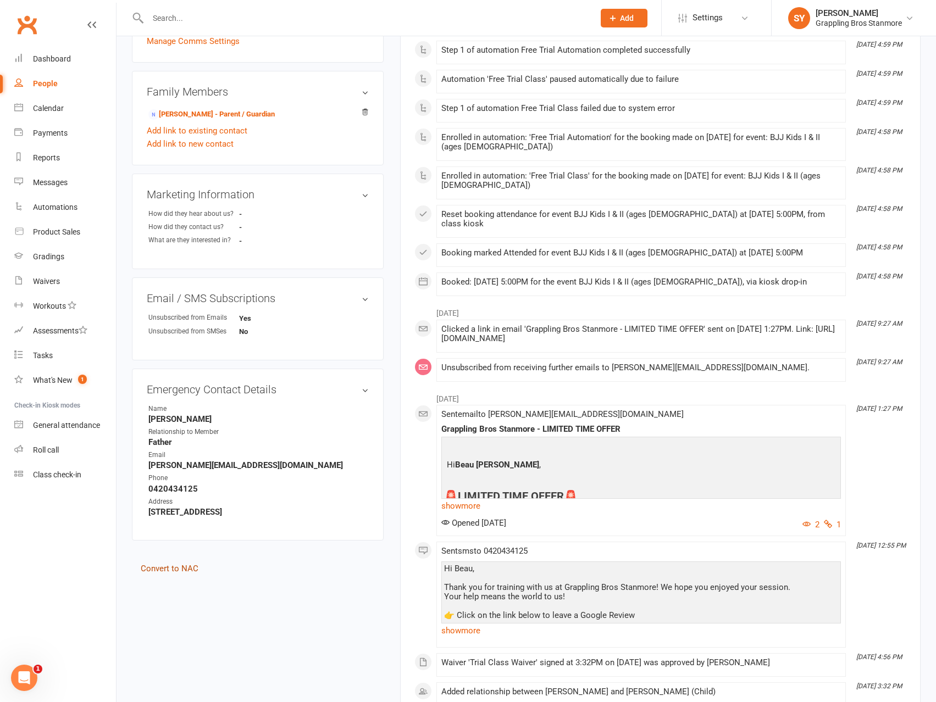
click at [177, 567] on link "Convert to NAC" at bounding box center [170, 569] width 58 height 10
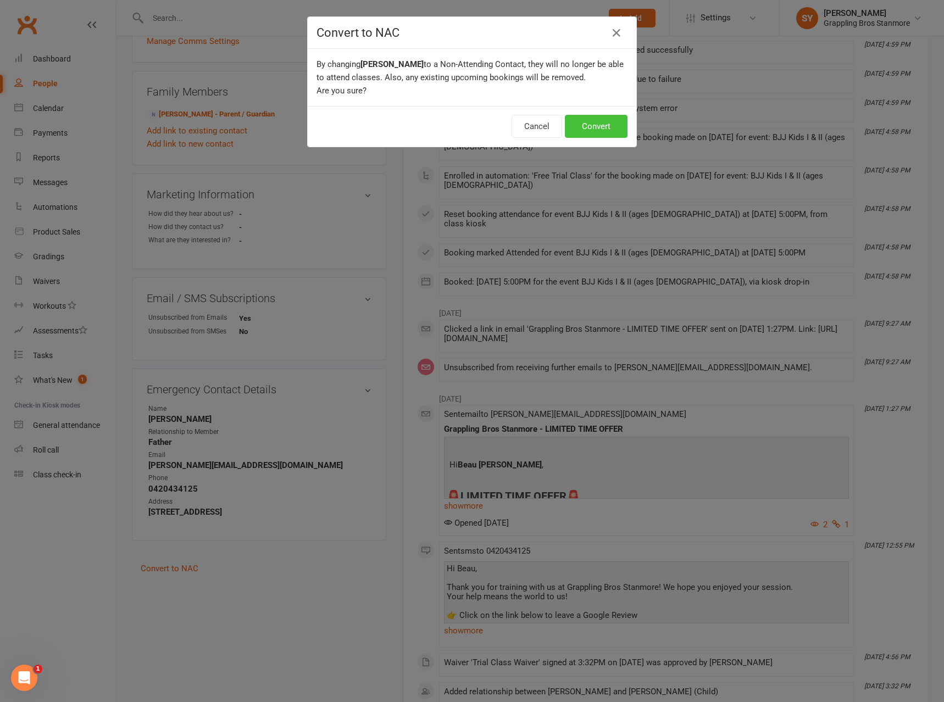
click at [600, 124] on button "Convert" at bounding box center [596, 126] width 63 height 23
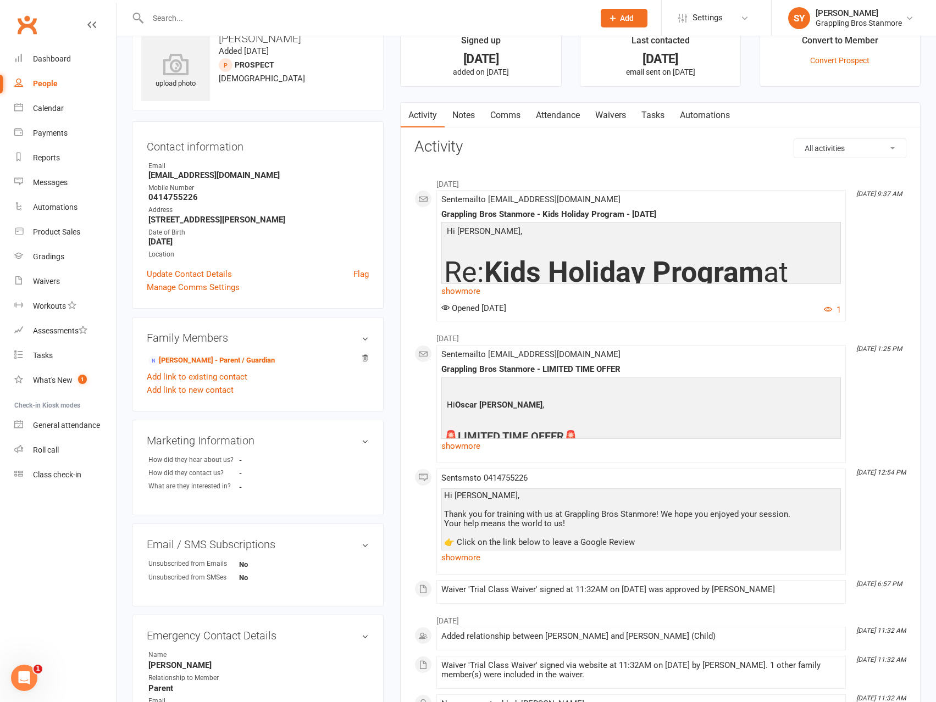
scroll to position [26, 0]
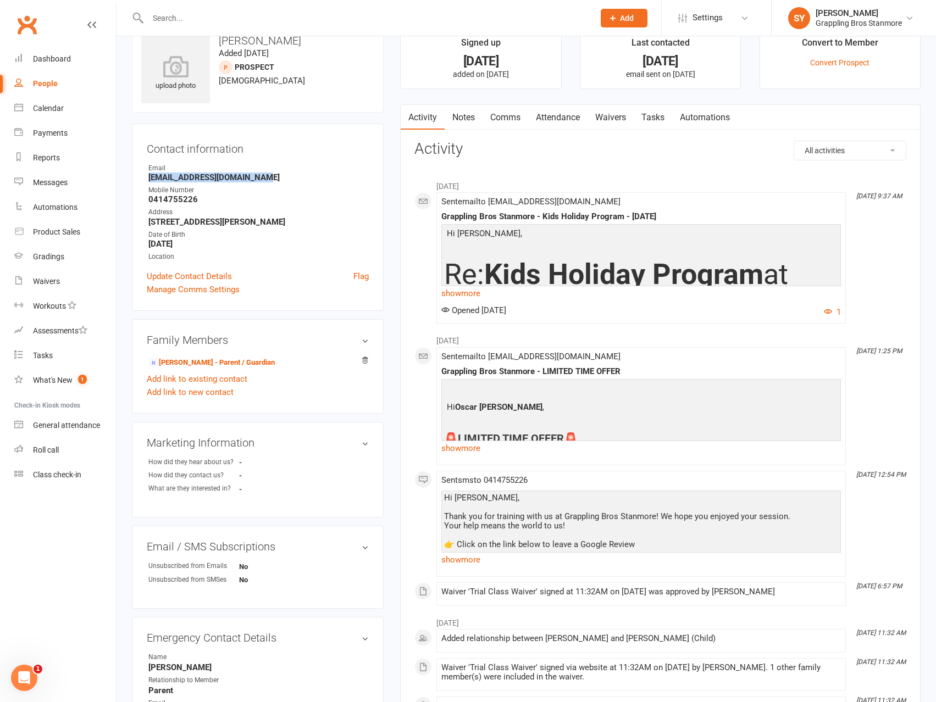
drag, startPoint x: 267, startPoint y: 180, endPoint x: 149, endPoint y: 179, distance: 118.1
click at [149, 179] on strong "adamritchie71@yahoo.com.au" at bounding box center [258, 178] width 220 height 10
copy strong "adamritchie71@yahoo.com.au"
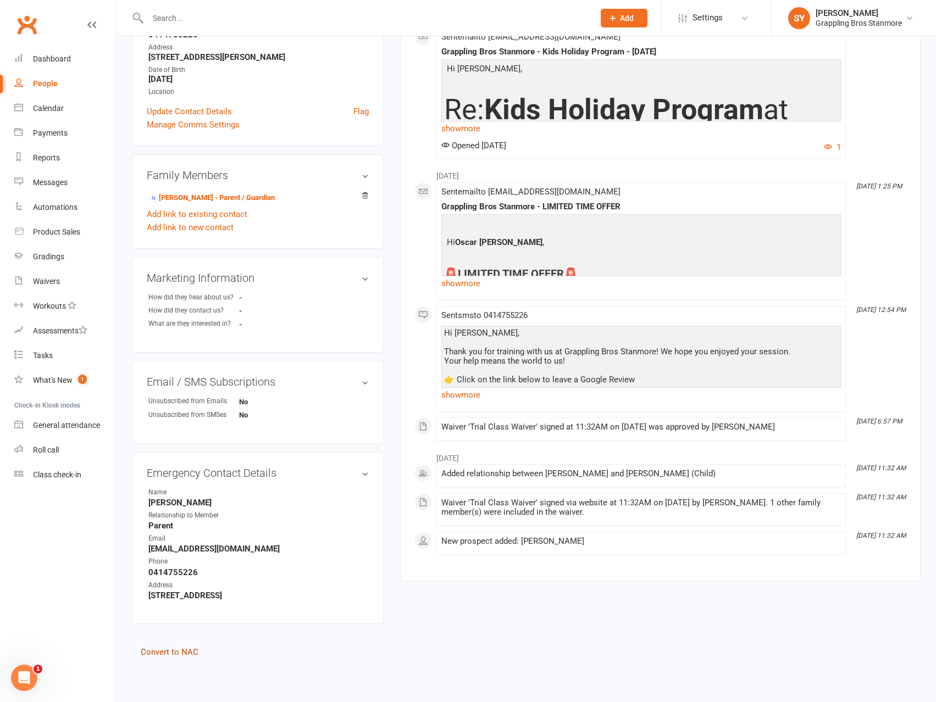
click at [180, 652] on link "Convert to NAC" at bounding box center [170, 652] width 58 height 10
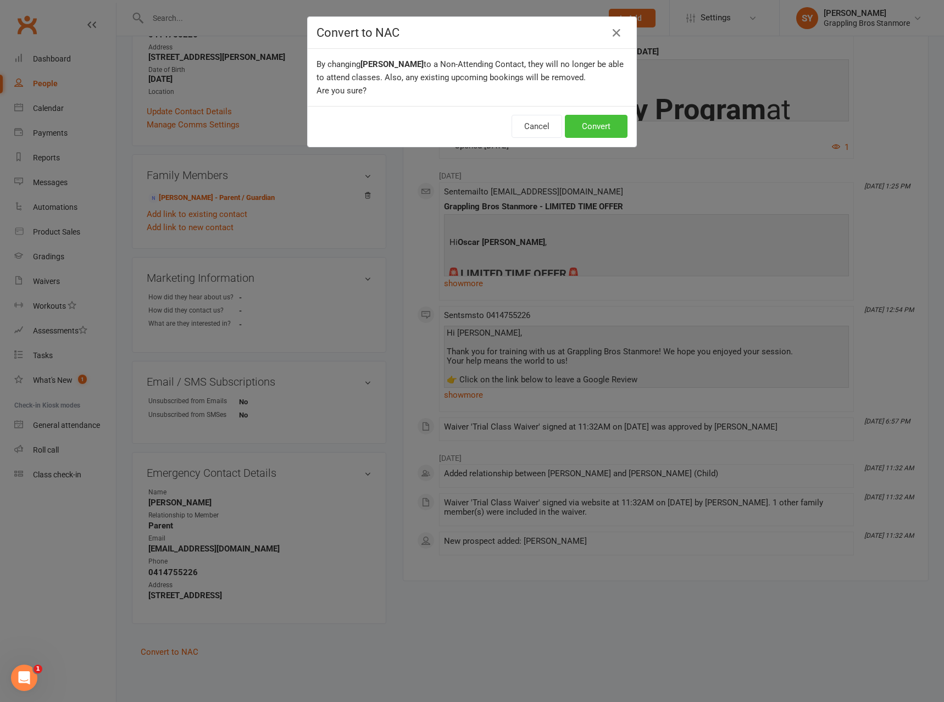
click at [602, 129] on button "Convert" at bounding box center [596, 126] width 63 height 23
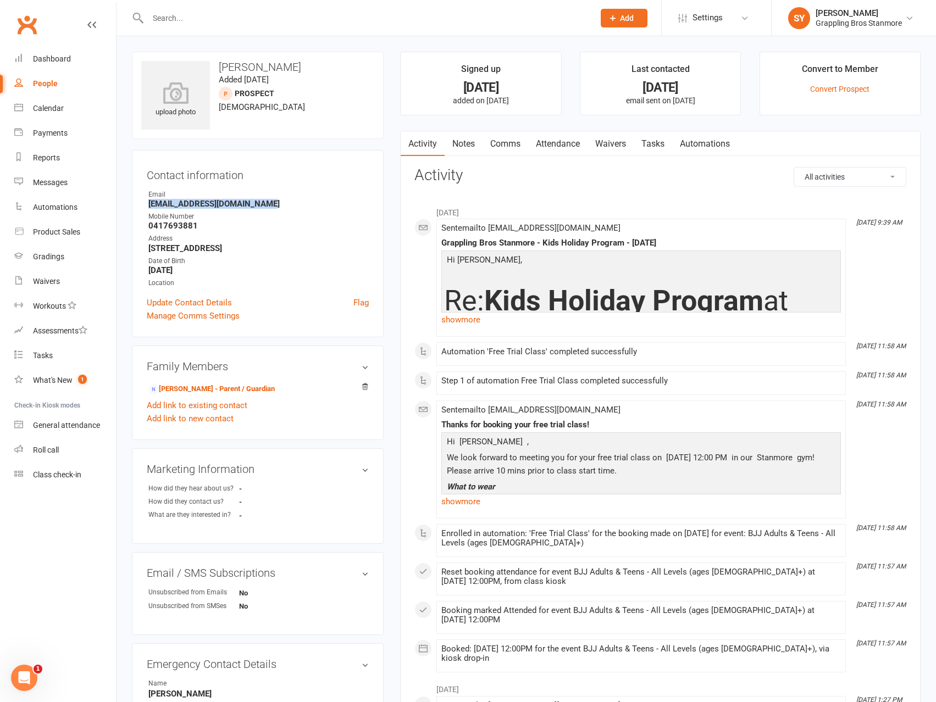
drag, startPoint x: 271, startPoint y: 206, endPoint x: 146, endPoint y: 207, distance: 124.7
click at [146, 207] on div "Contact information Owner Email info@odysseyplumbing.com.au Mobile Number 04176…" at bounding box center [258, 243] width 252 height 187
copy strong "info@odysseyplumbing.com.au"
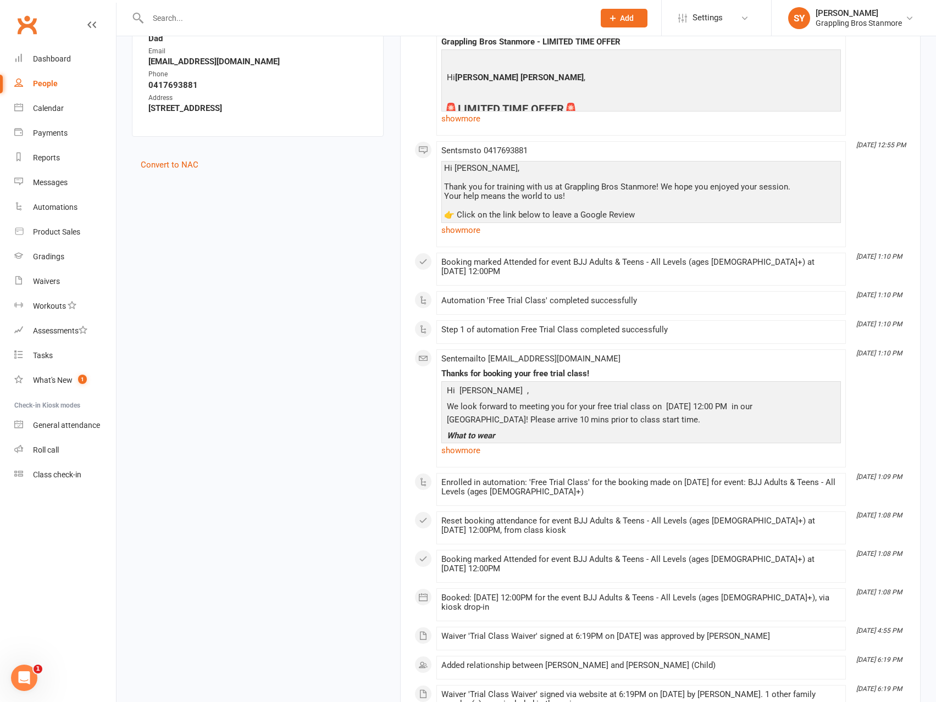
scroll to position [553, 0]
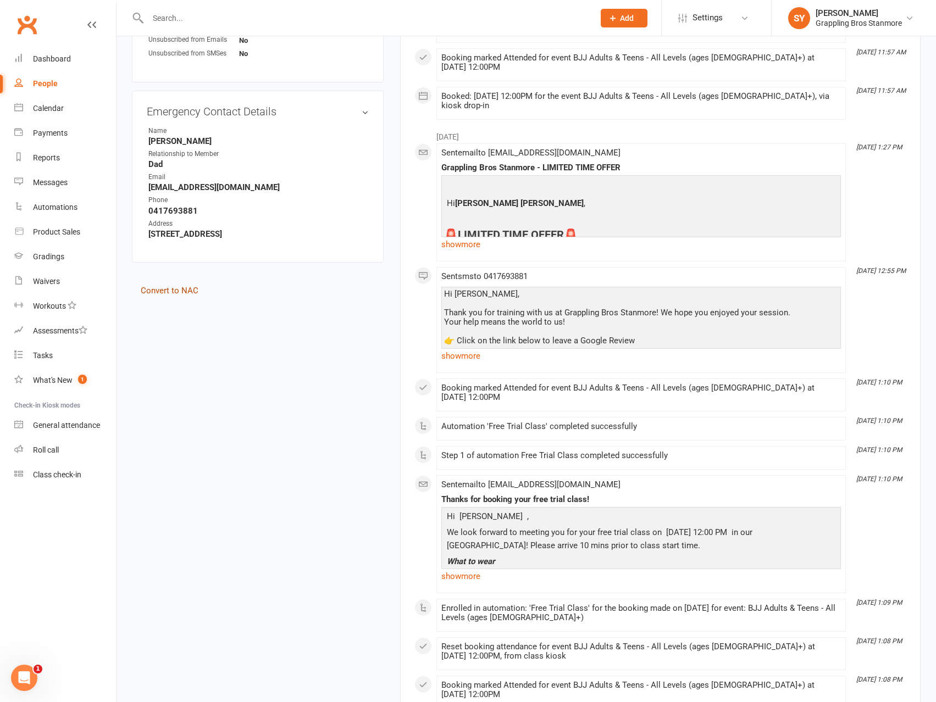
click at [176, 292] on link "Convert to NAC" at bounding box center [170, 291] width 58 height 10
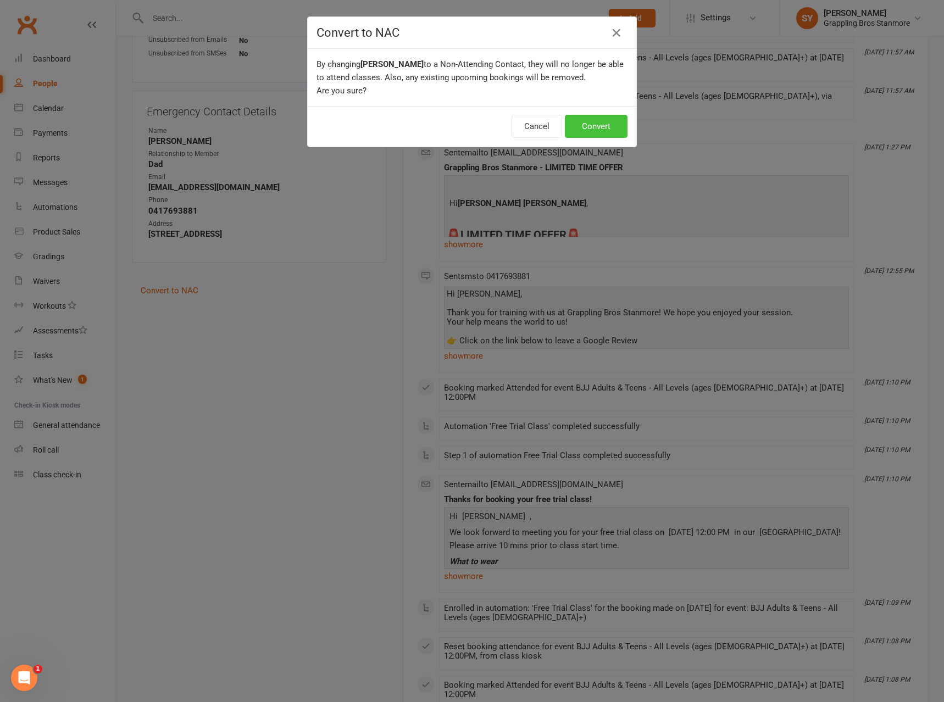
click at [608, 128] on button "Convert" at bounding box center [596, 126] width 63 height 23
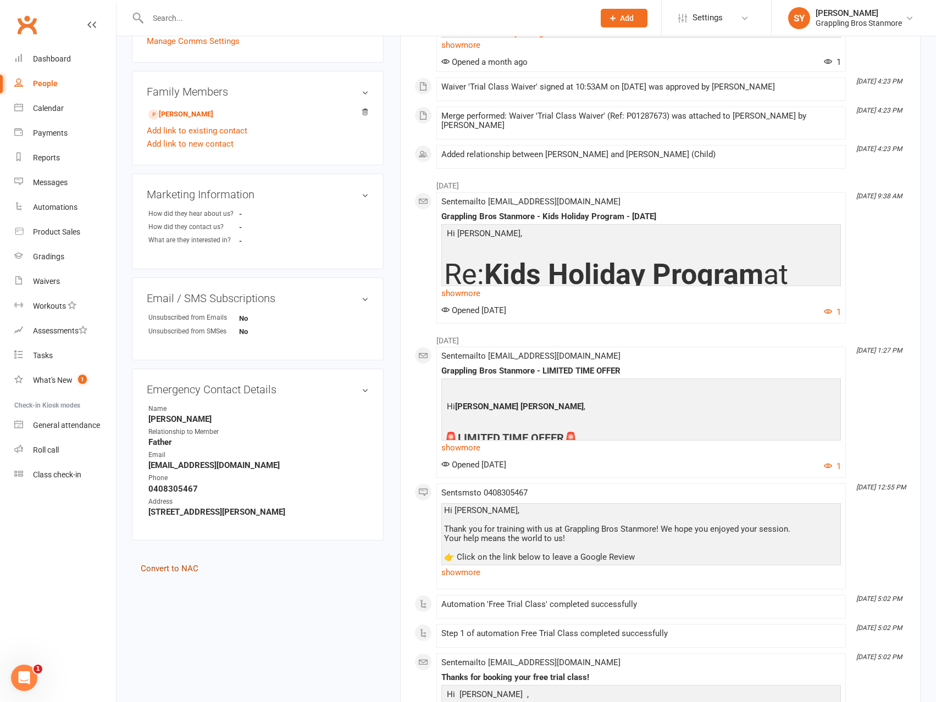
click at [195, 566] on link "Convert to NAC" at bounding box center [170, 569] width 58 height 10
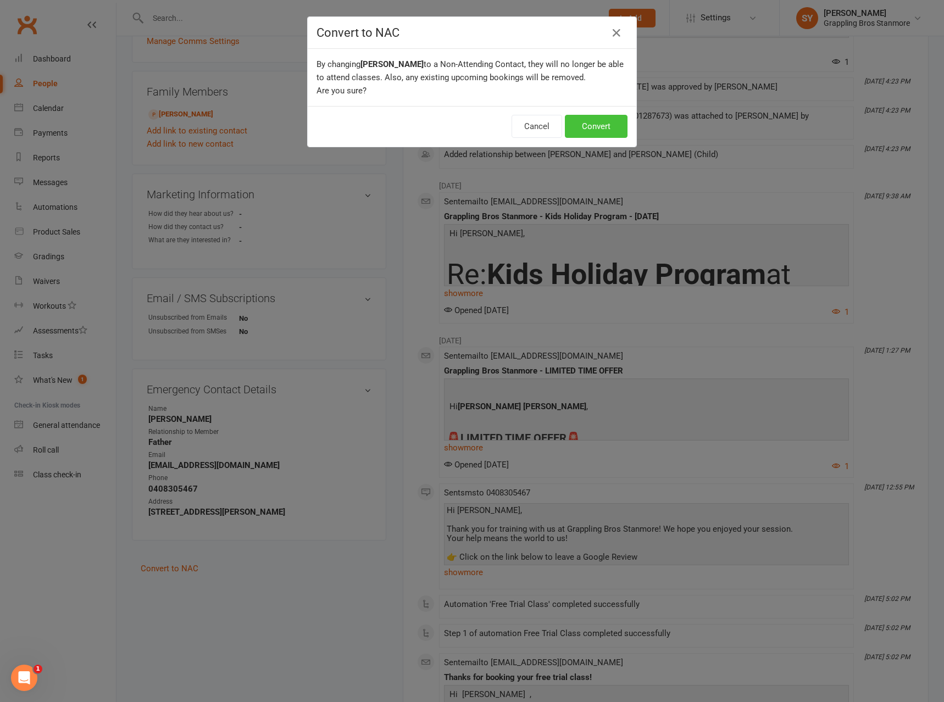
click at [608, 127] on button "Convert" at bounding box center [596, 126] width 63 height 23
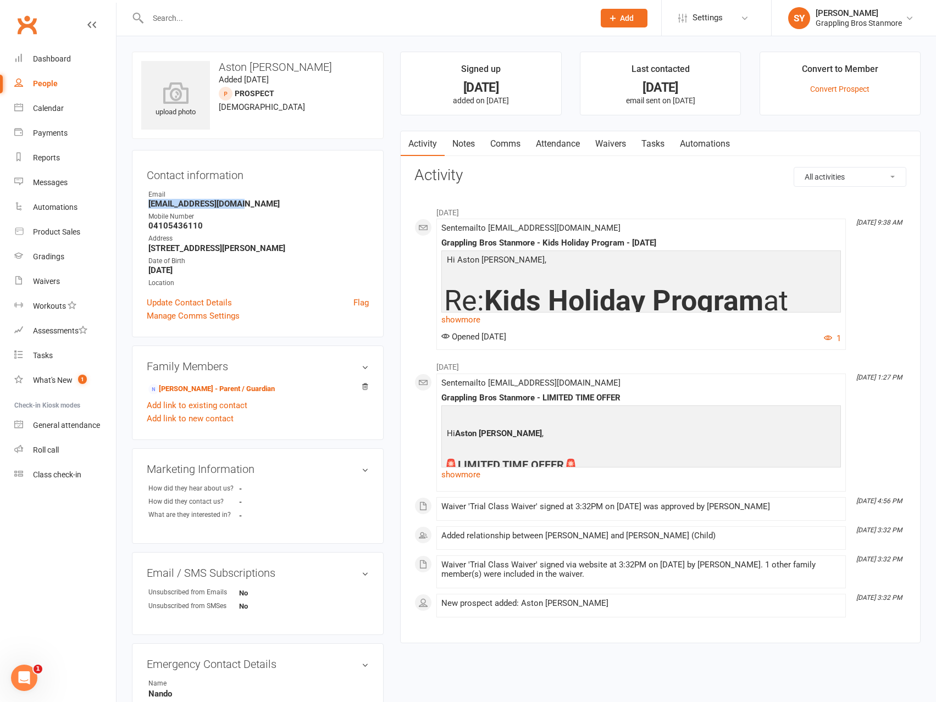
drag, startPoint x: 260, startPoint y: 206, endPoint x: 137, endPoint y: 202, distance: 123.1
click at [137, 202] on div "Contact information Owner Email [EMAIL_ADDRESS][DOMAIN_NAME] Mobile Number [PHO…" at bounding box center [258, 243] width 252 height 187
copy strong "[EMAIL_ADDRESS][DOMAIN_NAME]"
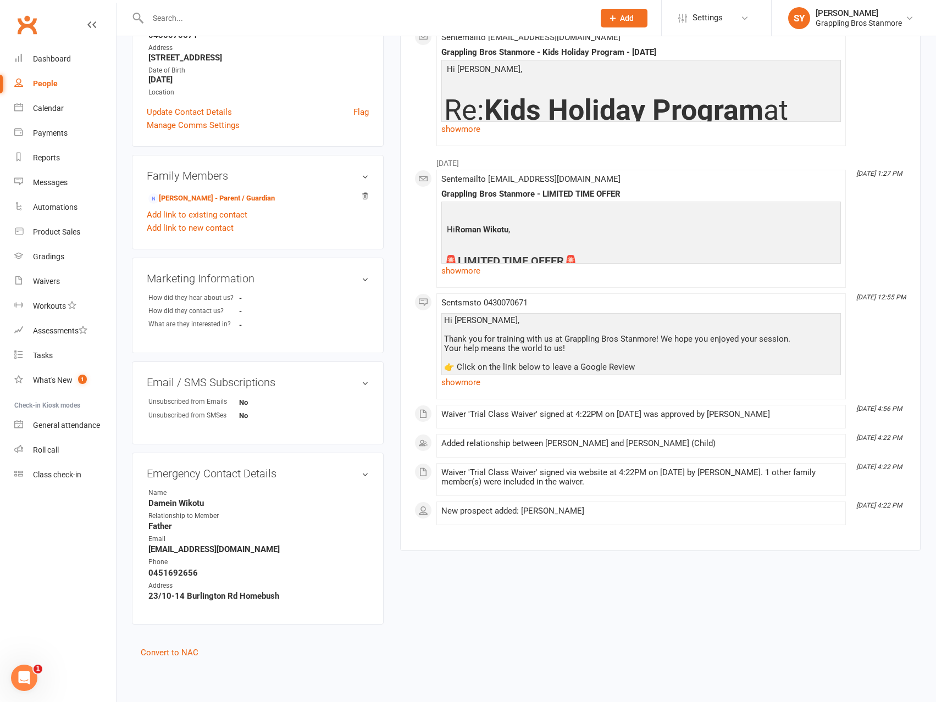
scroll to position [191, 0]
drag, startPoint x: 265, startPoint y: 550, endPoint x: 185, endPoint y: 548, distance: 80.2
click at [145, 553] on div "Emergency Contact Details edit Name [PERSON_NAME] Relationship to Member Father…" at bounding box center [258, 538] width 252 height 172
copy strong "wikotudamein8@gmail.com"
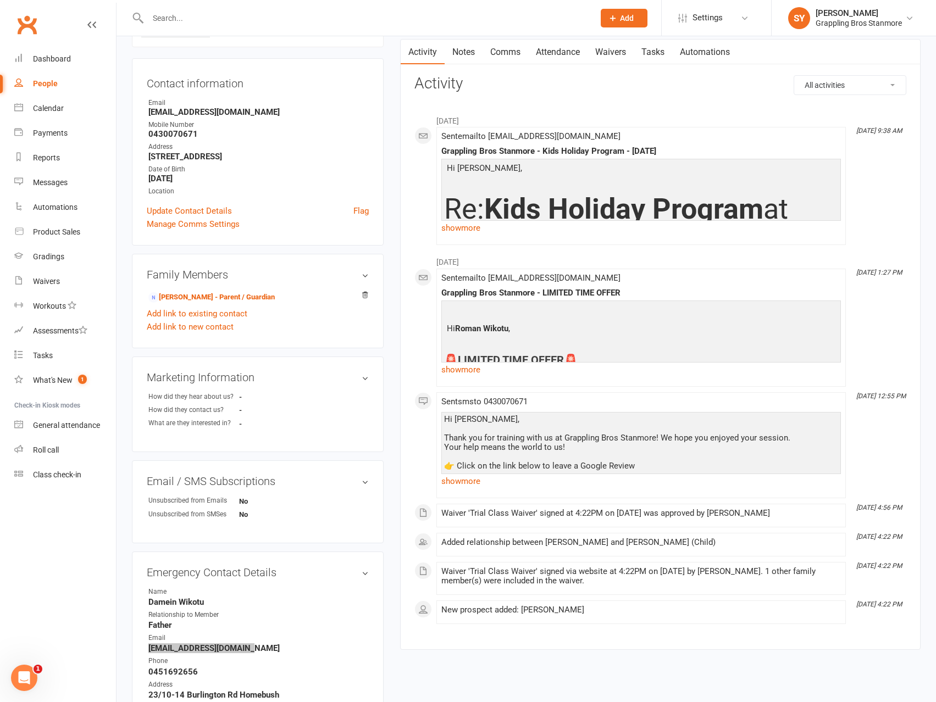
scroll to position [0, 0]
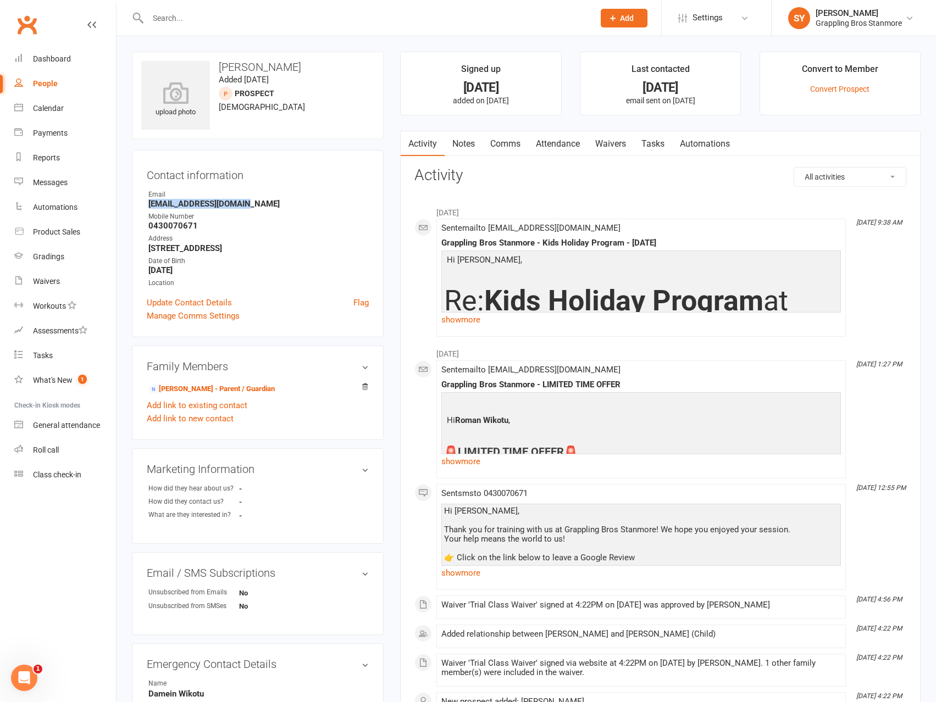
drag, startPoint x: 267, startPoint y: 207, endPoint x: 147, endPoint y: 208, distance: 119.8
click at [147, 208] on li "Email maynardshona@gmail.com" at bounding box center [258, 199] width 222 height 19
copy strong "maynardshona@gmail.com"
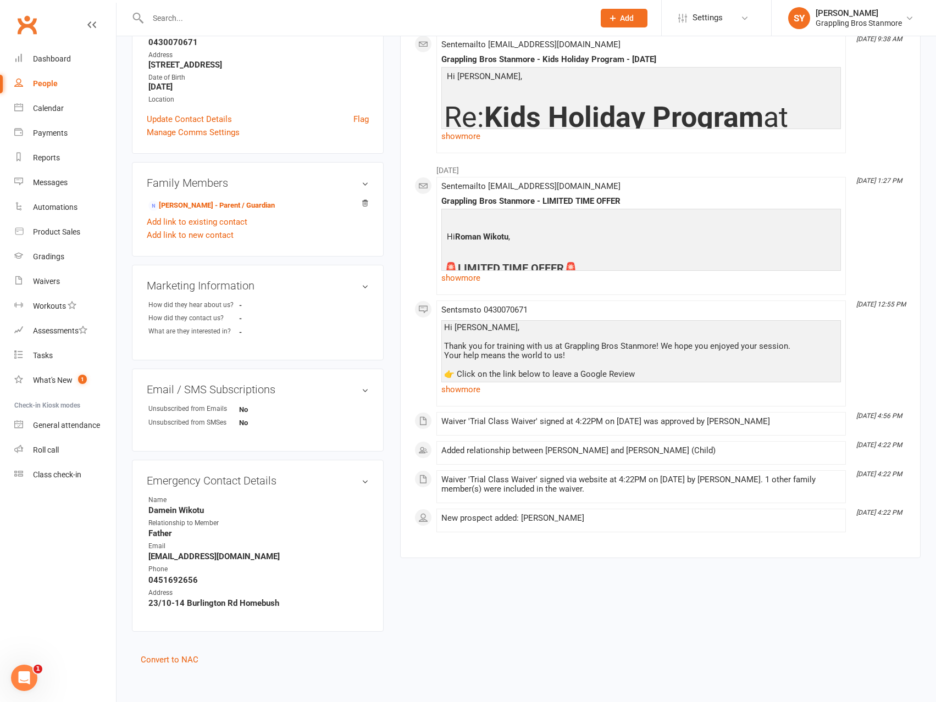
scroll to position [191, 0]
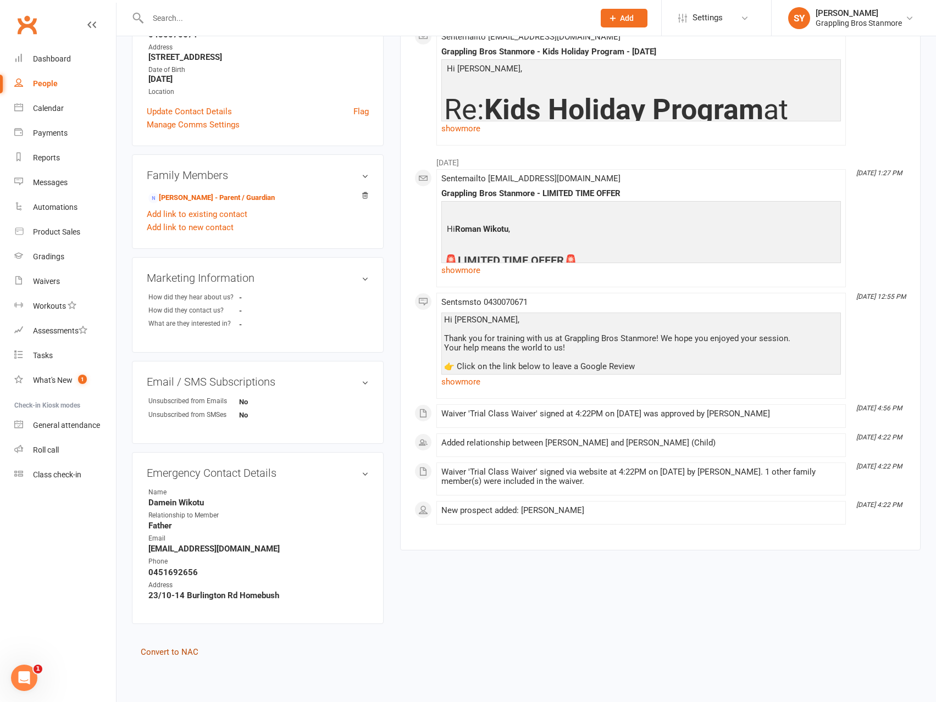
click at [172, 652] on link "Convert to NAC" at bounding box center [170, 652] width 58 height 10
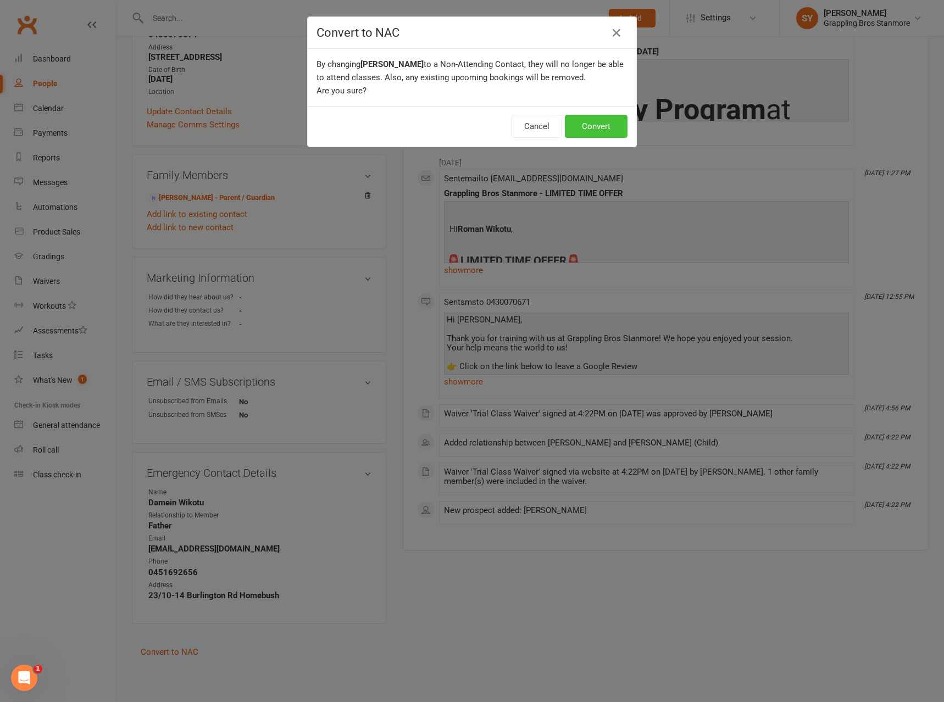
drag, startPoint x: 607, startPoint y: 126, endPoint x: 735, endPoint y: 47, distance: 150.0
click at [607, 127] on button "Convert" at bounding box center [596, 126] width 63 height 23
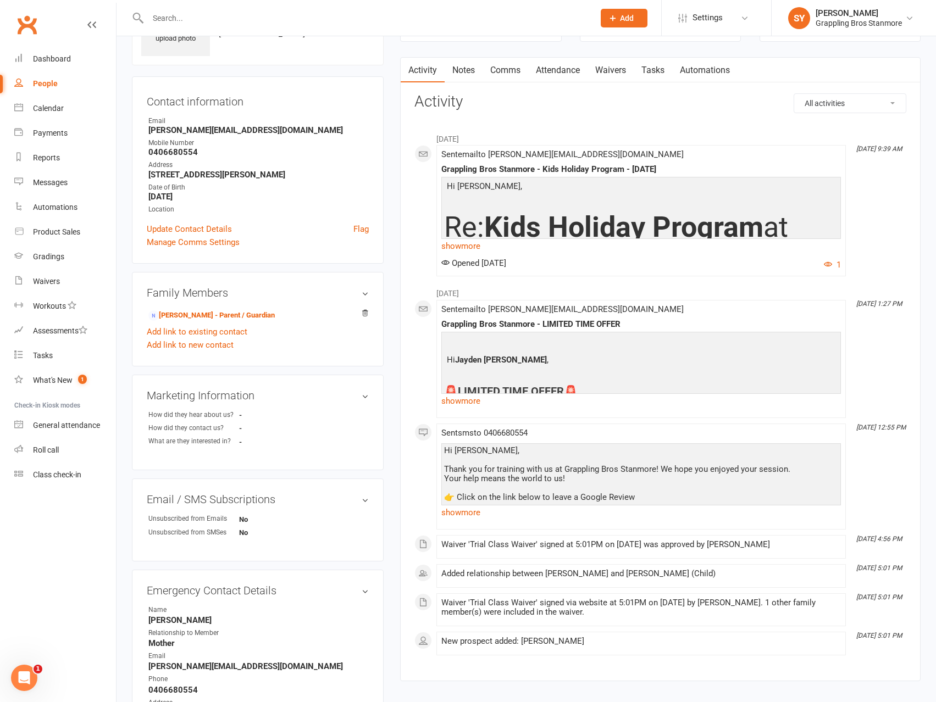
scroll to position [165, 0]
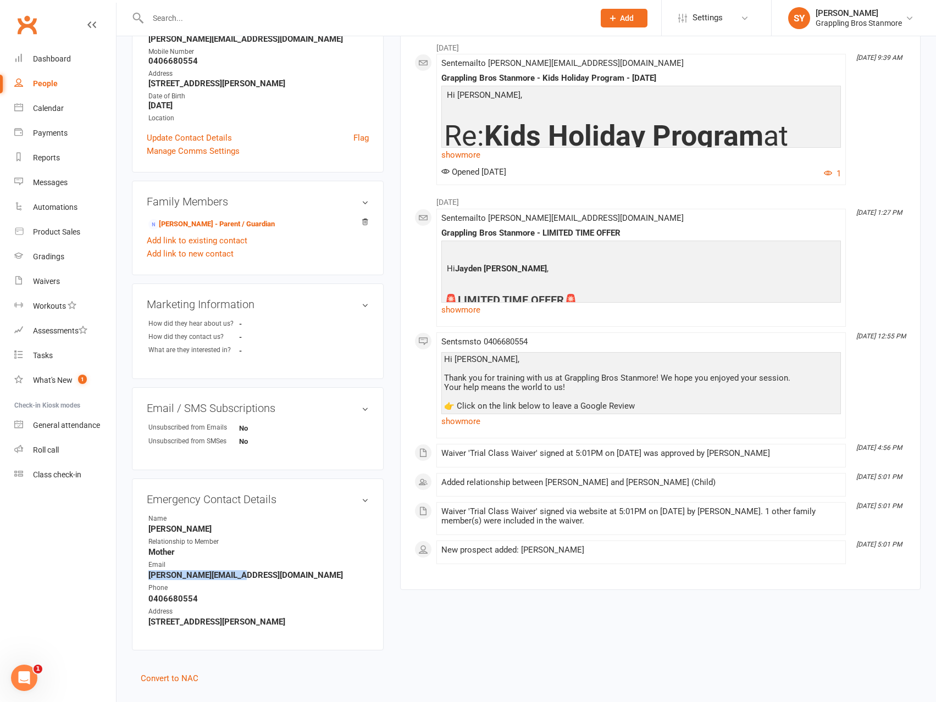
drag, startPoint x: 246, startPoint y: 575, endPoint x: 135, endPoint y: 577, distance: 110.5
click at [135, 577] on div "Emergency Contact Details edit Name [PERSON_NAME] Relationship to Member Mother…" at bounding box center [258, 565] width 252 height 172
copy strong "[PERSON_NAME][EMAIL_ADDRESS][DOMAIN_NAME]"
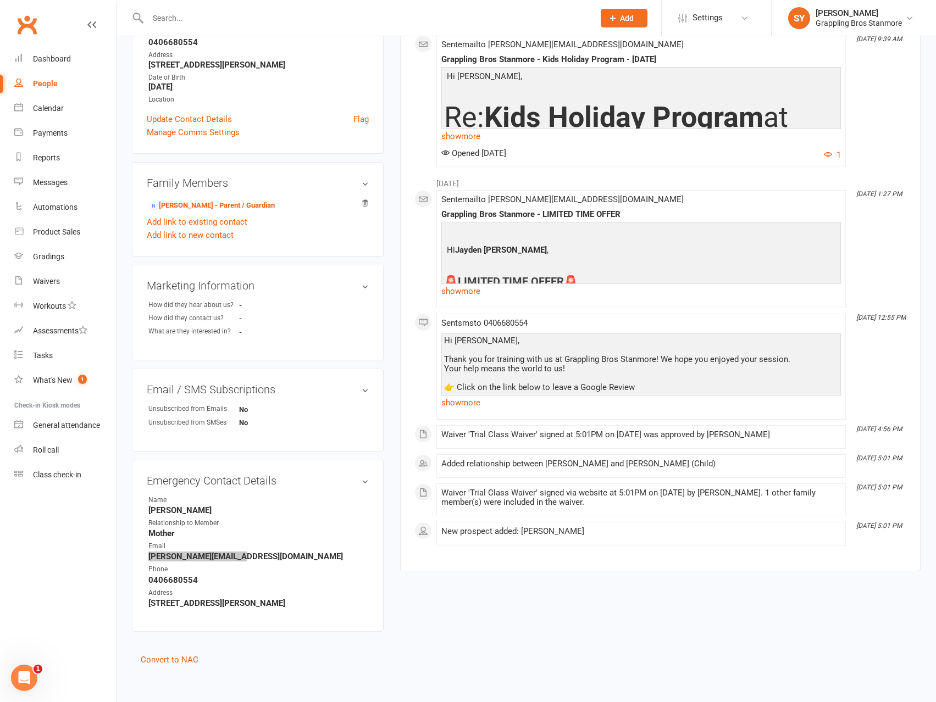
scroll to position [191, 0]
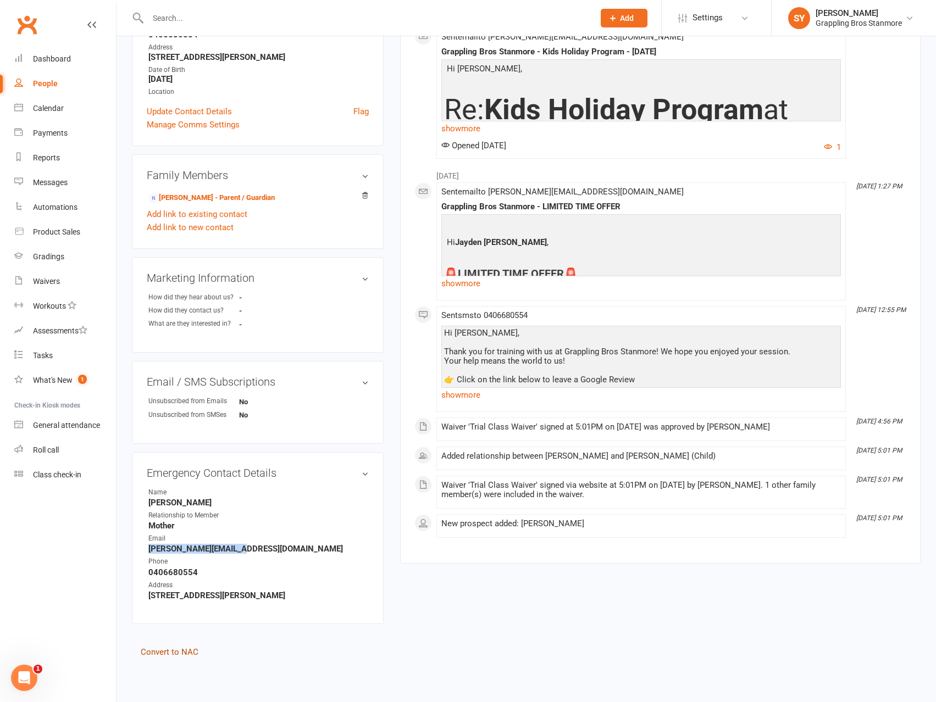
click at [190, 651] on link "Convert to NAC" at bounding box center [170, 652] width 58 height 10
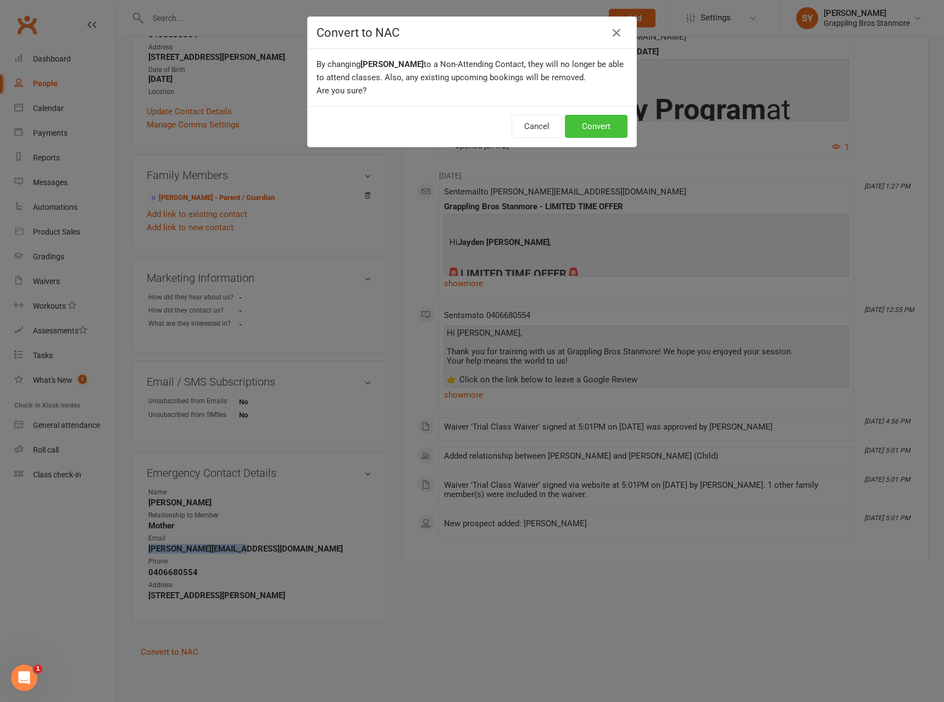
click at [591, 122] on button "Convert" at bounding box center [596, 126] width 63 height 23
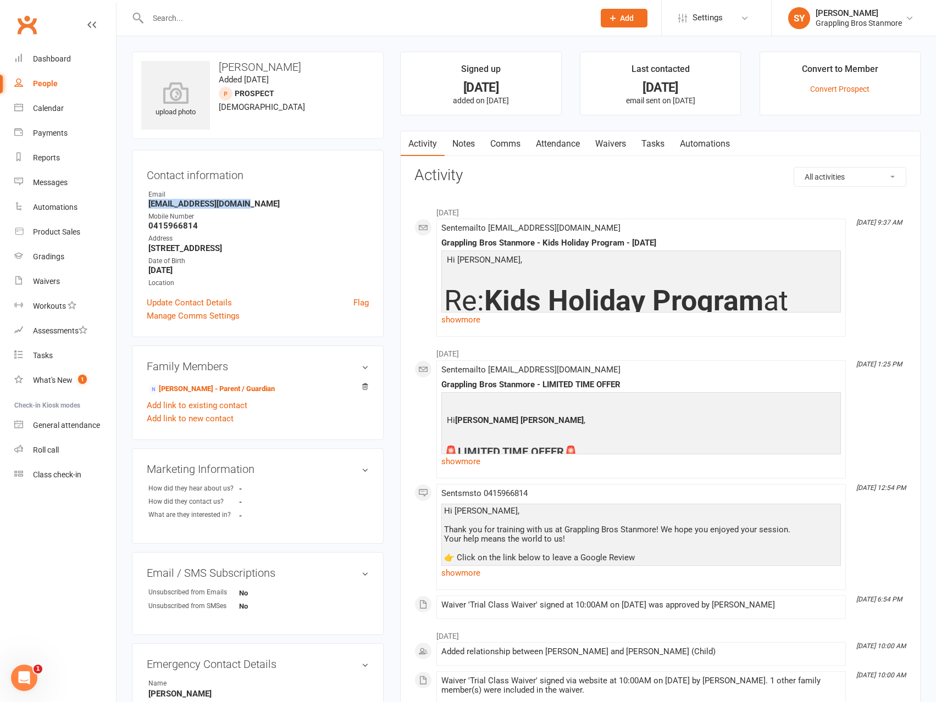
drag, startPoint x: 220, startPoint y: 205, endPoint x: 148, endPoint y: 208, distance: 71.5
click at [148, 208] on strong "[EMAIL_ADDRESS][DOMAIN_NAME]" at bounding box center [258, 204] width 220 height 10
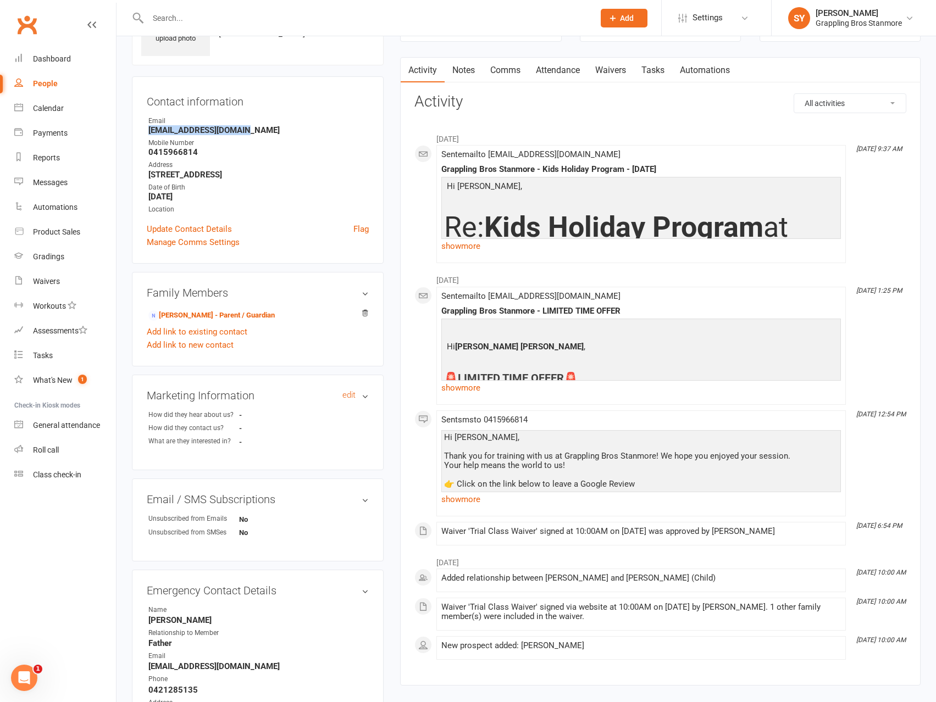
scroll to position [165, 0]
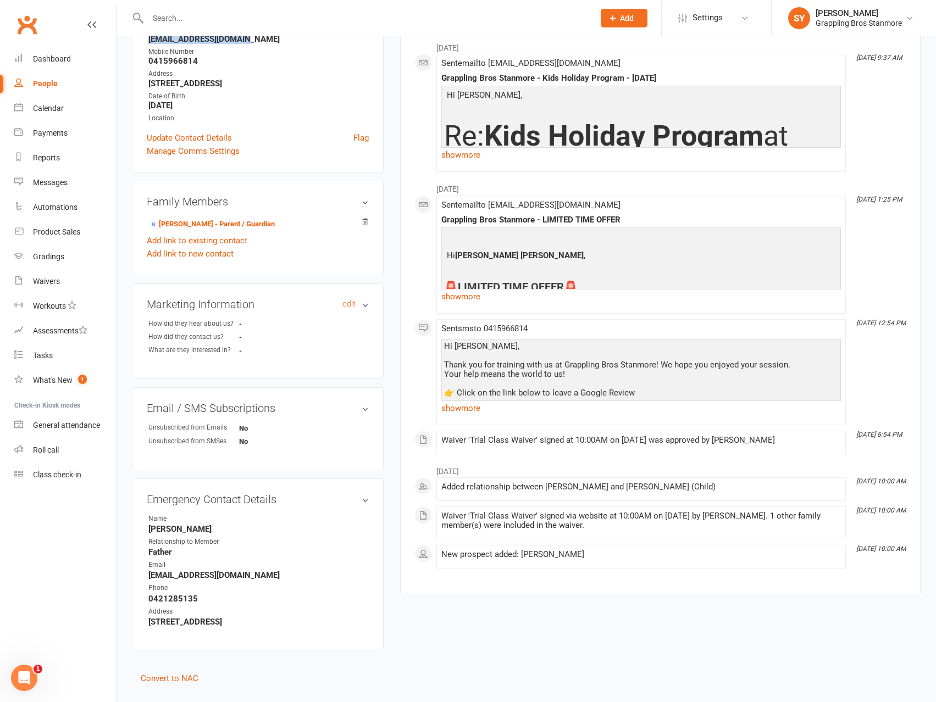
copy strong "[EMAIL_ADDRESS][DOMAIN_NAME]"
drag, startPoint x: 286, startPoint y: 575, endPoint x: 136, endPoint y: 574, distance: 150.6
click at [136, 574] on div "Emergency Contact Details edit Name [PERSON_NAME] Relationship to Member Father…" at bounding box center [258, 565] width 252 height 172
copy strong "[EMAIL_ADDRESS][DOMAIN_NAME]"
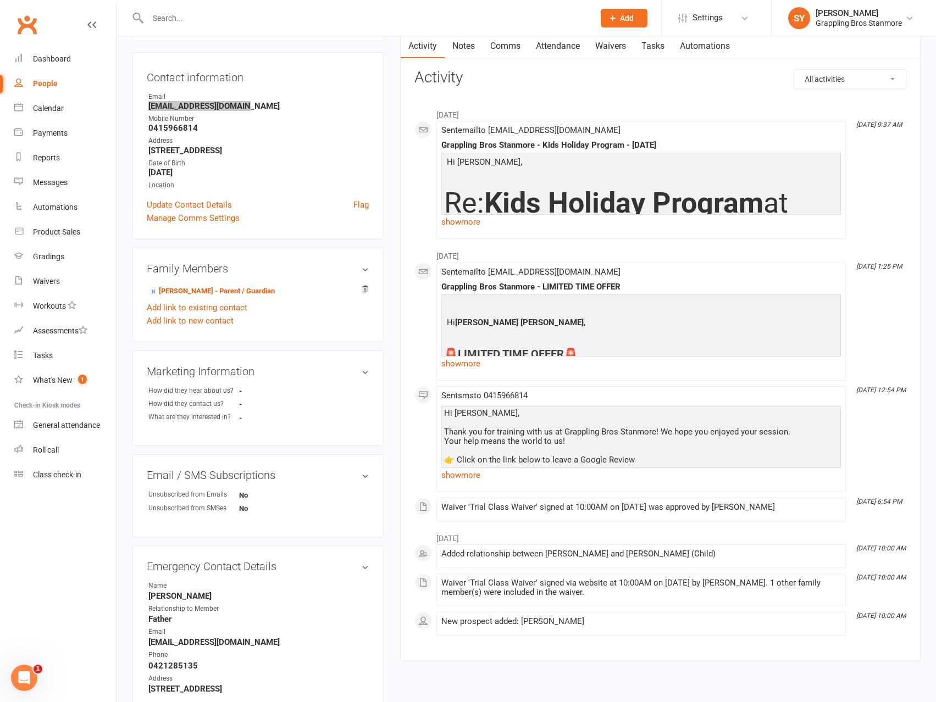
scroll to position [191, 0]
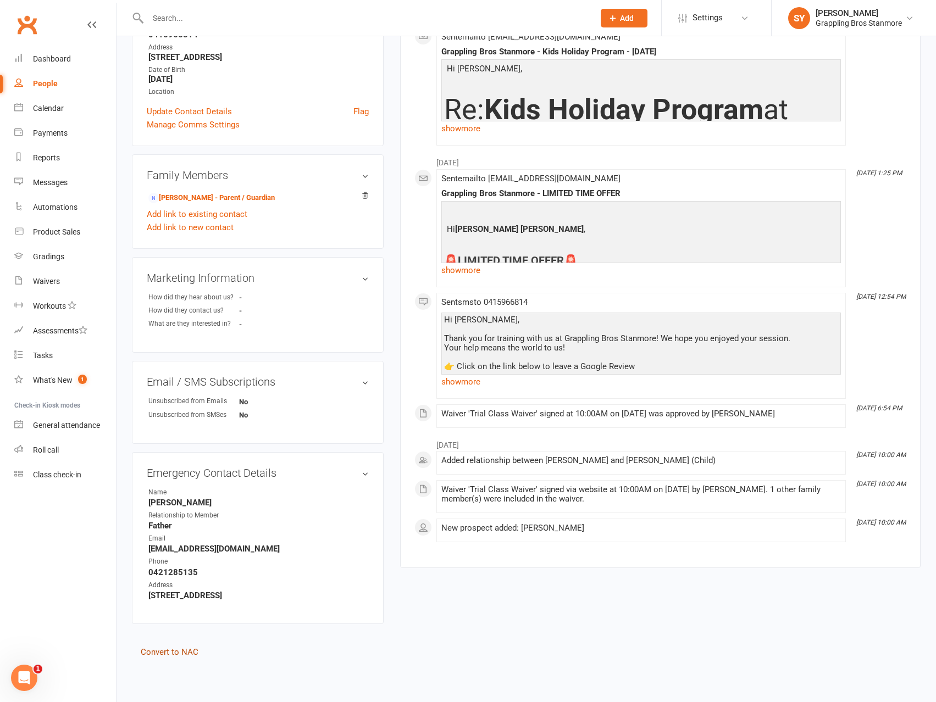
click at [180, 651] on link "Convert to NAC" at bounding box center [170, 652] width 58 height 10
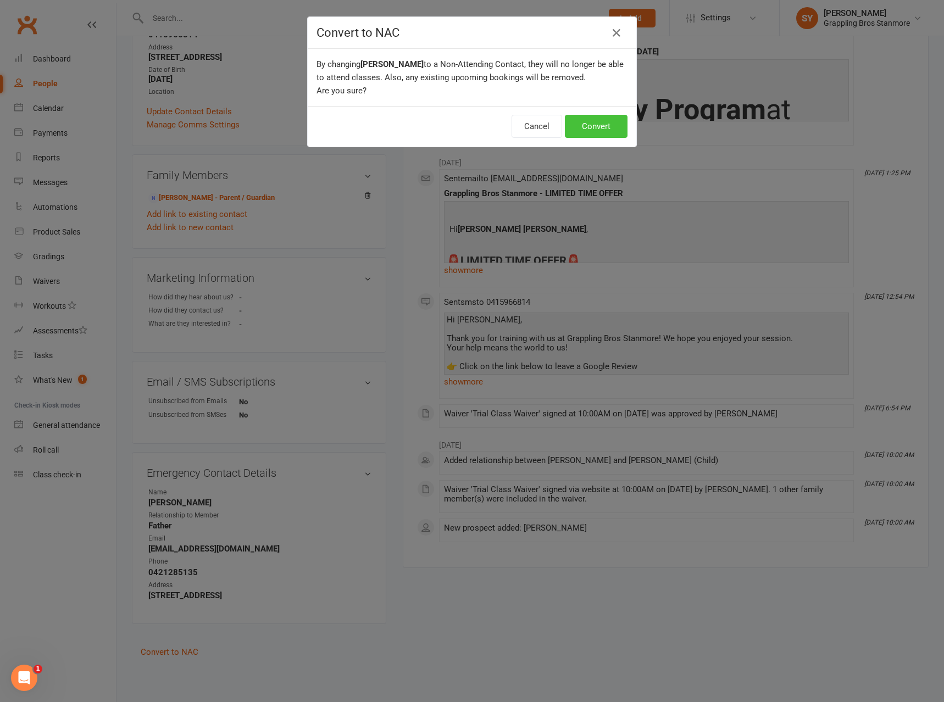
click at [610, 122] on button "Convert" at bounding box center [596, 126] width 63 height 23
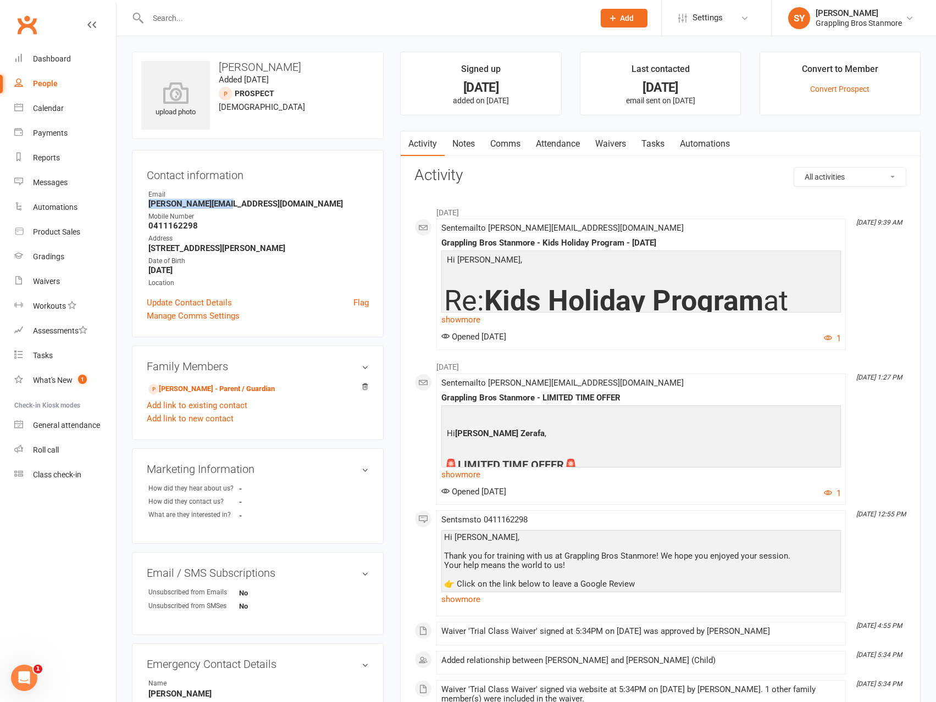
drag, startPoint x: 242, startPoint y: 207, endPoint x: 139, endPoint y: 201, distance: 102.9
click at [139, 201] on div "Contact information Owner Email [PERSON_NAME][EMAIL_ADDRESS][DOMAIN_NAME] Mobil…" at bounding box center [258, 243] width 252 height 187
copy strong "[PERSON_NAME][EMAIL_ADDRESS][DOMAIN_NAME]"
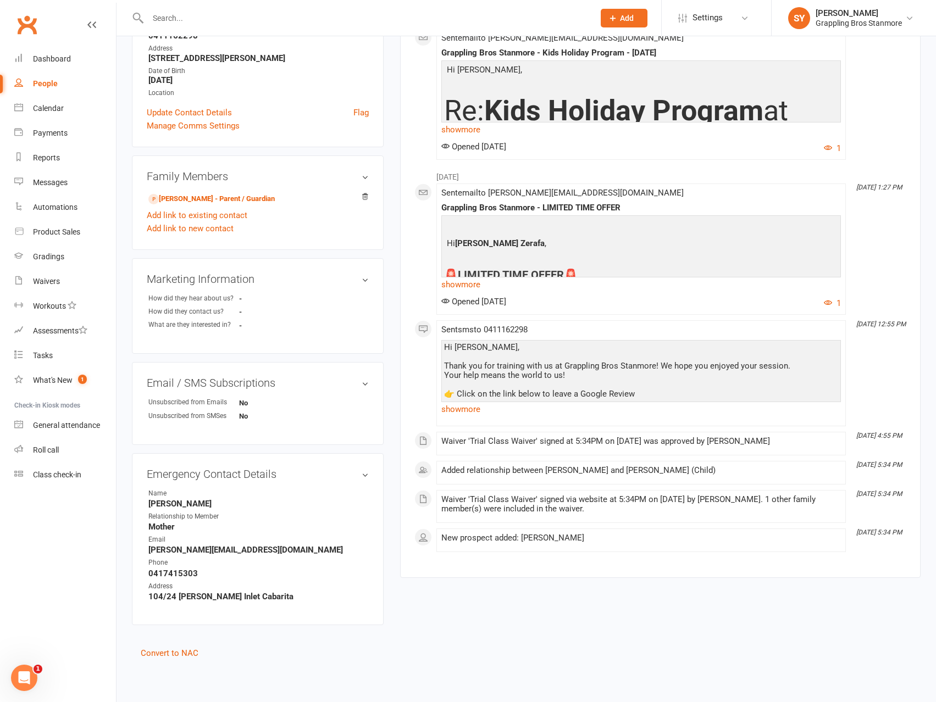
scroll to position [191, 0]
drag, startPoint x: 237, startPoint y: 547, endPoint x: 151, endPoint y: 550, distance: 86.3
click at [151, 550] on strong "[PERSON_NAME][EMAIL_ADDRESS][DOMAIN_NAME]" at bounding box center [258, 549] width 220 height 10
copy strong "[PERSON_NAME][EMAIL_ADDRESS][DOMAIN_NAME]"
click at [187, 652] on link "Convert to NAC" at bounding box center [170, 652] width 58 height 10
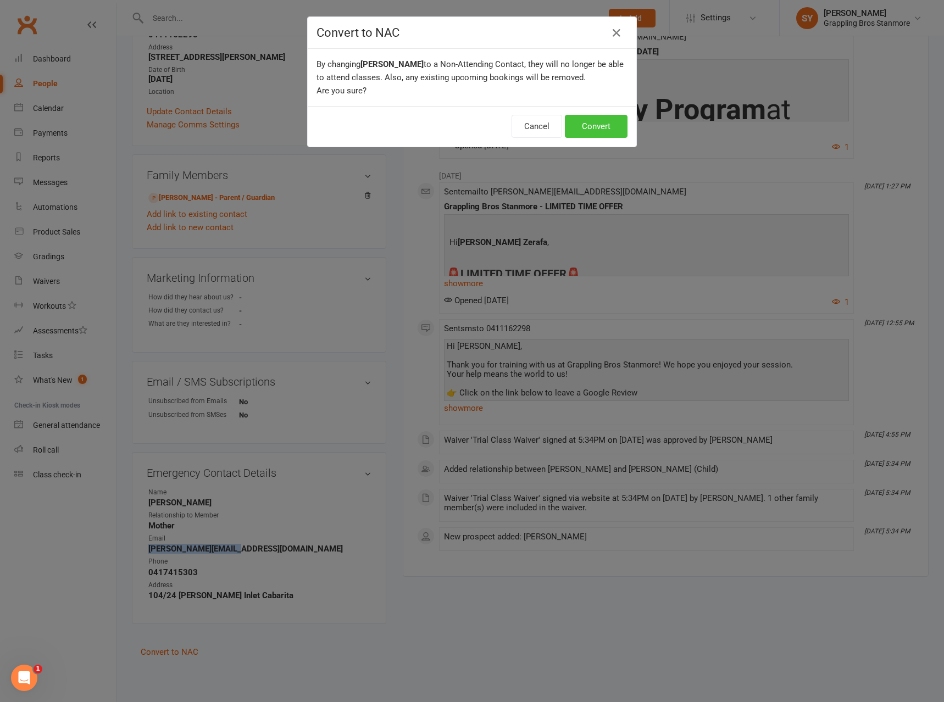
click at [609, 127] on button "Convert" at bounding box center [596, 126] width 63 height 23
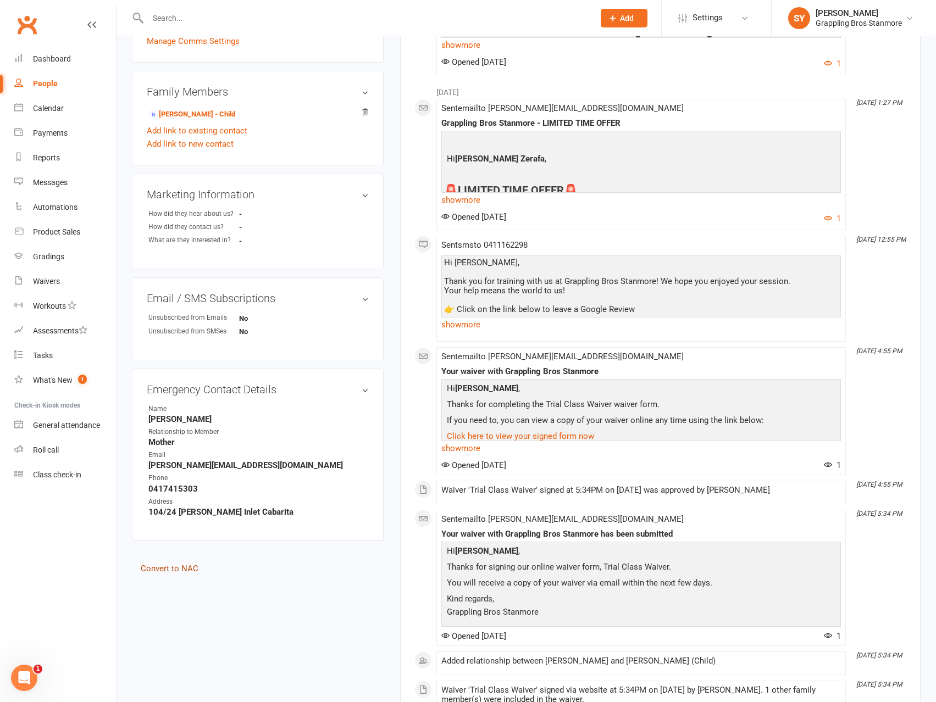
click at [185, 568] on link "Convert to NAC" at bounding box center [170, 569] width 58 height 10
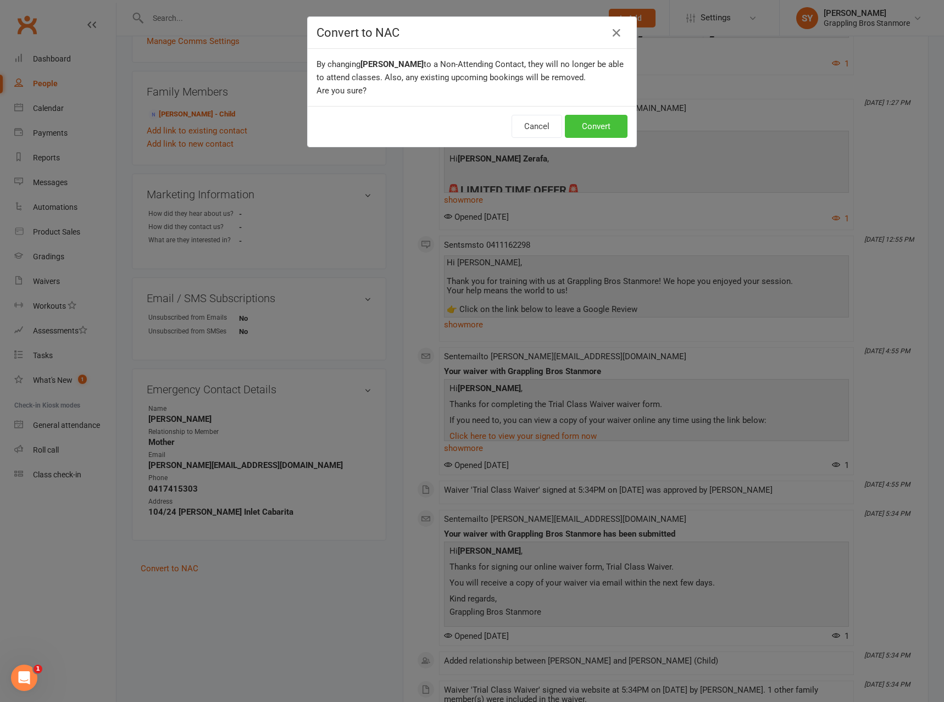
click at [599, 127] on button "Convert" at bounding box center [596, 126] width 63 height 23
